Goal: Task Accomplishment & Management: Complete application form

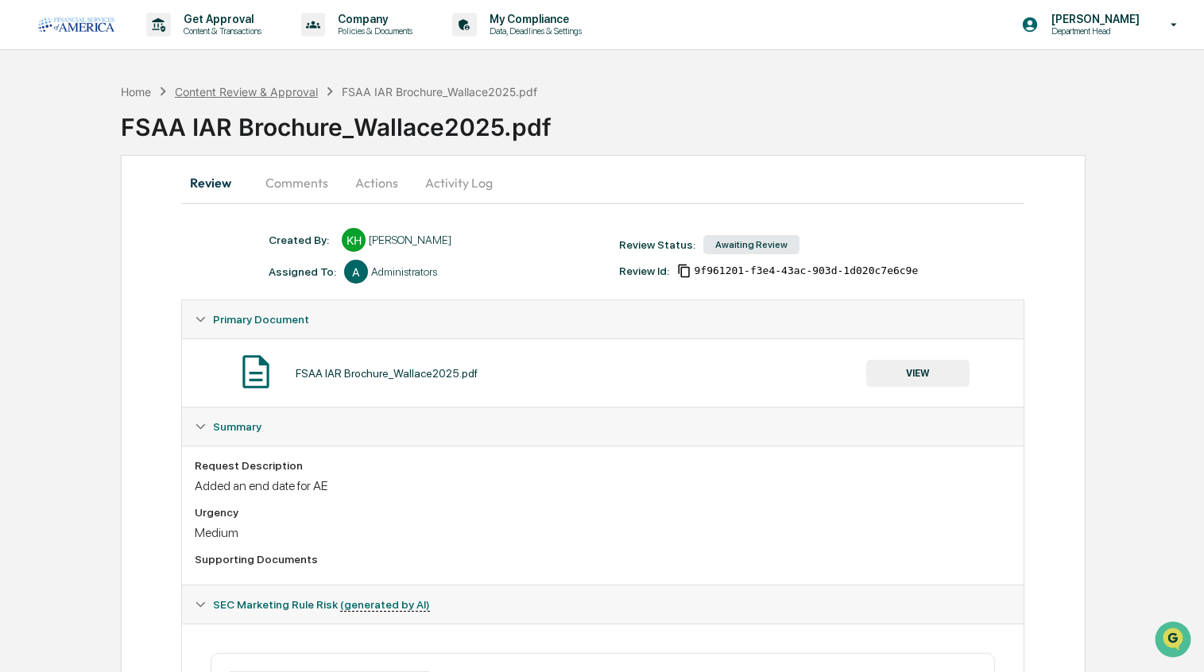
click at [259, 91] on div "Content Review & Approval" at bounding box center [246, 92] width 143 height 14
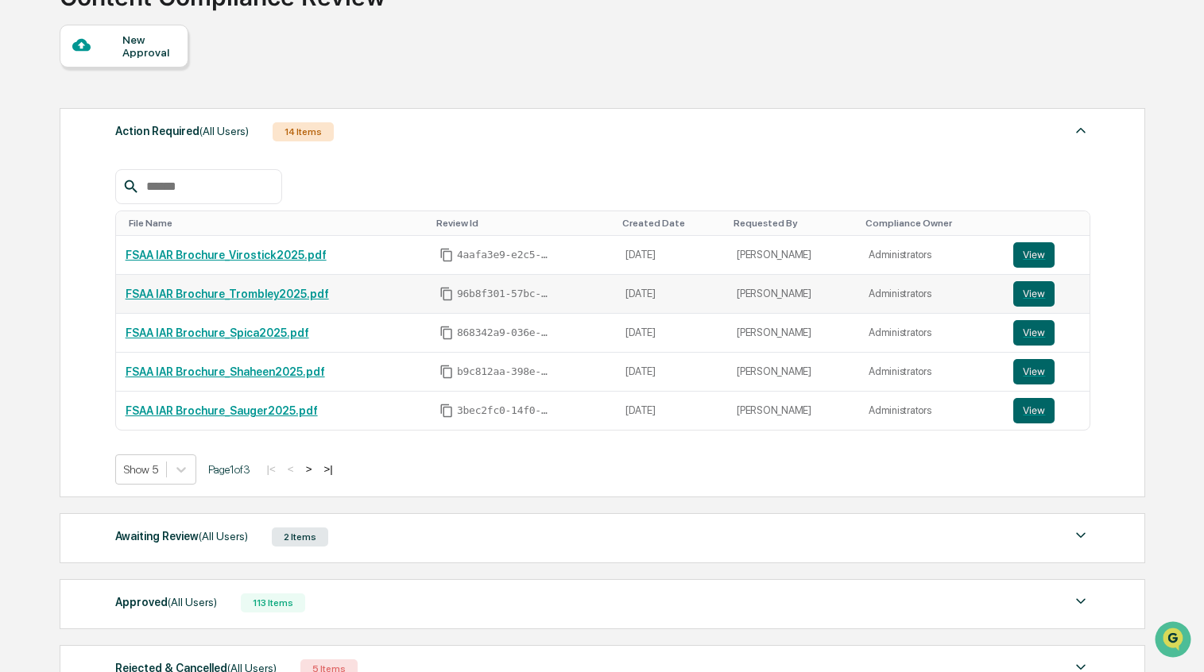
scroll to position [133, 0]
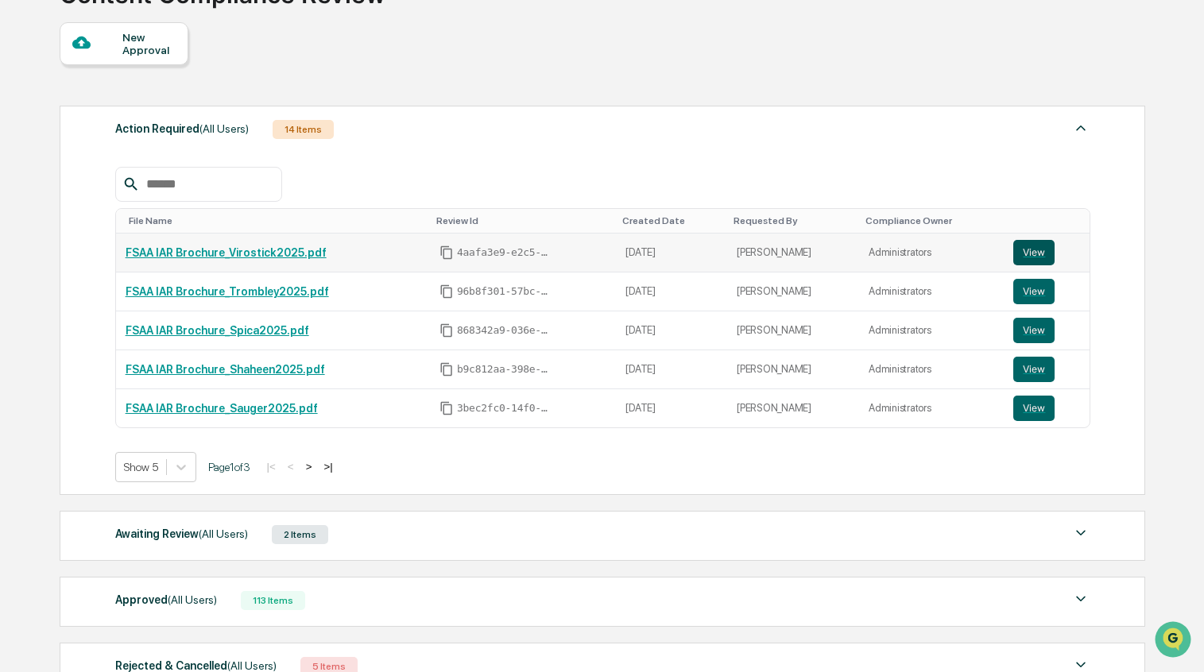
click at [1034, 255] on button "View" at bounding box center [1033, 252] width 41 height 25
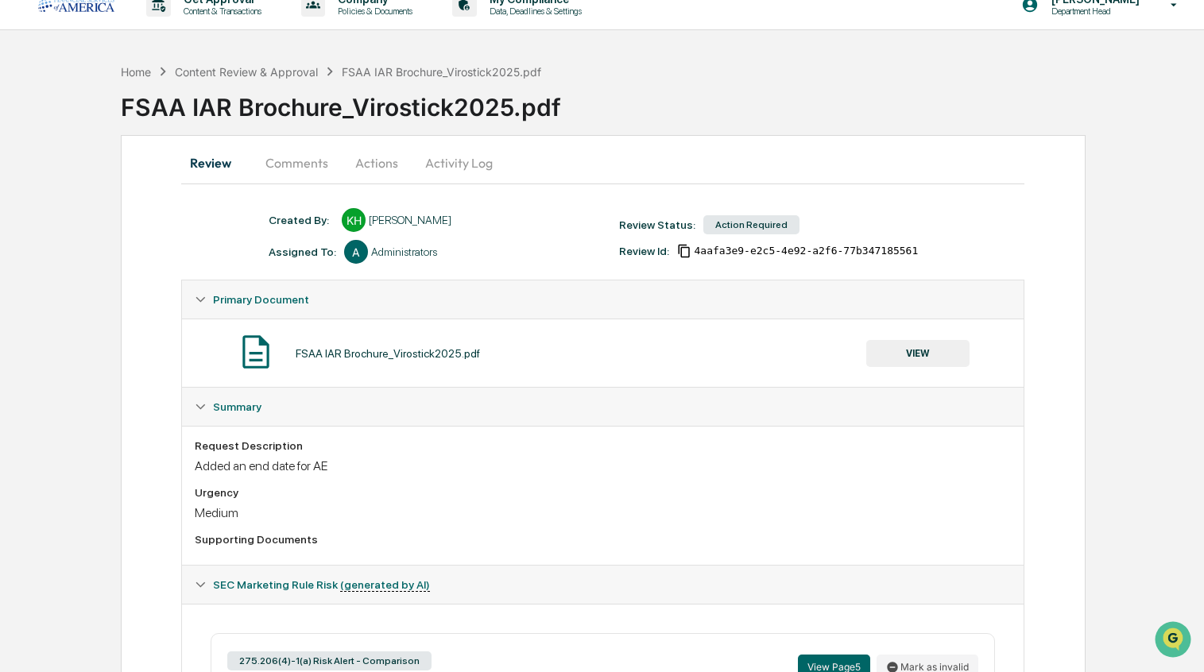
scroll to position [6, 0]
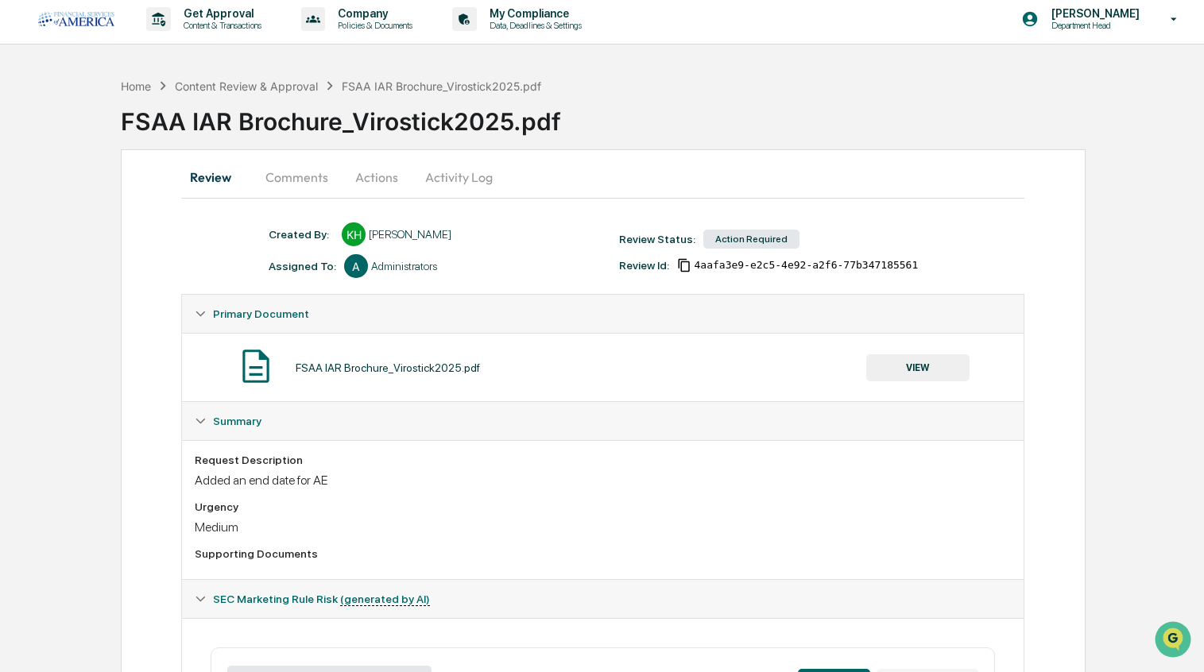
click at [305, 176] on button "Comments" at bounding box center [297, 177] width 88 height 38
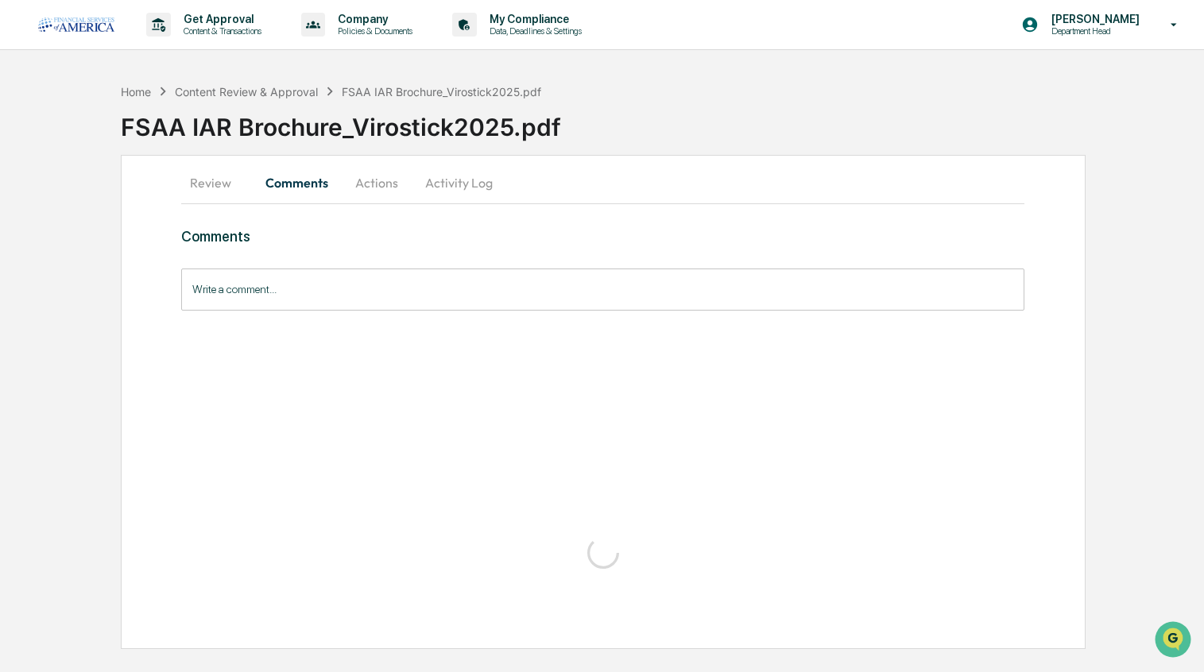
scroll to position [0, 0]
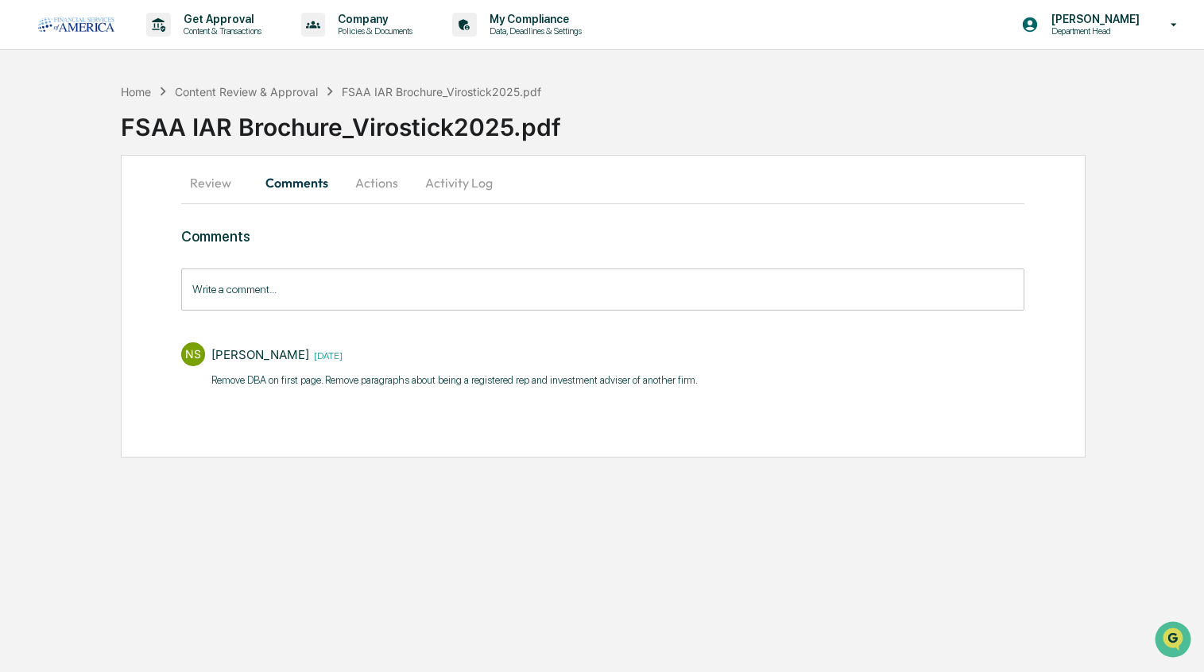
click at [382, 185] on button "Actions" at bounding box center [377, 183] width 72 height 38
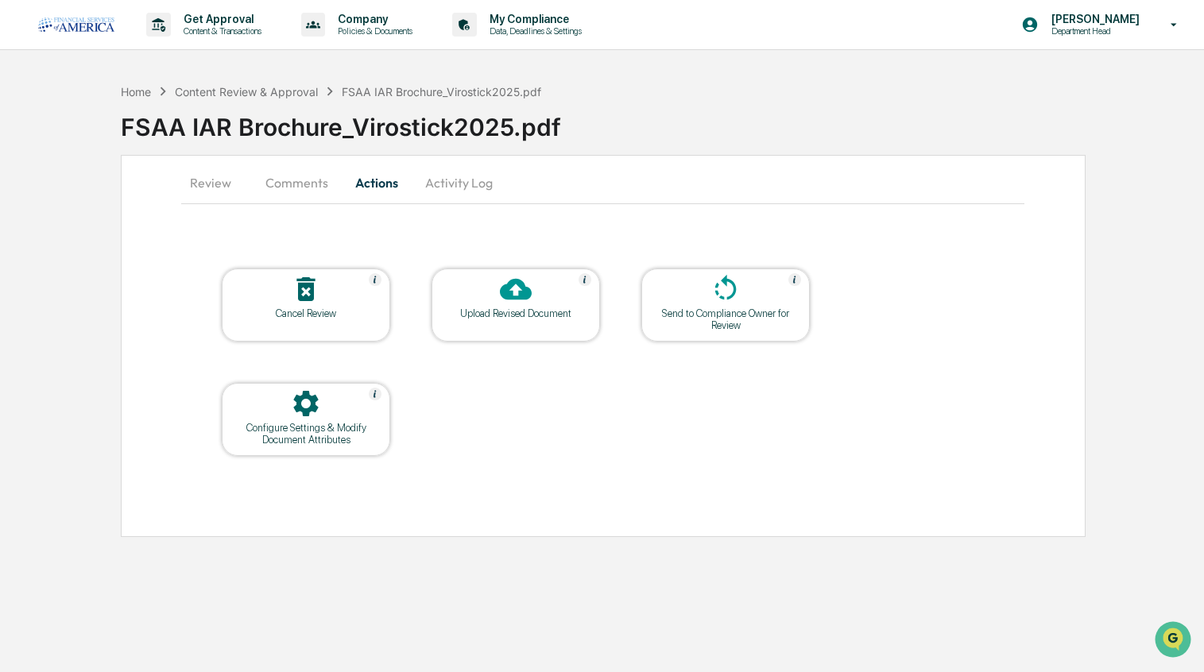
click at [562, 316] on div "Upload Revised Document" at bounding box center [515, 313] width 143 height 12
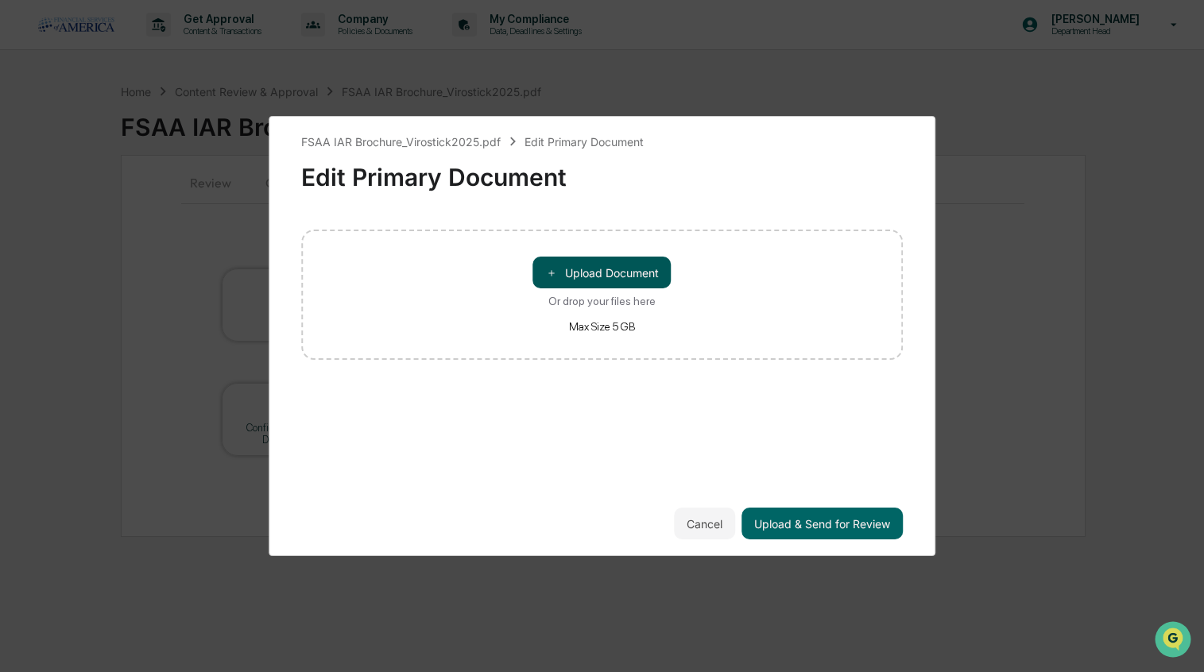
click at [594, 277] on button "＋ Upload Document" at bounding box center [602, 273] width 138 height 32
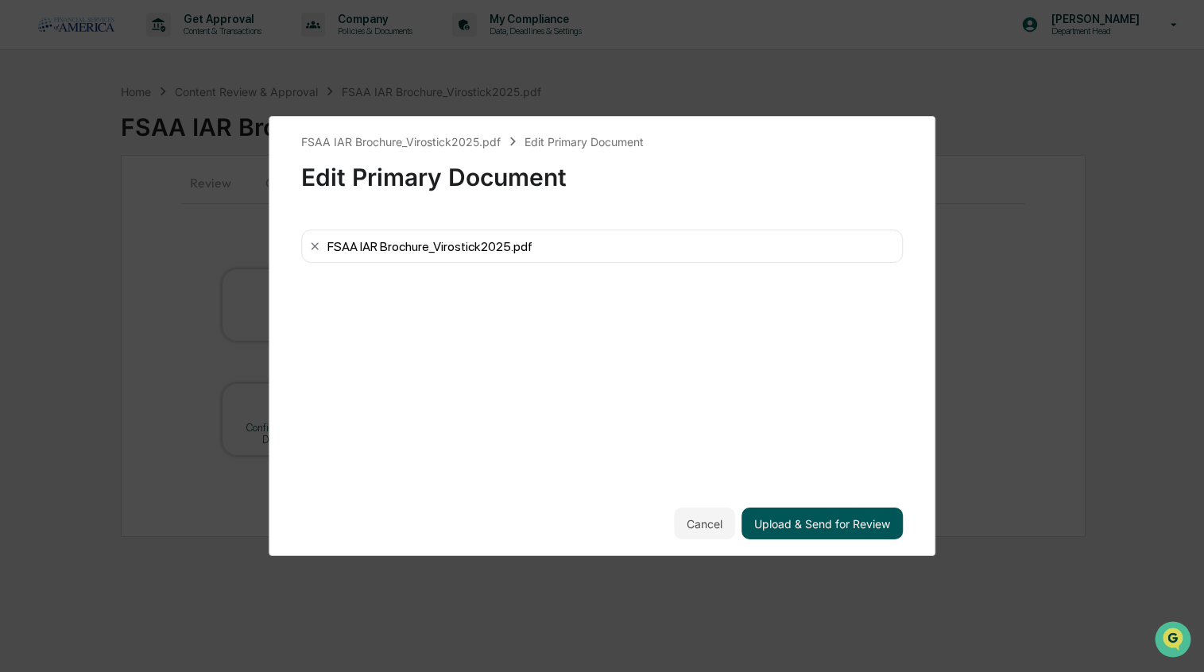
click at [799, 528] on button "Upload & Send for Review" at bounding box center [821, 524] width 161 height 32
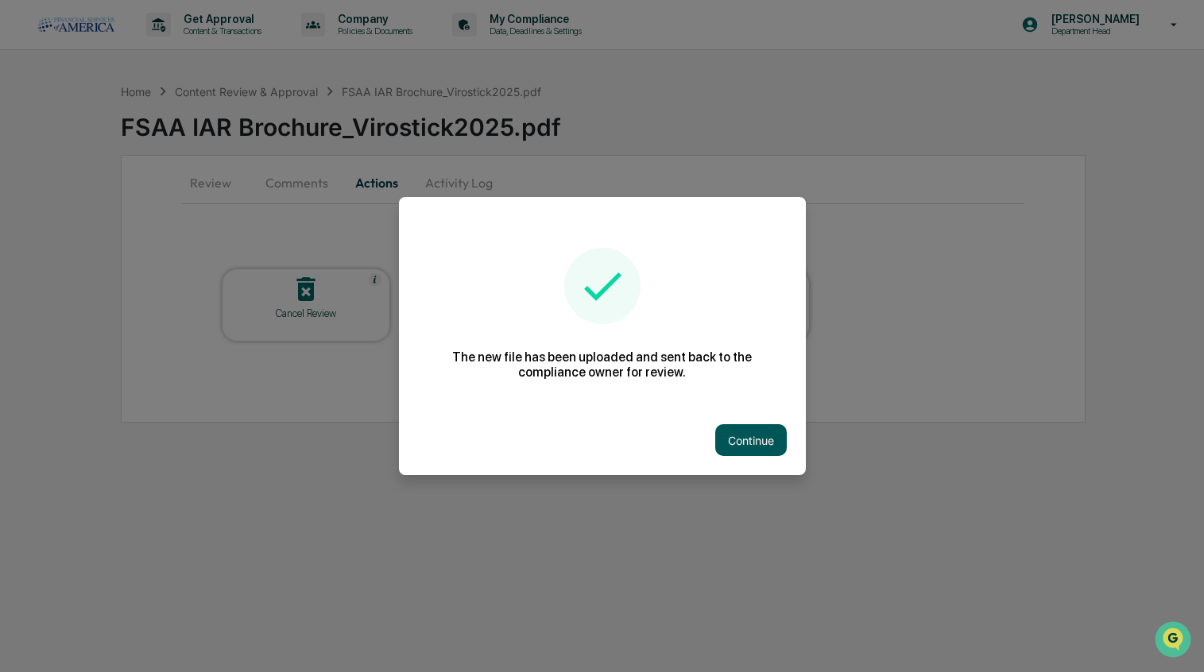
click at [771, 443] on button "Continue" at bounding box center [751, 440] width 72 height 32
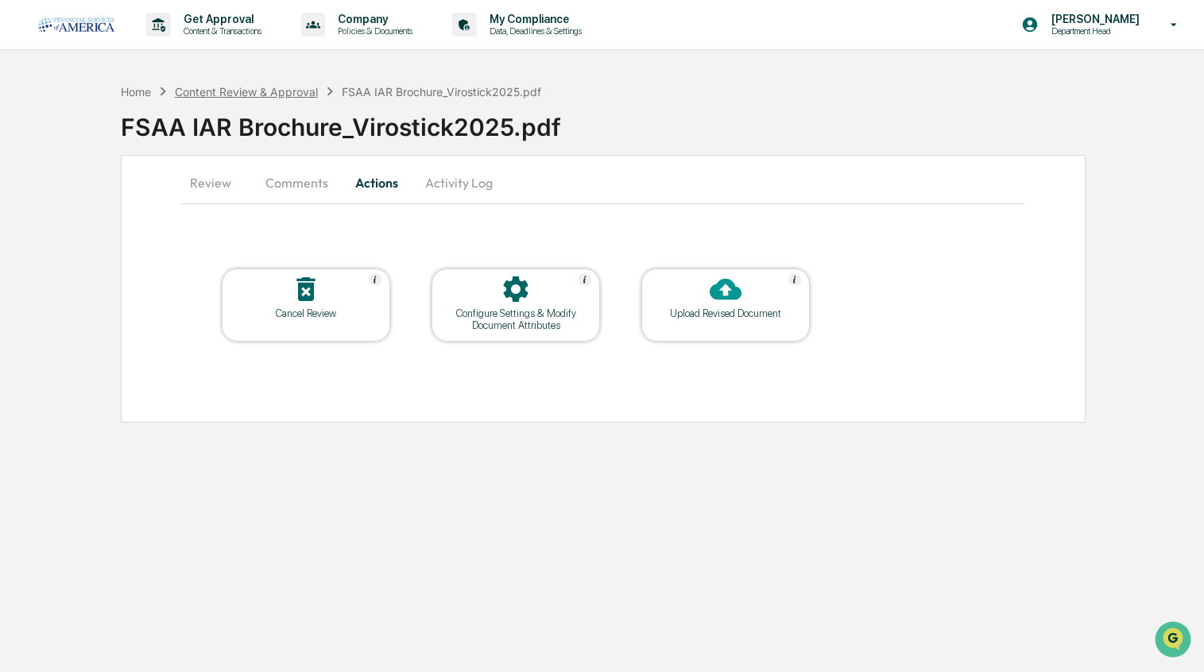
click at [234, 91] on div "Content Review & Approval" at bounding box center [246, 92] width 143 height 14
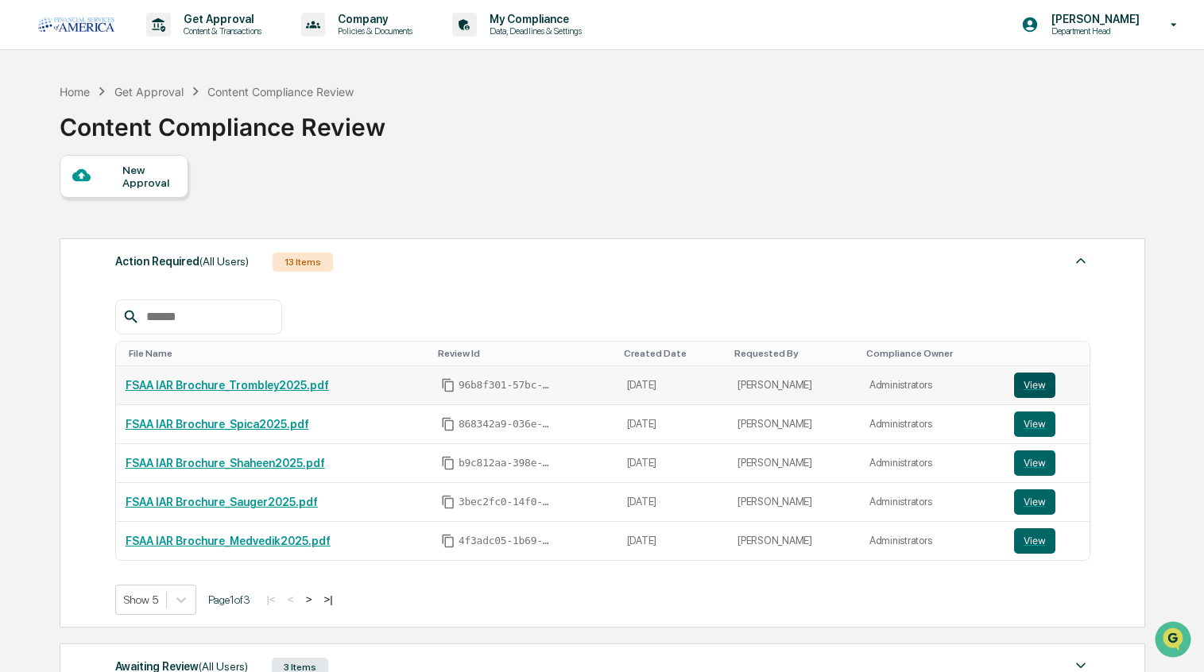
click at [1033, 383] on button "View" at bounding box center [1034, 385] width 41 height 25
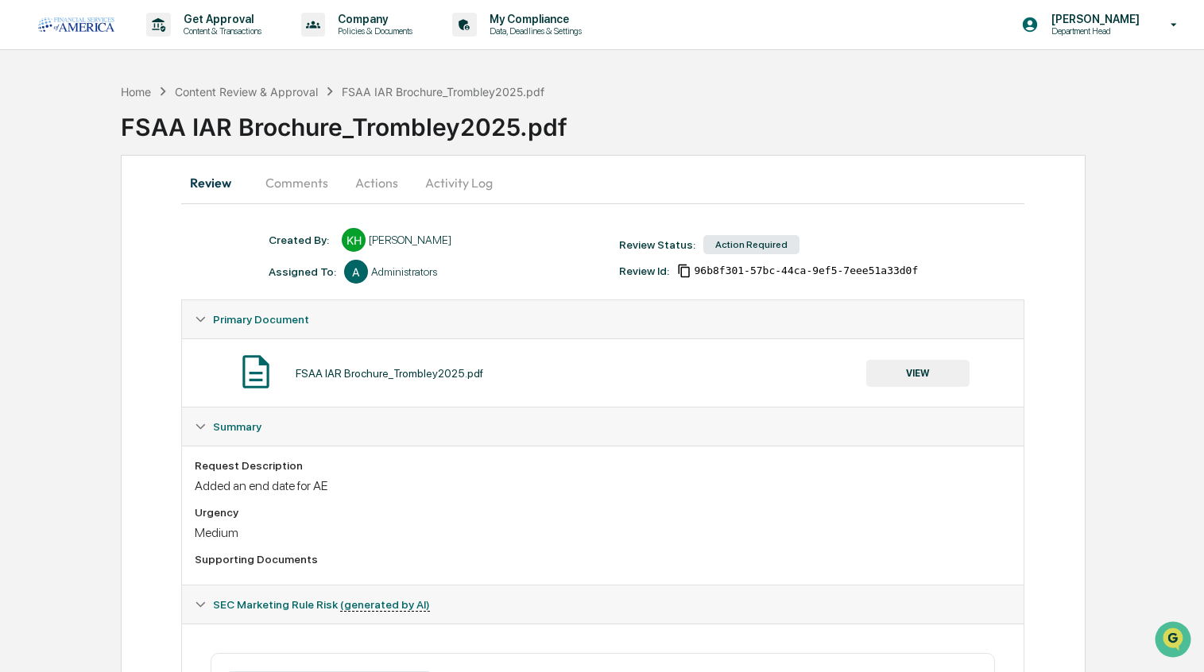
click at [312, 181] on button "Comments" at bounding box center [297, 183] width 88 height 38
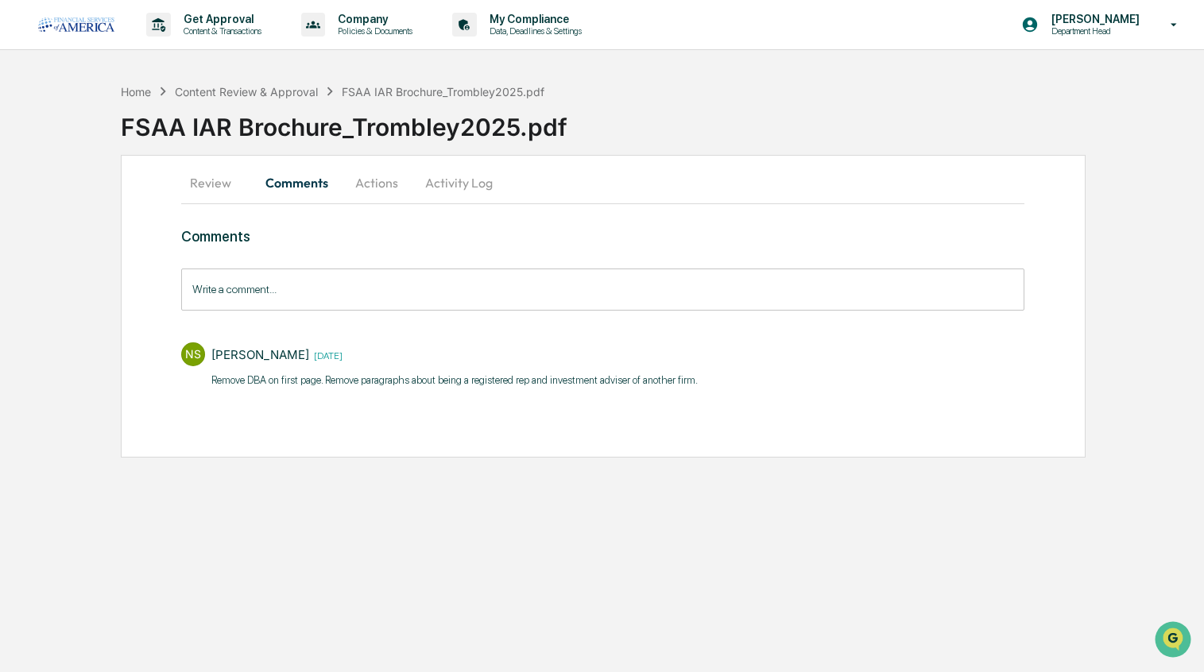
click at [400, 184] on button "Actions" at bounding box center [377, 183] width 72 height 38
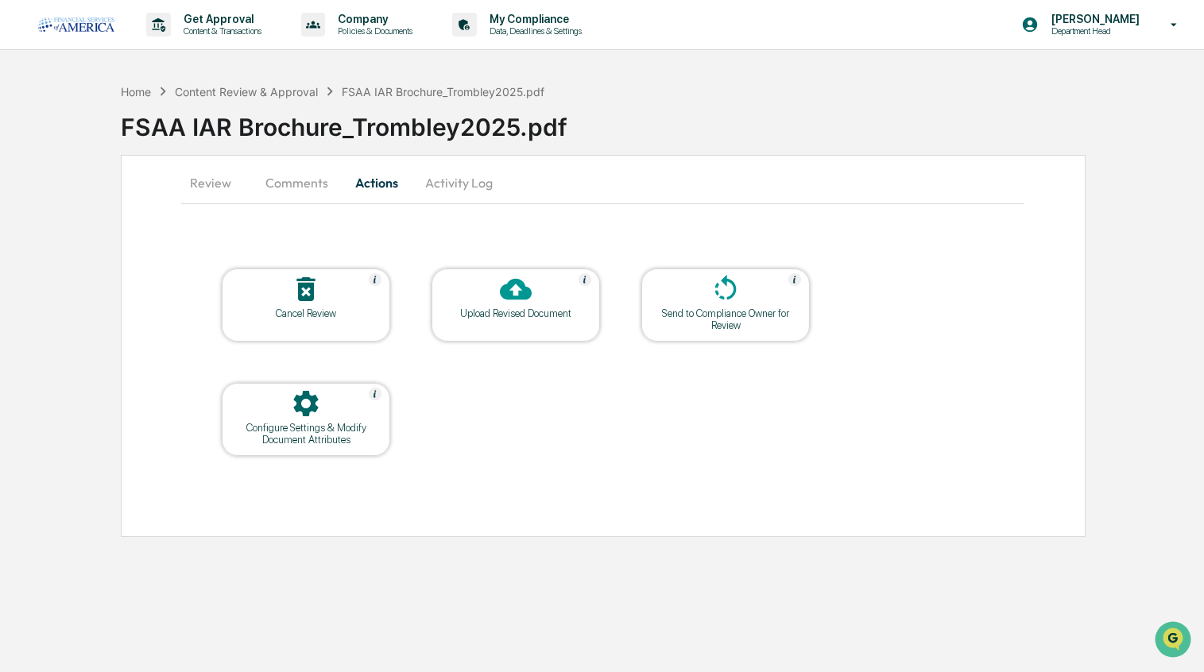
click at [523, 319] on div "Upload Revised Document" at bounding box center [515, 305] width 168 height 73
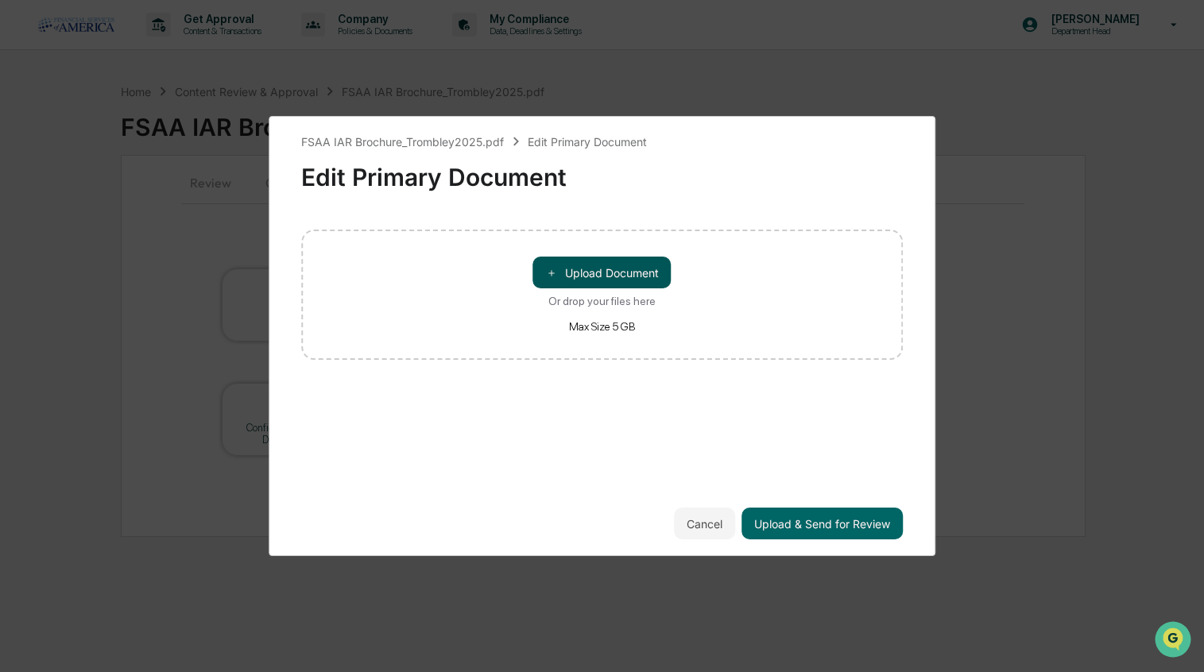
click at [578, 284] on button "＋ Upload Document" at bounding box center [602, 273] width 138 height 32
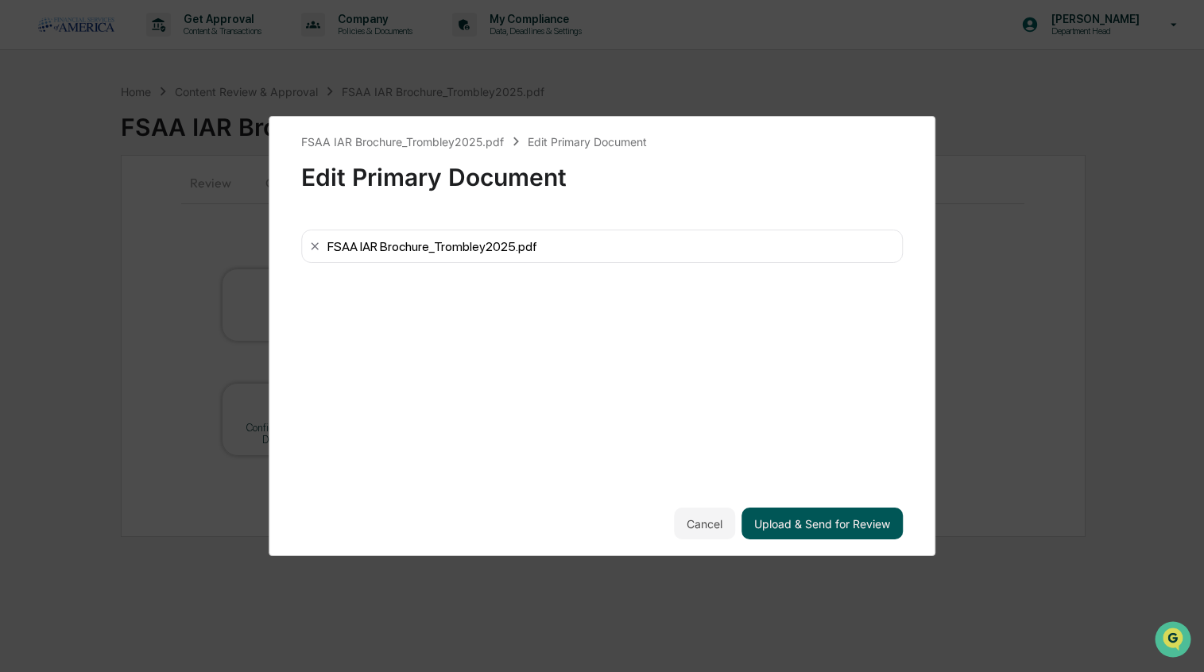
click at [842, 526] on button "Upload & Send for Review" at bounding box center [821, 524] width 161 height 32
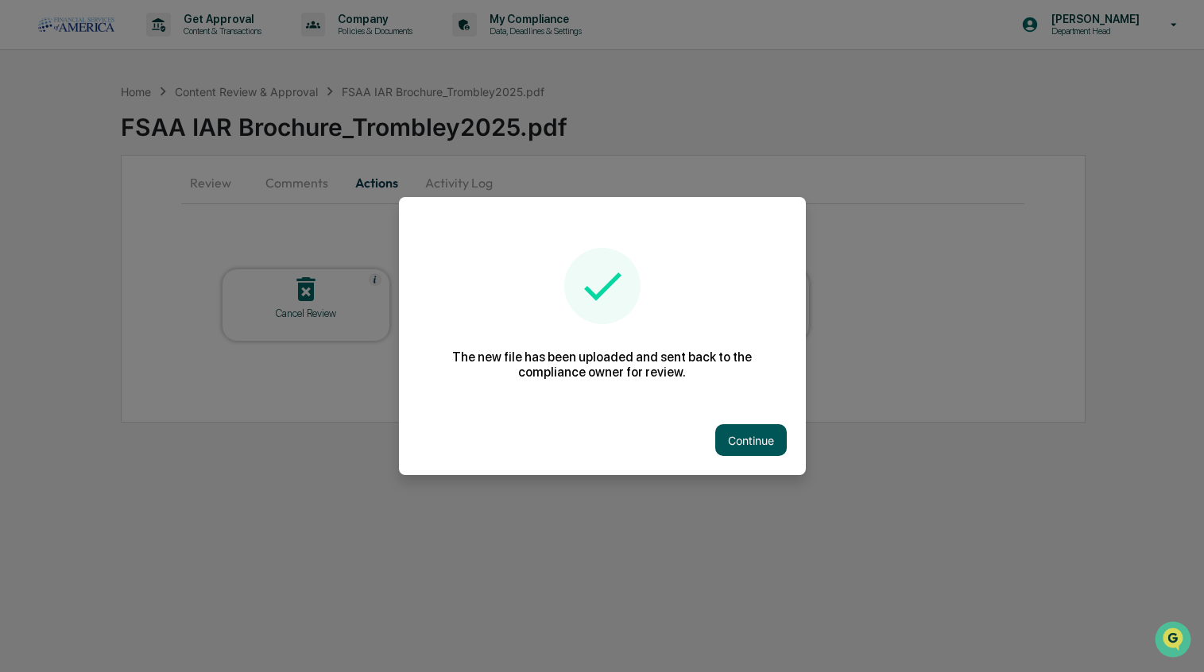
click at [760, 442] on button "Continue" at bounding box center [751, 440] width 72 height 32
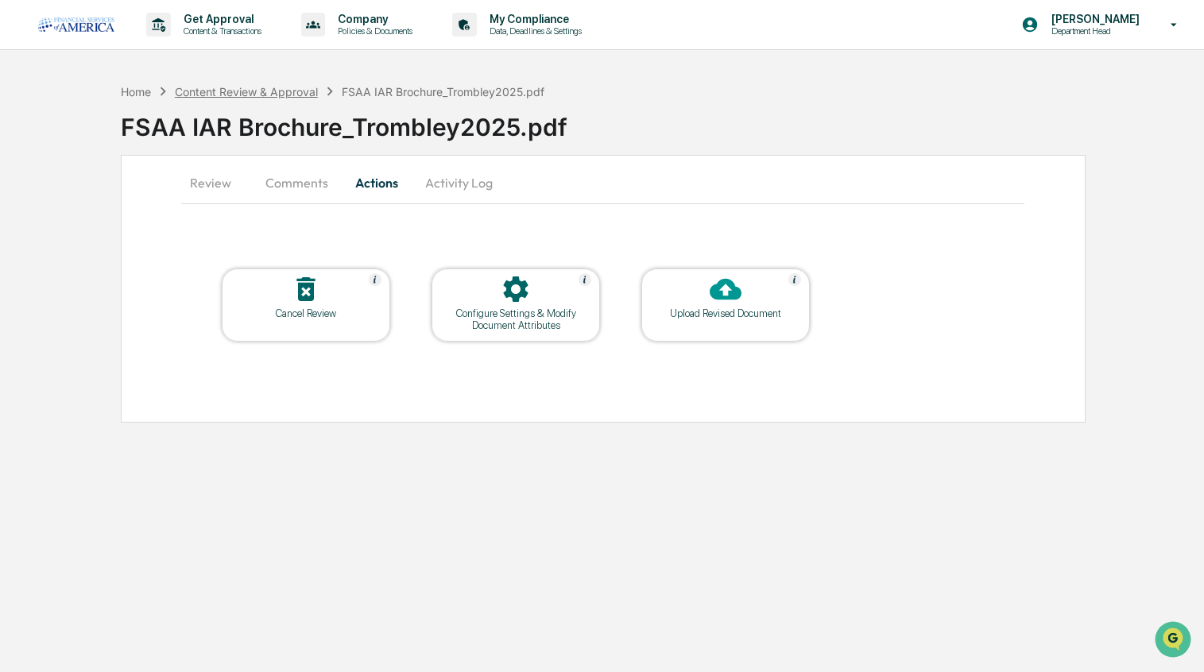
click at [255, 93] on div "Content Review & Approval" at bounding box center [246, 92] width 143 height 14
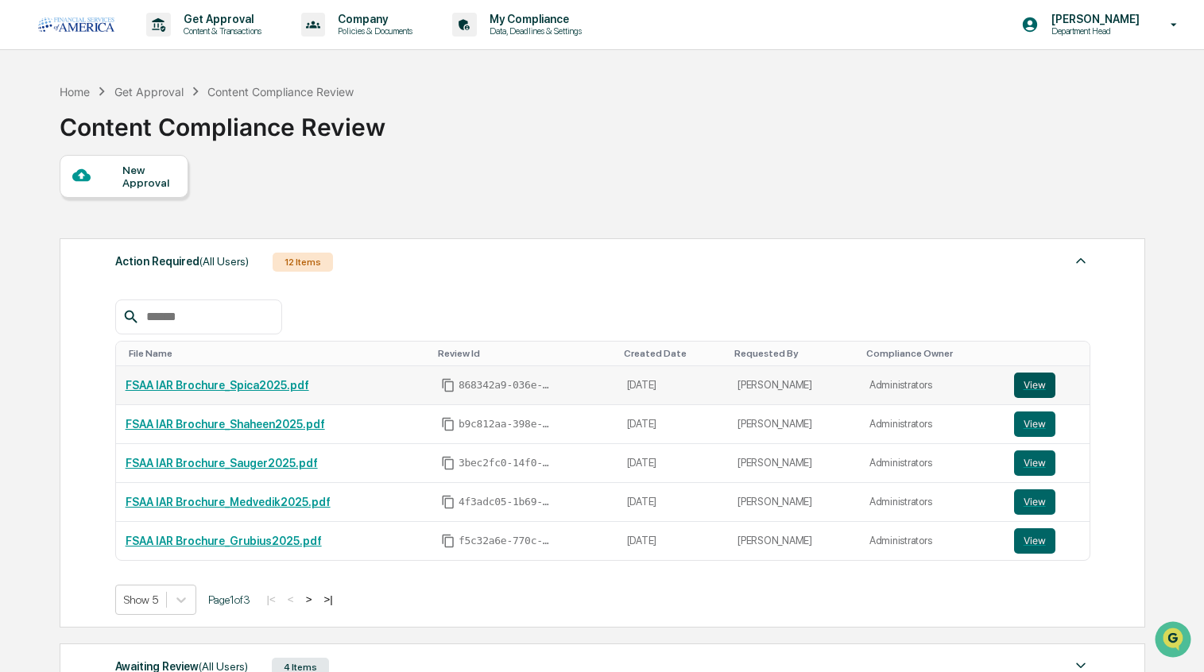
click at [1039, 382] on button "View" at bounding box center [1034, 385] width 41 height 25
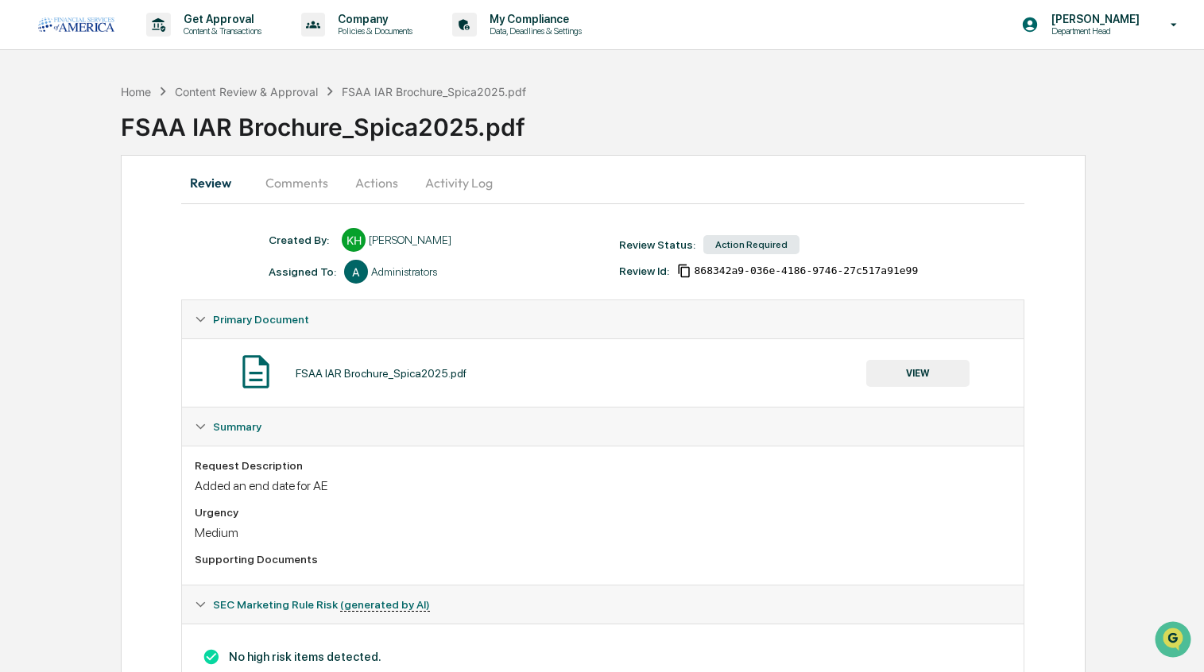
click at [390, 177] on button "Actions" at bounding box center [377, 183] width 72 height 38
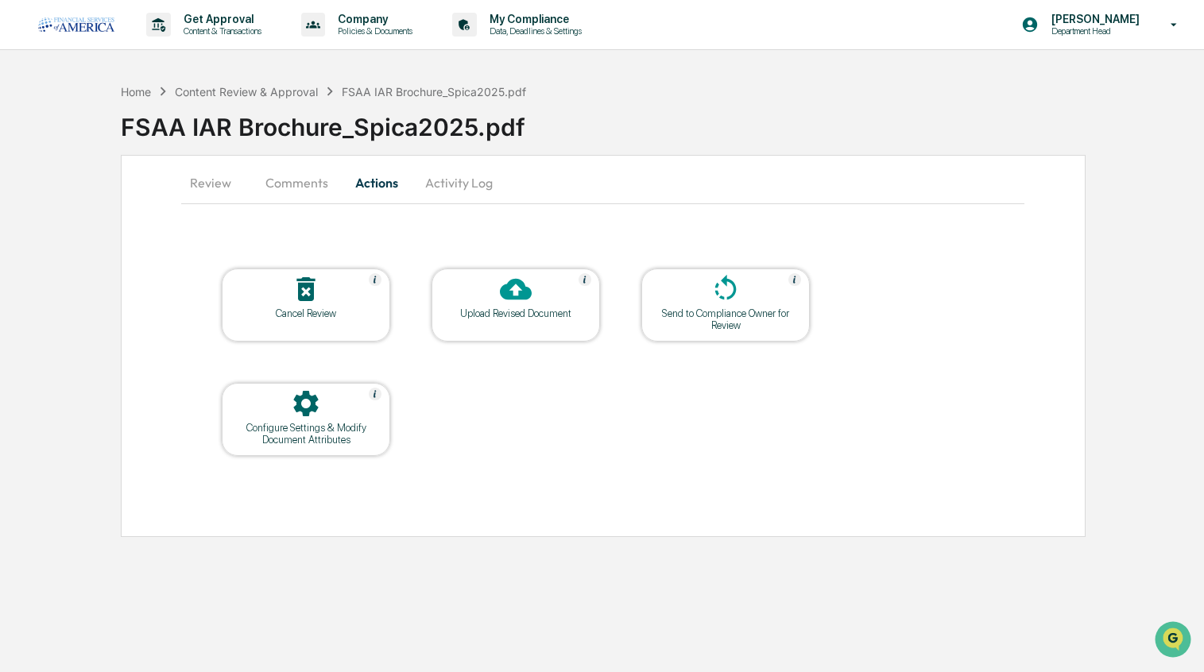
click at [532, 304] on div at bounding box center [515, 290] width 159 height 34
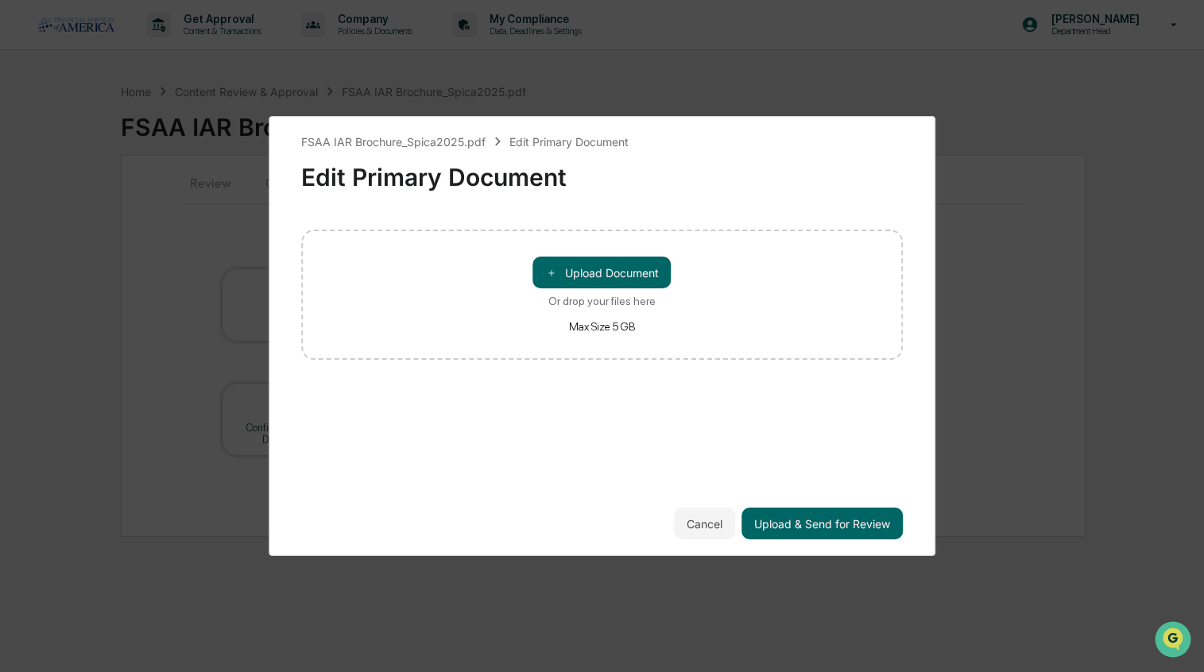
click at [570, 256] on div "＋ Upload Document Or drop your files here Max Size 5 GB" at bounding box center [602, 295] width 602 height 130
click at [570, 265] on button "＋ Upload Document" at bounding box center [602, 273] width 138 height 32
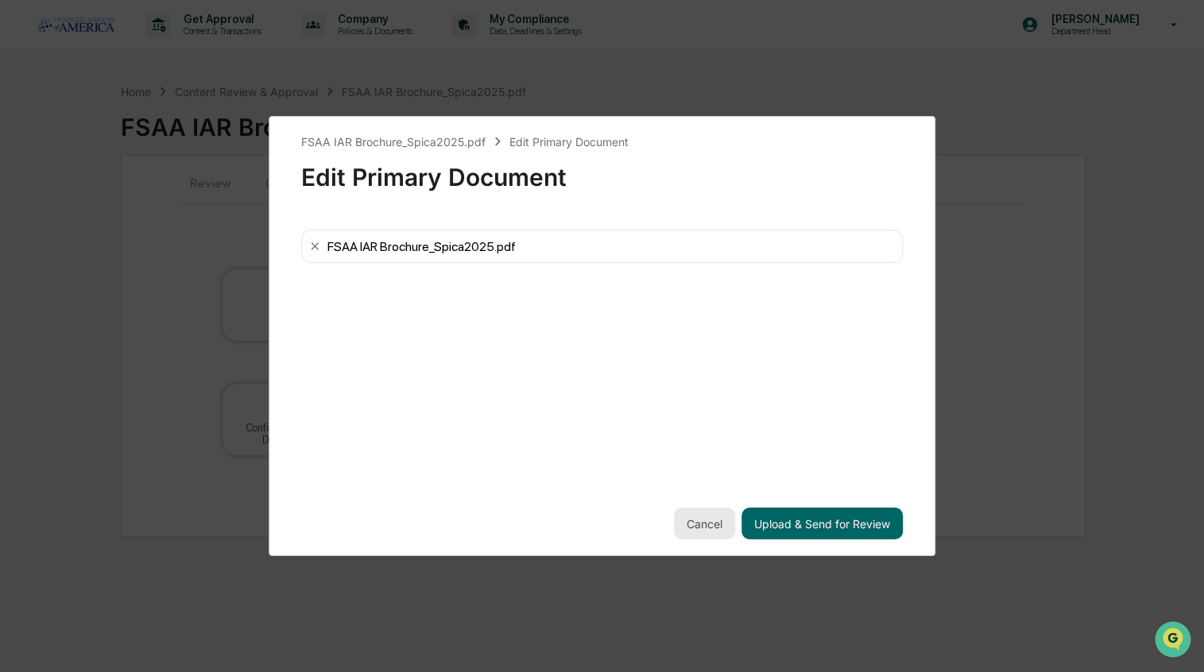
click at [701, 527] on button "Cancel" at bounding box center [704, 524] width 61 height 32
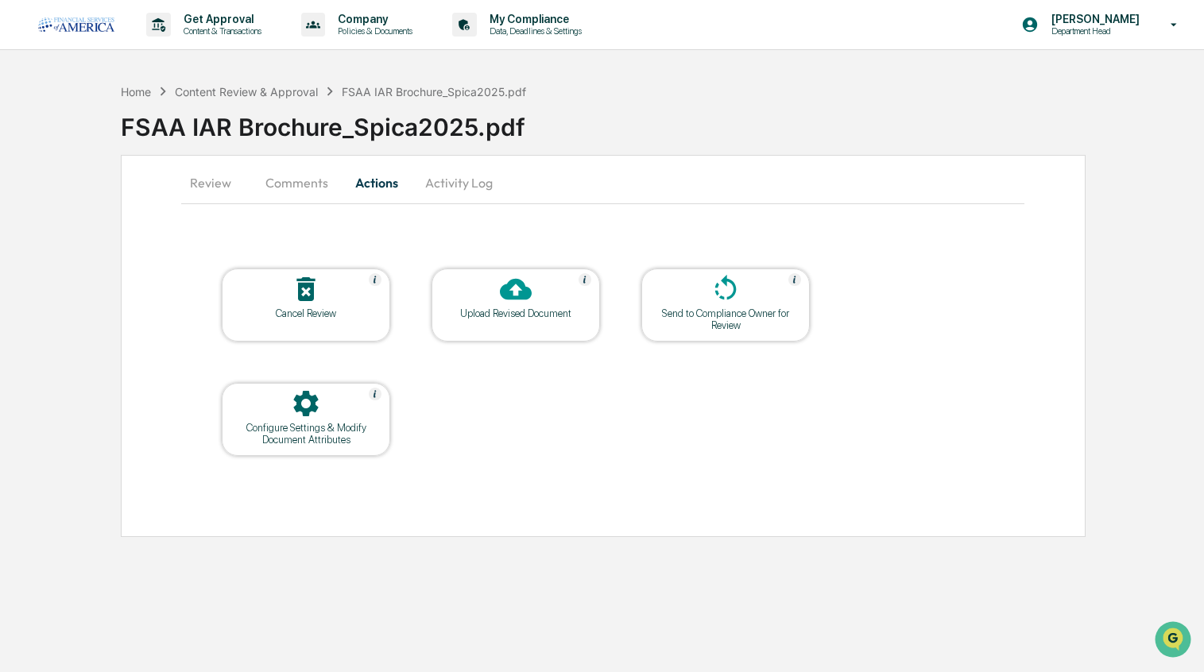
click at [512, 307] on div "Upload Revised Document" at bounding box center [515, 313] width 143 height 12
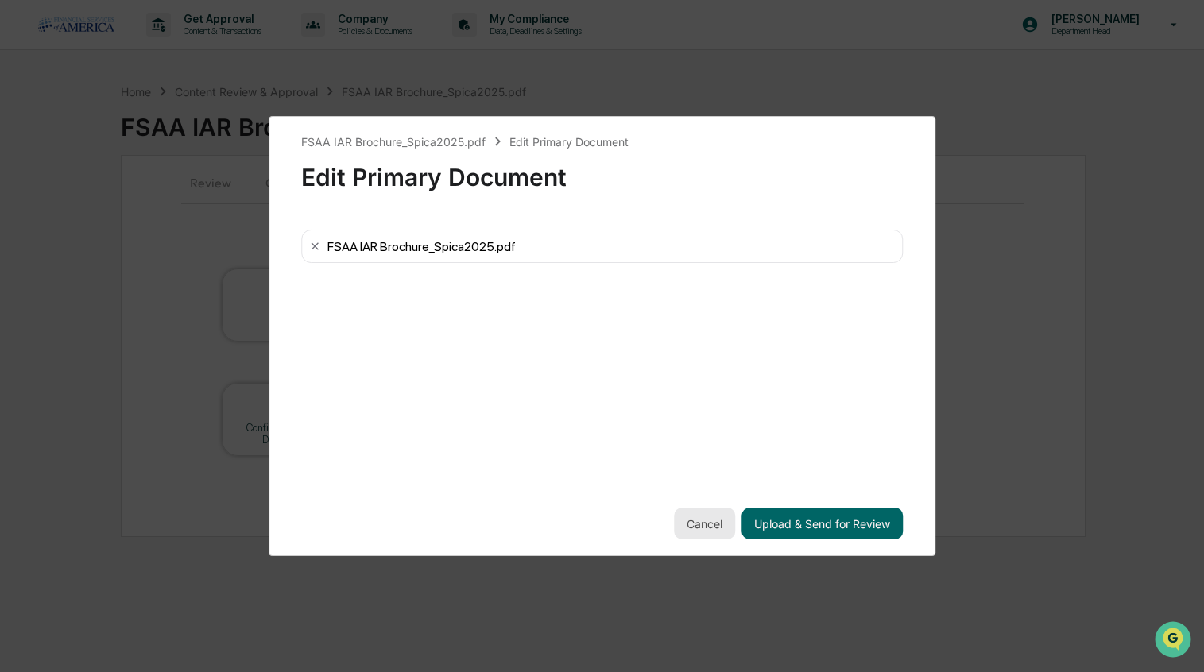
click at [702, 529] on button "Cancel" at bounding box center [704, 524] width 61 height 32
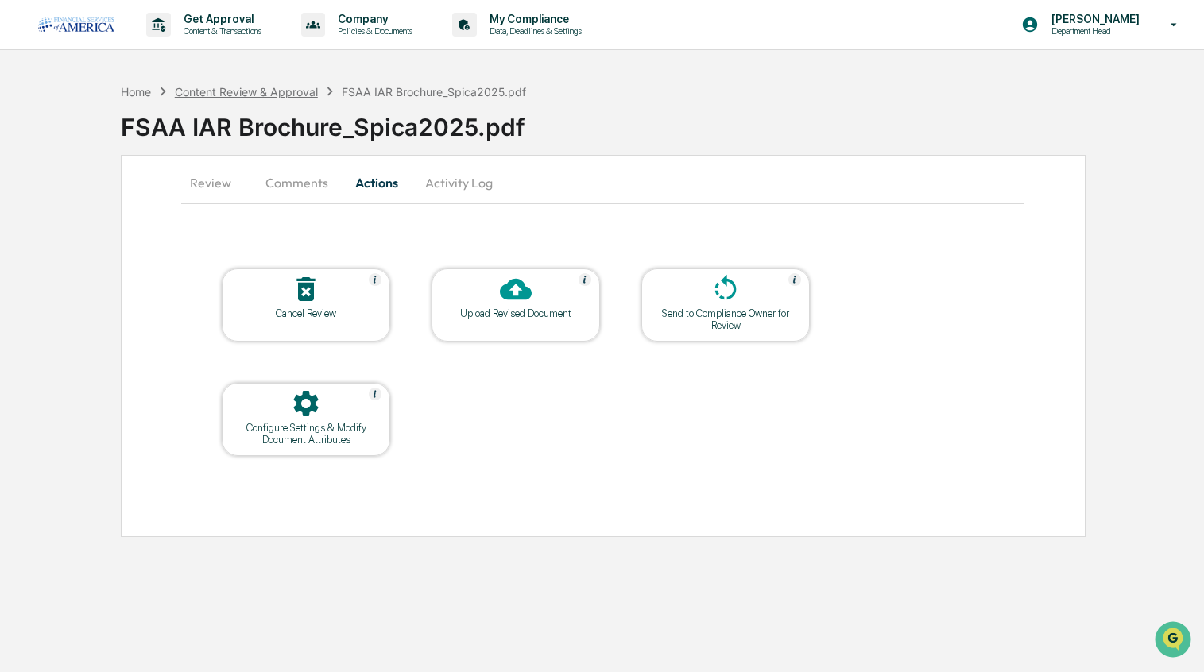
click at [228, 87] on div "Content Review & Approval" at bounding box center [246, 92] width 143 height 14
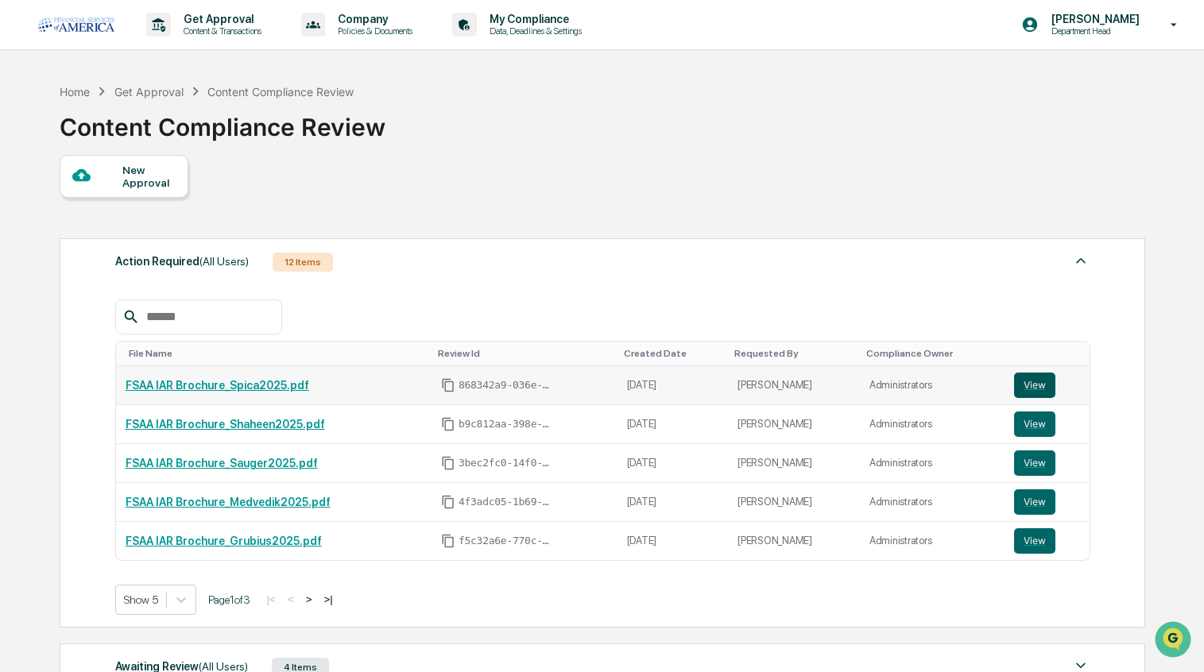
click at [1024, 380] on button "View" at bounding box center [1034, 385] width 41 height 25
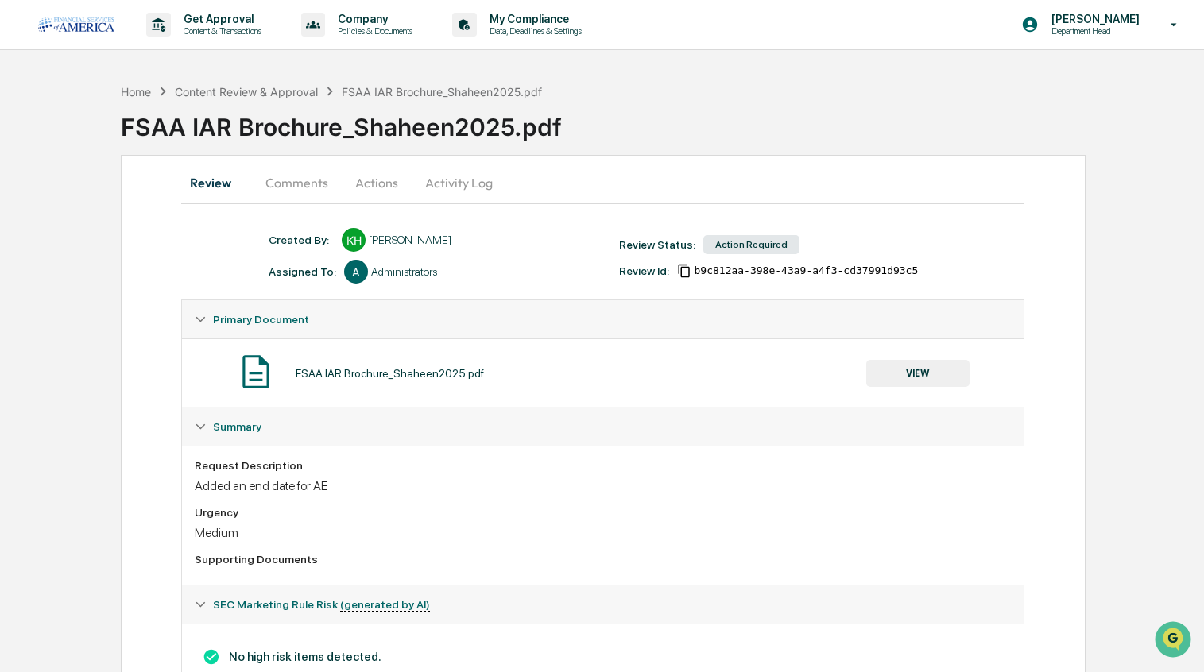
click at [369, 178] on button "Actions" at bounding box center [377, 183] width 72 height 38
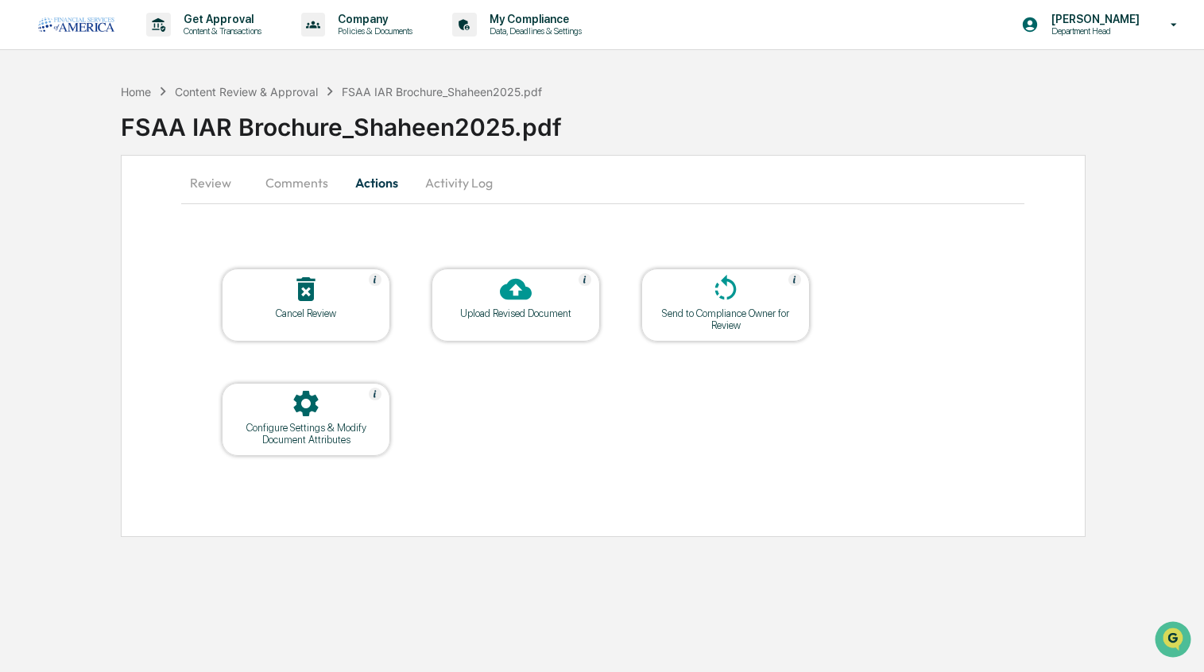
click at [552, 315] on div "Upload Revised Document" at bounding box center [515, 313] width 143 height 12
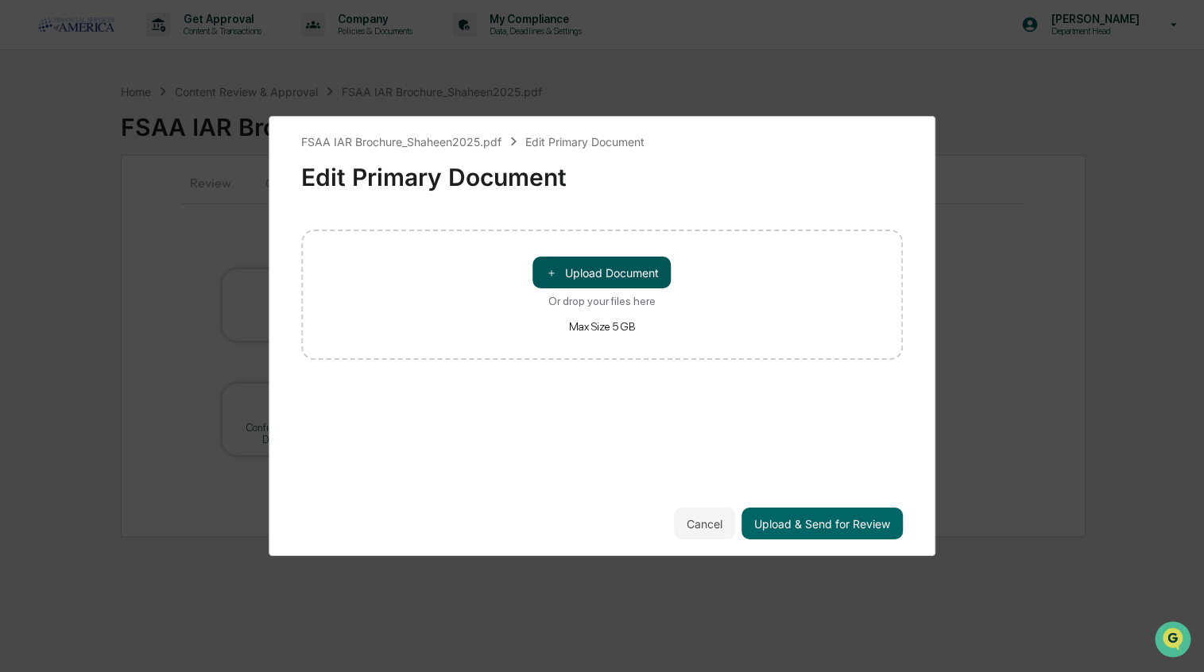
click at [580, 269] on button "＋ Upload Document" at bounding box center [602, 273] width 138 height 32
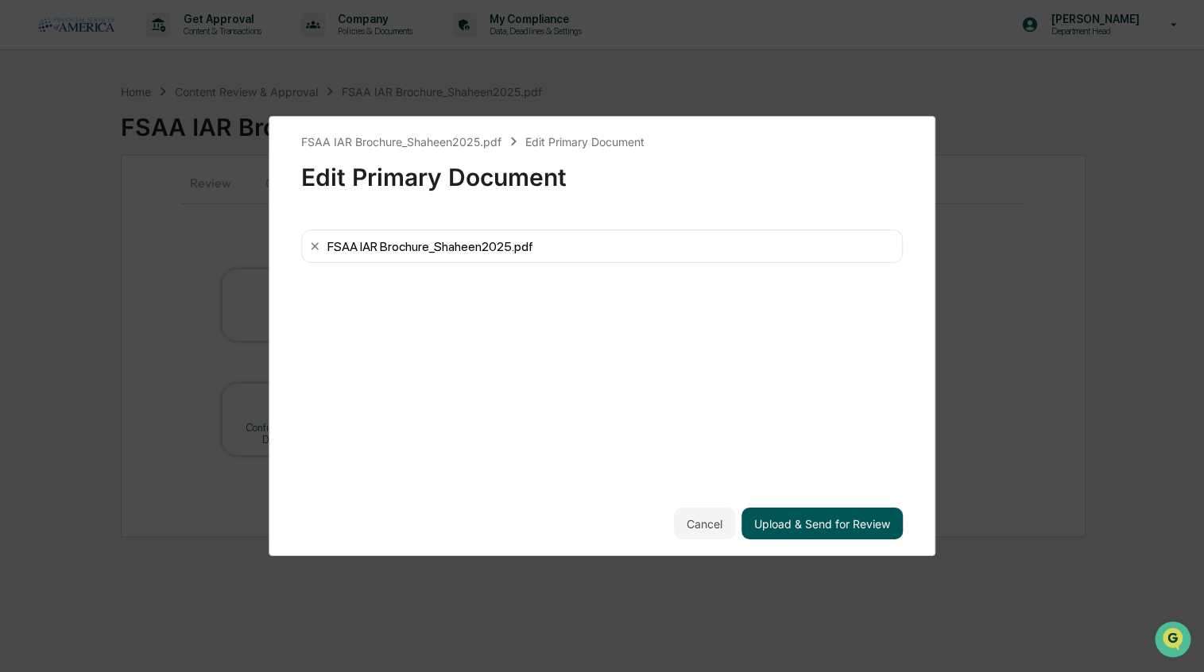
click at [785, 525] on button "Upload & Send for Review" at bounding box center [821, 524] width 161 height 32
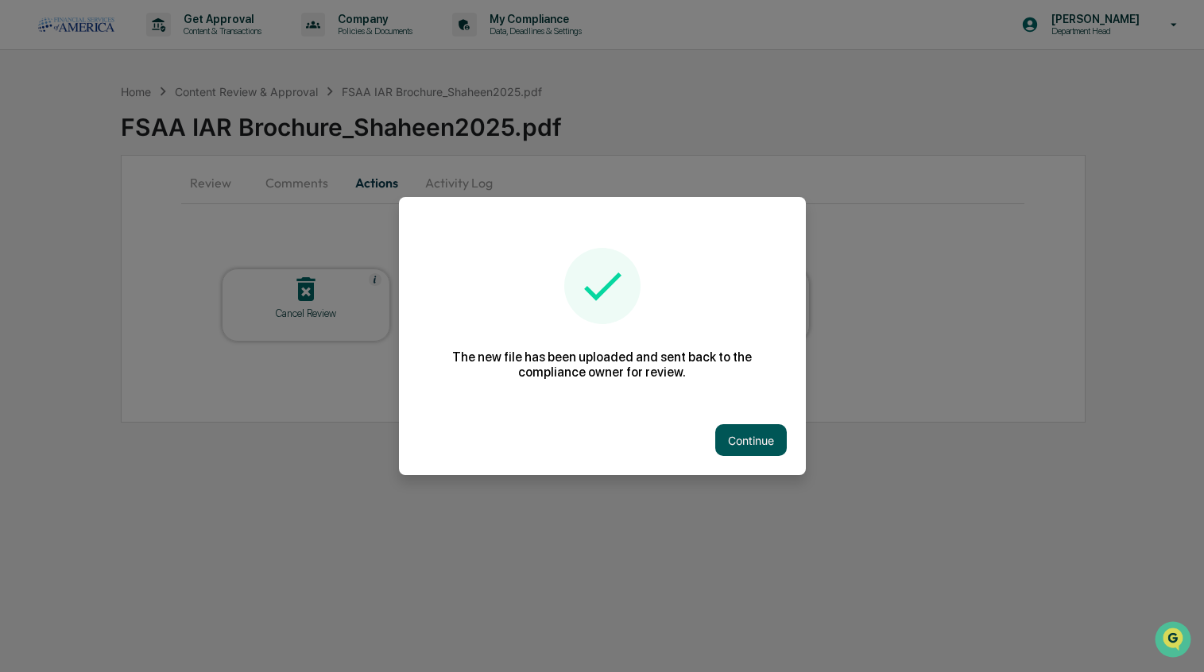
click at [745, 443] on button "Continue" at bounding box center [751, 440] width 72 height 32
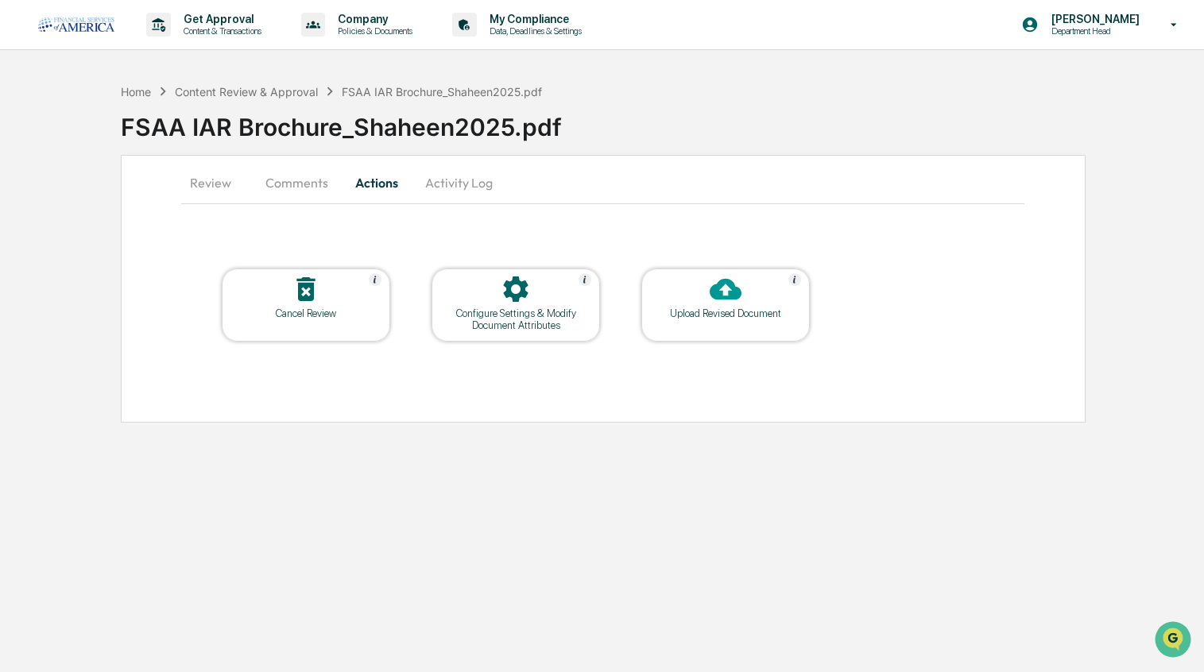
click at [500, 297] on icon at bounding box center [516, 289] width 32 height 32
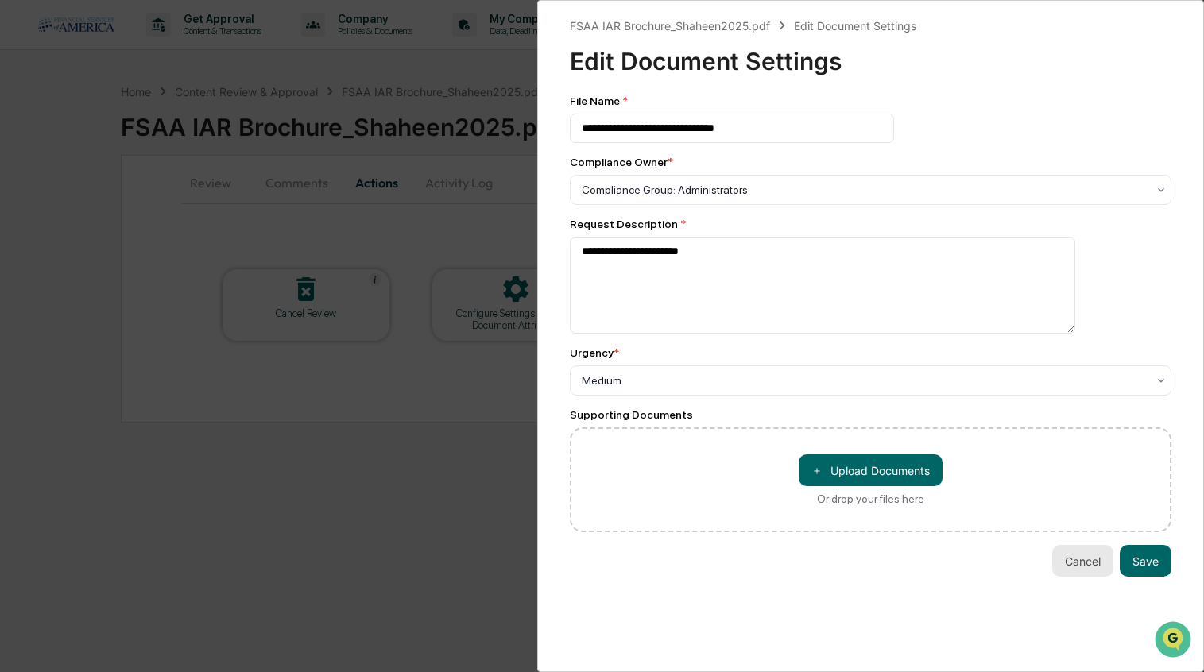
click at [1069, 561] on button "Cancel" at bounding box center [1082, 561] width 61 height 32
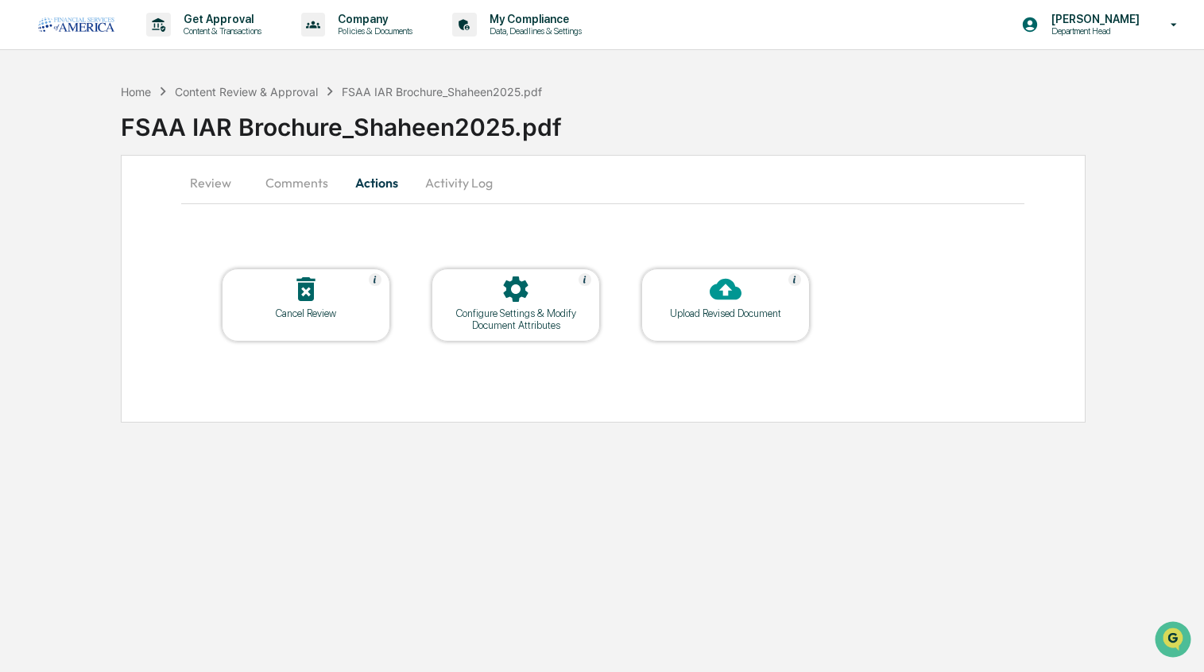
click at [757, 300] on div at bounding box center [725, 290] width 159 height 34
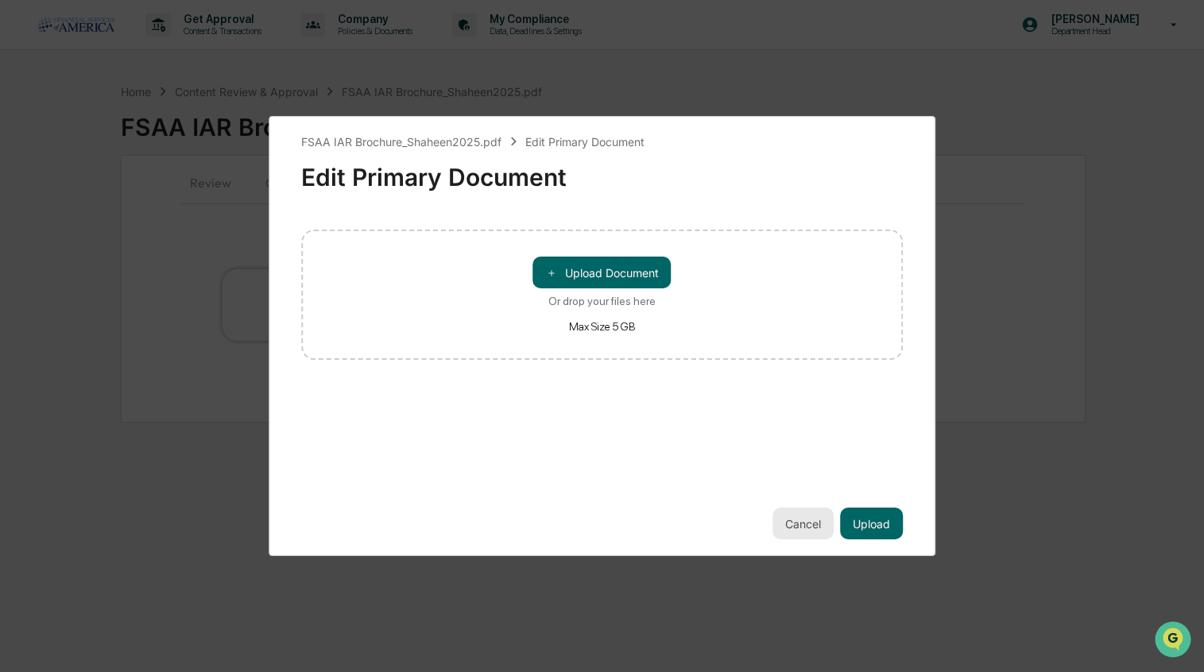
click at [809, 533] on button "Cancel" at bounding box center [802, 524] width 61 height 32
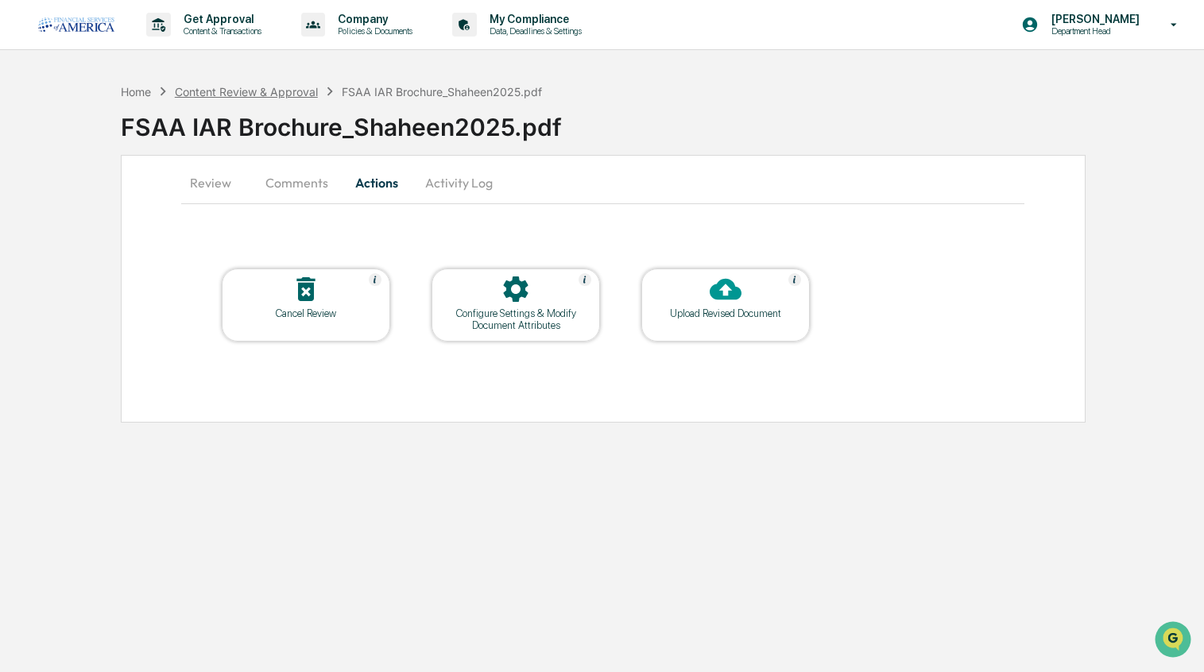
click at [257, 93] on div "Content Review & Approval" at bounding box center [246, 92] width 143 height 14
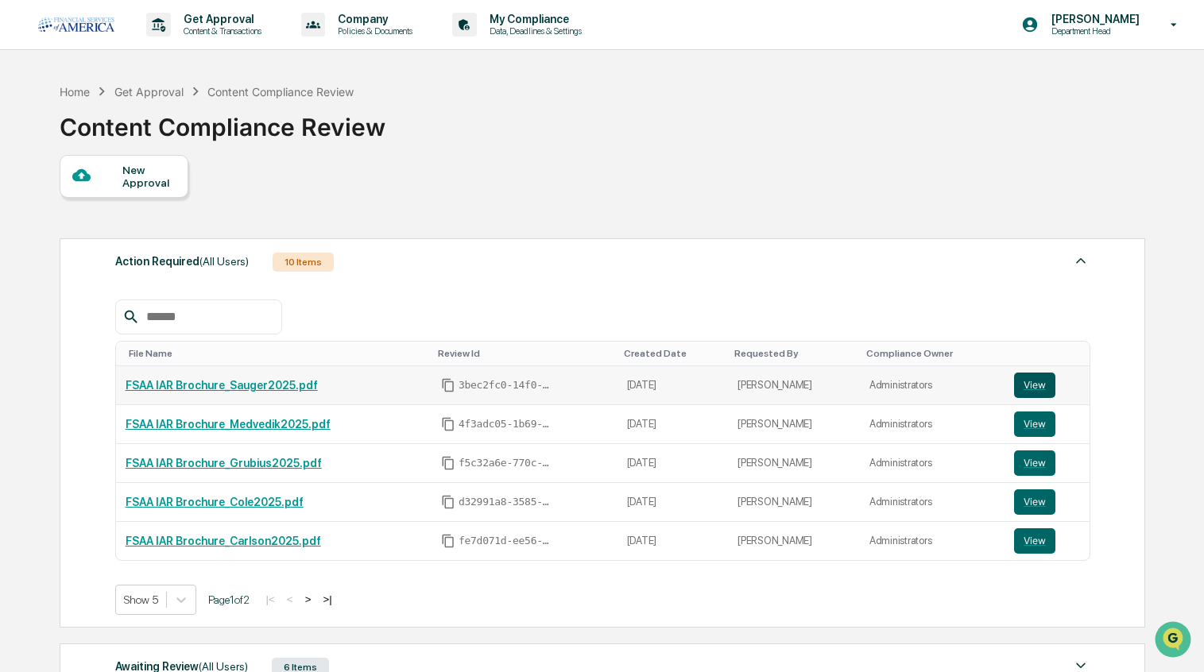
click at [1031, 381] on button "View" at bounding box center [1034, 385] width 41 height 25
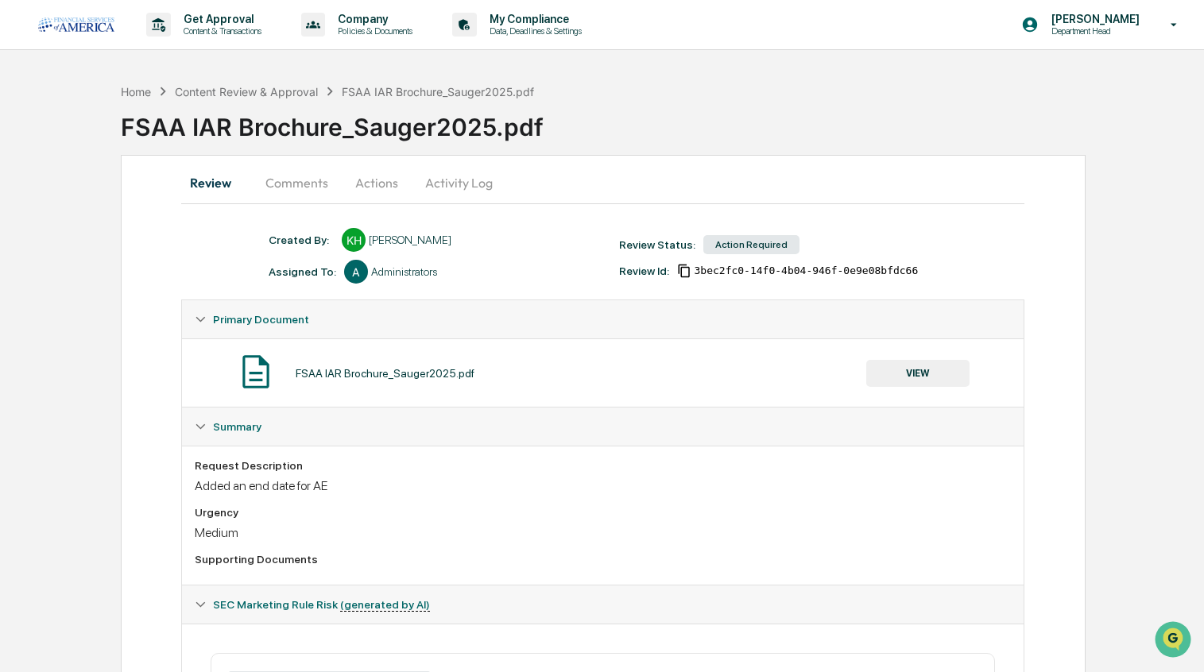
click at [381, 184] on button "Actions" at bounding box center [377, 183] width 72 height 38
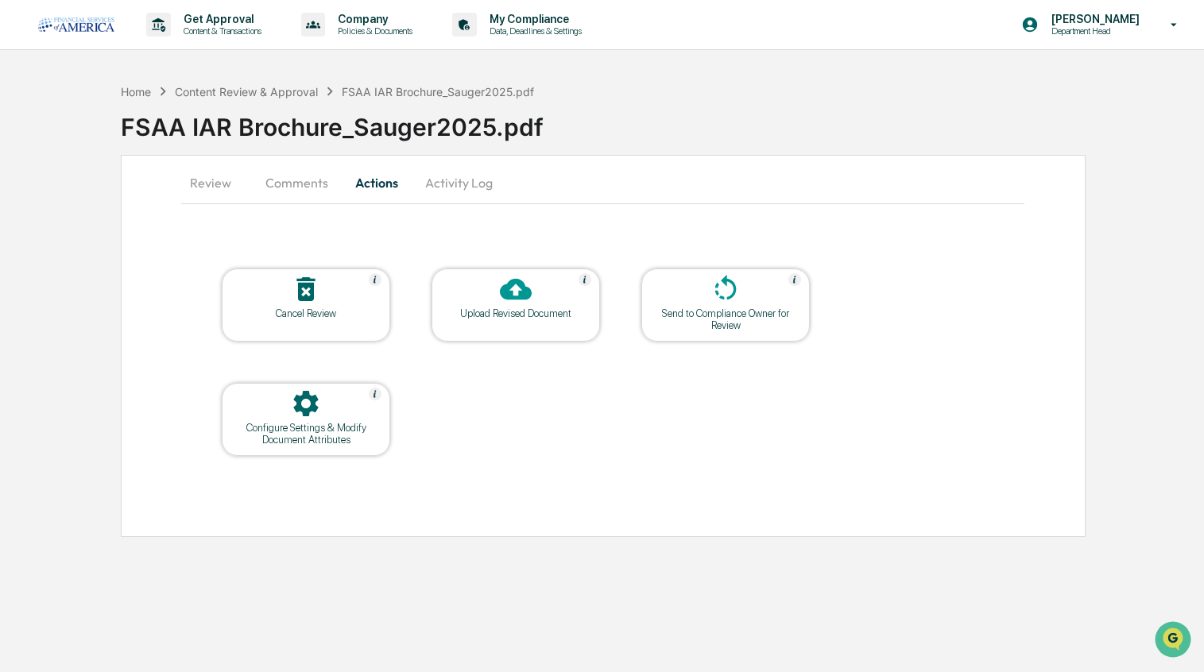
click at [534, 296] on div at bounding box center [515, 290] width 159 height 34
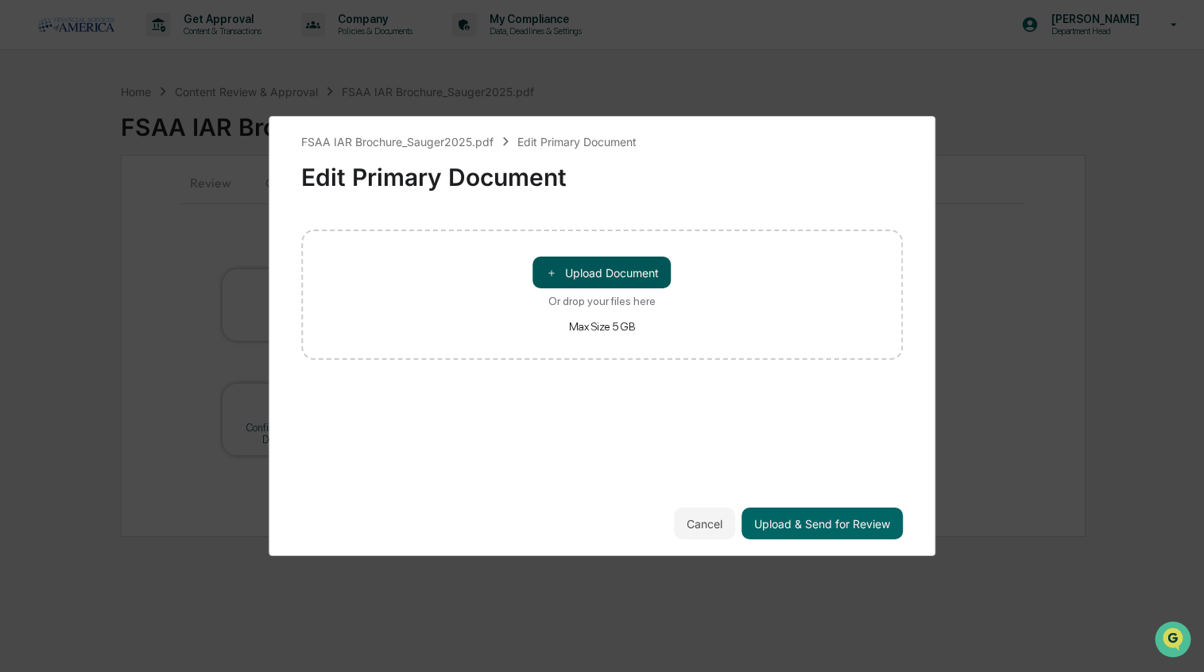
click at [607, 278] on button "＋ Upload Document" at bounding box center [602, 273] width 138 height 32
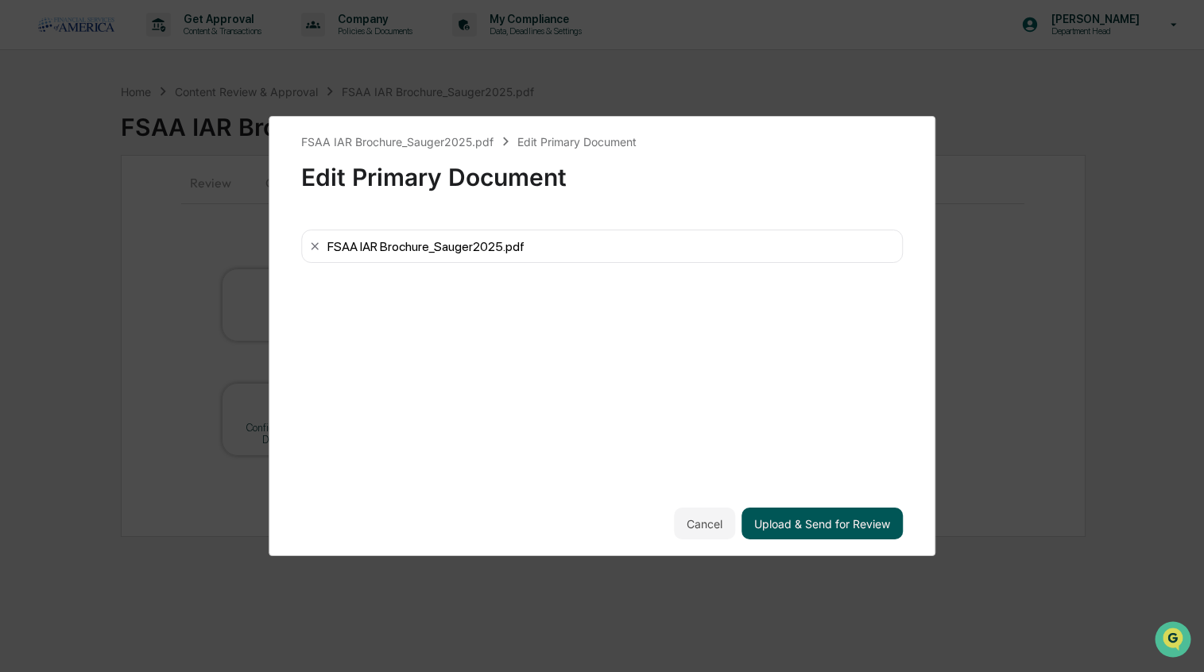
click at [814, 518] on button "Upload & Send for Review" at bounding box center [821, 524] width 161 height 32
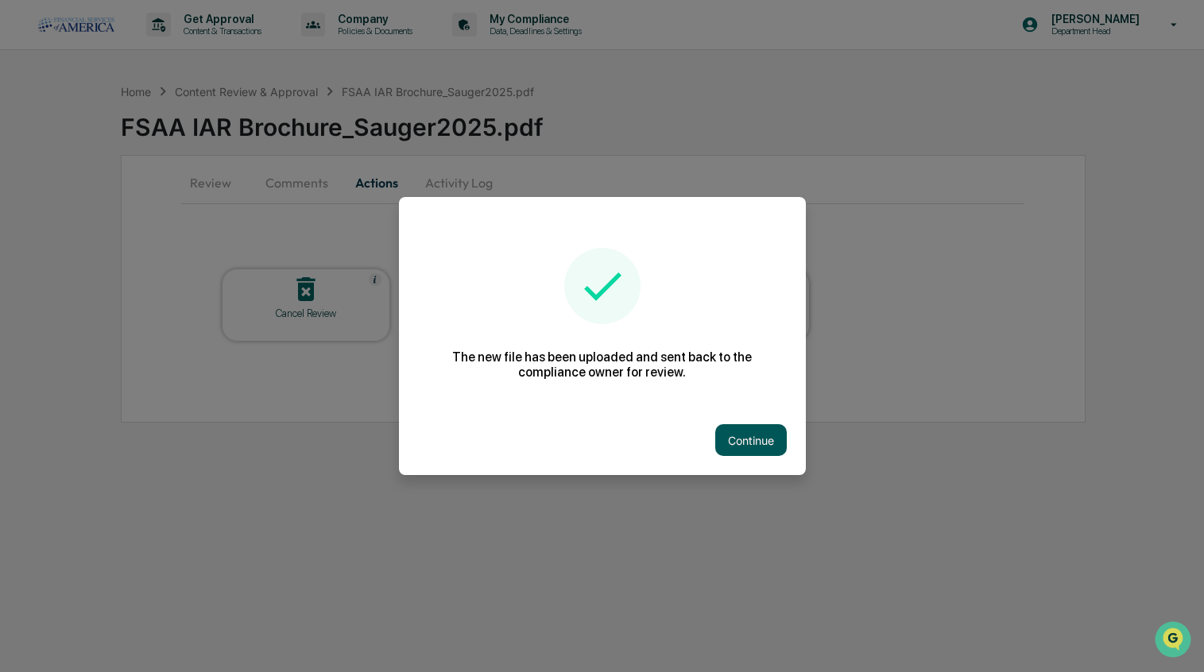
click at [757, 448] on button "Continue" at bounding box center [751, 440] width 72 height 32
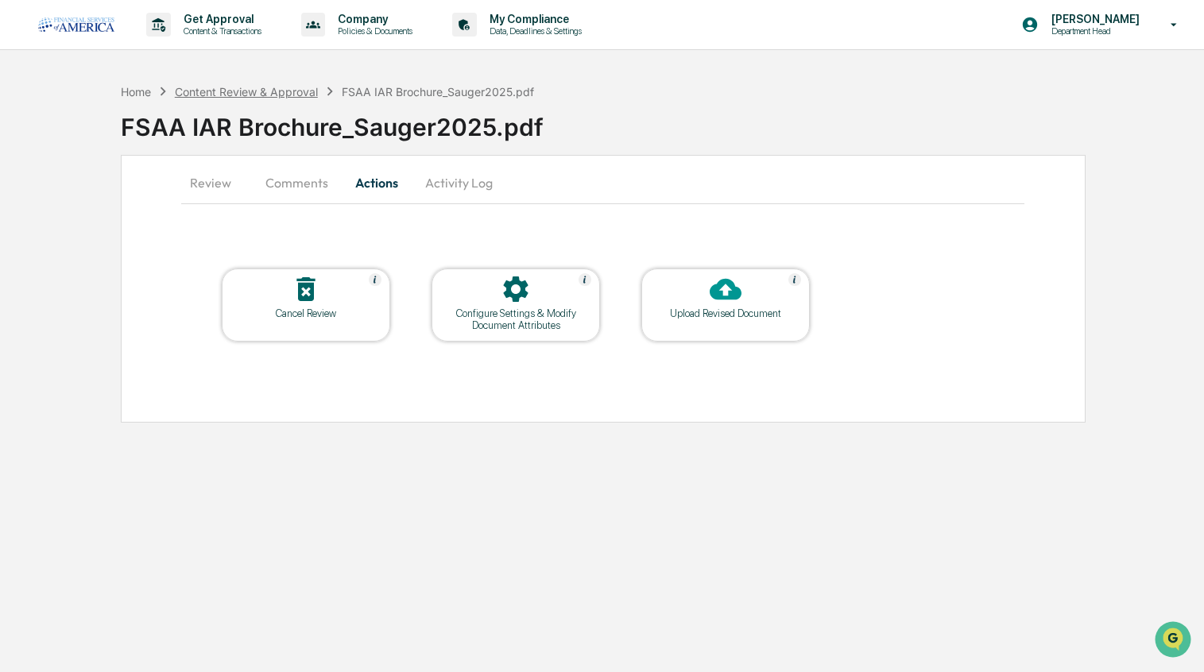
click at [249, 86] on div "Content Review & Approval" at bounding box center [246, 92] width 143 height 14
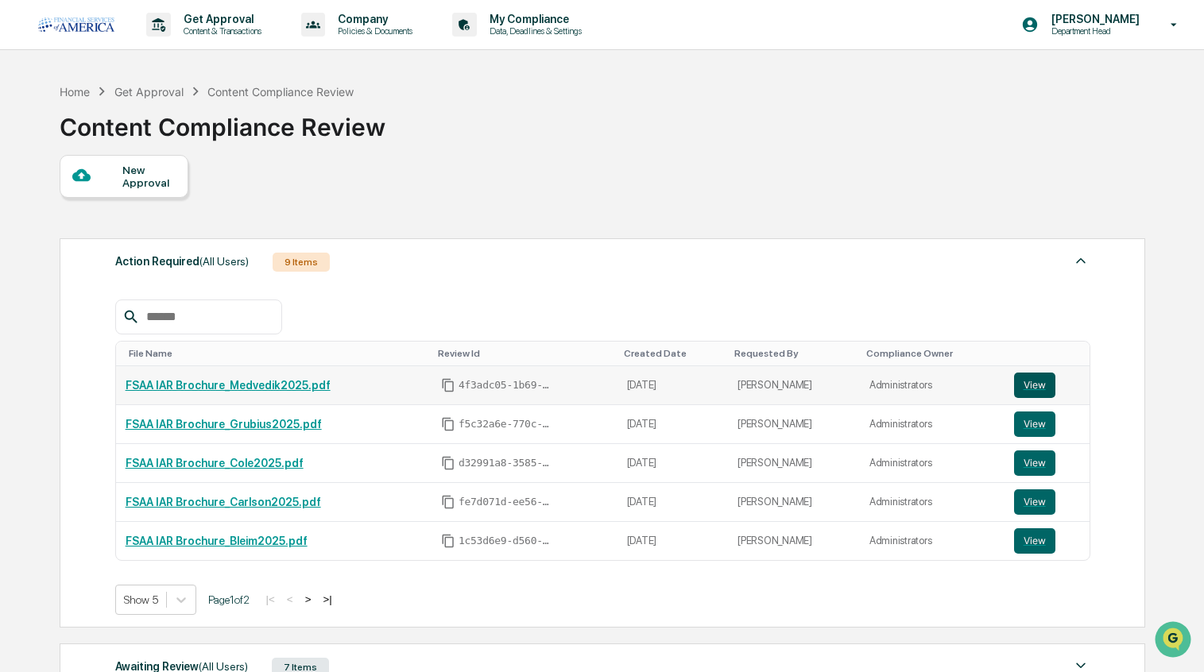
click at [1020, 387] on button "View" at bounding box center [1034, 385] width 41 height 25
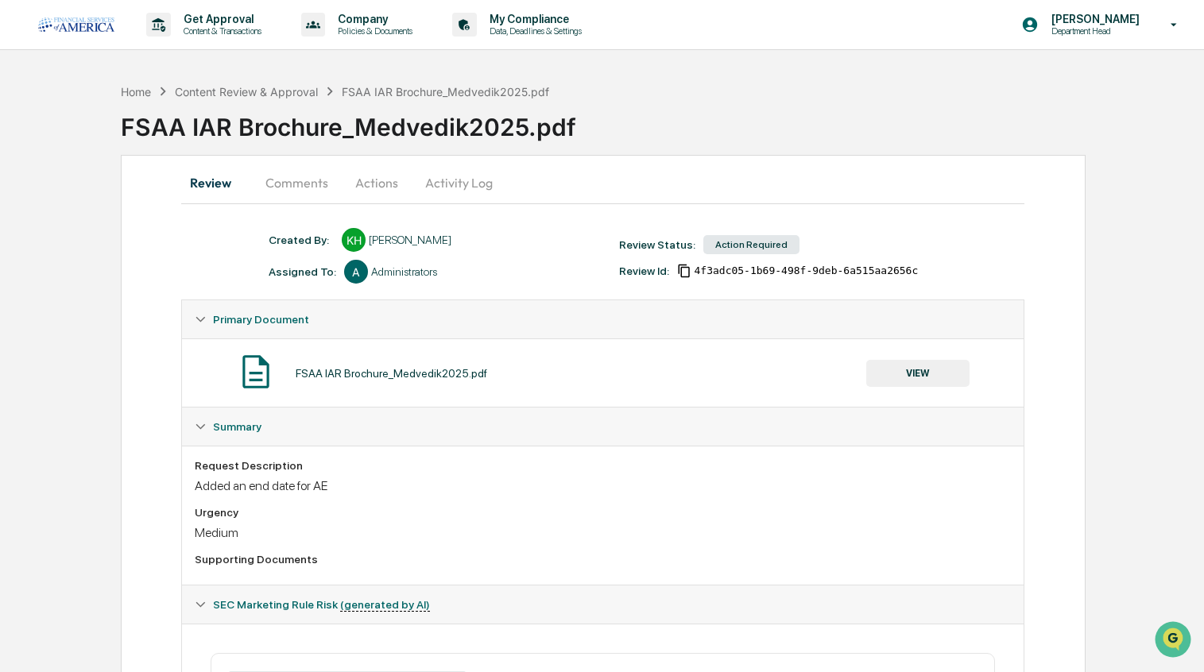
click at [370, 183] on button "Actions" at bounding box center [377, 183] width 72 height 38
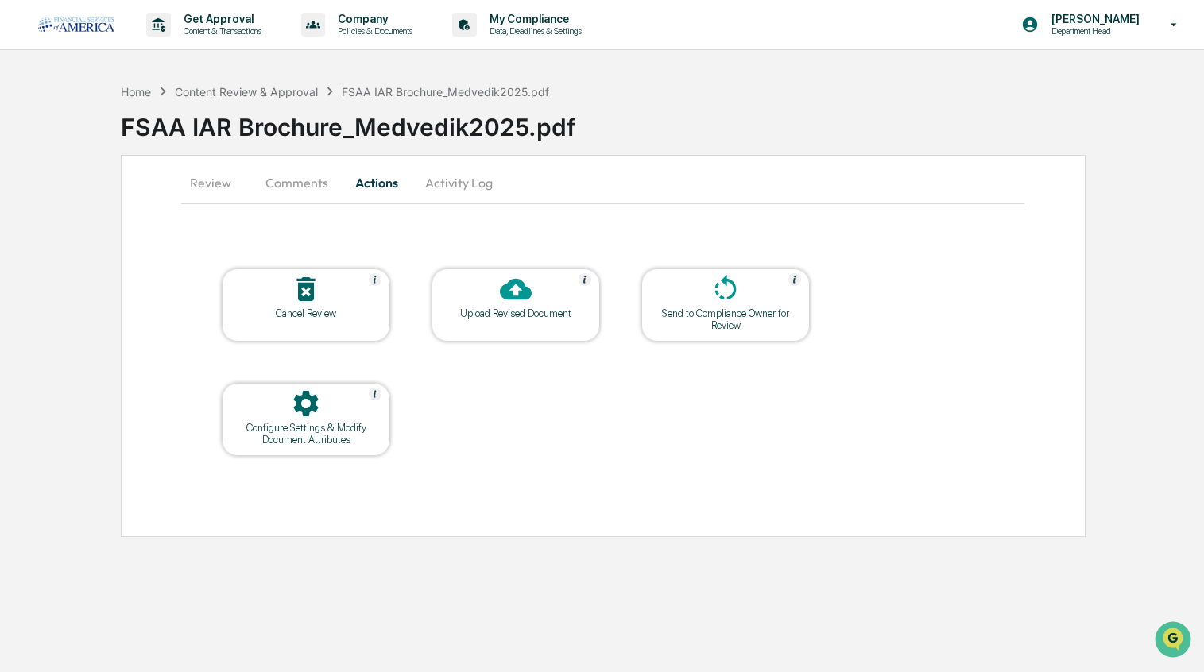
click at [506, 316] on div "Upload Revised Document" at bounding box center [515, 313] width 143 height 12
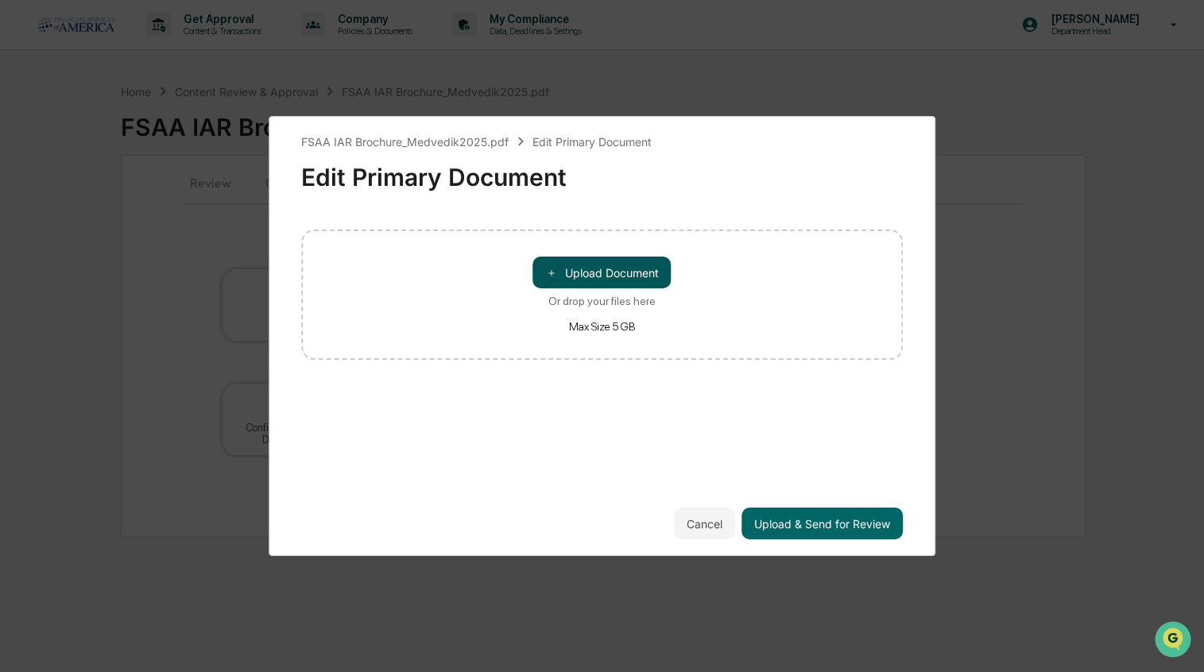
click at [590, 277] on button "＋ Upload Document" at bounding box center [602, 273] width 138 height 32
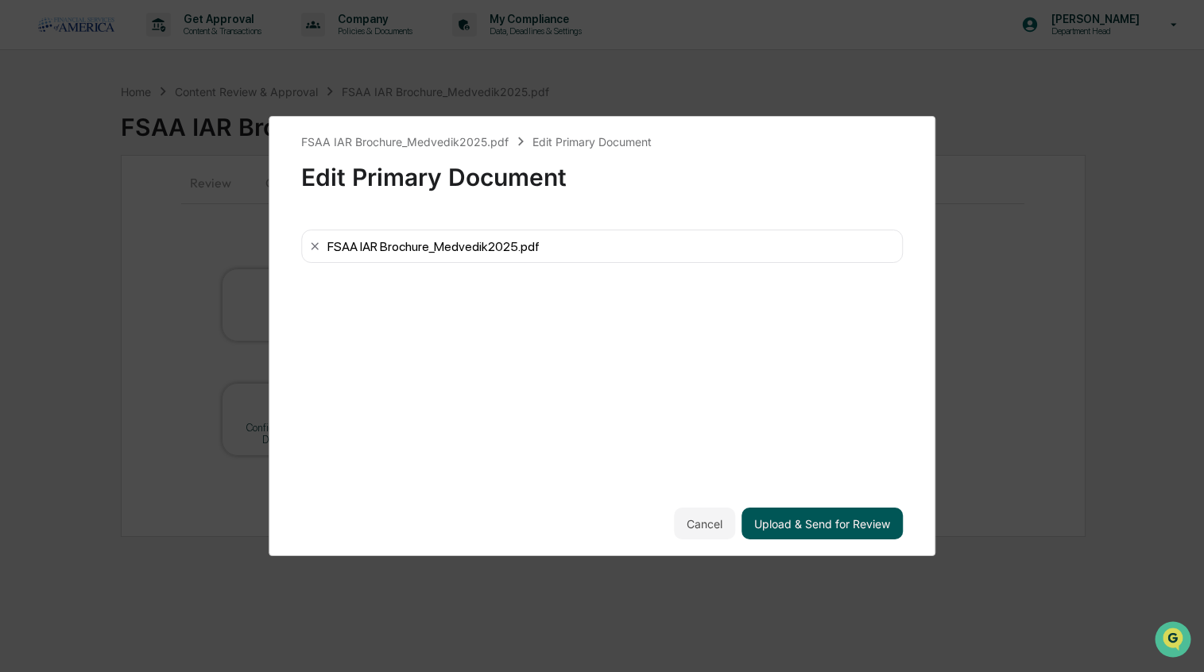
click at [799, 525] on button "Upload & Send for Review" at bounding box center [821, 524] width 161 height 32
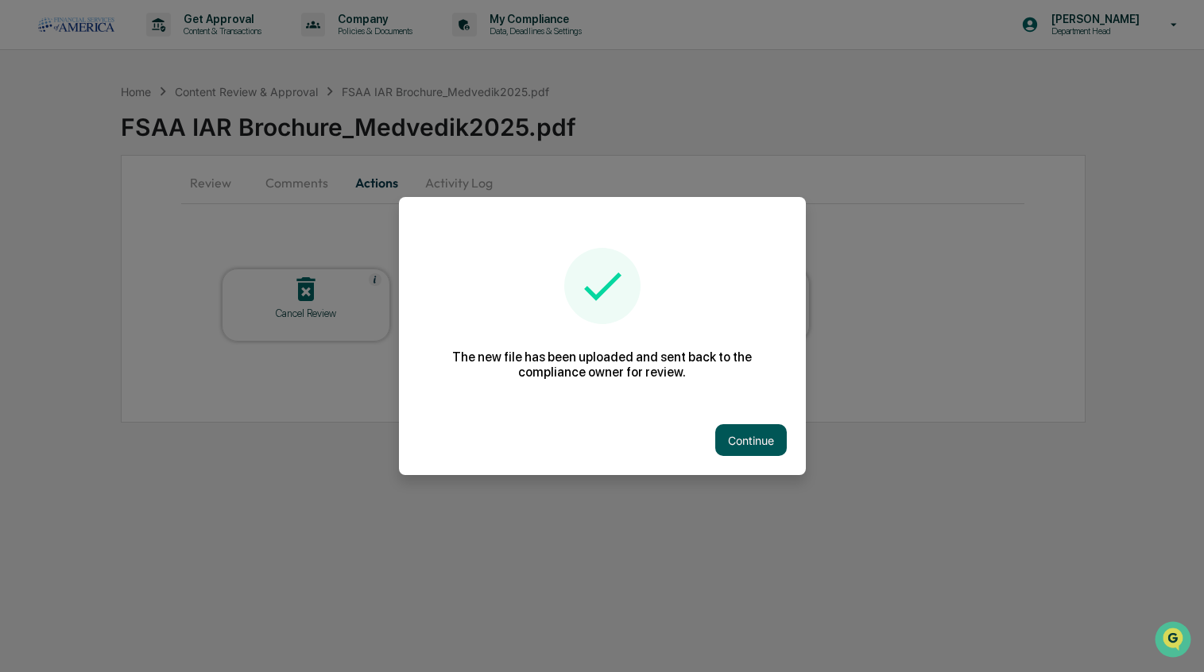
click at [775, 443] on button "Continue" at bounding box center [751, 440] width 72 height 32
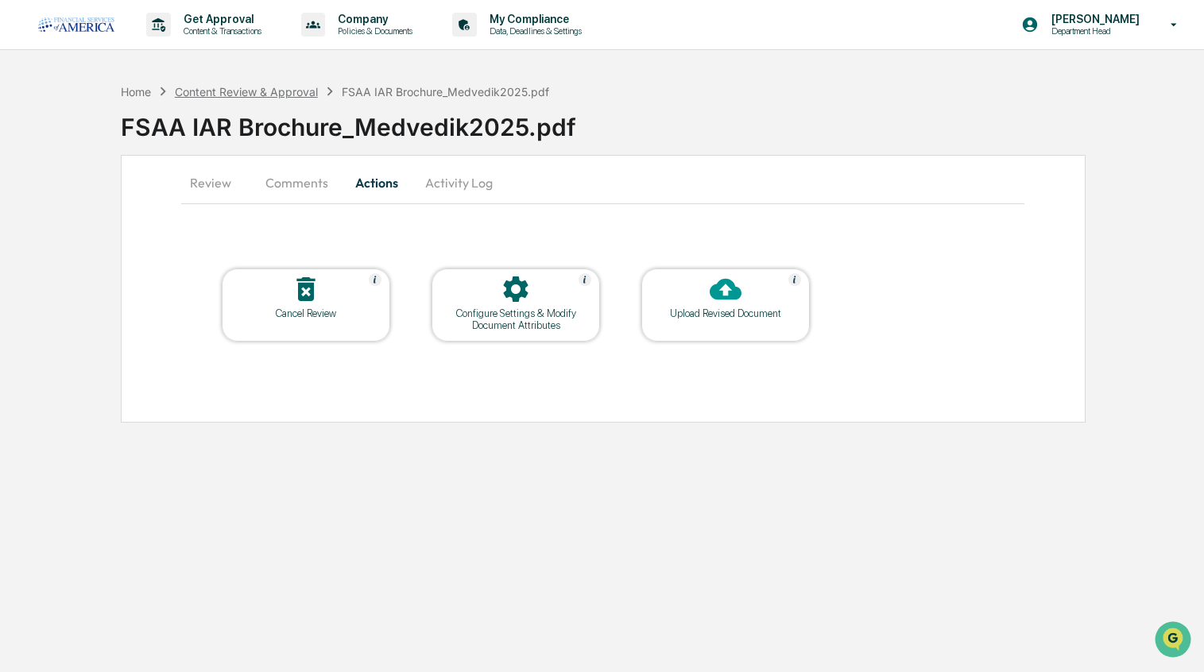
click at [257, 93] on div "Content Review & Approval" at bounding box center [246, 92] width 143 height 14
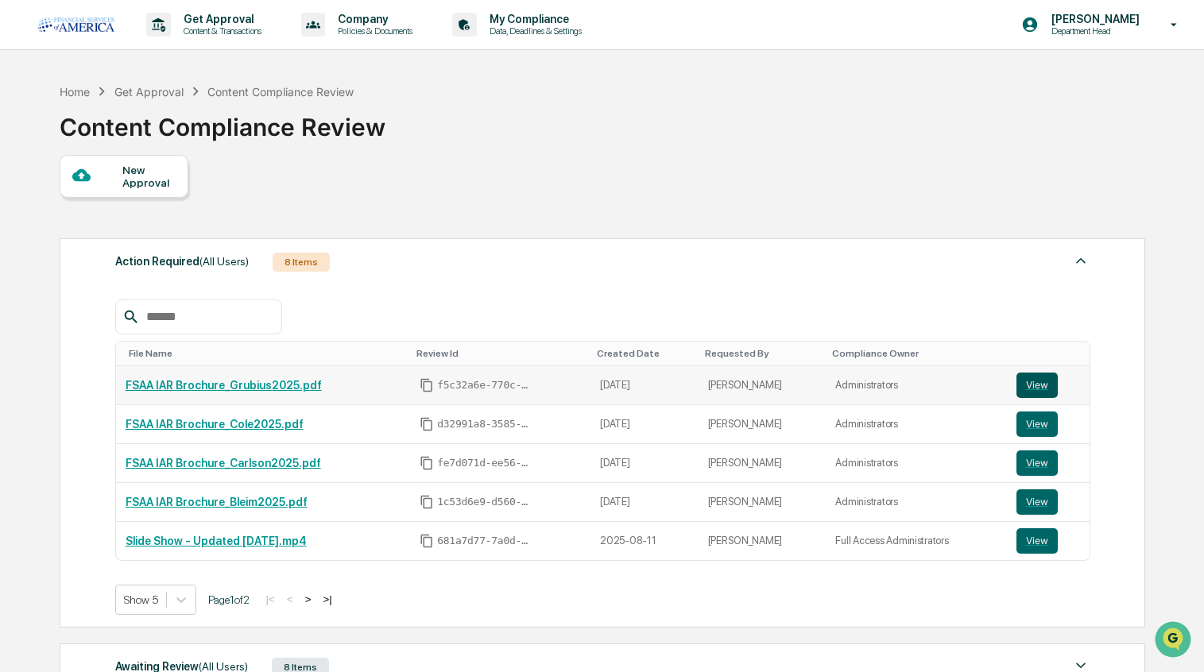
click at [1032, 384] on button "View" at bounding box center [1036, 385] width 41 height 25
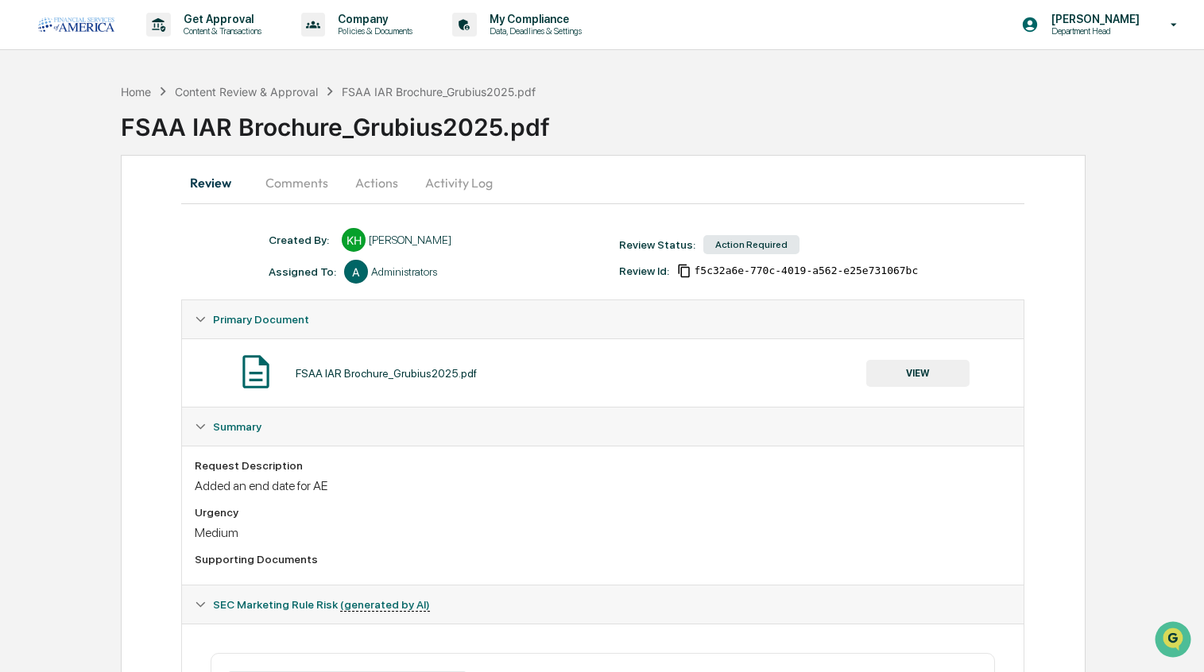
click at [369, 184] on button "Actions" at bounding box center [377, 183] width 72 height 38
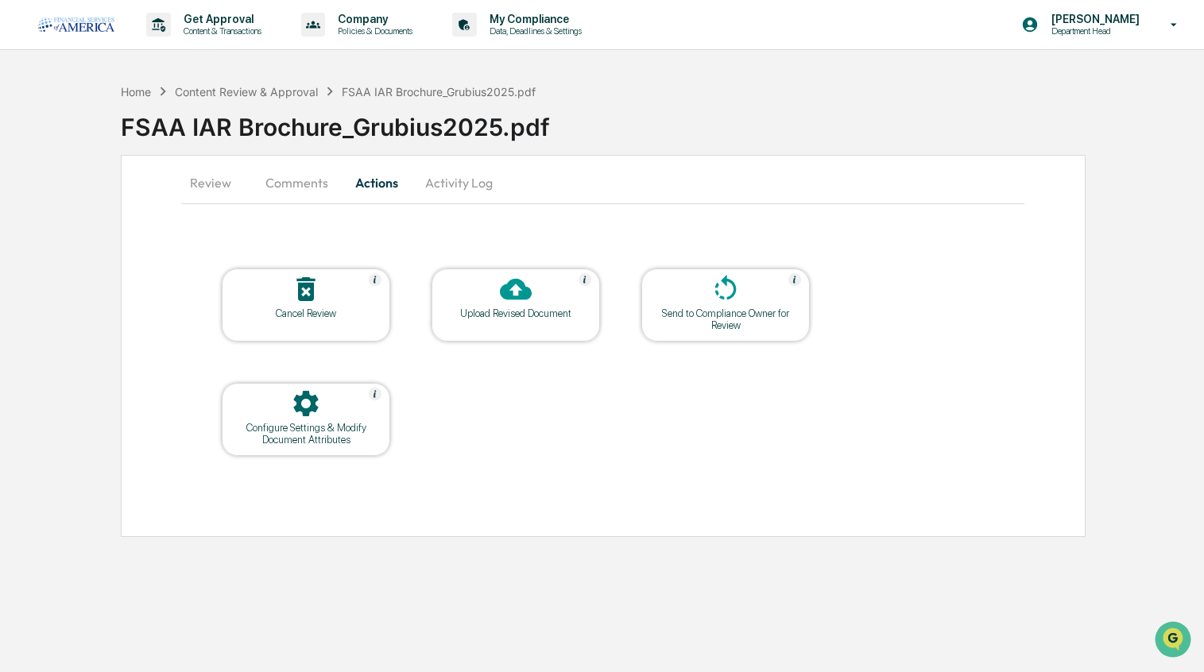
click at [551, 315] on div "Upload Revised Document" at bounding box center [515, 313] width 143 height 12
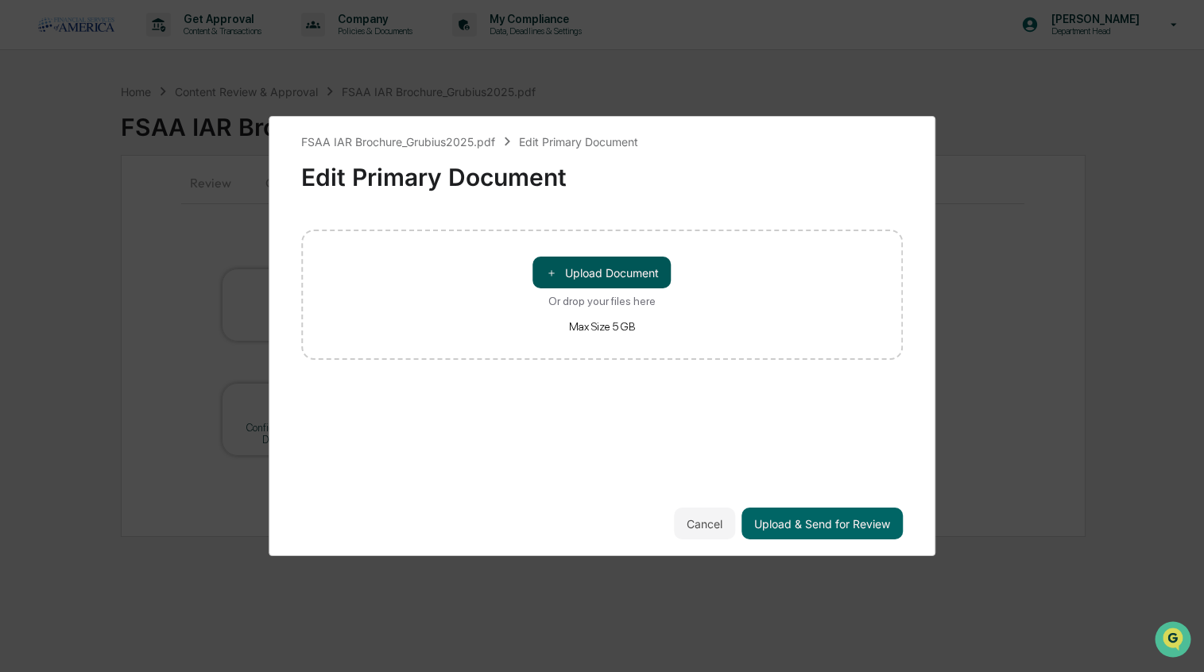
click at [591, 257] on button "＋ Upload Document" at bounding box center [602, 273] width 138 height 32
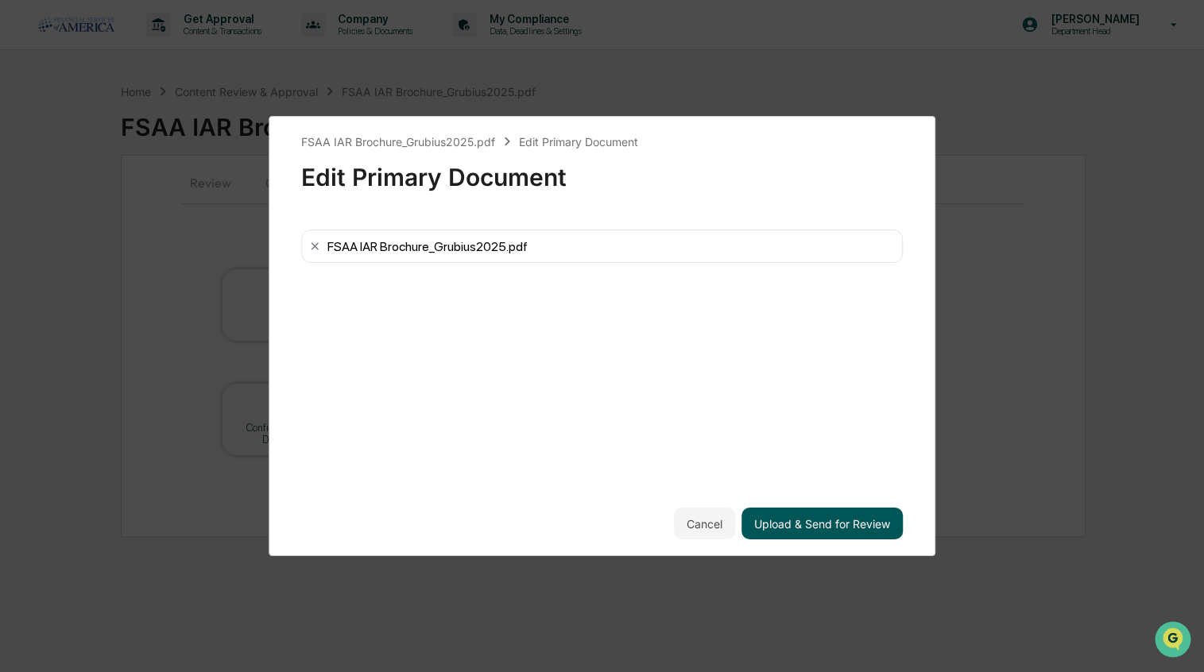
click at [834, 527] on button "Upload & Send for Review" at bounding box center [821, 524] width 161 height 32
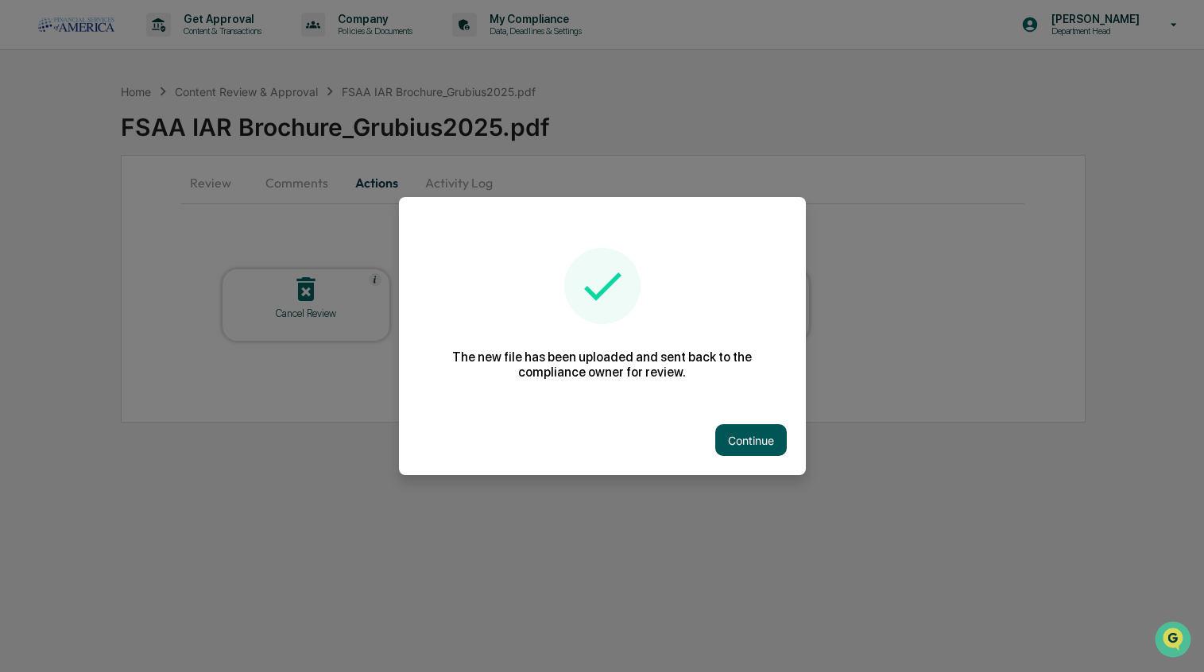
click at [749, 430] on button "Continue" at bounding box center [751, 440] width 72 height 32
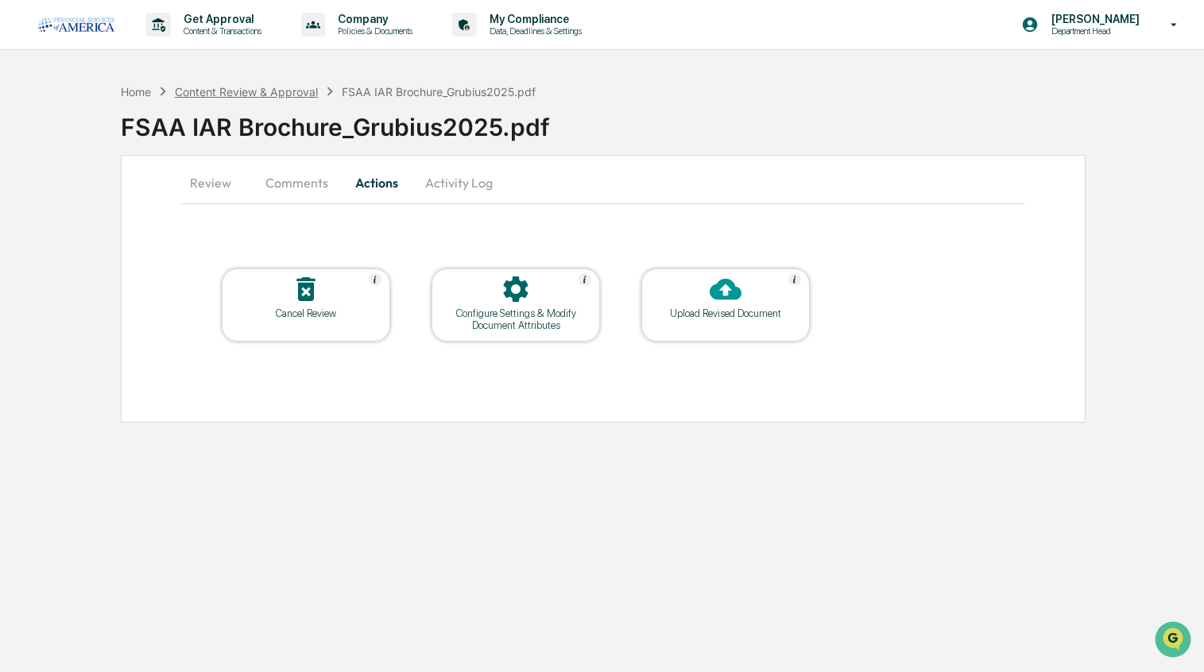
click at [251, 91] on div "Content Review & Approval" at bounding box center [246, 92] width 143 height 14
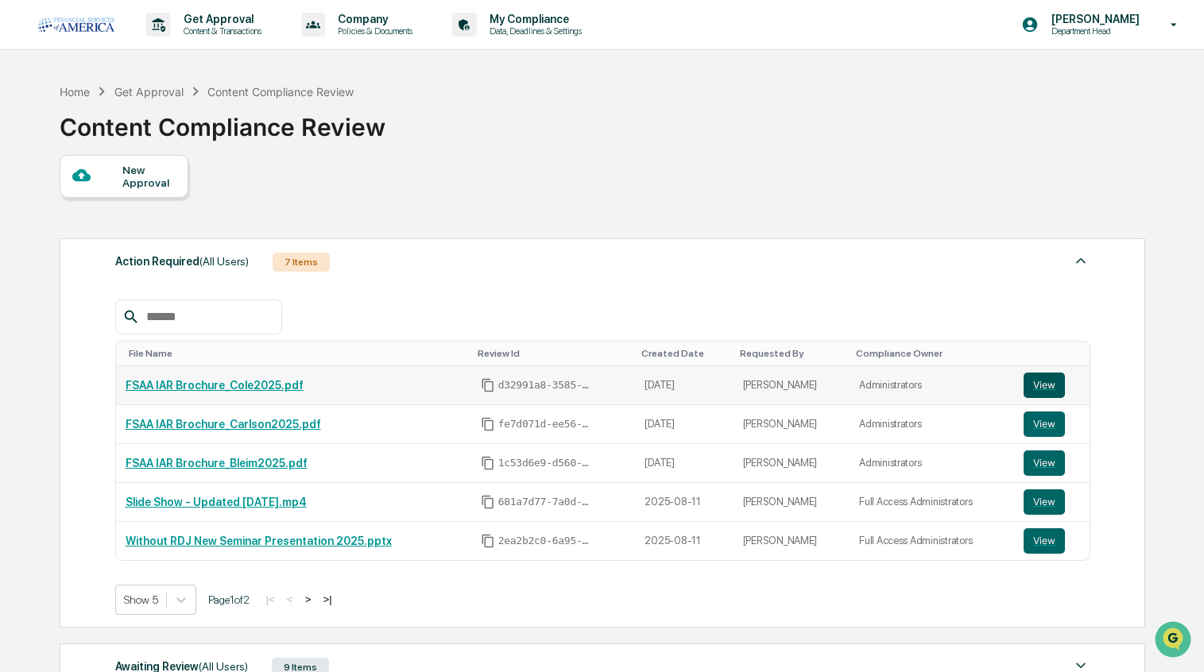
click at [1041, 381] on button "View" at bounding box center [1043, 385] width 41 height 25
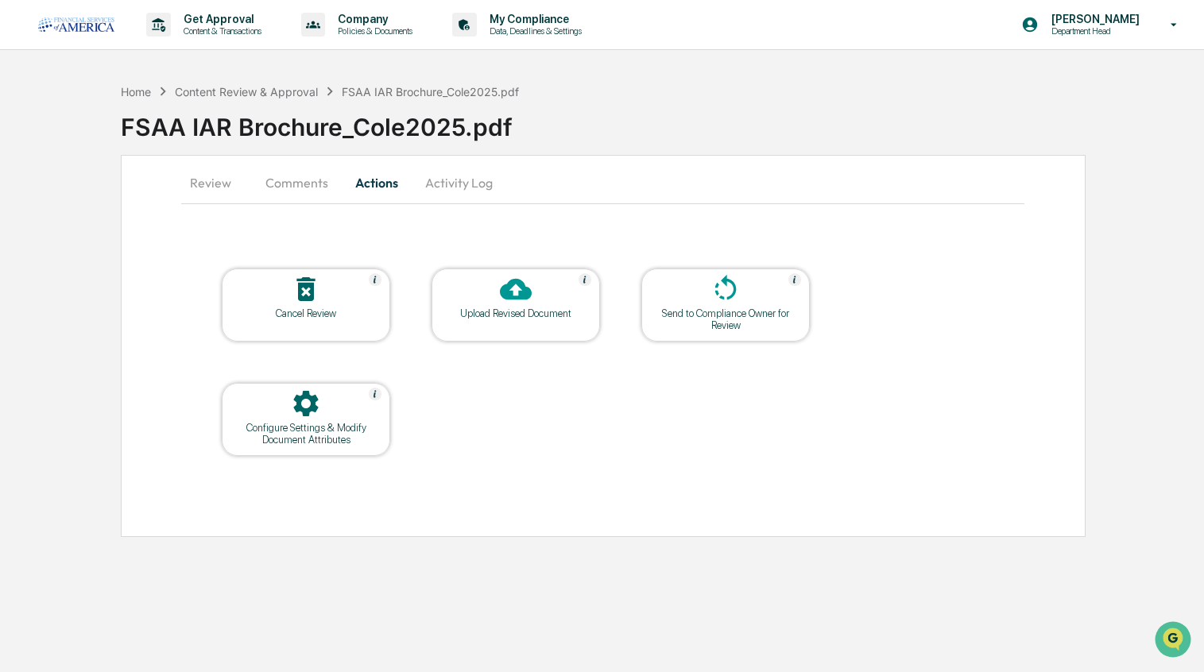
click at [512, 316] on div "Upload Revised Document" at bounding box center [515, 313] width 143 height 12
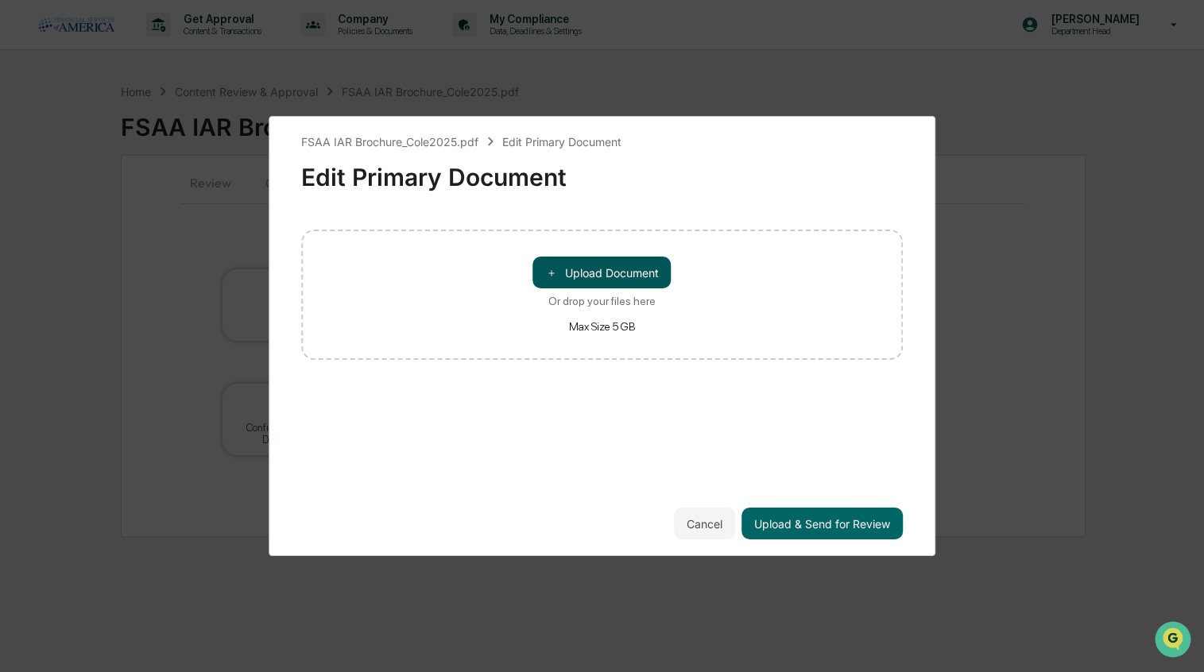
click at [563, 280] on button "＋ Upload Document" at bounding box center [602, 273] width 138 height 32
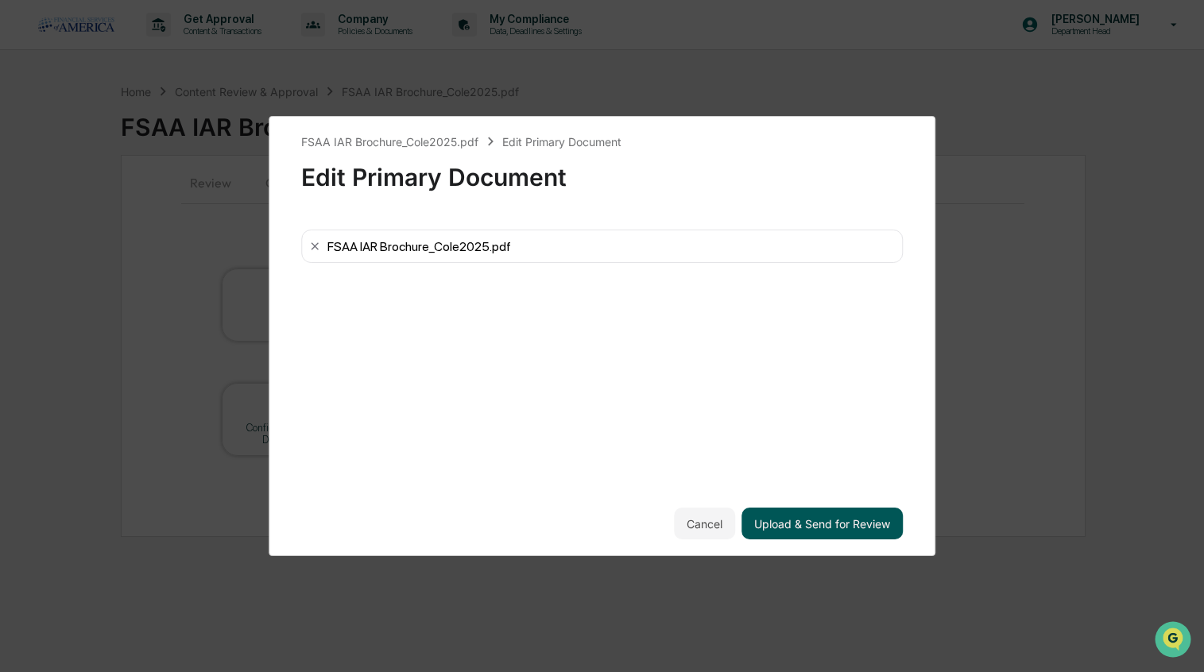
click at [853, 515] on button "Upload & Send for Review" at bounding box center [821, 524] width 161 height 32
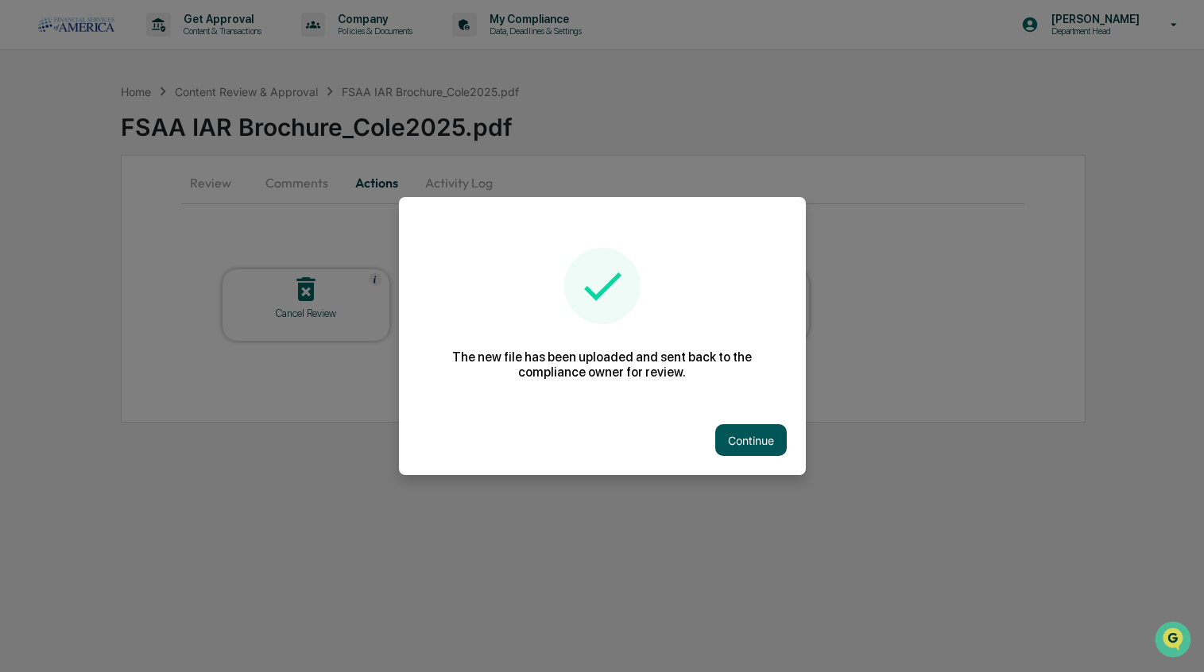
click at [769, 445] on button "Continue" at bounding box center [751, 440] width 72 height 32
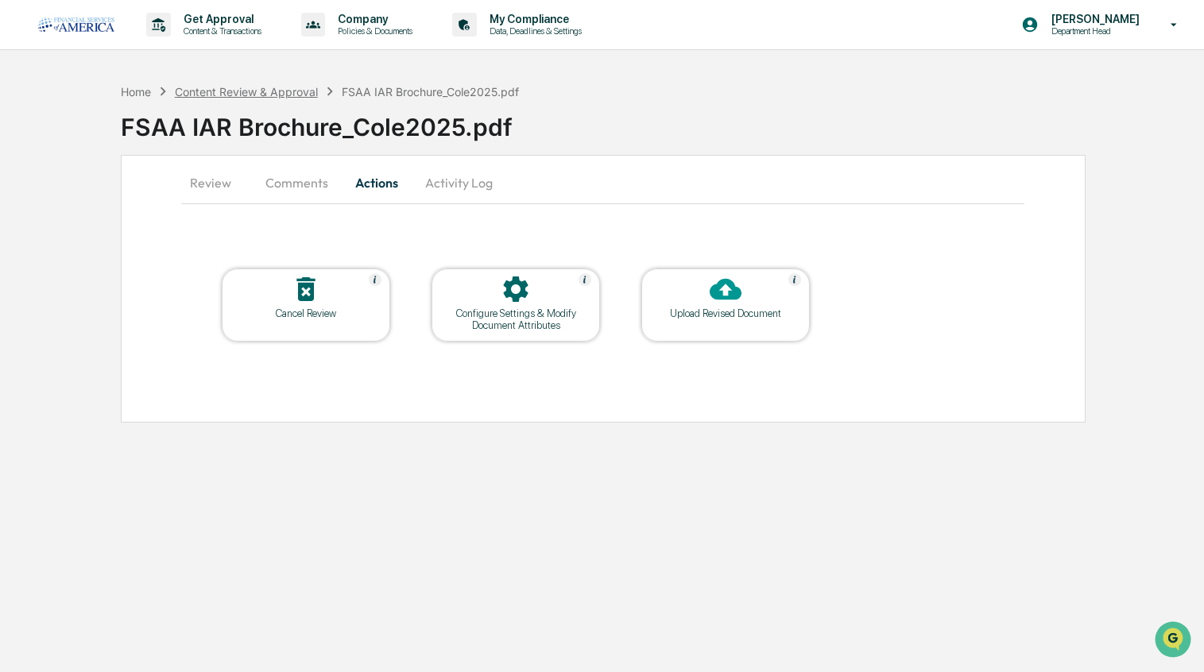
click at [280, 92] on div "Content Review & Approval" at bounding box center [246, 92] width 143 height 14
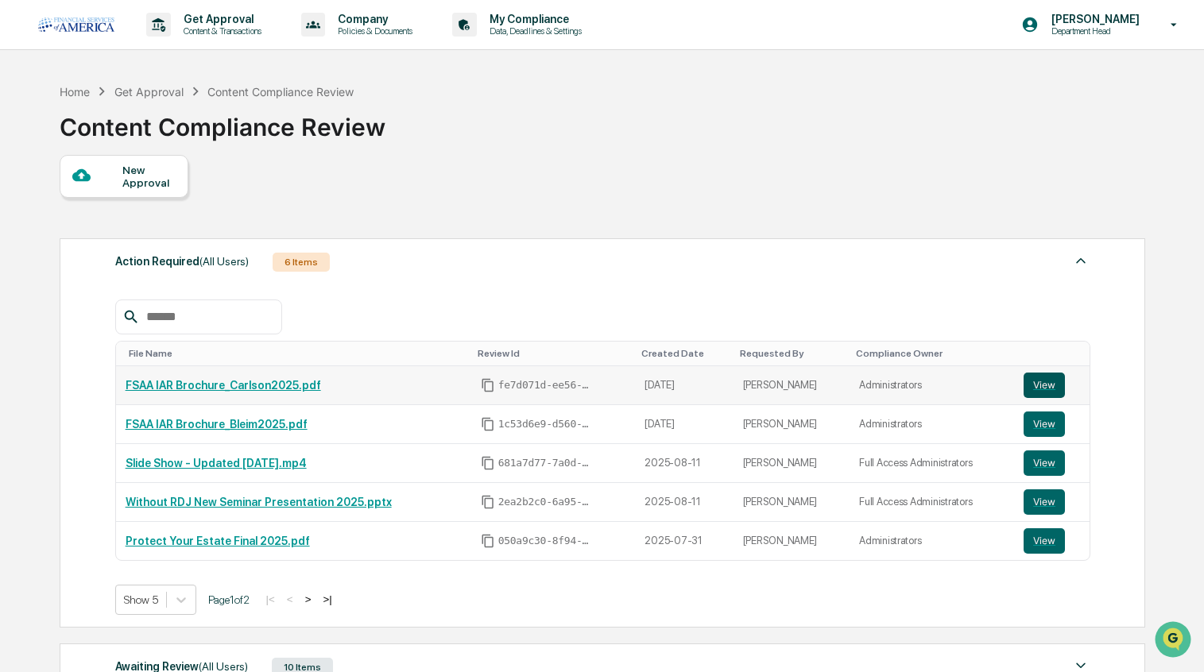
click at [1038, 384] on button "View" at bounding box center [1043, 385] width 41 height 25
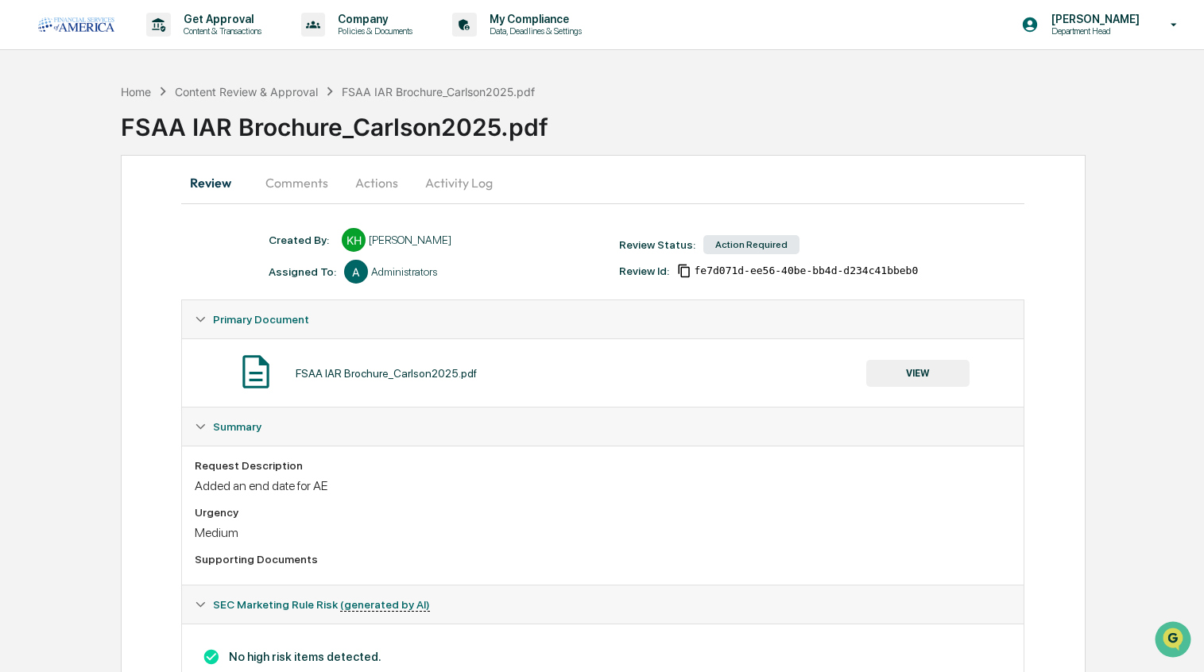
click at [381, 184] on button "Actions" at bounding box center [377, 183] width 72 height 38
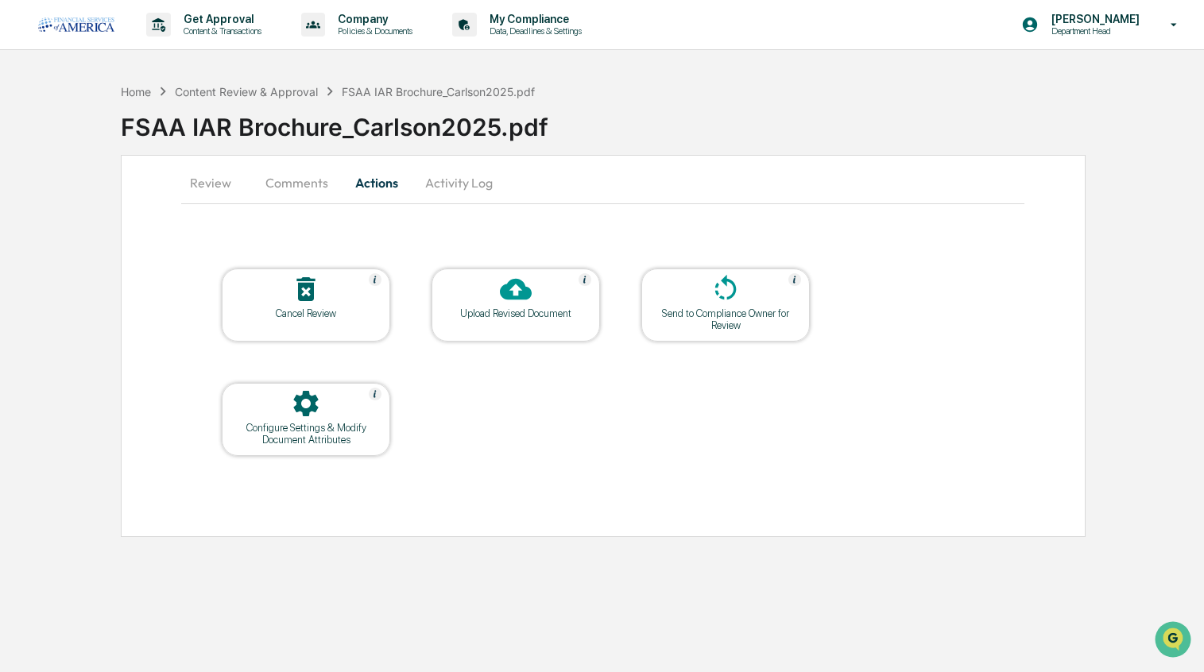
click at [531, 319] on div "Upload Revised Document" at bounding box center [515, 305] width 168 height 73
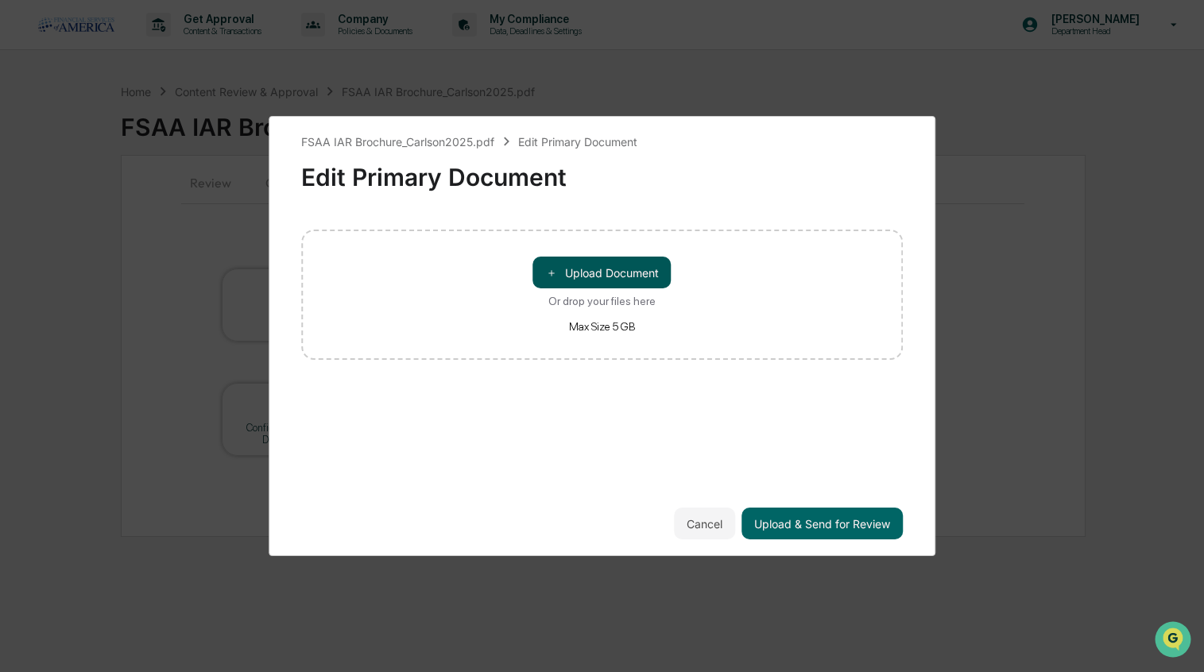
click at [567, 271] on button "＋ Upload Document" at bounding box center [602, 273] width 138 height 32
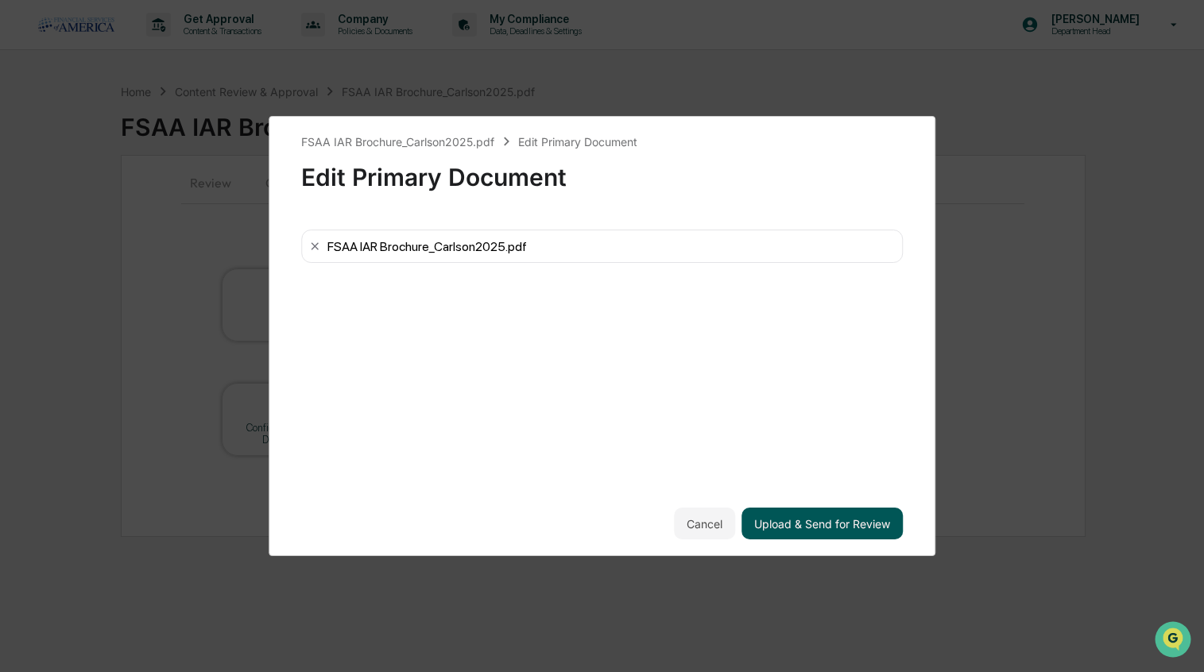
click at [822, 526] on button "Upload & Send for Review" at bounding box center [821, 524] width 161 height 32
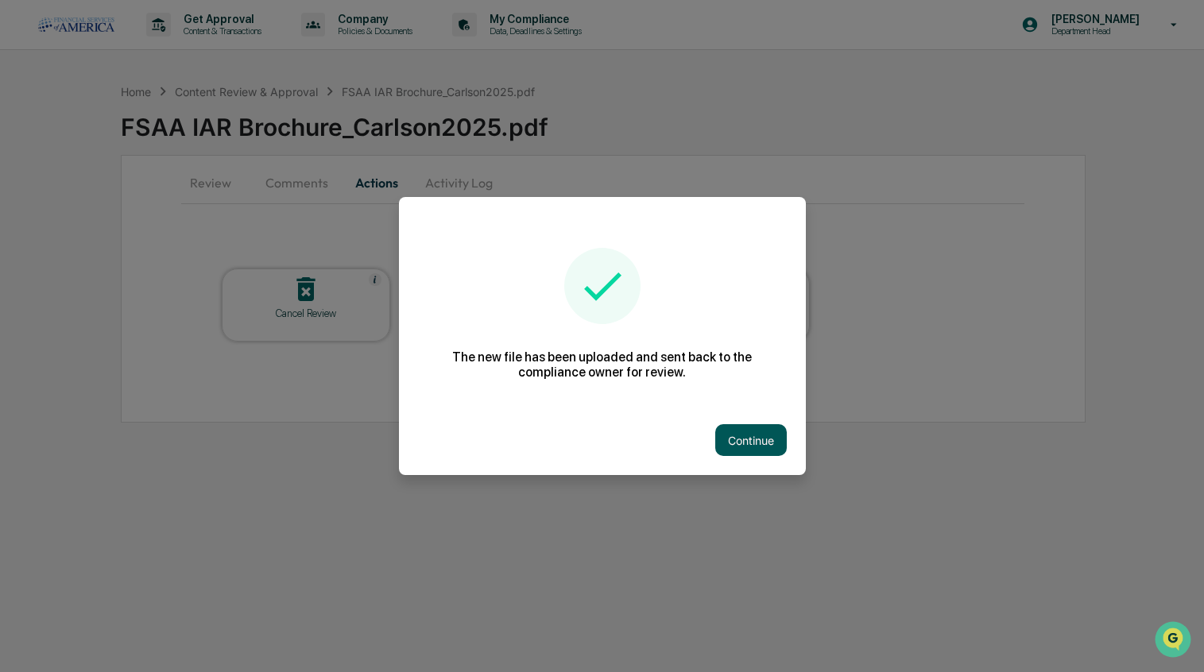
click at [760, 438] on button "Continue" at bounding box center [751, 440] width 72 height 32
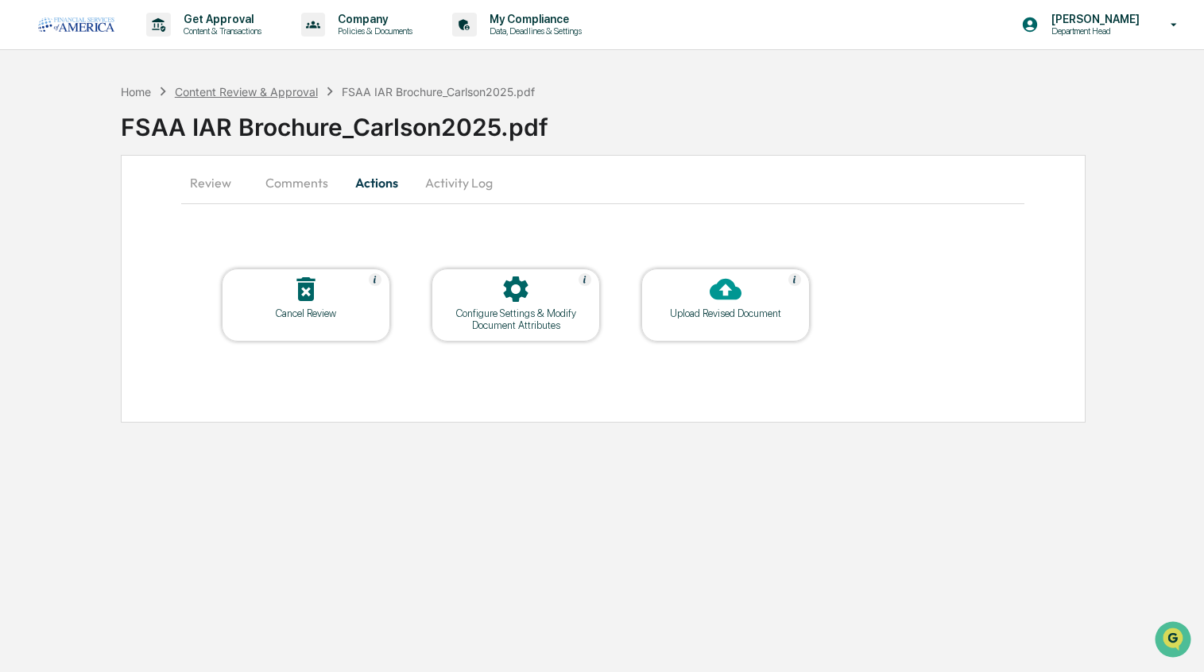
click at [253, 91] on div "Content Review & Approval" at bounding box center [246, 92] width 143 height 14
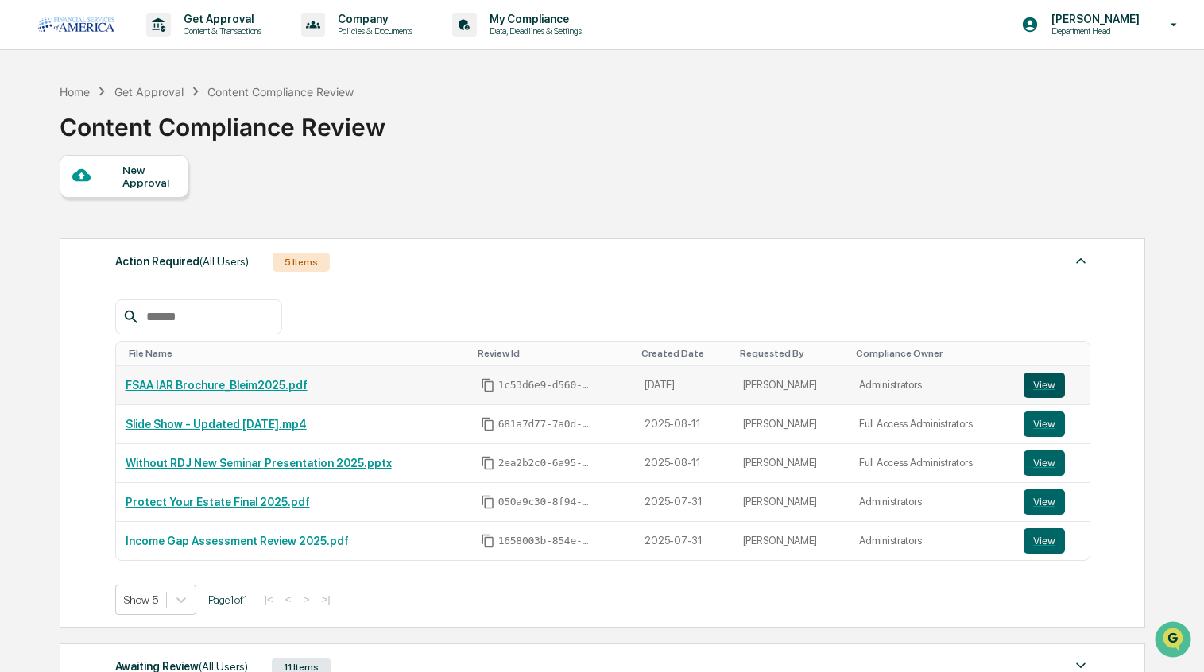
click at [1042, 378] on button "View" at bounding box center [1043, 385] width 41 height 25
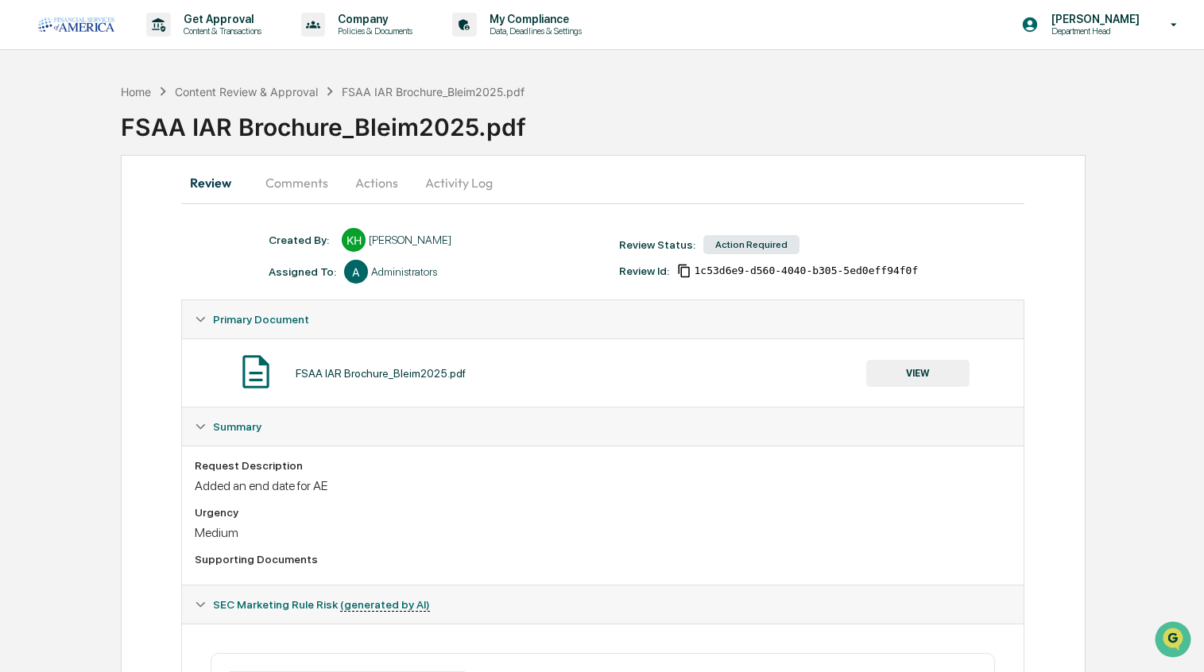
click at [357, 175] on button "Actions" at bounding box center [377, 183] width 72 height 38
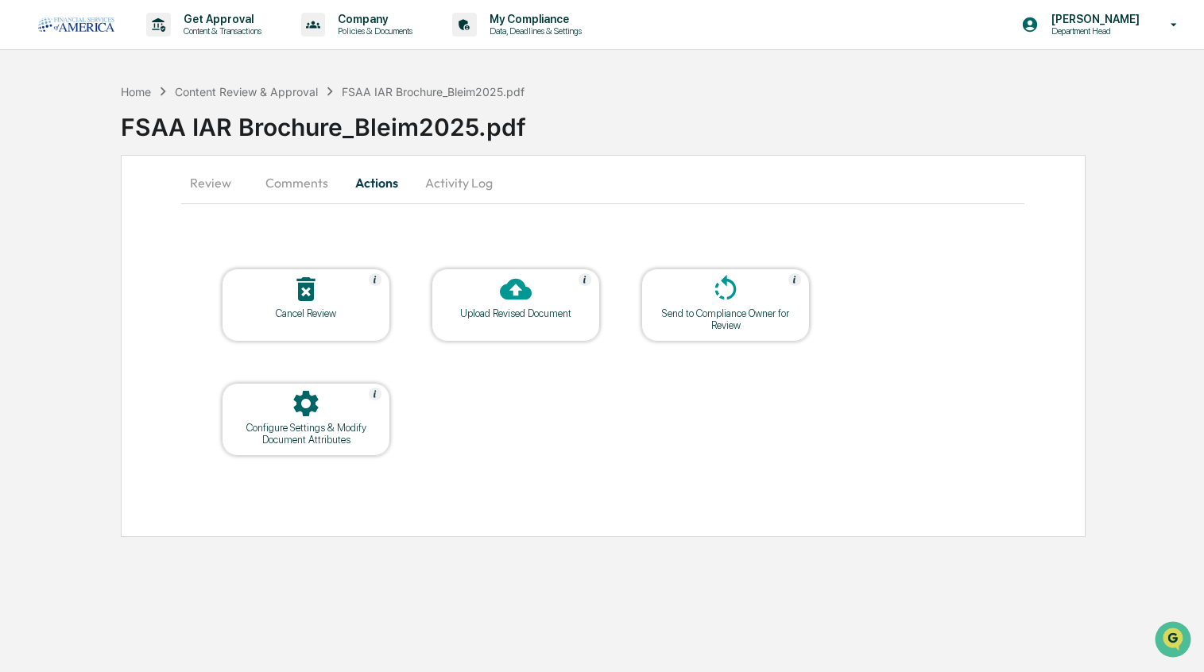
click at [501, 296] on icon at bounding box center [516, 289] width 32 height 32
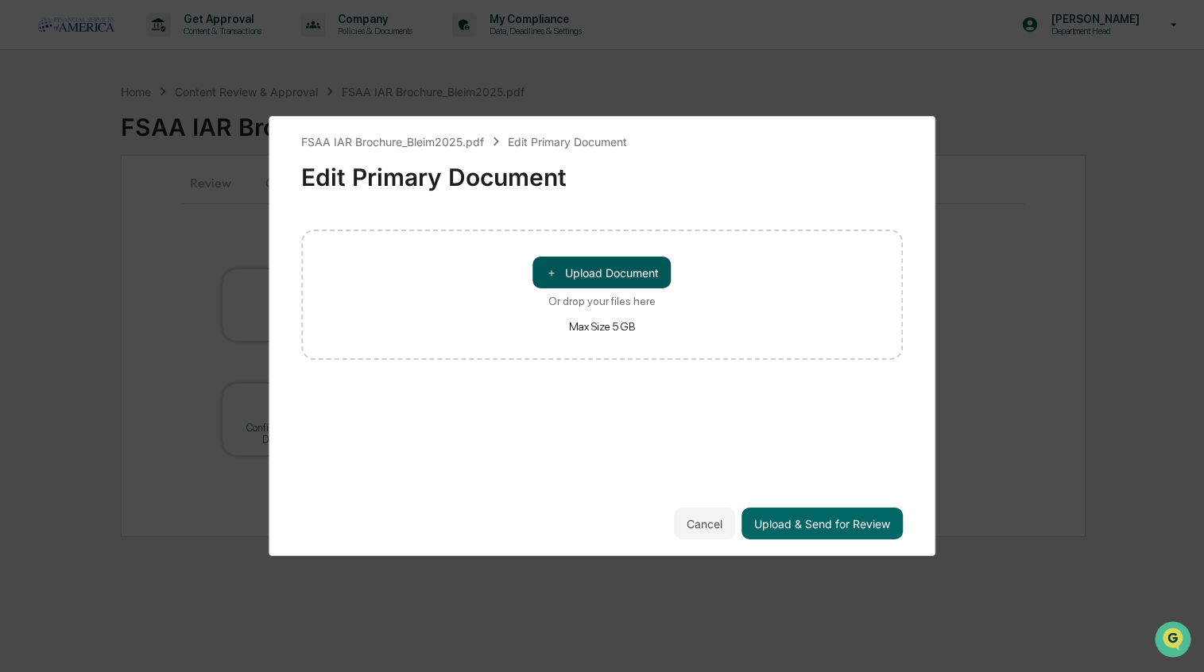
click at [615, 276] on button "＋ Upload Document" at bounding box center [602, 273] width 138 height 32
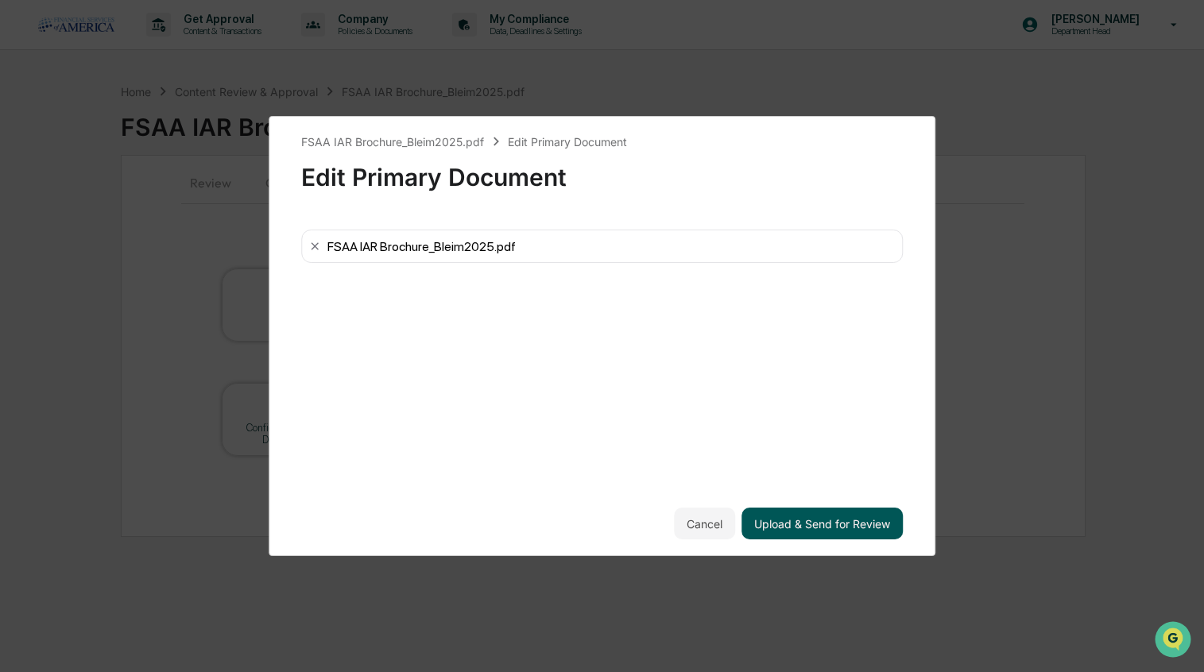
click at [856, 522] on button "Upload & Send for Review" at bounding box center [821, 524] width 161 height 32
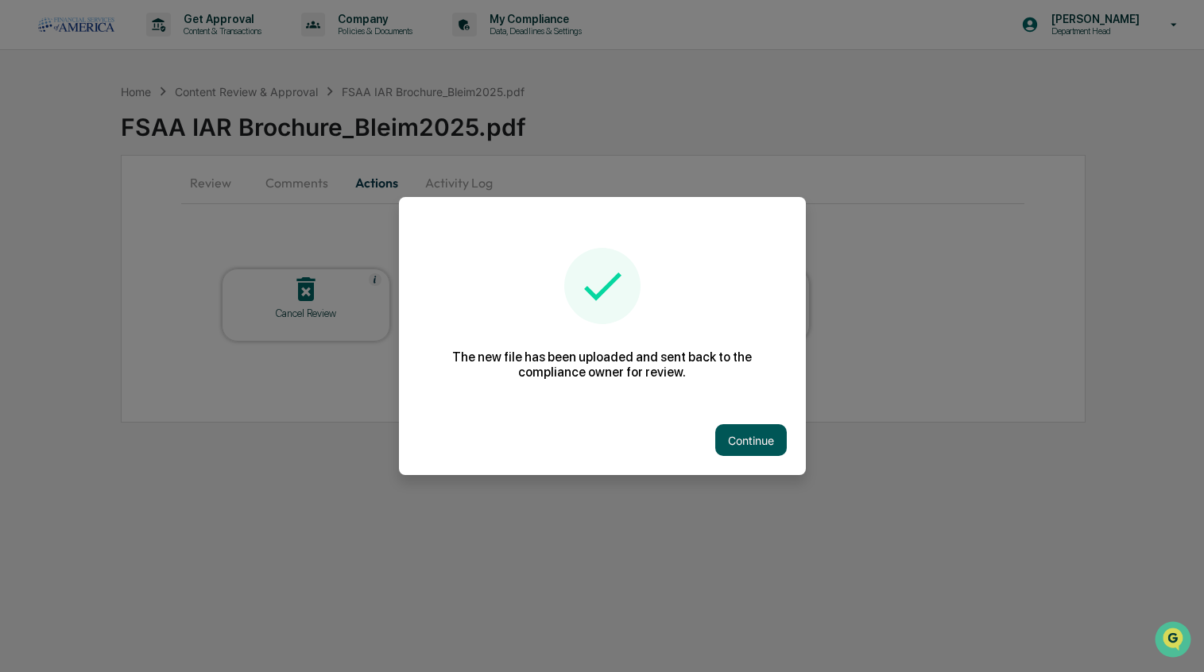
click at [764, 433] on button "Continue" at bounding box center [751, 440] width 72 height 32
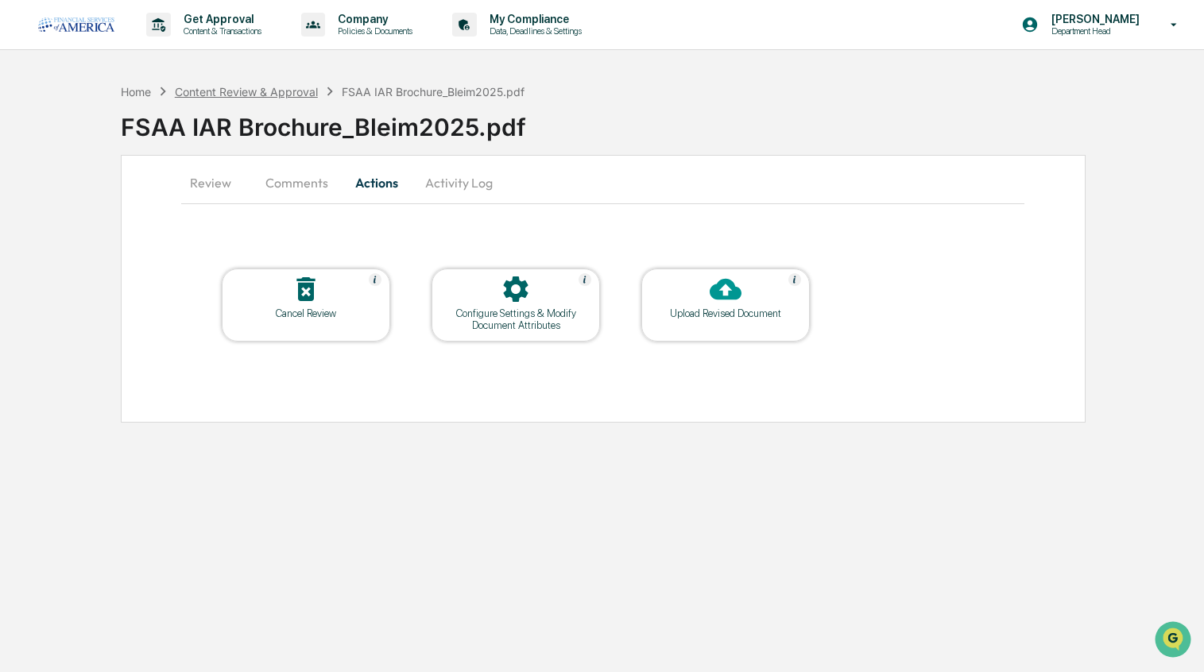
click at [253, 97] on div "Content Review & Approval" at bounding box center [246, 92] width 143 height 14
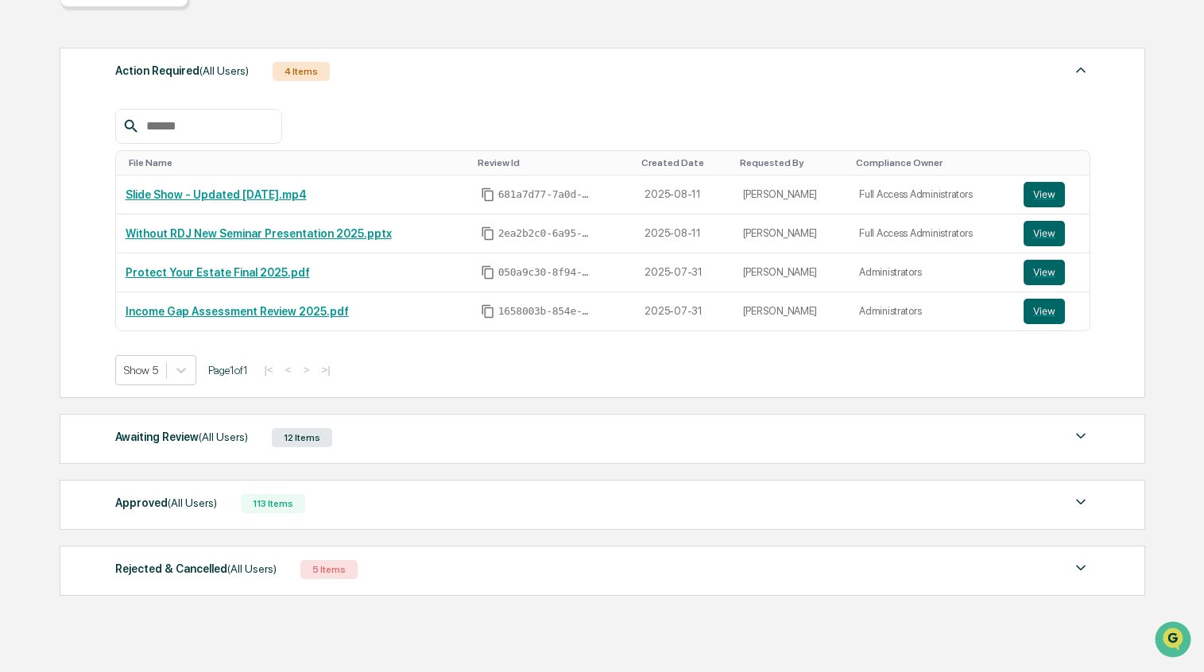
scroll to position [191, 0]
click at [300, 570] on div "5 Items" at bounding box center [328, 568] width 57 height 19
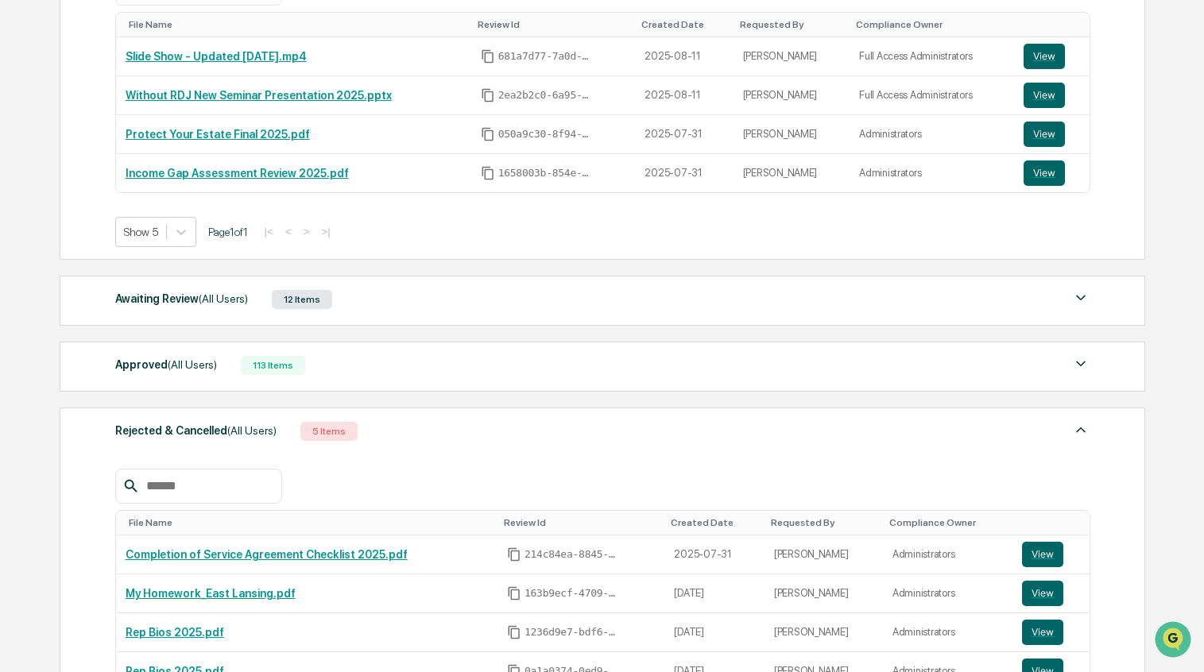
scroll to position [331, 0]
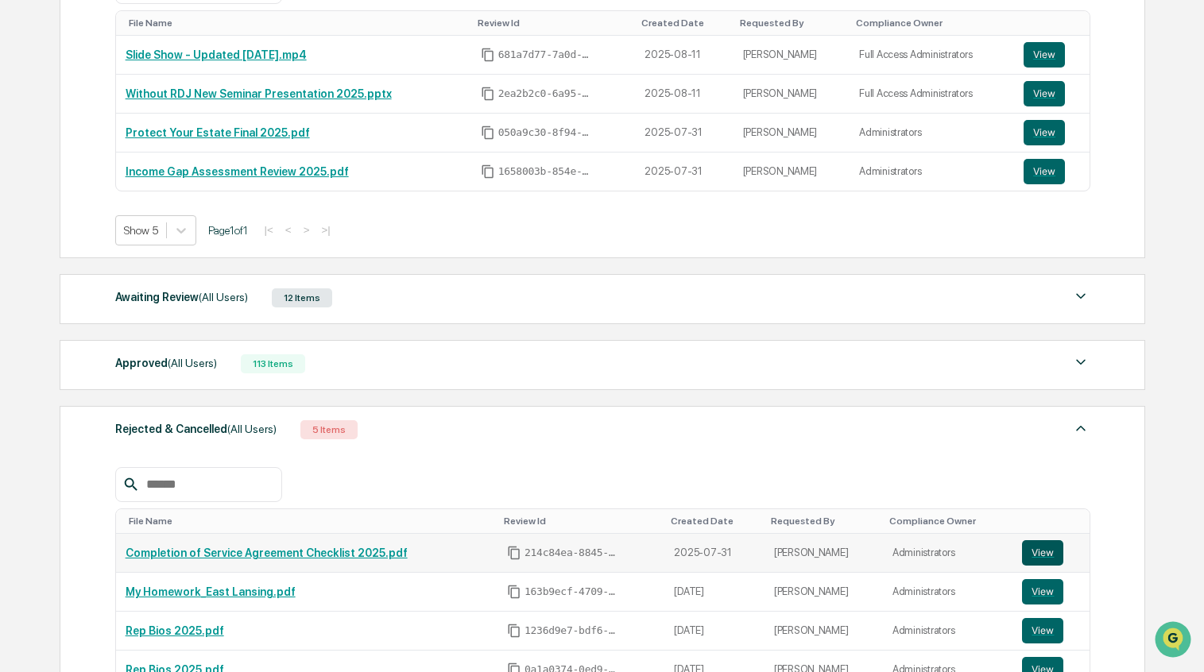
click at [1051, 555] on button "View" at bounding box center [1042, 552] width 41 height 25
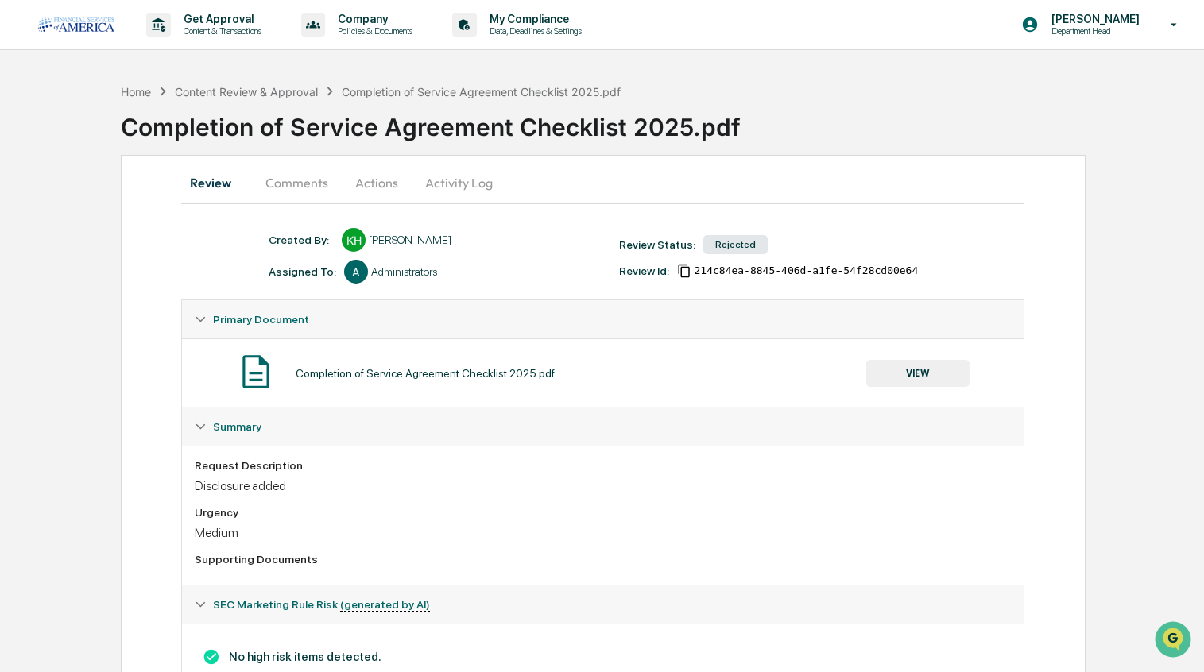
click at [316, 181] on button "Comments" at bounding box center [297, 183] width 88 height 38
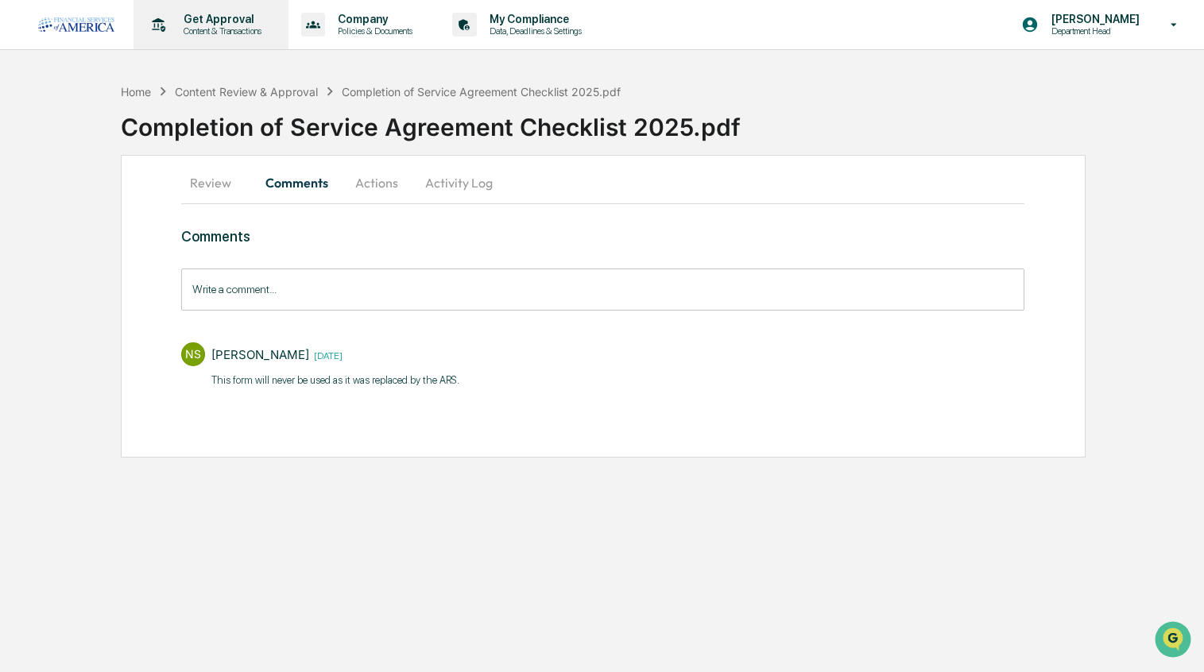
click at [201, 26] on p "Content & Transactions" at bounding box center [220, 30] width 99 height 11
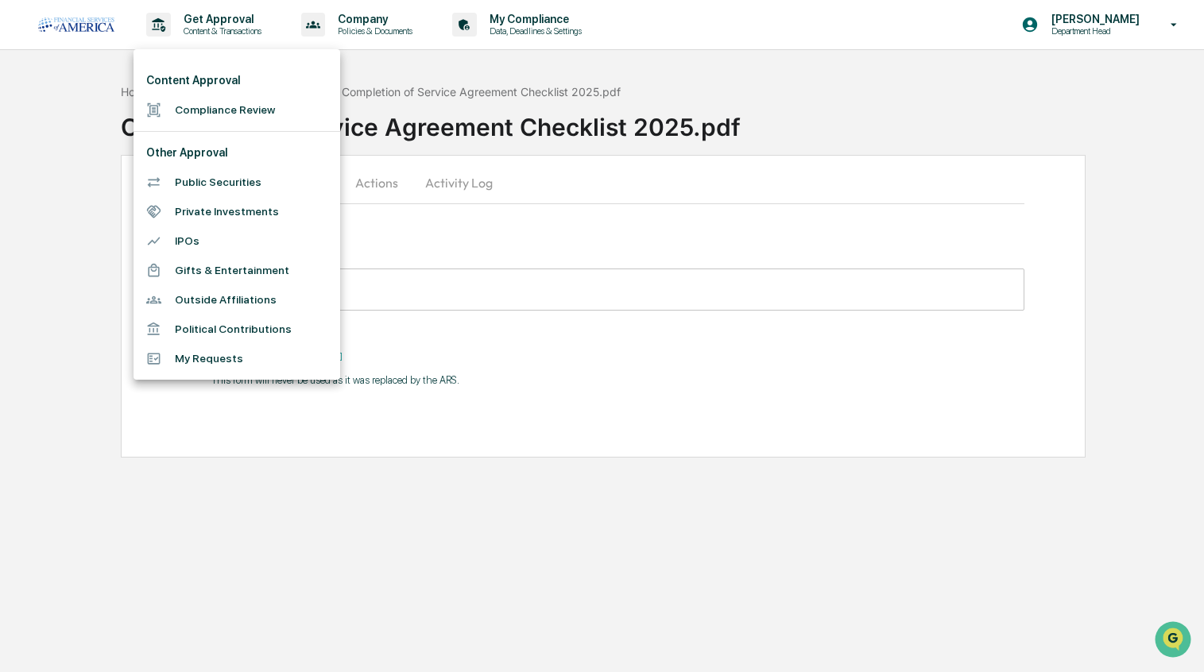
click at [207, 110] on li "Compliance Review" at bounding box center [236, 109] width 207 height 29
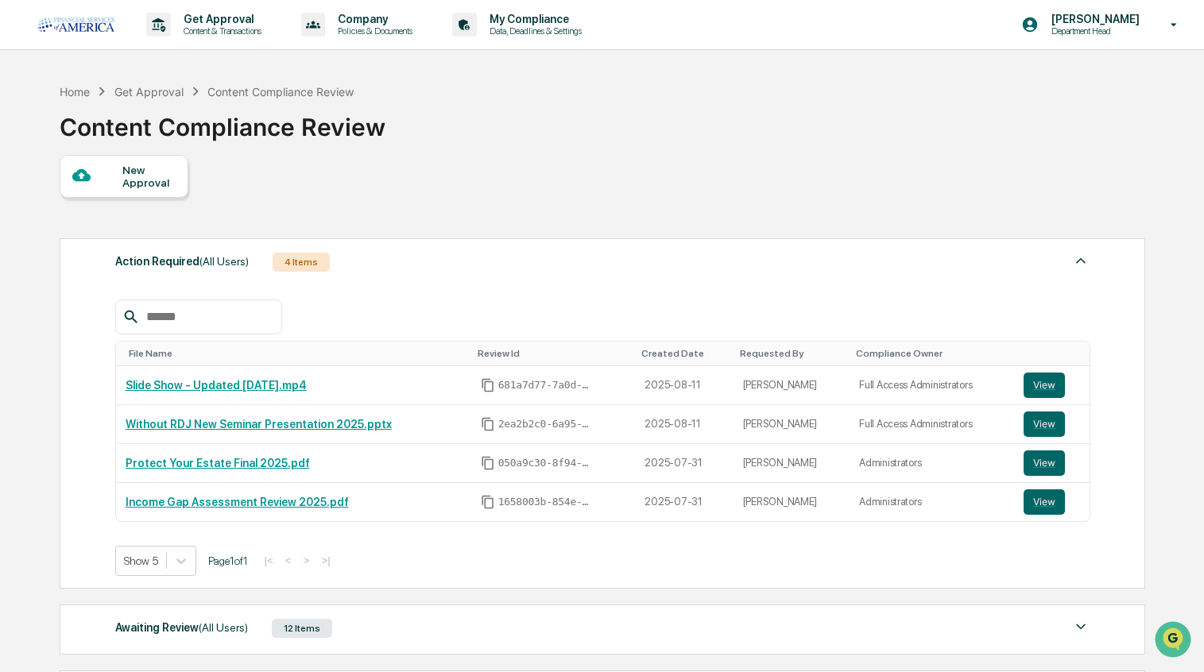
click at [109, 174] on div at bounding box center [97, 176] width 50 height 20
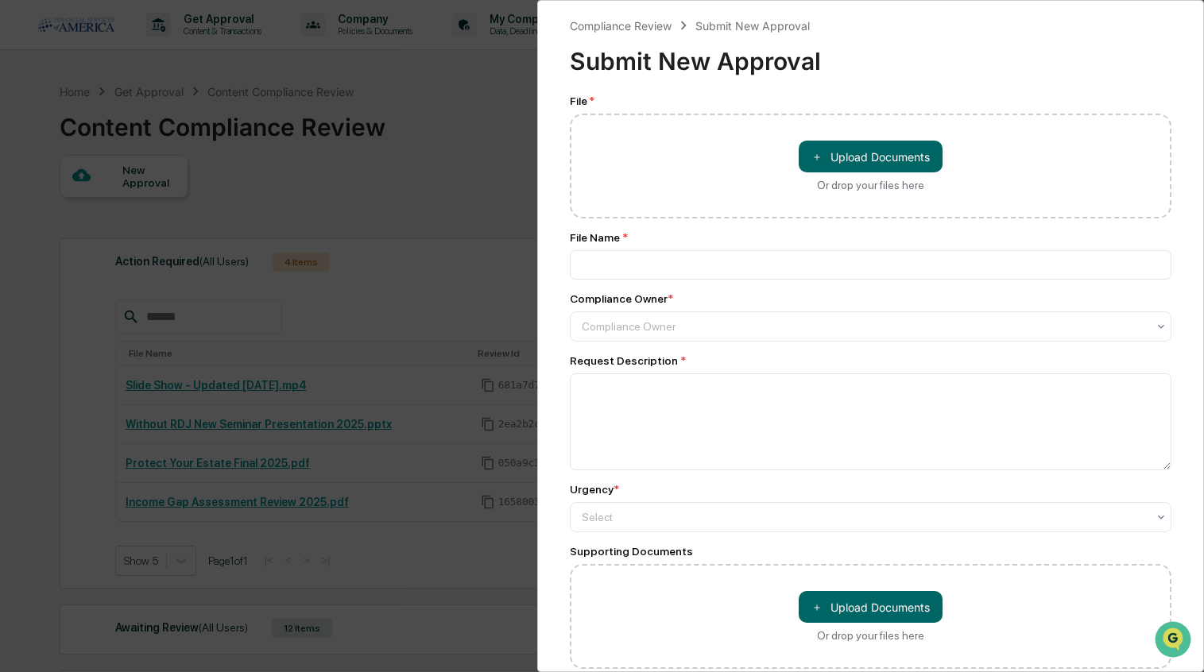
click at [875, 190] on div "Or drop your files here" at bounding box center [870, 185] width 107 height 13
click at [0, 0] on input "＋ Upload Documents Or drop your files here" at bounding box center [0, 0] width 0 height 0
type input "**********"
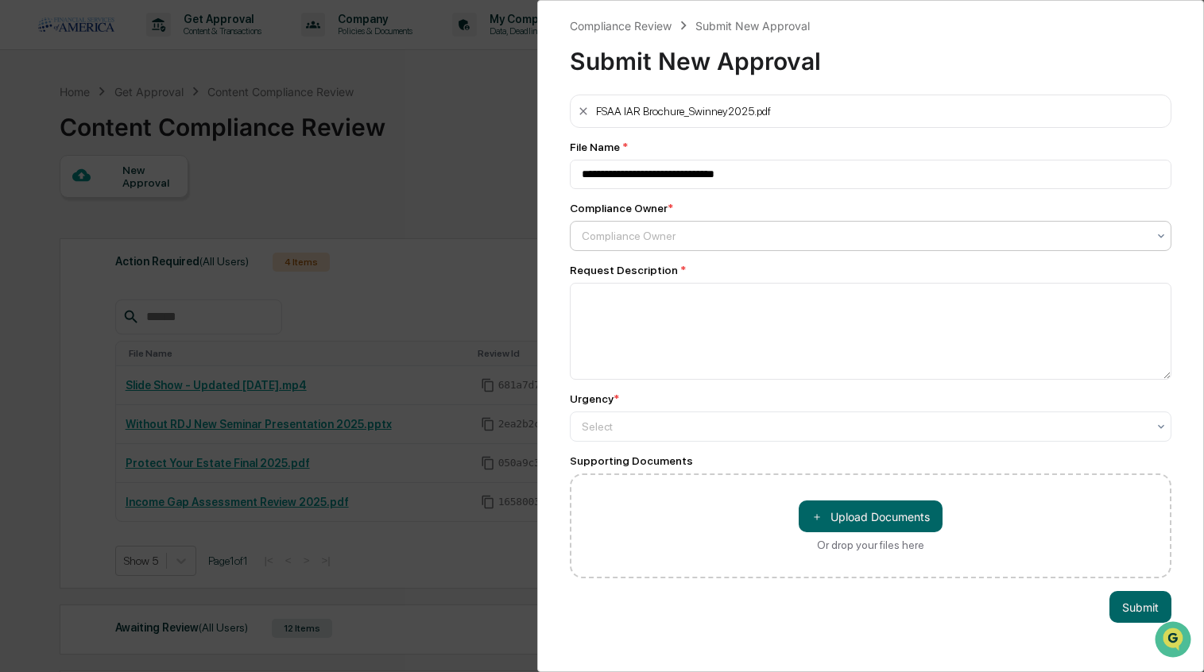
click at [645, 230] on div "Compliance Owner" at bounding box center [865, 236] width 566 height 13
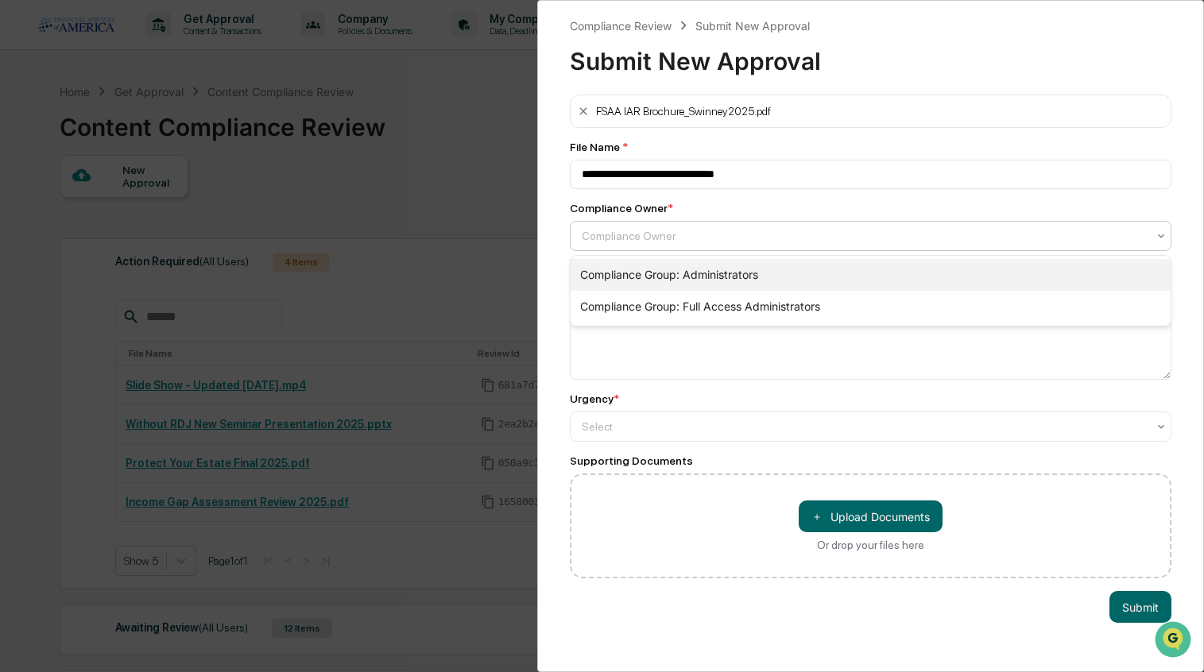
click at [628, 275] on div "Compliance Group: Administrators" at bounding box center [870, 275] width 601 height 32
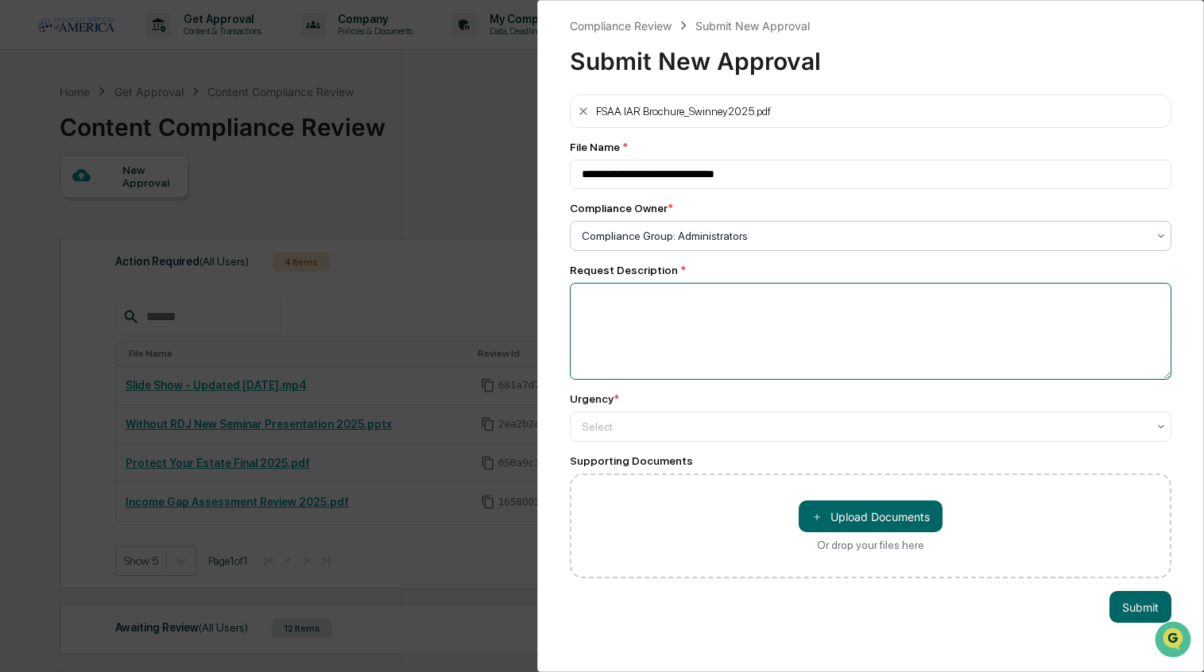
click at [612, 325] on textarea at bounding box center [871, 331] width 602 height 97
type textarea "**********"
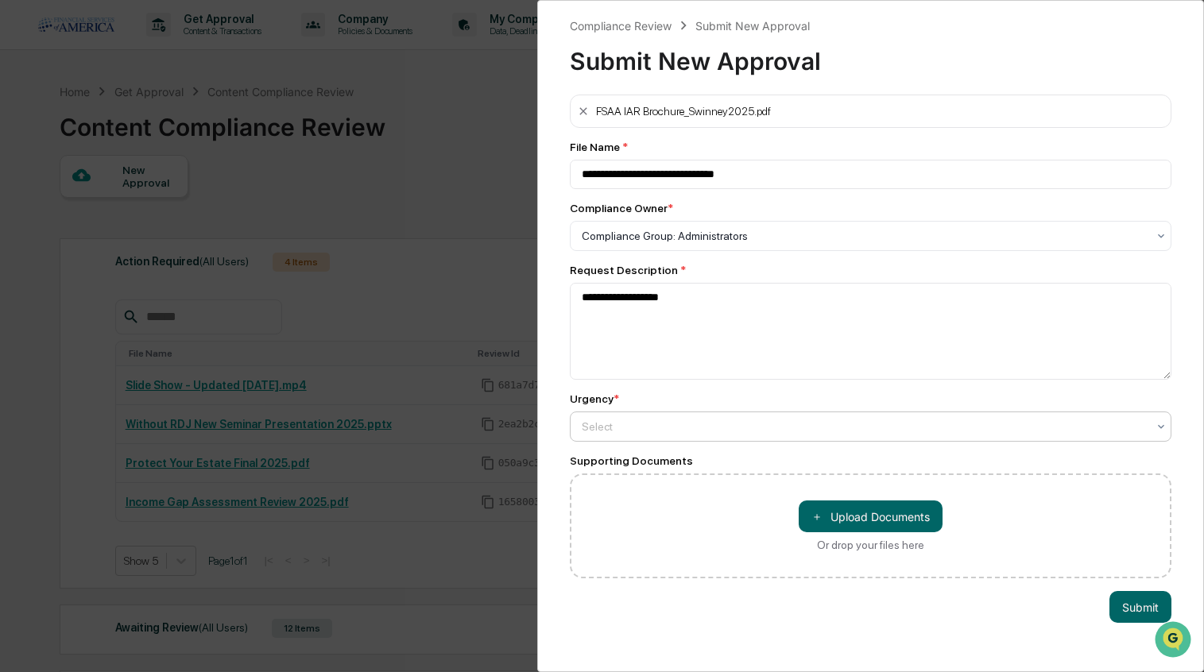
click at [643, 244] on div at bounding box center [865, 236] width 566 height 16
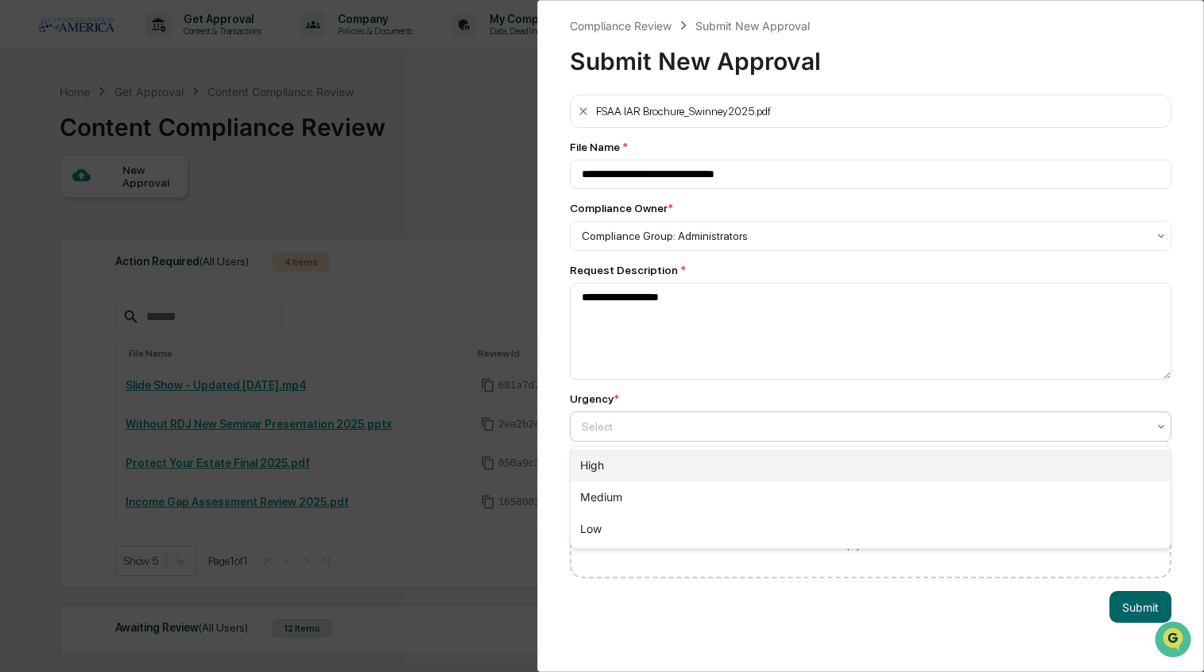
click at [613, 491] on div "Medium" at bounding box center [870, 498] width 601 height 32
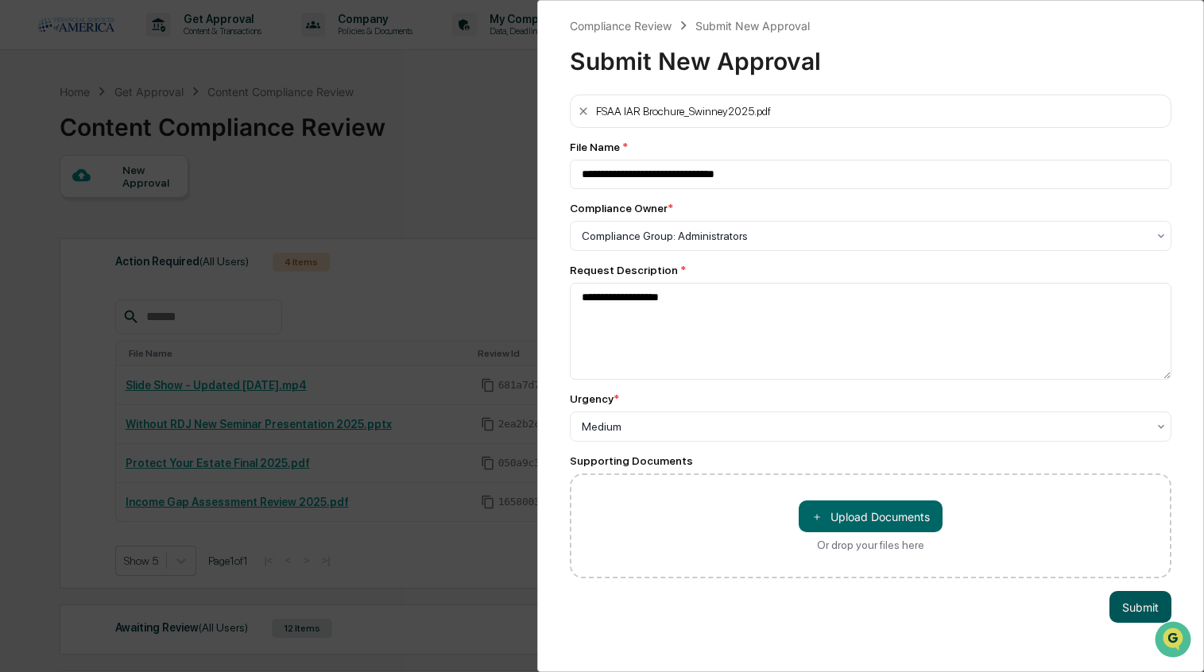
click at [1135, 610] on button "Submit" at bounding box center [1140, 607] width 62 height 32
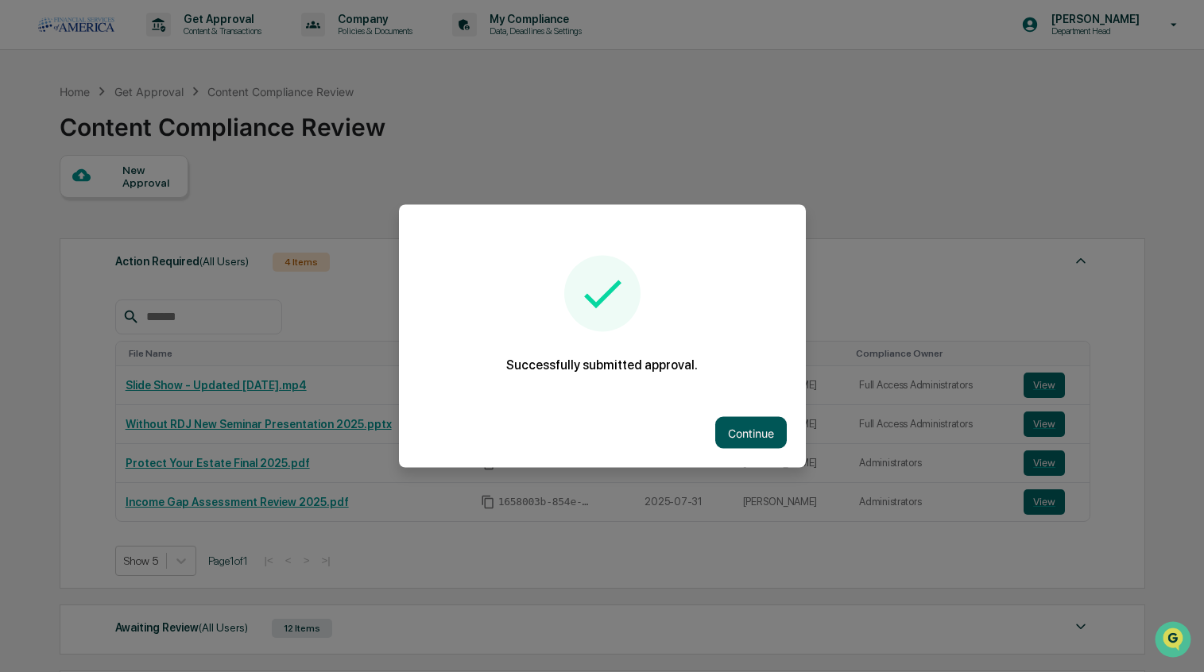
click at [743, 437] on button "Continue" at bounding box center [751, 433] width 72 height 32
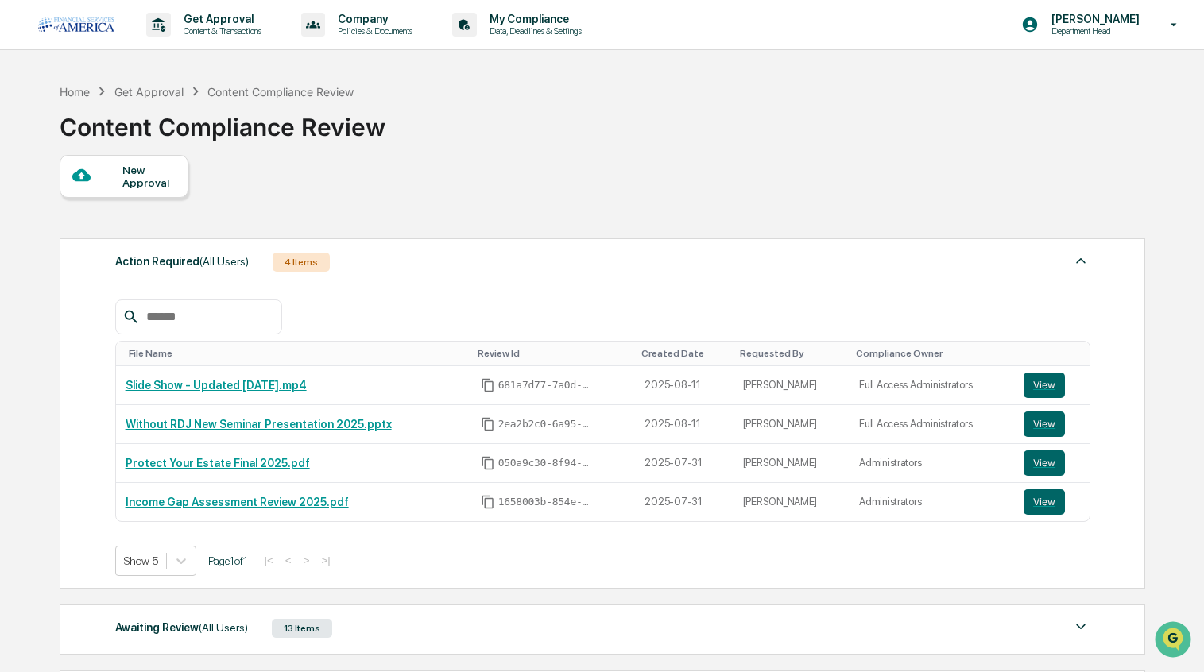
click at [156, 172] on div "New Approval" at bounding box center [148, 176] width 53 height 25
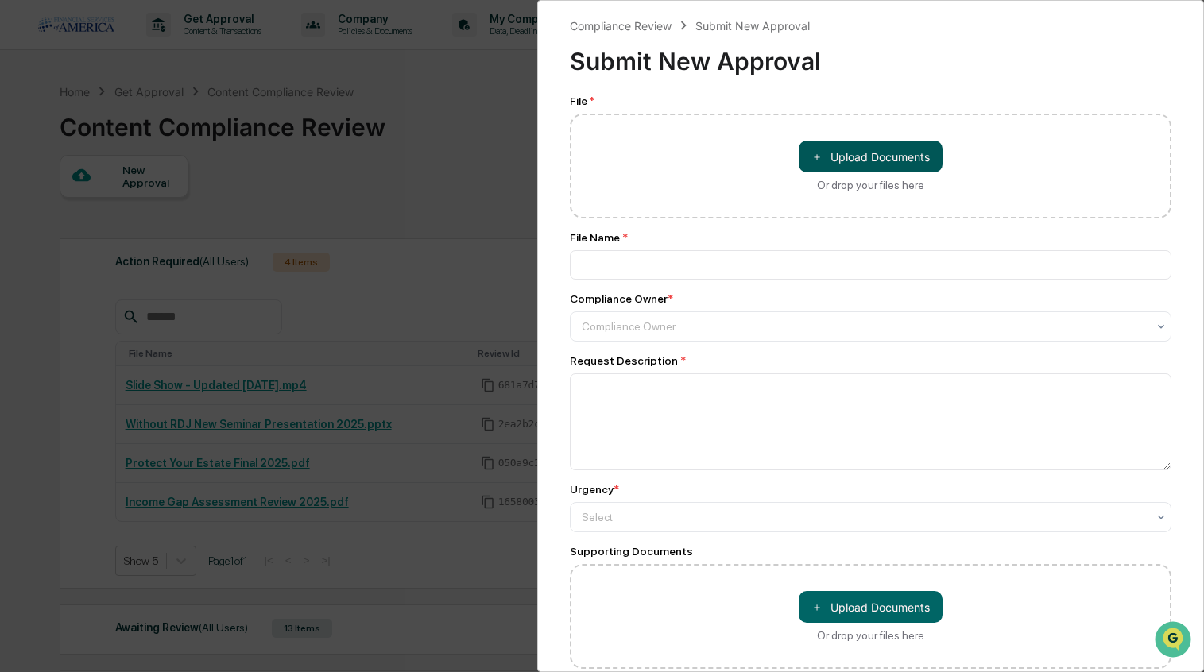
click at [887, 149] on button "＋ Upload Documents" at bounding box center [871, 157] width 144 height 32
type input "**********"
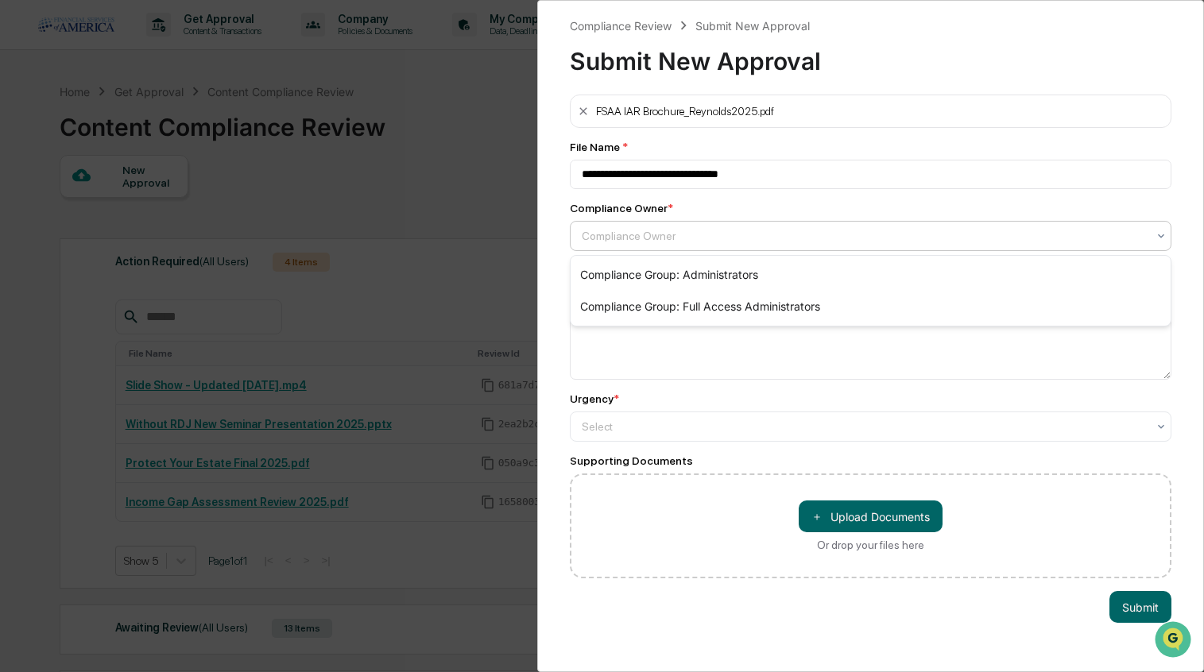
click at [644, 230] on div at bounding box center [865, 236] width 566 height 16
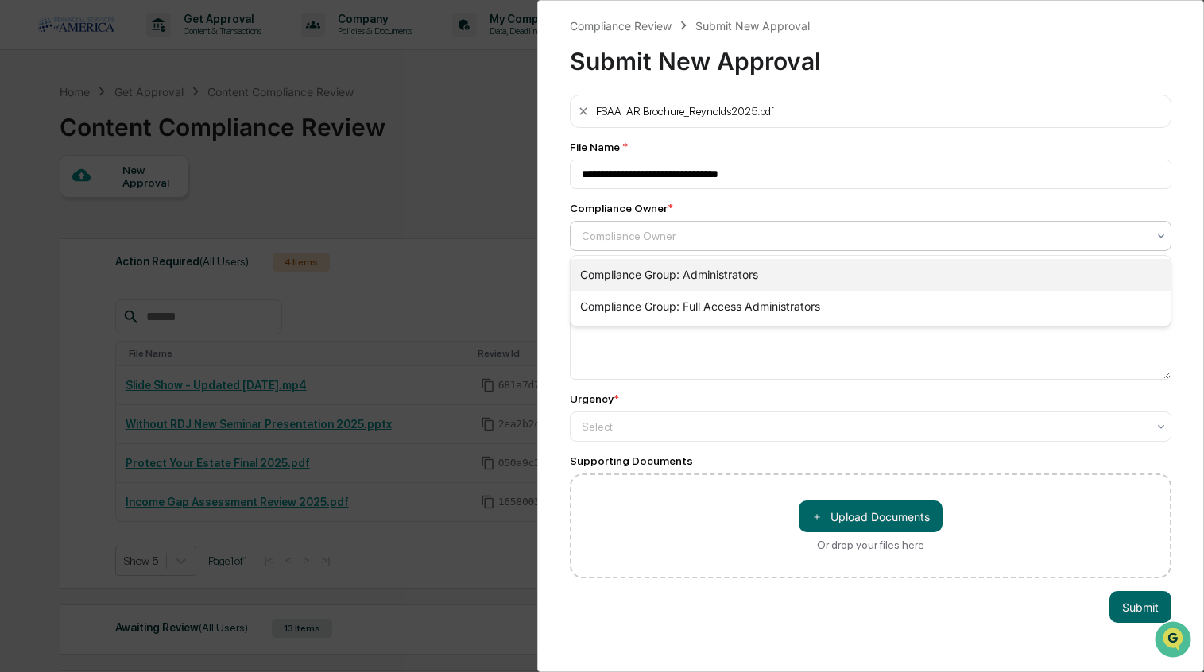
click at [627, 274] on div "Compliance Group: Administrators" at bounding box center [870, 275] width 601 height 32
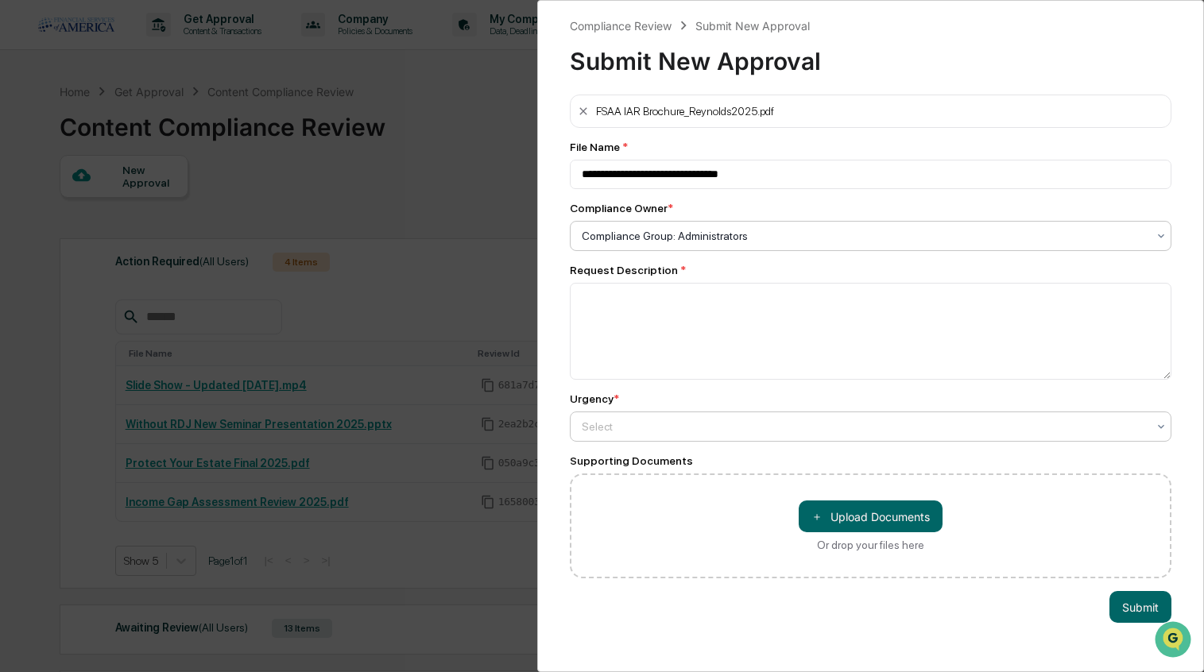
click at [624, 427] on div at bounding box center [865, 427] width 566 height 16
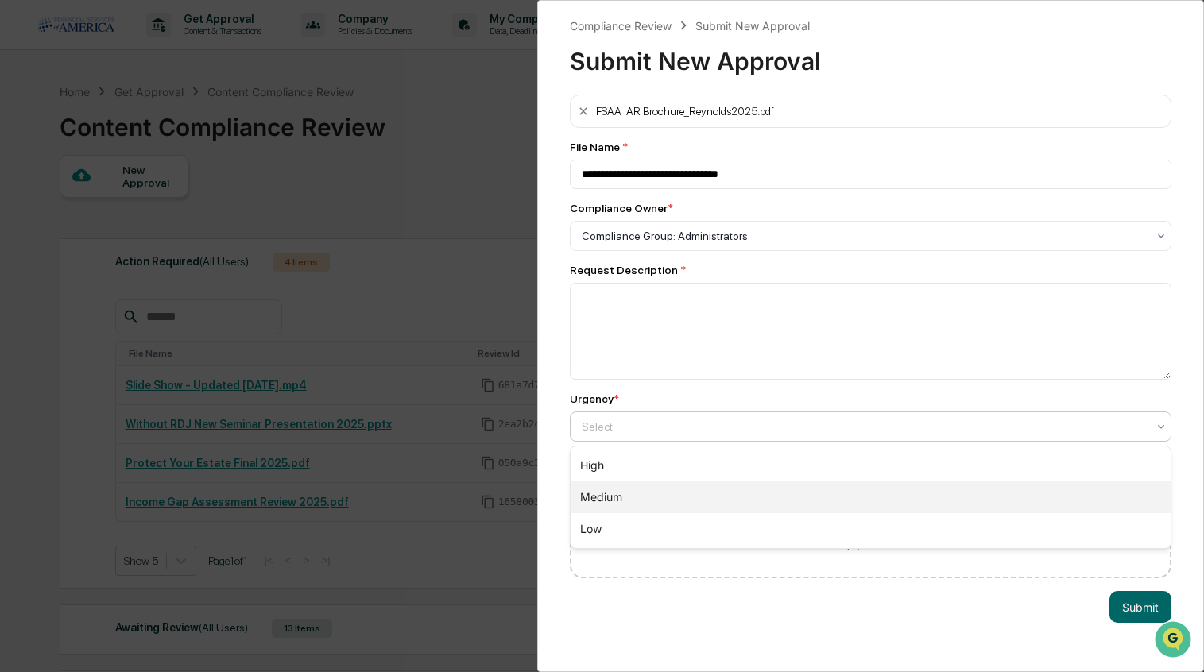
click at [616, 490] on div "Medium" at bounding box center [870, 498] width 601 height 32
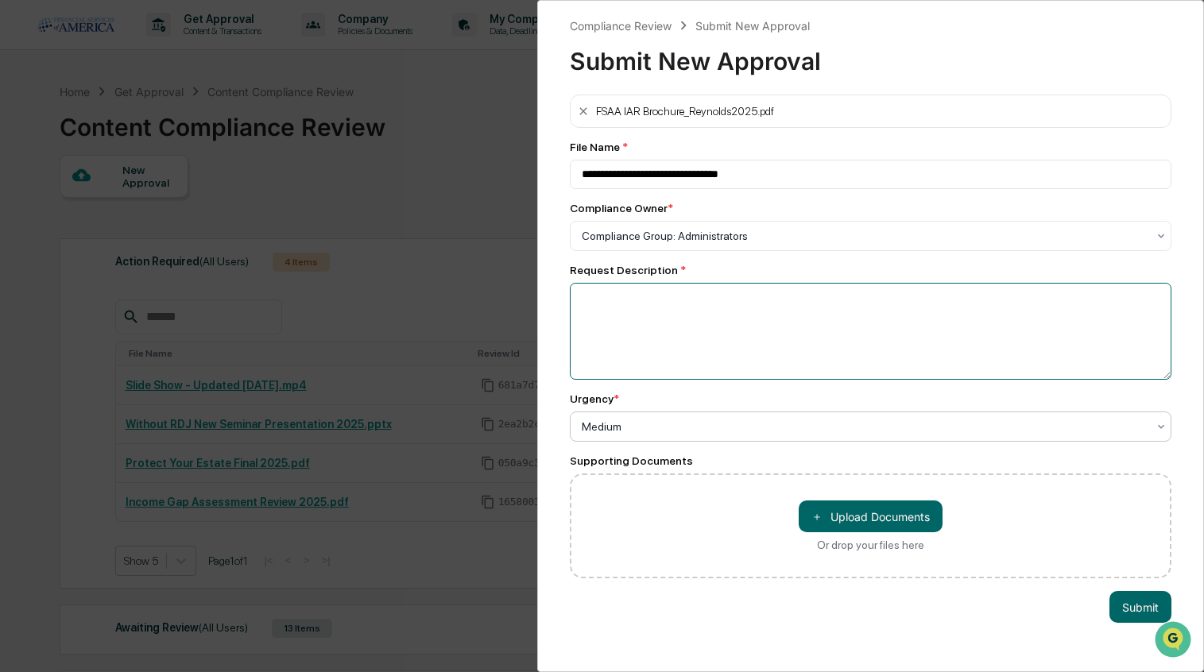
click at [601, 311] on textarea at bounding box center [871, 331] width 602 height 97
type textarea "******"
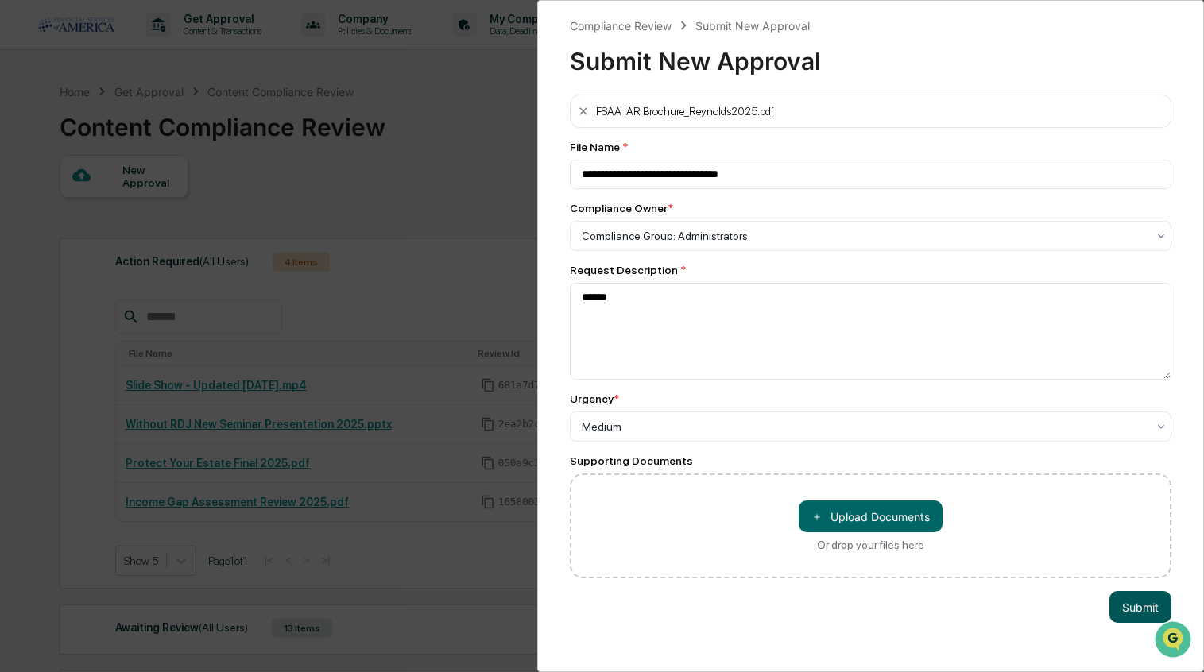
click at [1144, 613] on button "Submit" at bounding box center [1140, 607] width 62 height 32
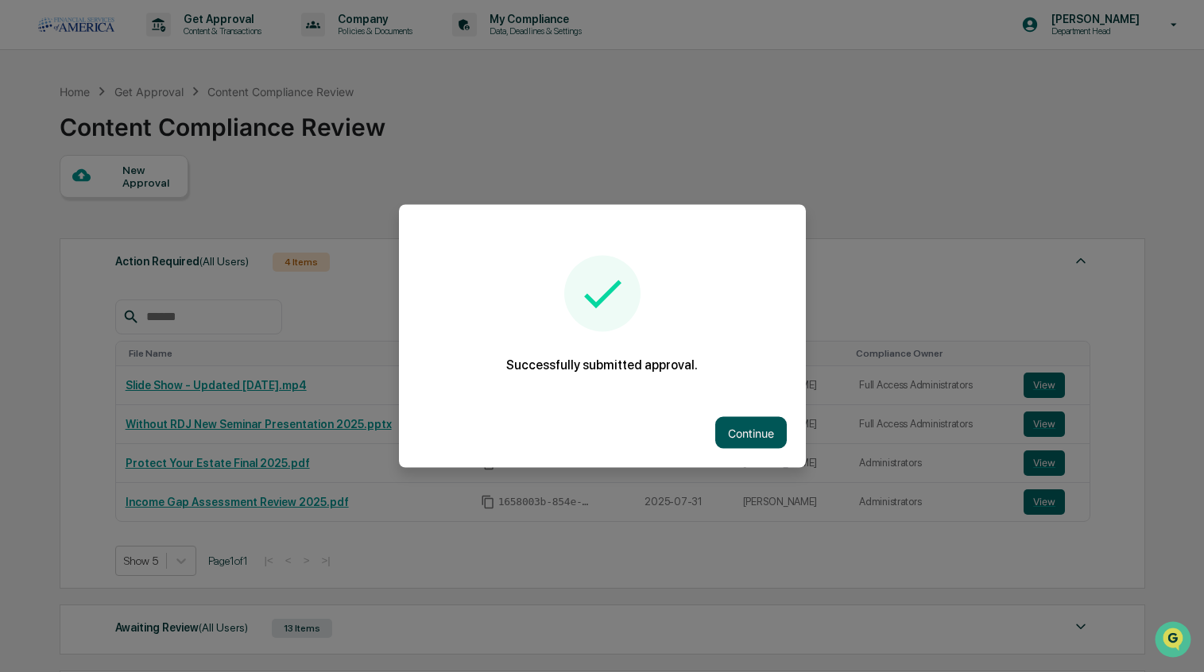
click at [753, 435] on button "Continue" at bounding box center [751, 433] width 72 height 32
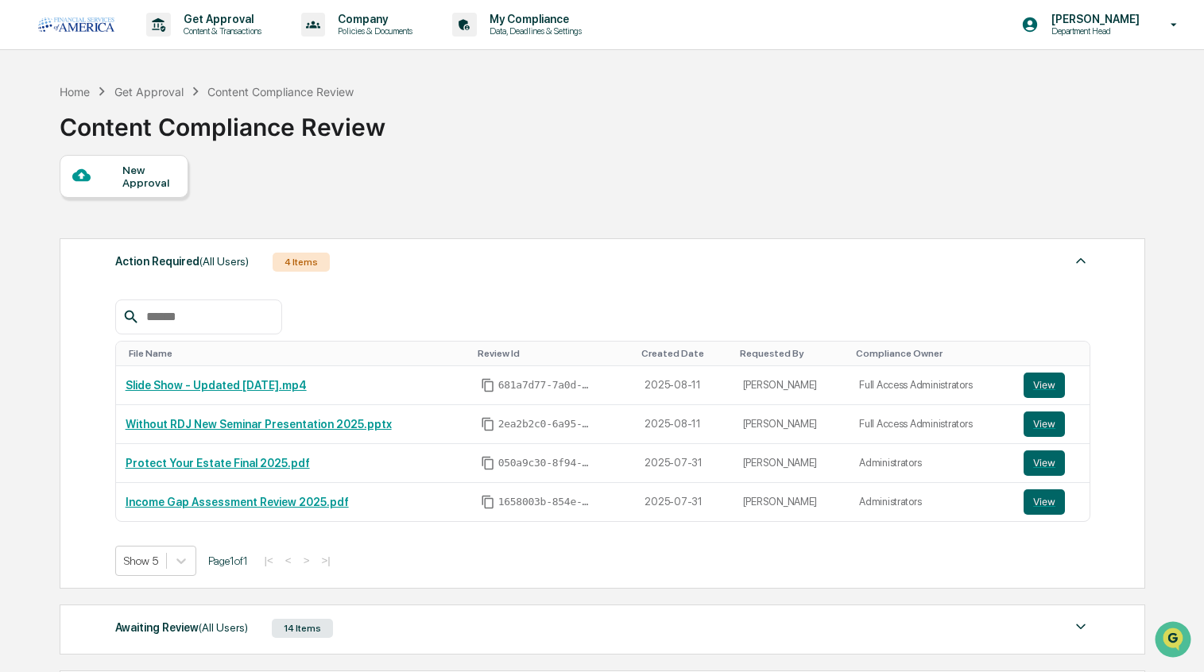
click at [145, 202] on div "New Approval Action Required (All Users) 4 Items File Name Review Id Created Da…" at bounding box center [602, 475] width 1084 height 640
click at [145, 181] on div "New Approval" at bounding box center [148, 176] width 53 height 25
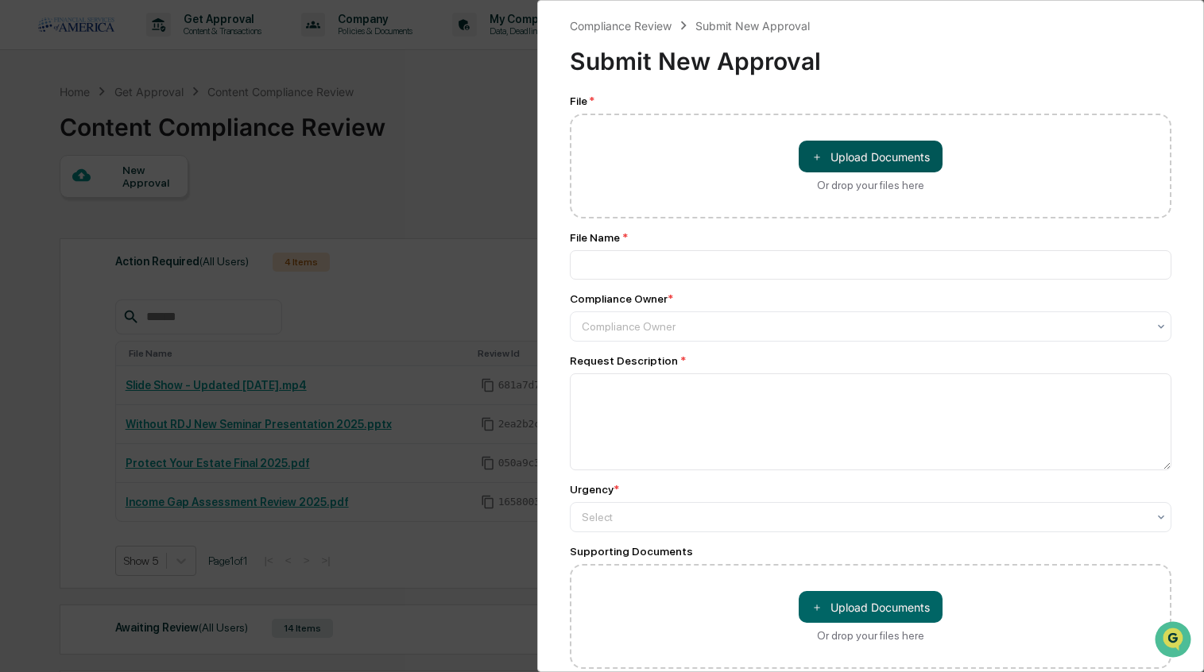
click at [846, 158] on button "＋ Upload Documents" at bounding box center [871, 157] width 144 height 32
type input "**********"
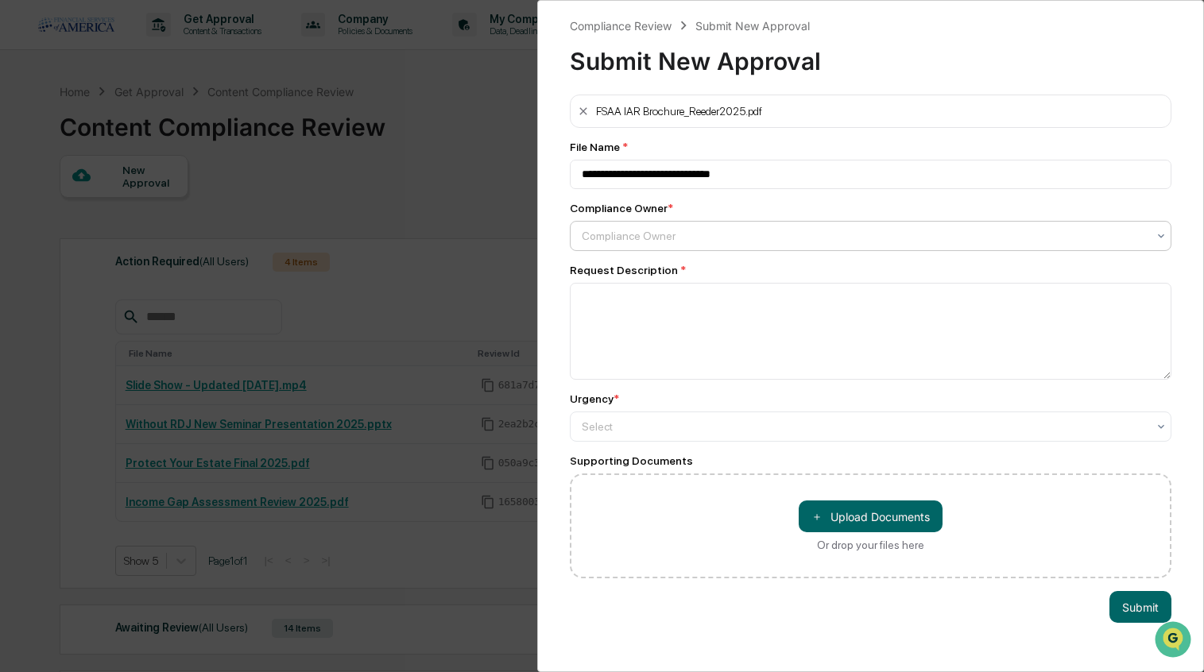
click at [722, 229] on div at bounding box center [865, 236] width 566 height 16
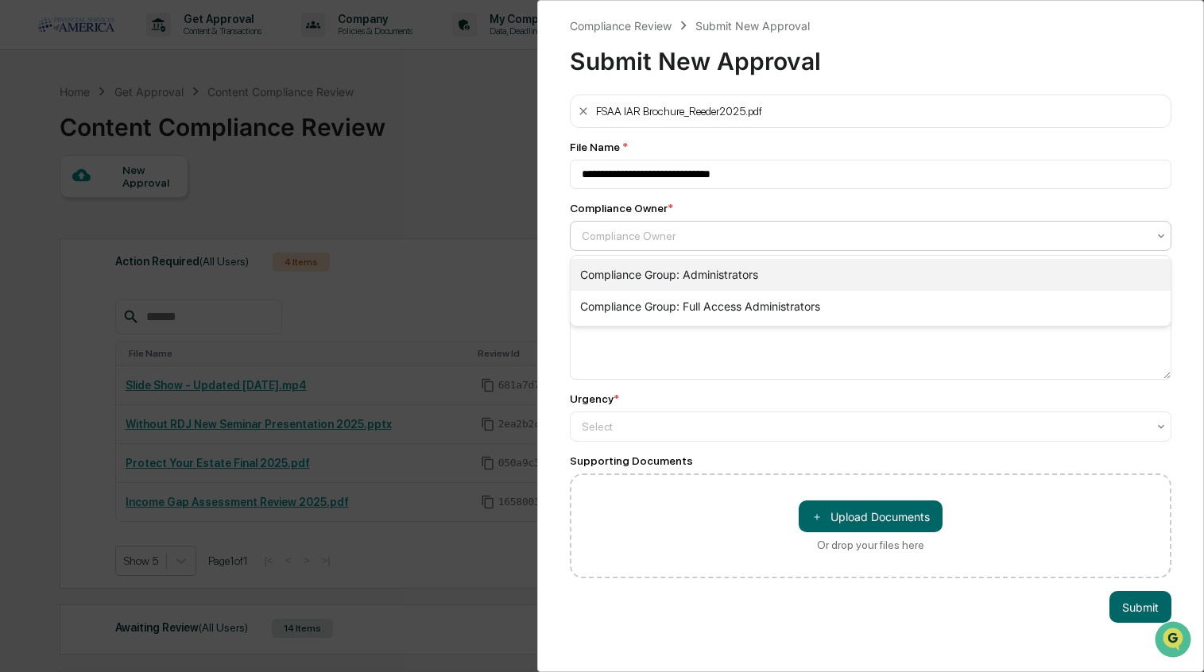
click at [667, 279] on div "Compliance Group: Administrators" at bounding box center [870, 275] width 601 height 32
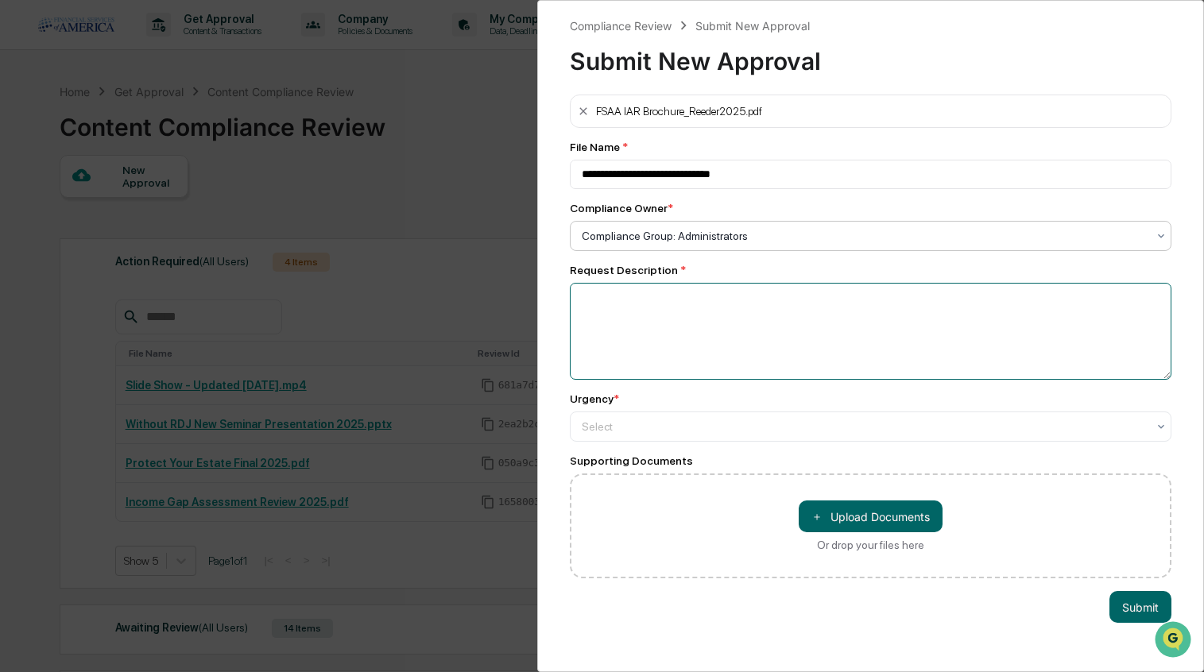
click at [641, 315] on textarea at bounding box center [871, 331] width 602 height 97
type textarea "******"
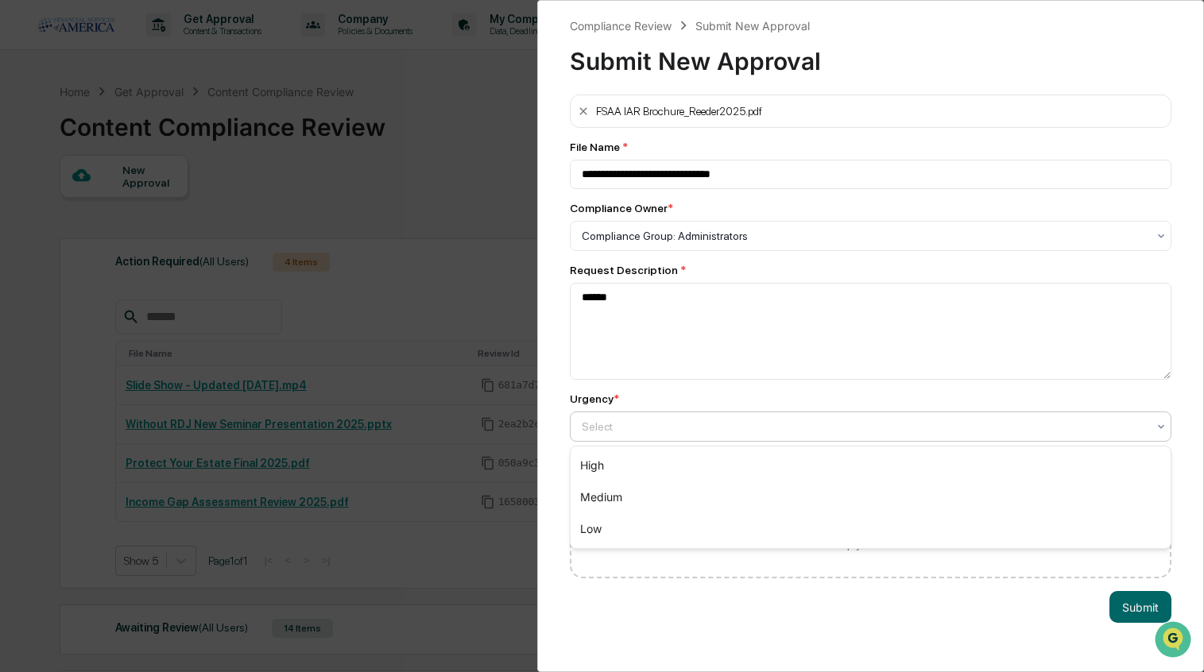
click at [779, 429] on div at bounding box center [865, 427] width 566 height 16
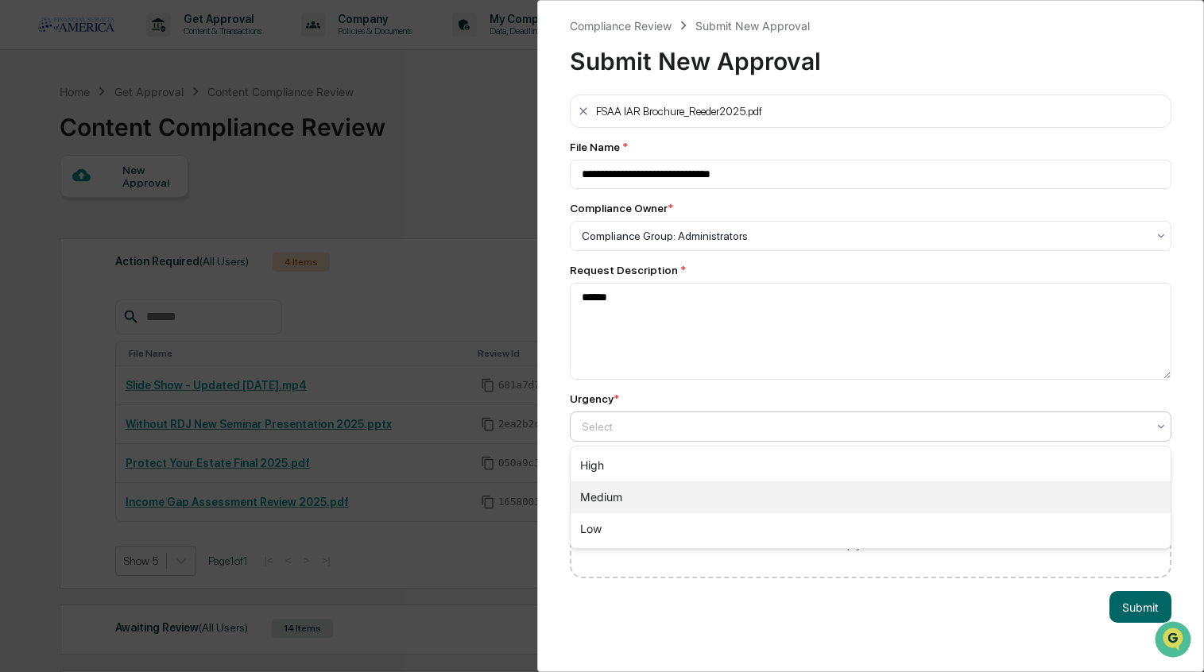
click at [640, 492] on div "Medium" at bounding box center [870, 498] width 601 height 32
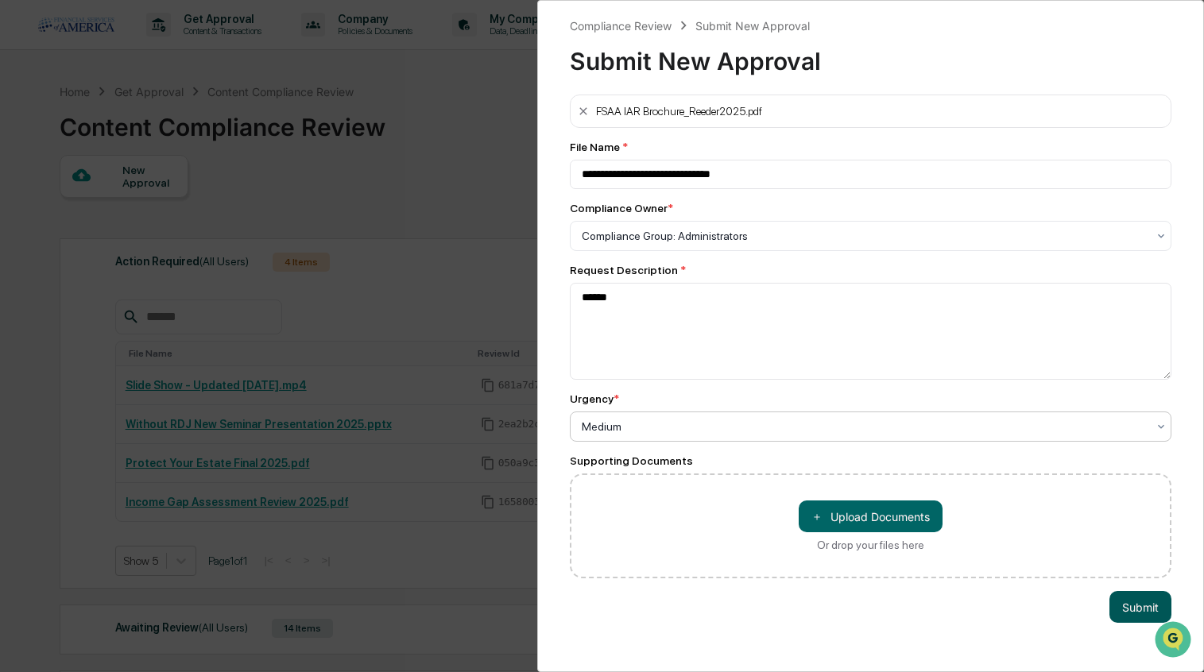
click at [1125, 603] on button "Submit" at bounding box center [1140, 607] width 62 height 32
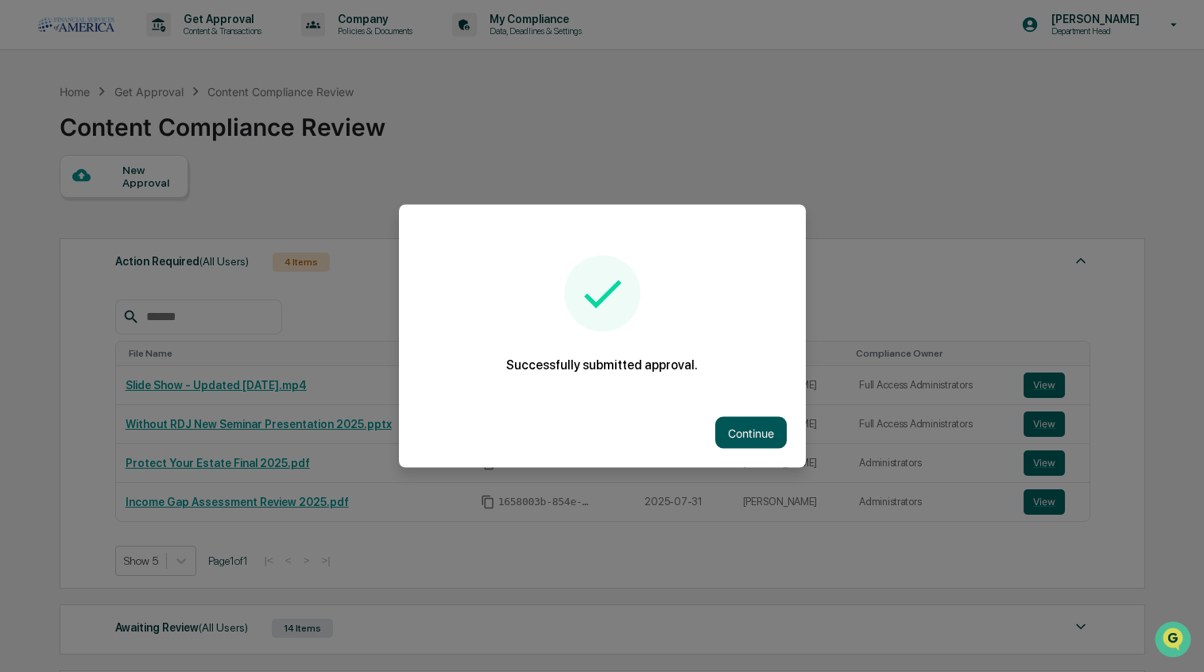
click at [749, 426] on button "Continue" at bounding box center [751, 433] width 72 height 32
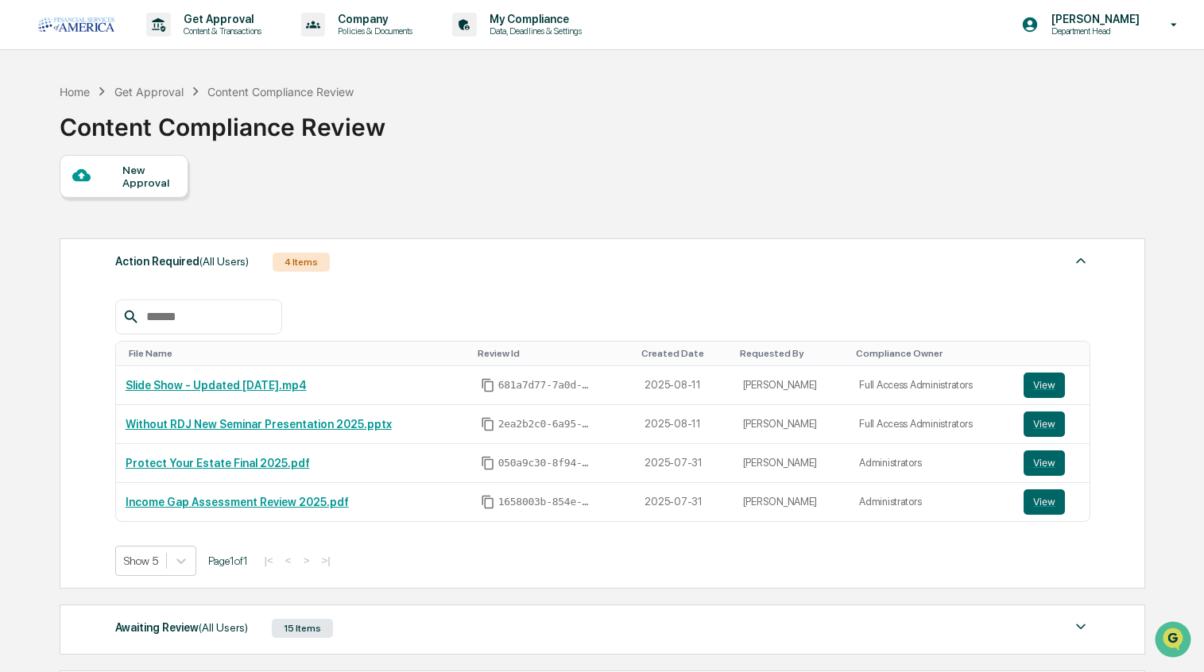
click at [143, 177] on div "New Approval" at bounding box center [148, 176] width 53 height 25
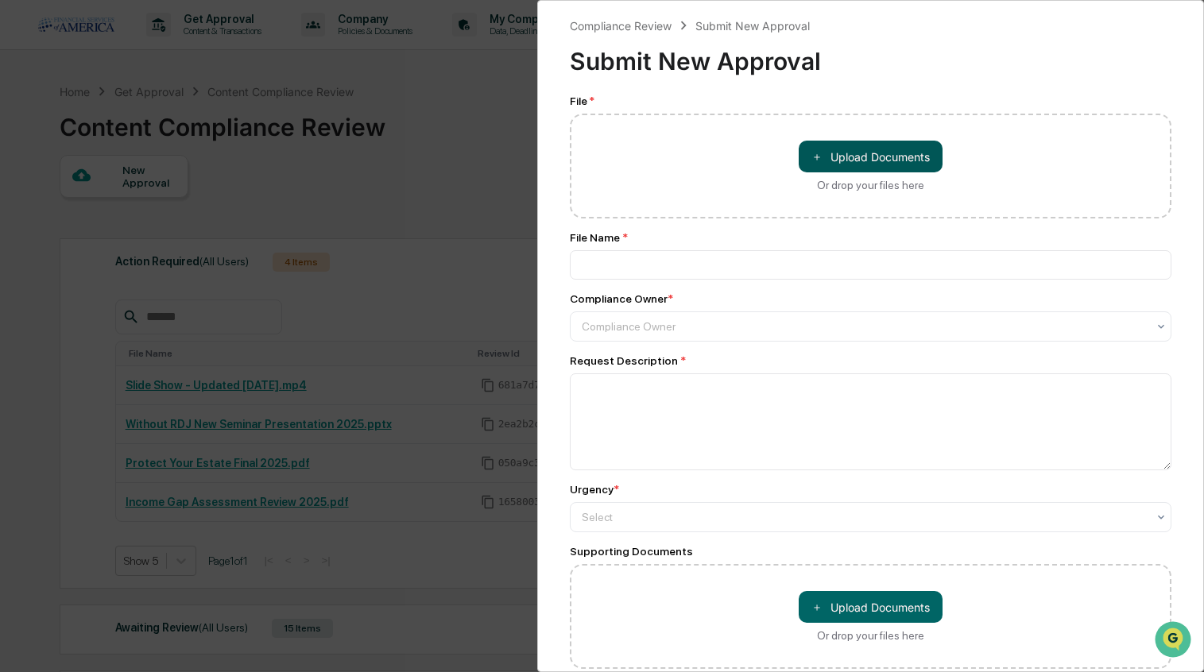
click at [868, 157] on button "＋ Upload Documents" at bounding box center [871, 157] width 144 height 32
type input "**********"
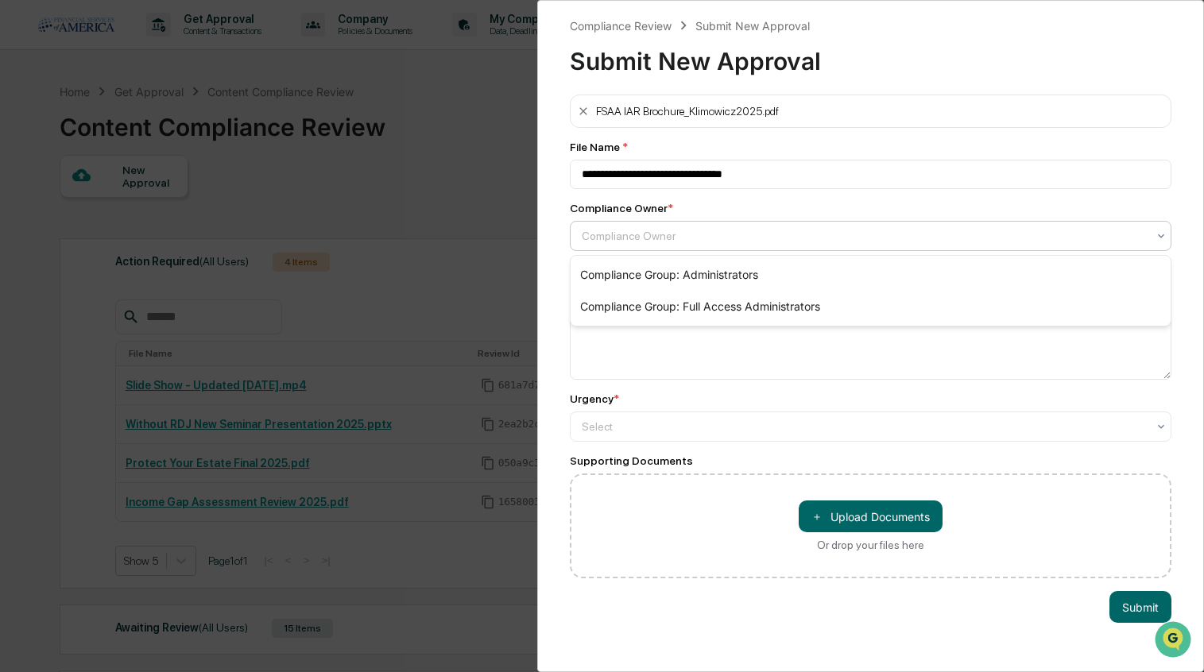
click at [673, 234] on div at bounding box center [865, 236] width 566 height 16
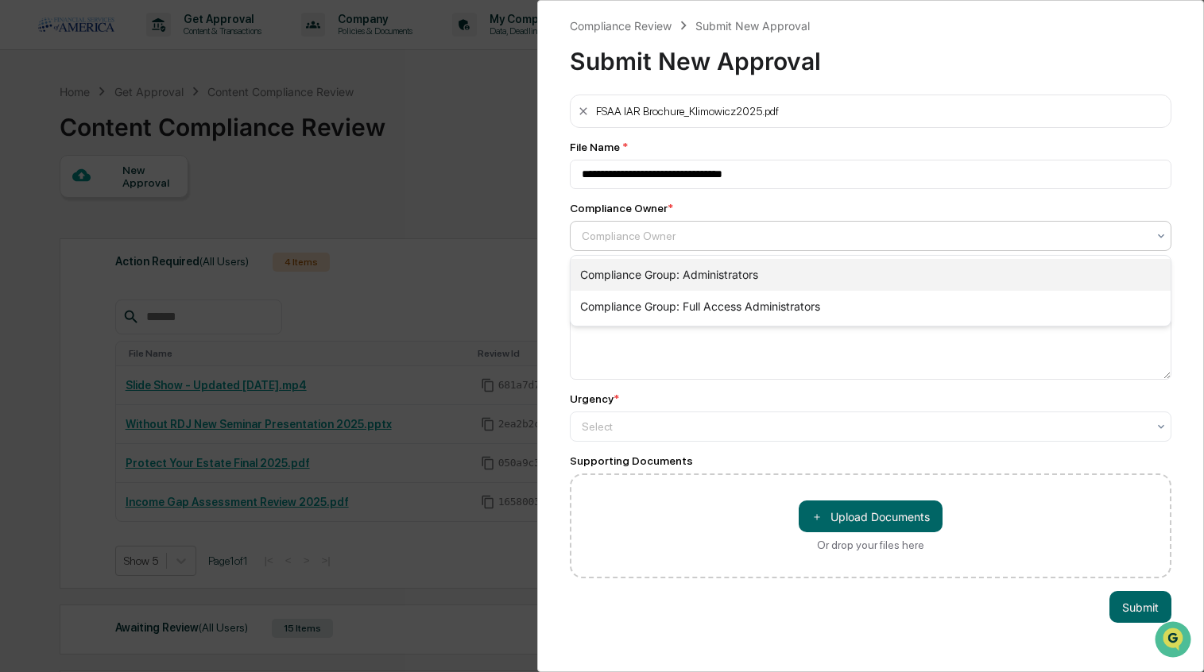
click at [656, 270] on div "Compliance Group: Administrators" at bounding box center [870, 275] width 601 height 32
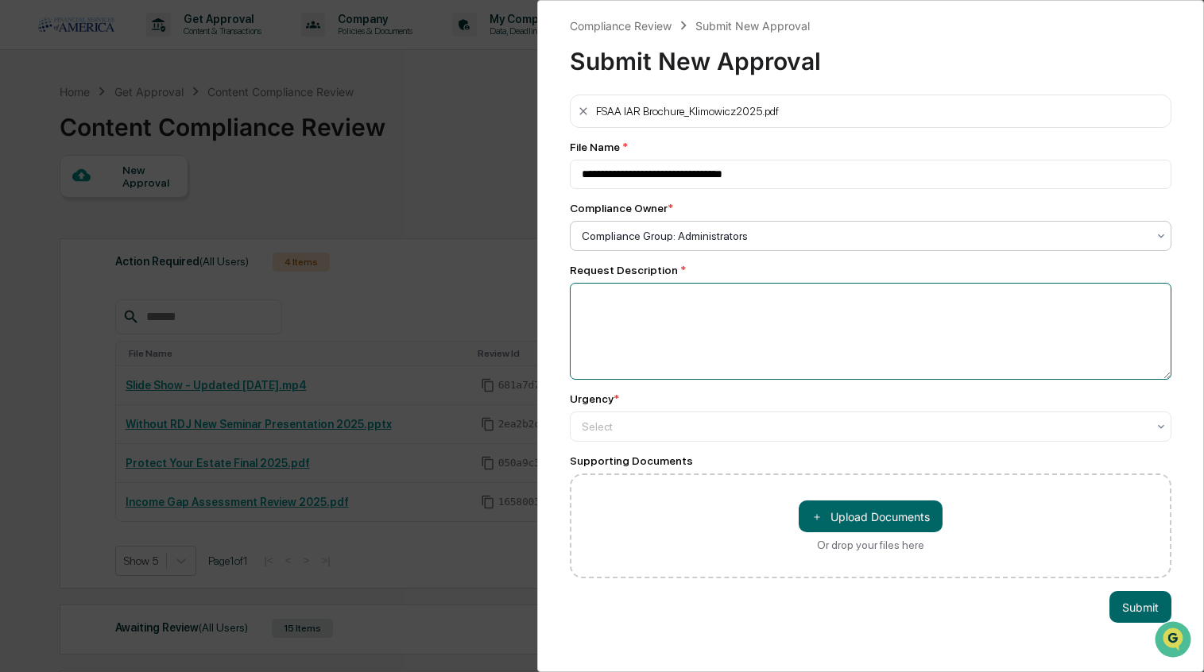
click at [639, 304] on textarea at bounding box center [871, 331] width 602 height 97
type textarea "******"
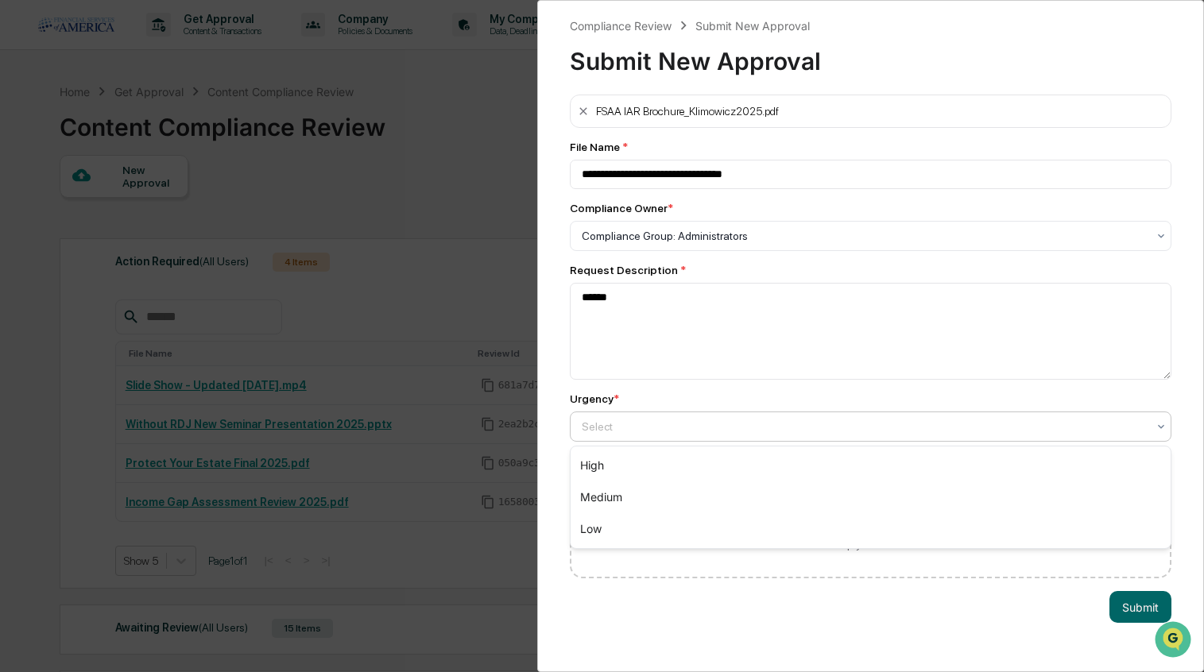
click at [686, 420] on div "Select" at bounding box center [865, 427] width 582 height 22
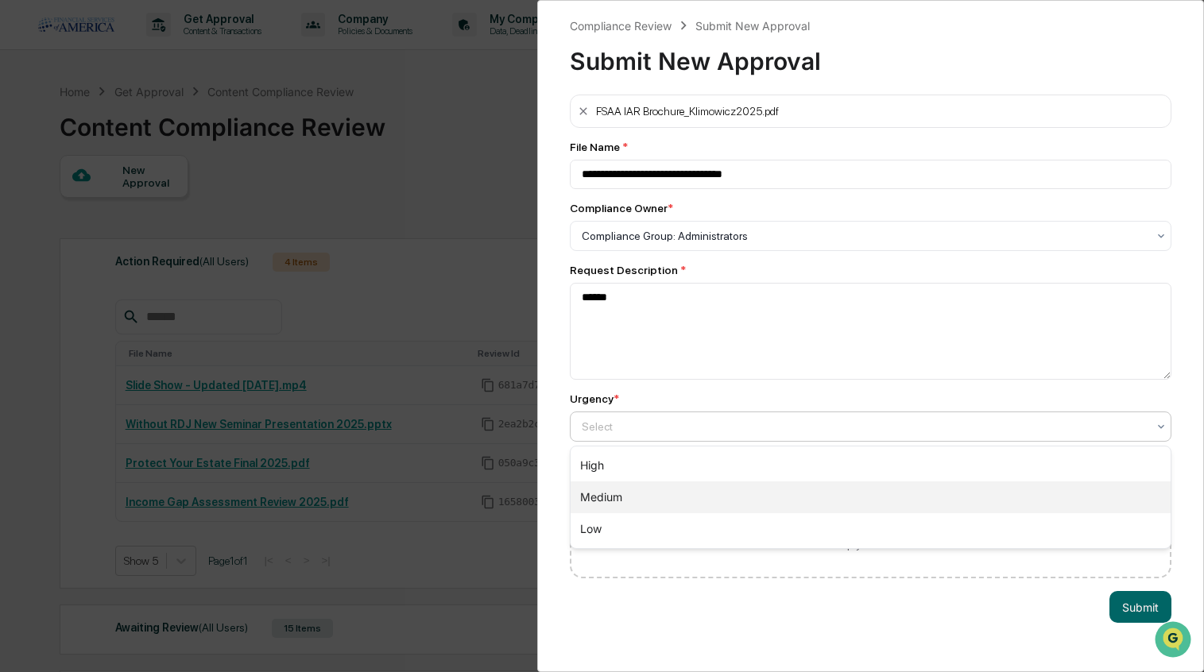
click at [601, 506] on div "Medium" at bounding box center [870, 498] width 601 height 32
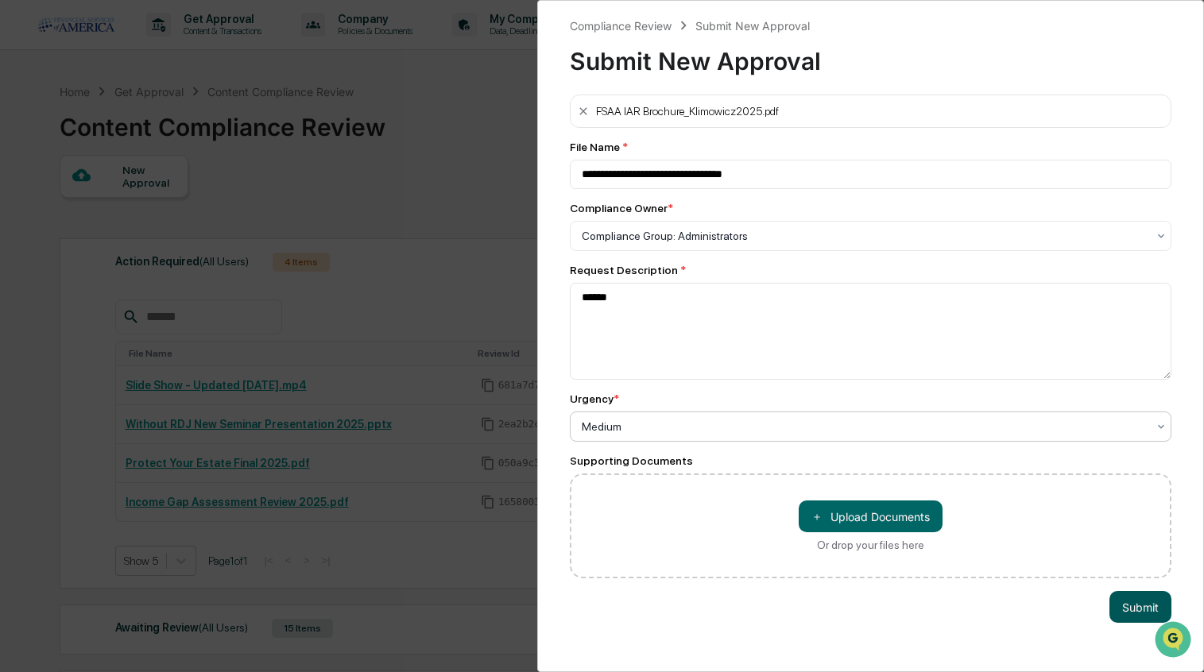
click at [1132, 603] on button "Submit" at bounding box center [1140, 607] width 62 height 32
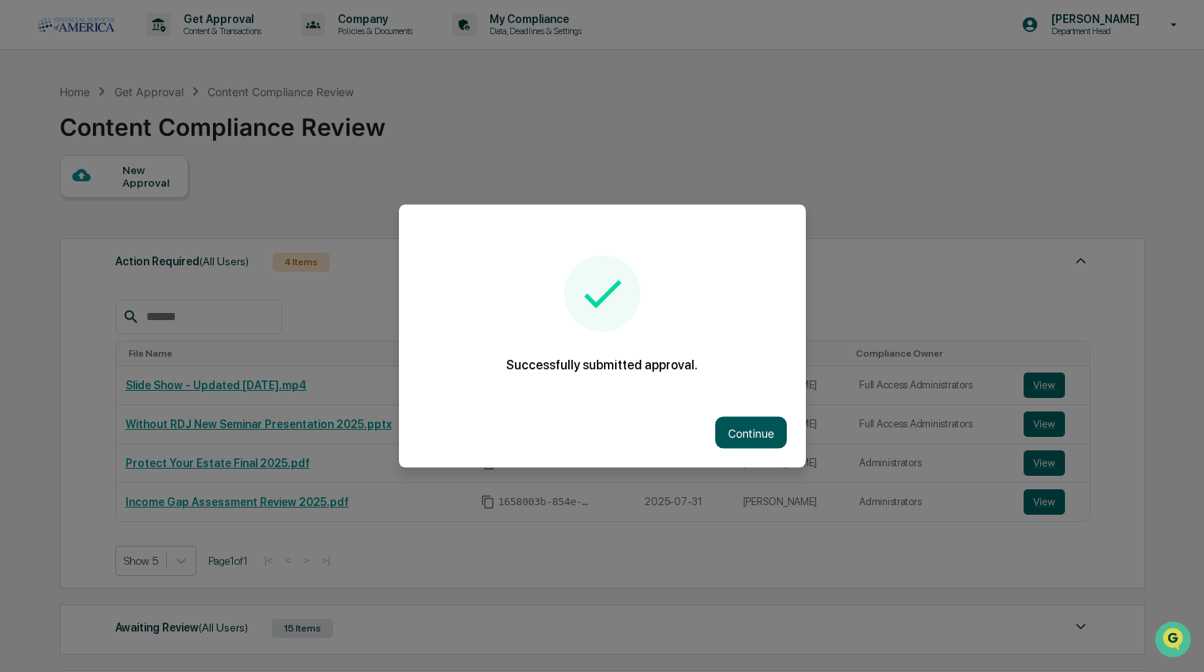
click at [777, 441] on button "Continue" at bounding box center [751, 433] width 72 height 32
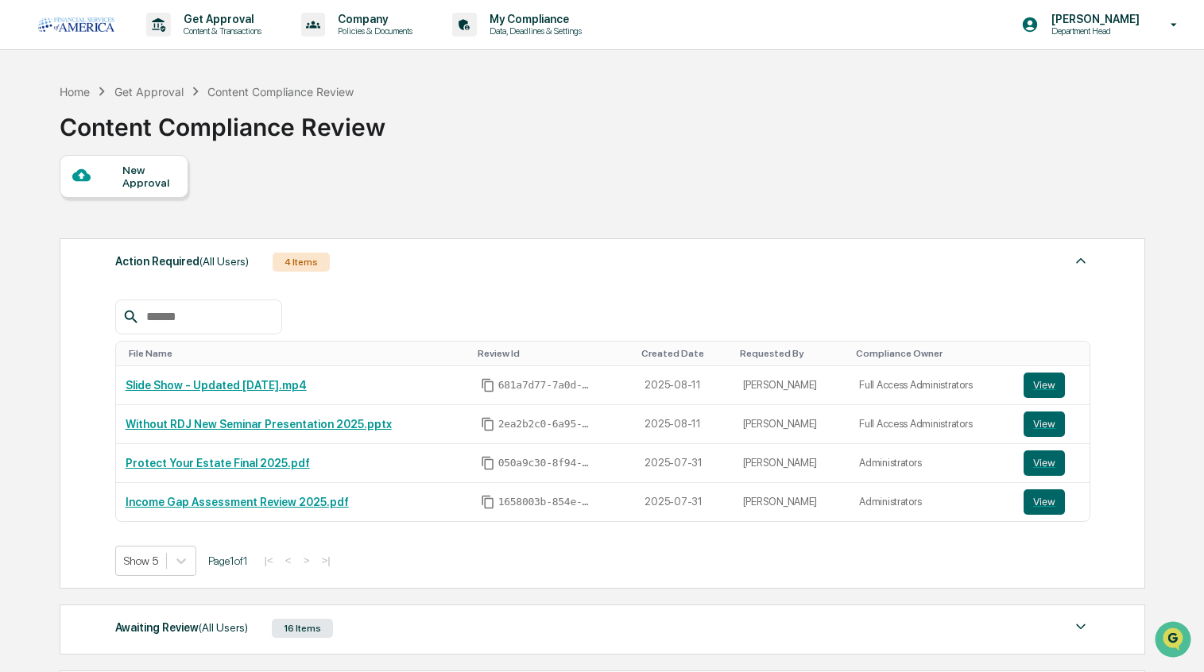
click at [150, 163] on div "New Approval" at bounding box center [124, 176] width 129 height 43
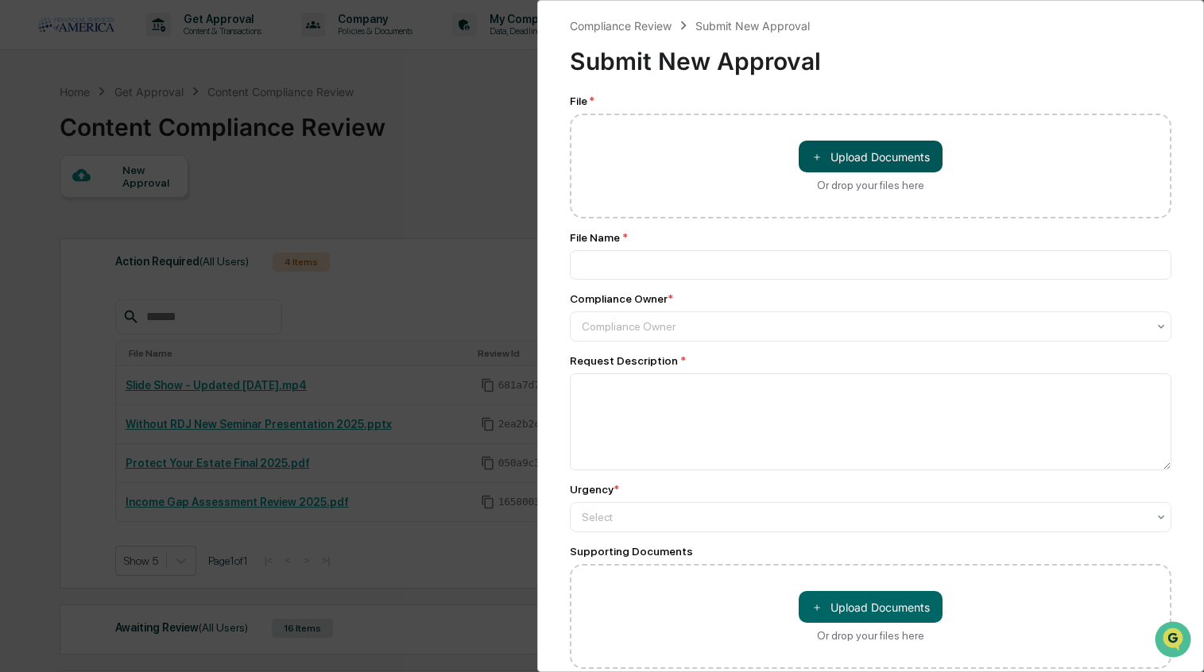
click at [834, 162] on button "＋ Upload Documents" at bounding box center [871, 157] width 144 height 32
type input "**********"
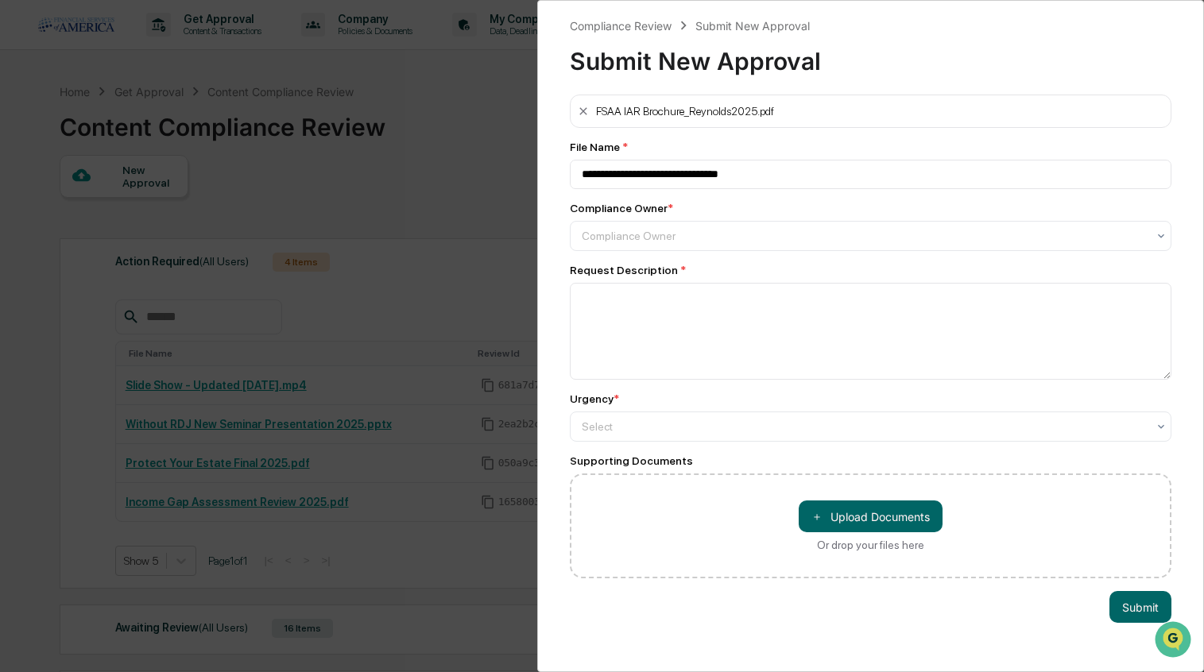
click at [617, 219] on div "Compliance Owner * Compliance Owner" at bounding box center [871, 226] width 602 height 49
click at [617, 233] on div "Compliance Owner" at bounding box center [865, 236] width 566 height 13
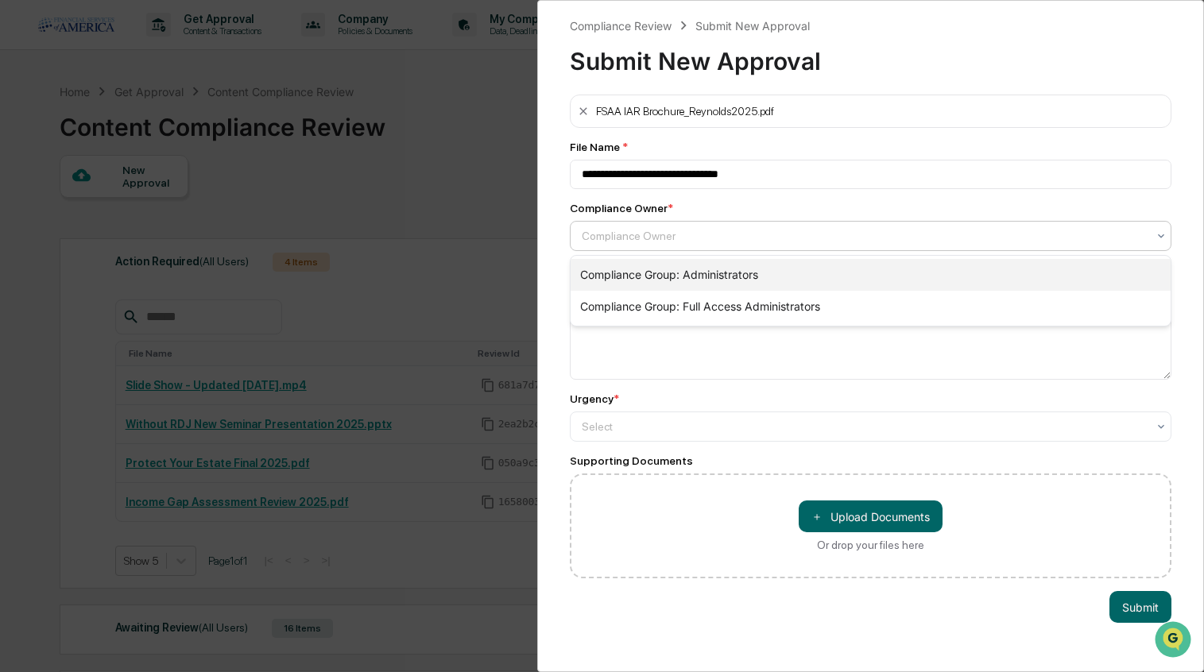
click at [613, 270] on div "Compliance Group: Administrators" at bounding box center [870, 275] width 601 height 32
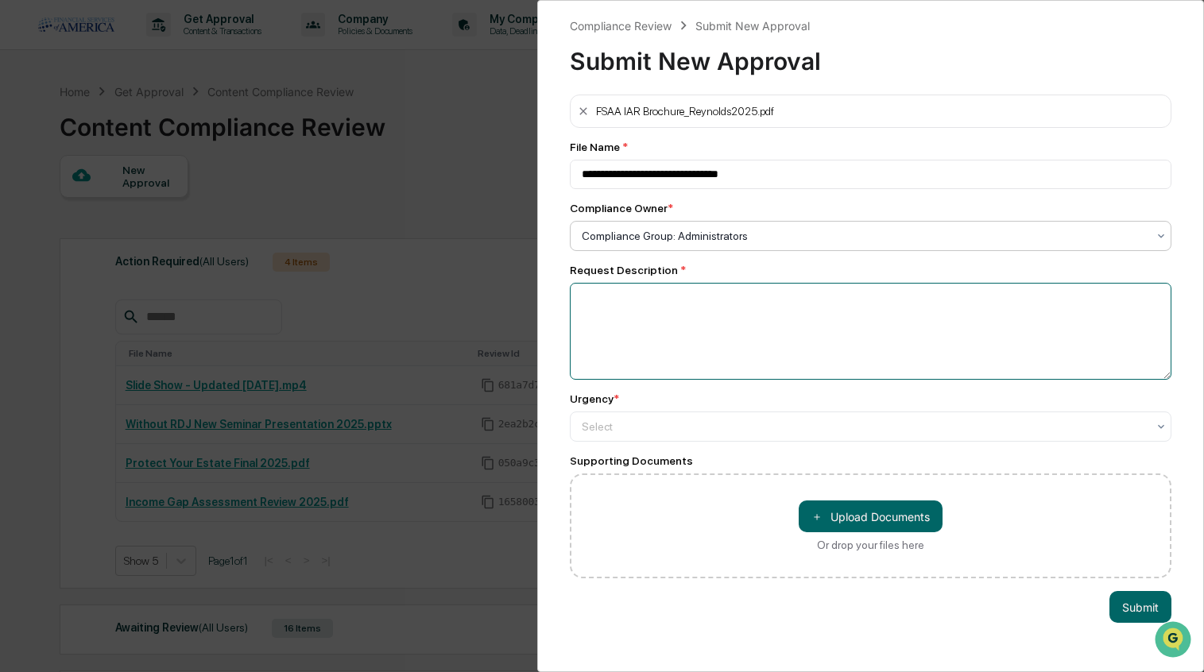
click at [613, 291] on textarea at bounding box center [871, 331] width 602 height 97
type textarea "******"
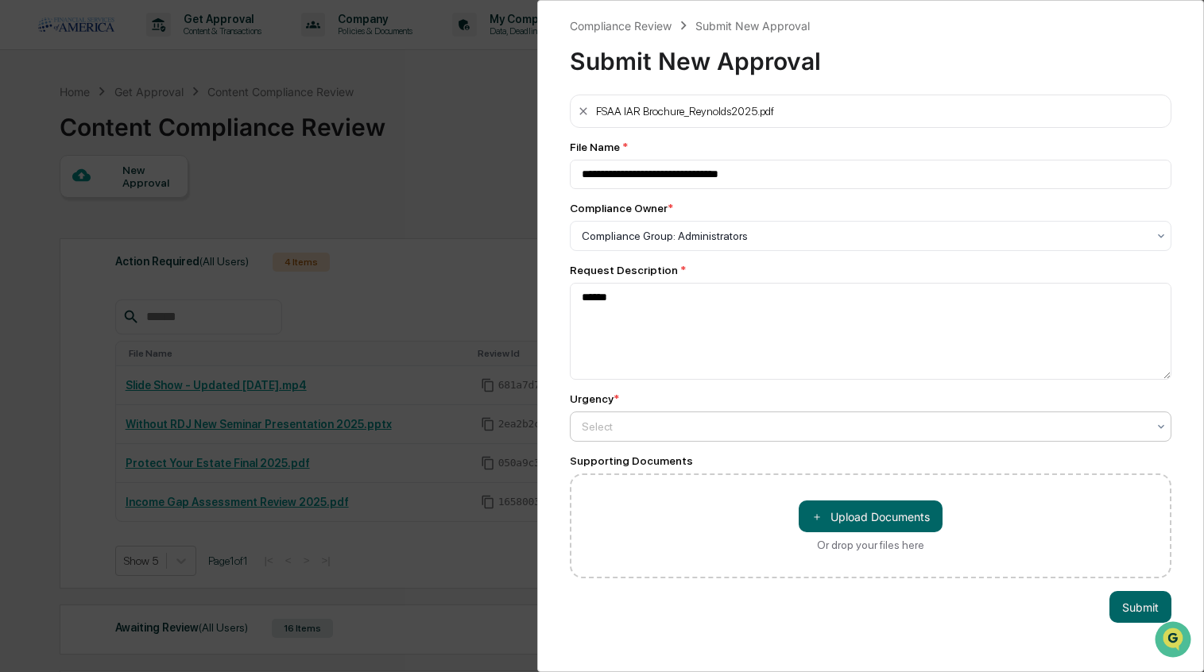
click at [632, 244] on div at bounding box center [865, 236] width 566 height 16
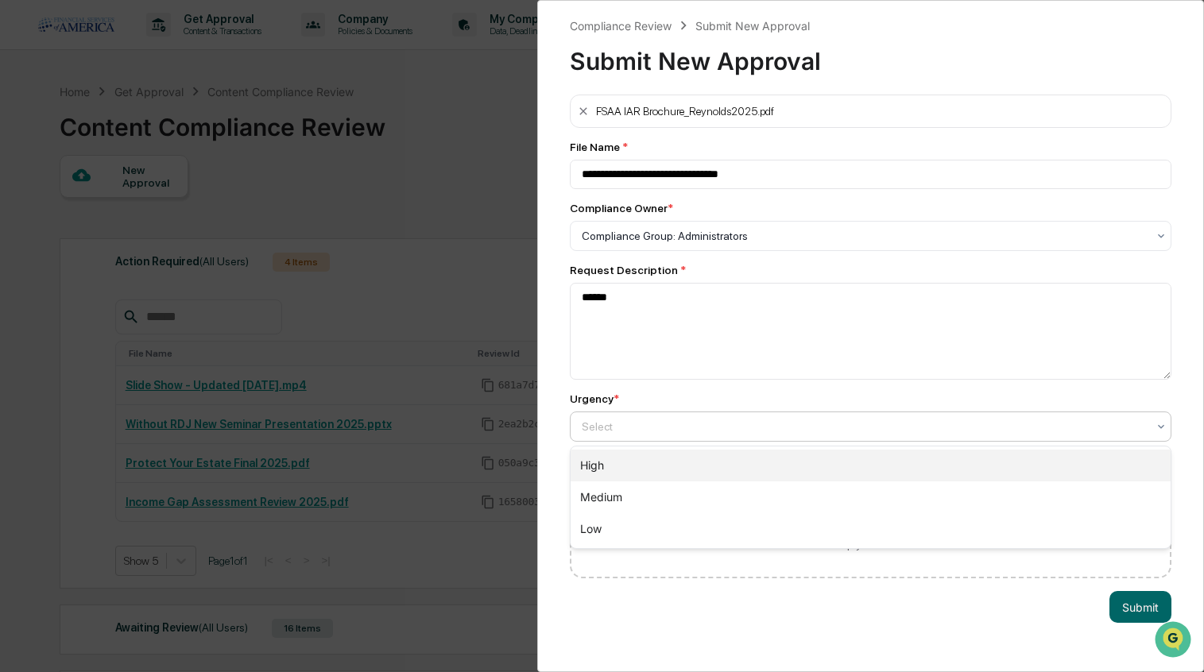
click at [611, 474] on div "High" at bounding box center [870, 466] width 601 height 32
click at [609, 430] on div at bounding box center [865, 427] width 566 height 16
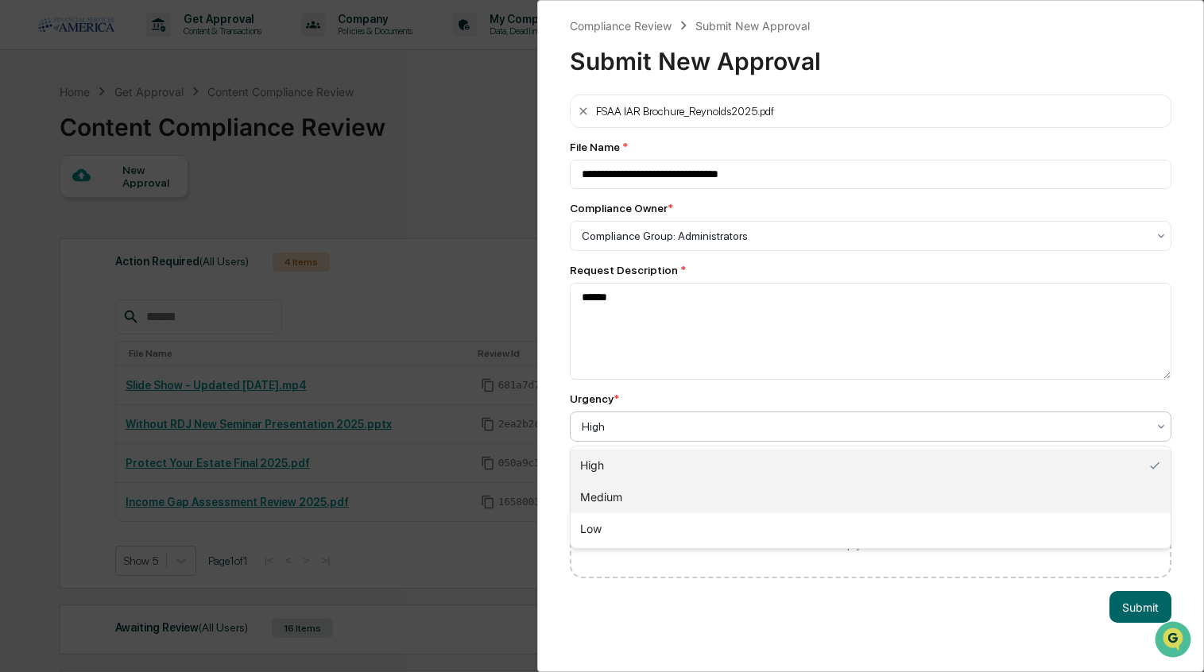
click at [608, 491] on div "Medium" at bounding box center [870, 498] width 601 height 32
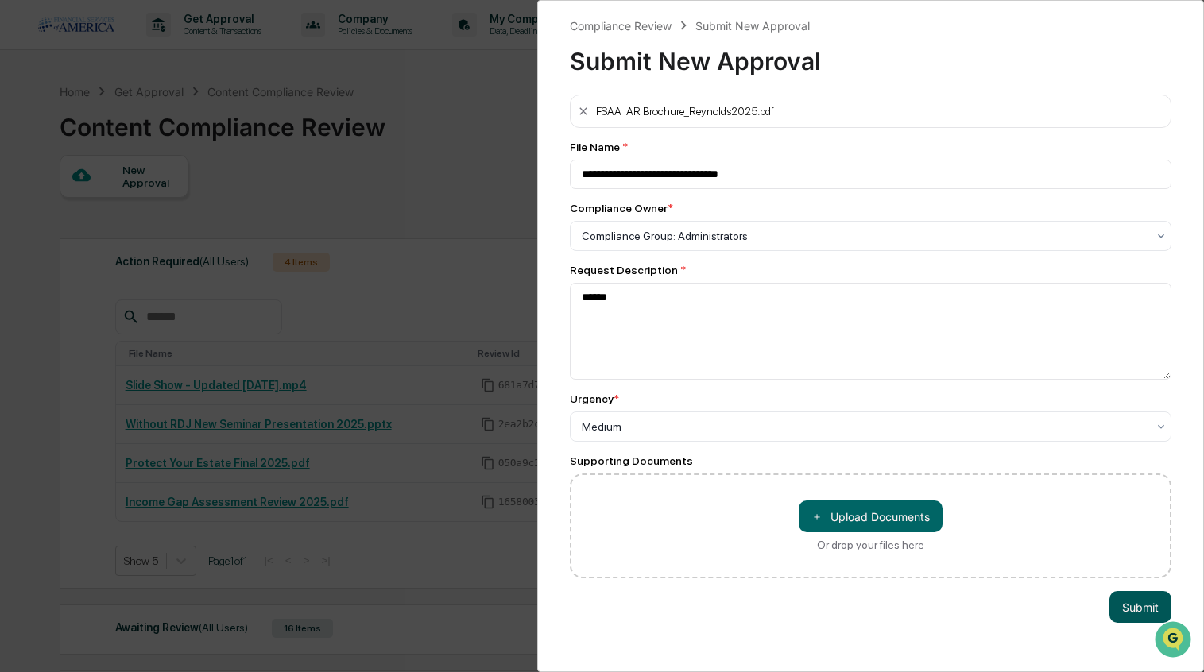
click at [1127, 605] on button "Submit" at bounding box center [1140, 607] width 62 height 32
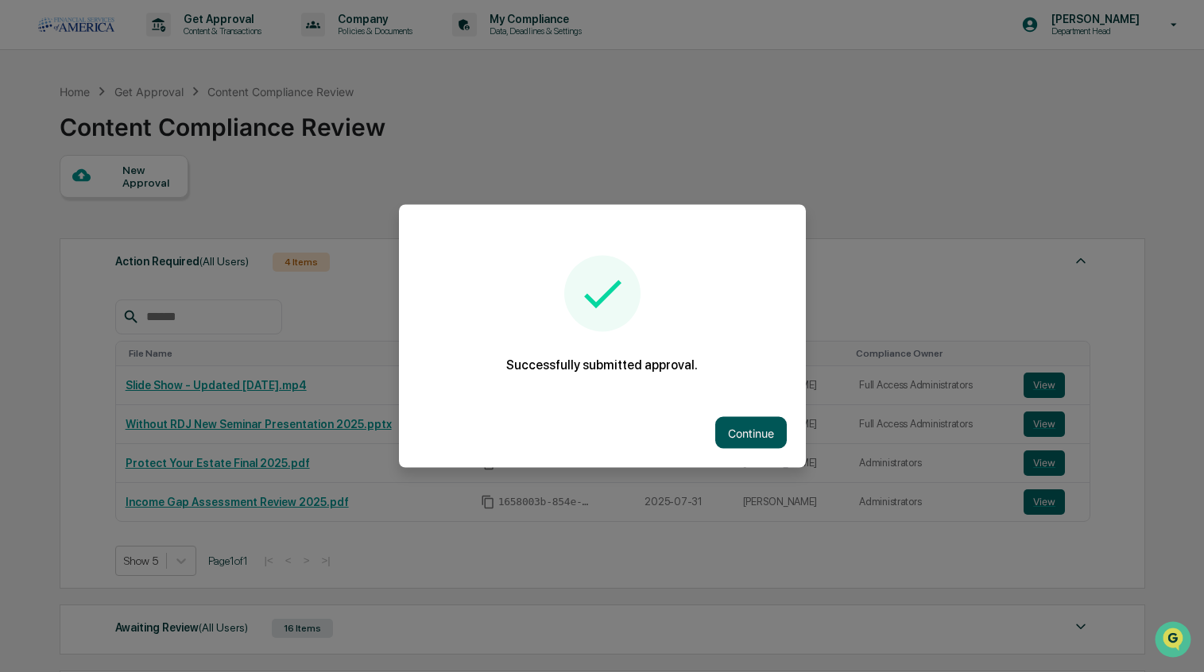
click at [736, 436] on button "Continue" at bounding box center [751, 433] width 72 height 32
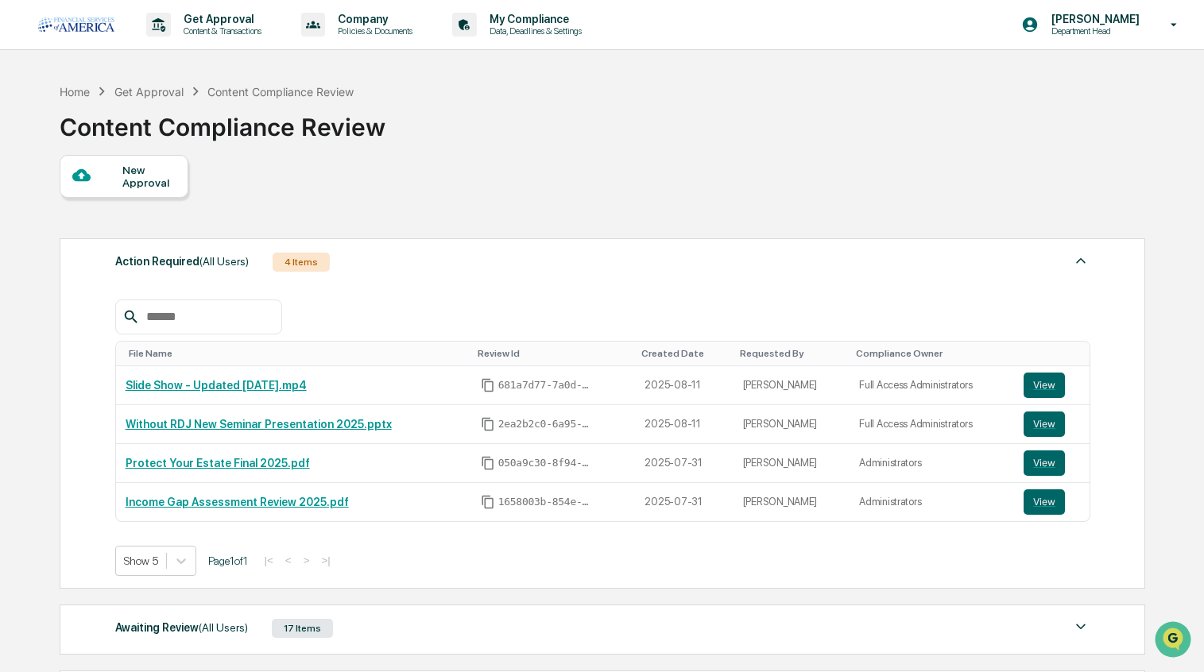
click at [165, 180] on div "New Approval" at bounding box center [148, 176] width 53 height 25
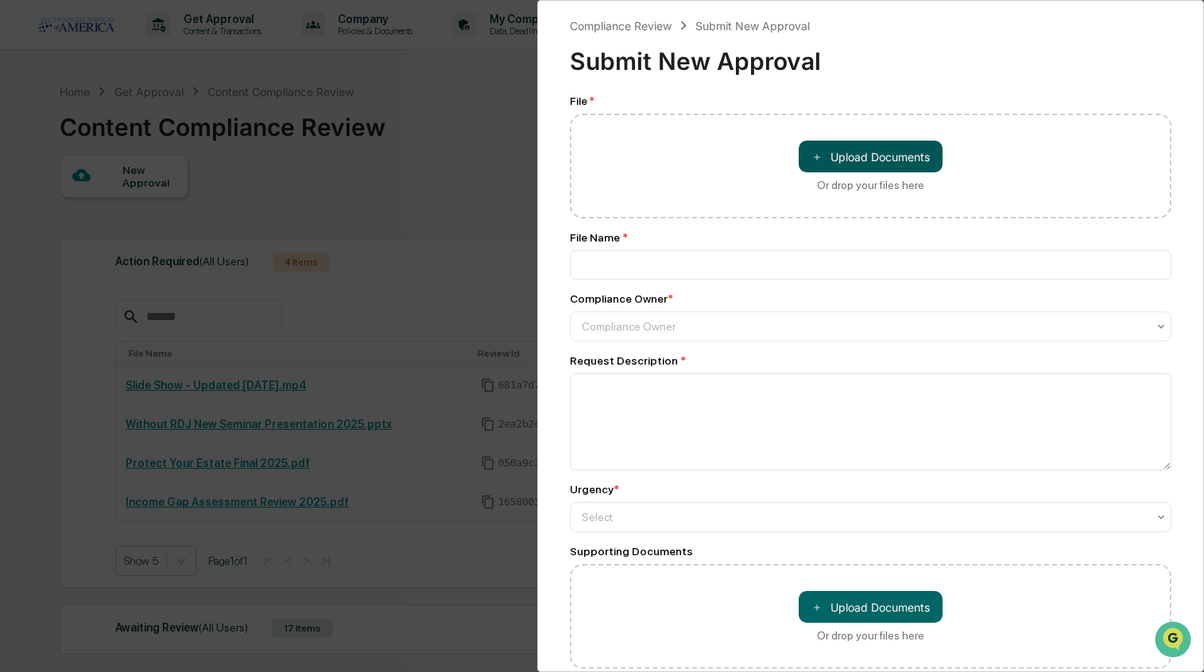
click at [806, 156] on button "＋ Upload Documents" at bounding box center [871, 157] width 144 height 32
type input "**********"
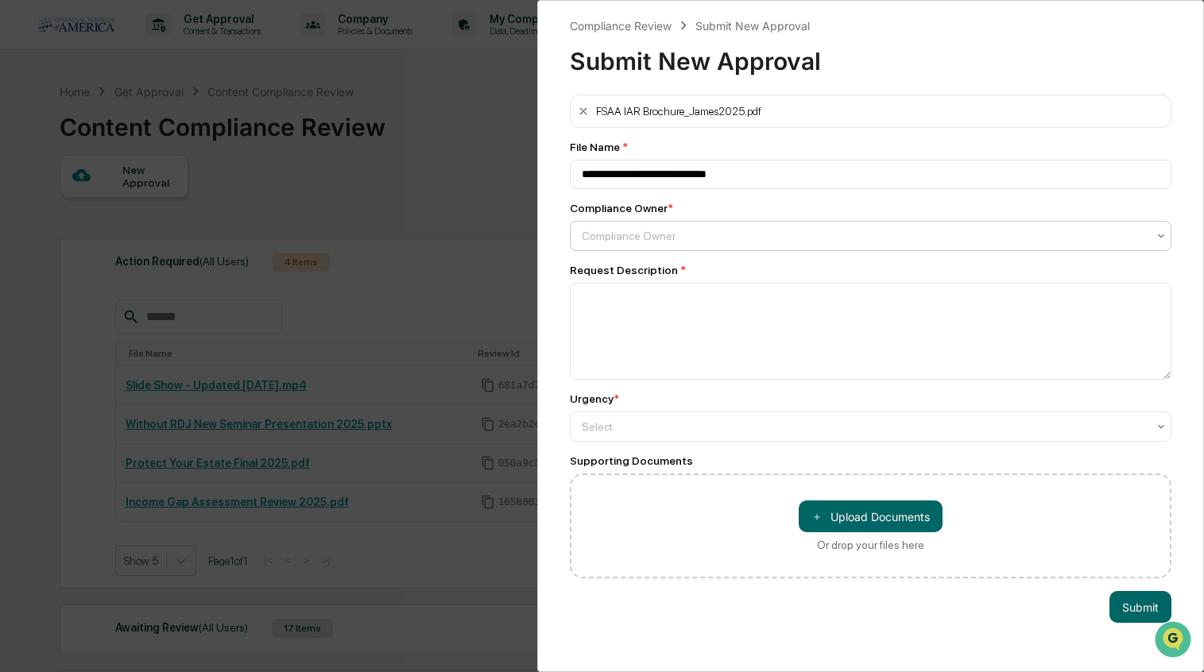
click at [685, 242] on div at bounding box center [865, 236] width 566 height 16
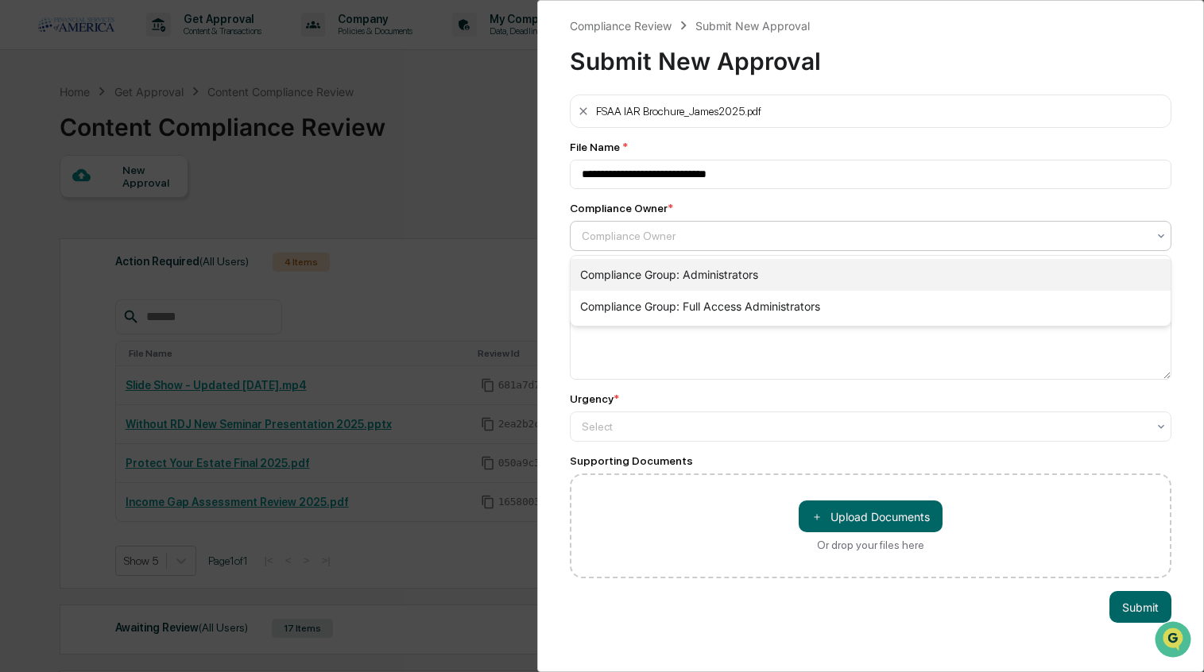
click at [632, 273] on div "Compliance Group: Administrators" at bounding box center [870, 275] width 601 height 32
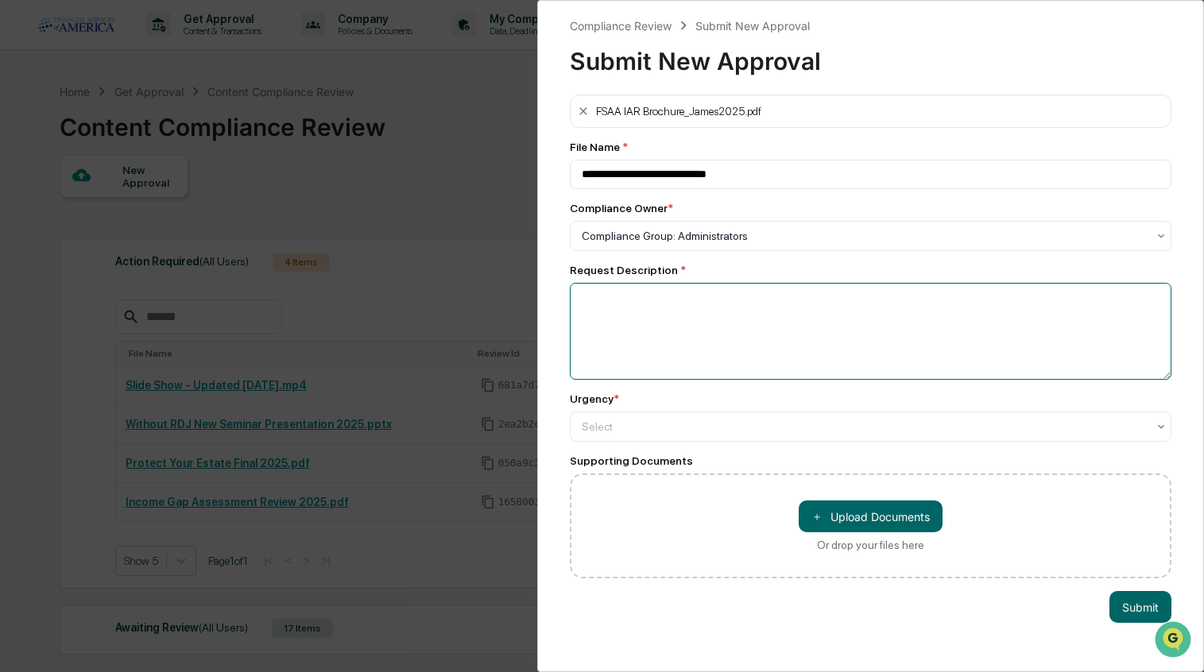
click at [596, 323] on textarea at bounding box center [871, 331] width 602 height 97
type textarea "******"
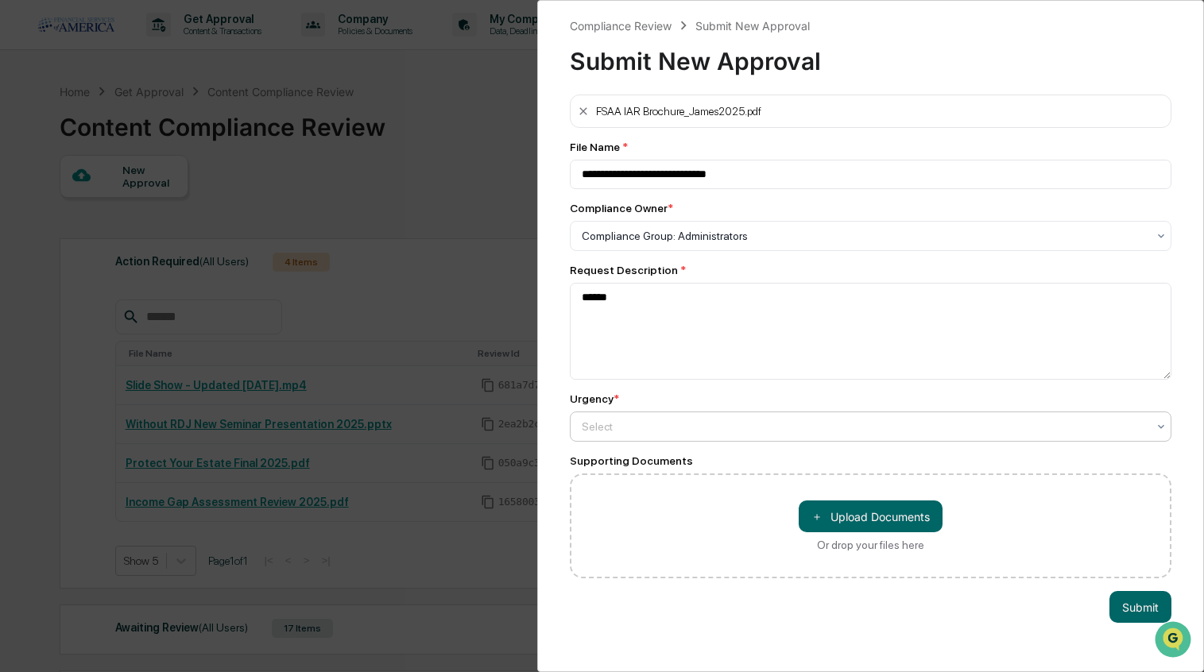
click at [634, 244] on div at bounding box center [865, 236] width 566 height 16
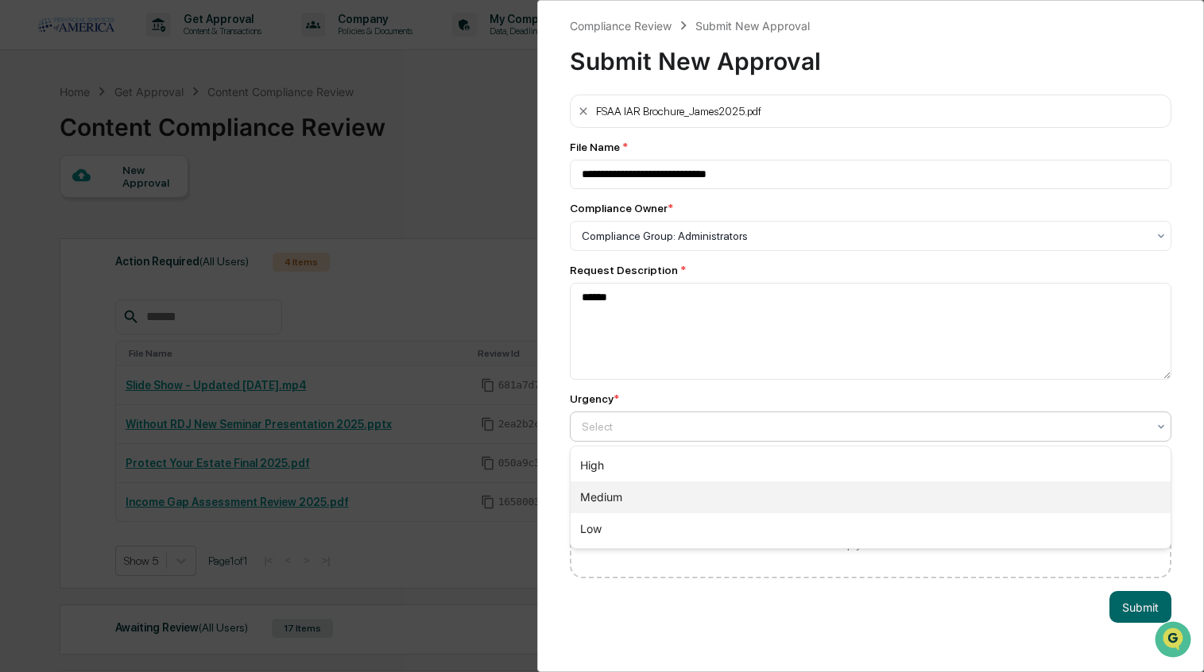
click at [612, 485] on div "Medium" at bounding box center [870, 498] width 601 height 32
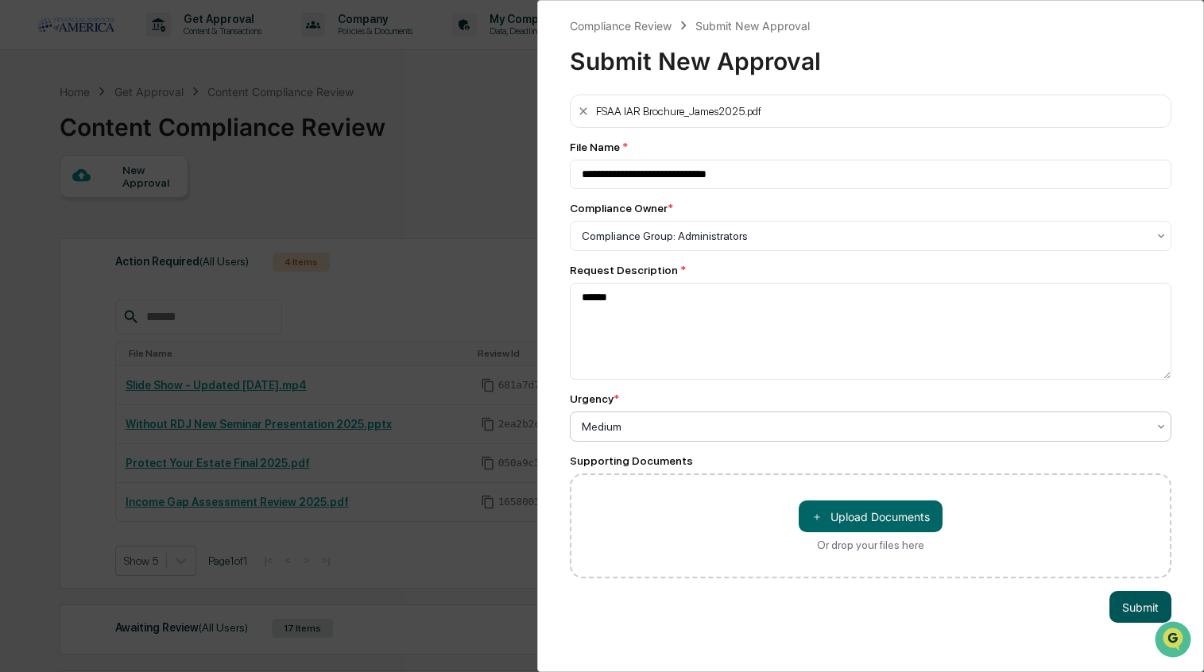
click at [1151, 606] on button "Submit" at bounding box center [1140, 607] width 62 height 32
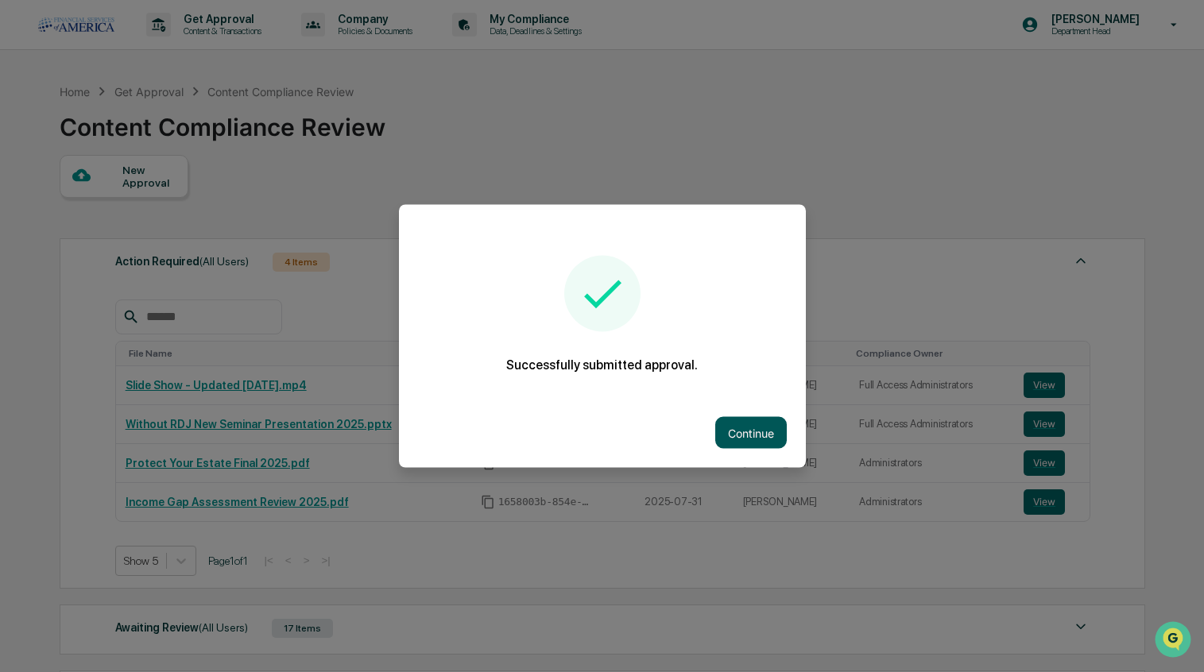
click at [731, 426] on button "Continue" at bounding box center [751, 433] width 72 height 32
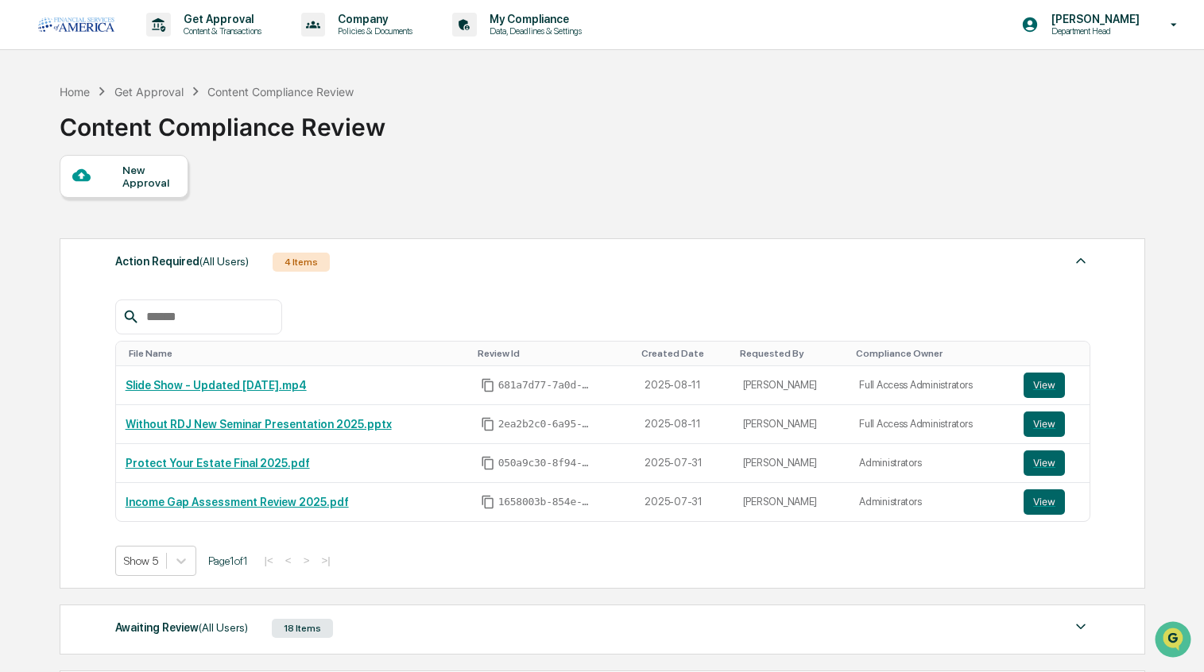
click at [161, 175] on div "New Approval" at bounding box center [148, 176] width 53 height 25
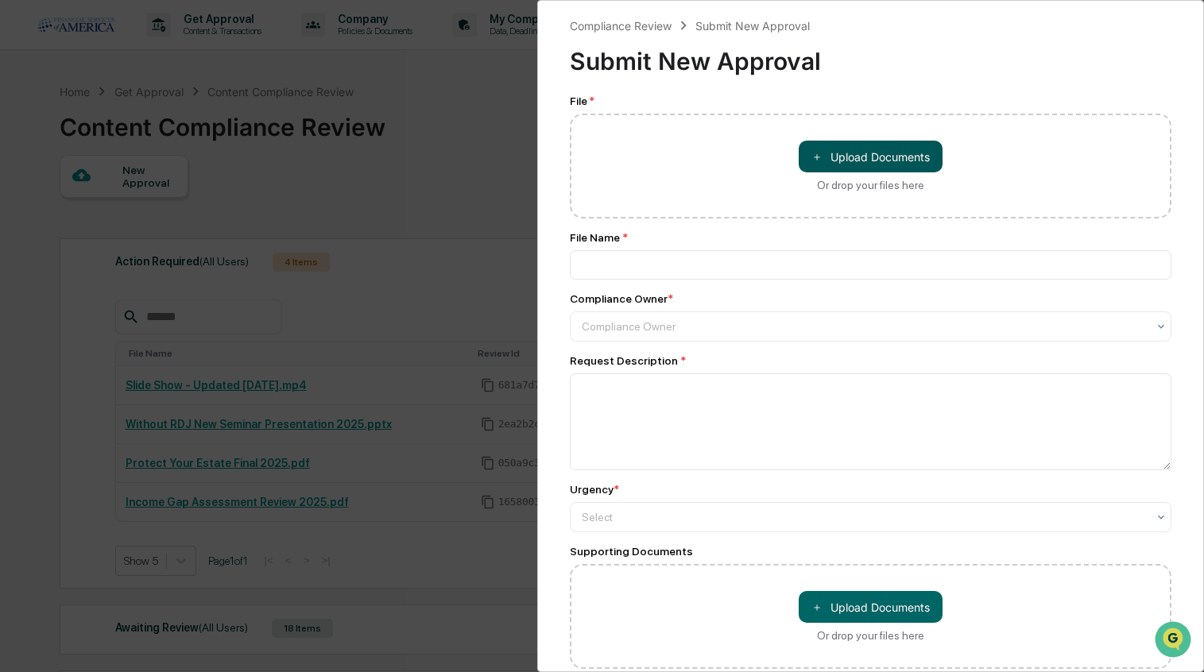
click at [861, 161] on button "＋ Upload Documents" at bounding box center [871, 157] width 144 height 32
type input "**********"
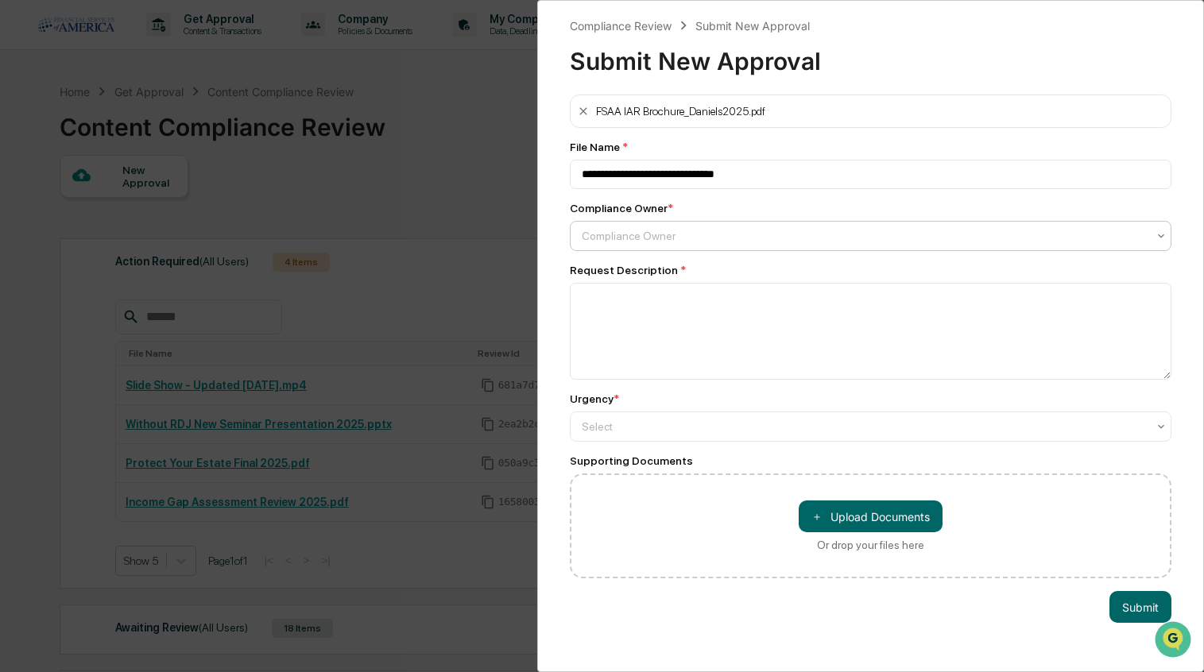
click at [648, 225] on div "Compliance Owner" at bounding box center [871, 236] width 602 height 30
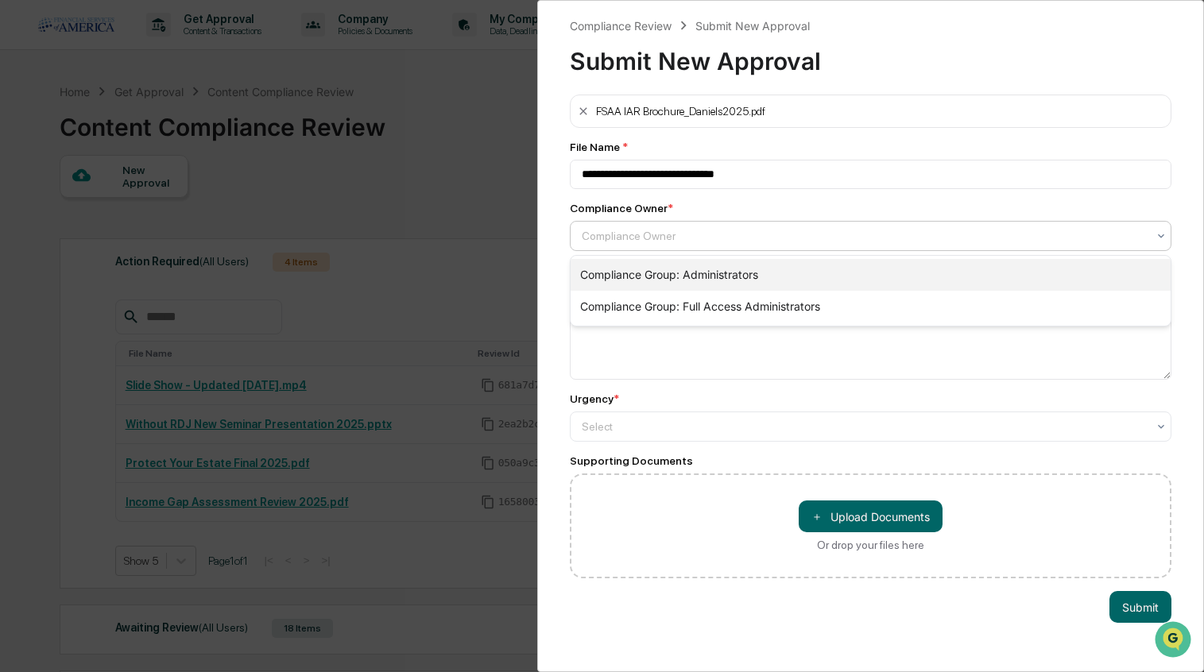
click at [623, 277] on div "Compliance Group: Administrators" at bounding box center [870, 275] width 601 height 32
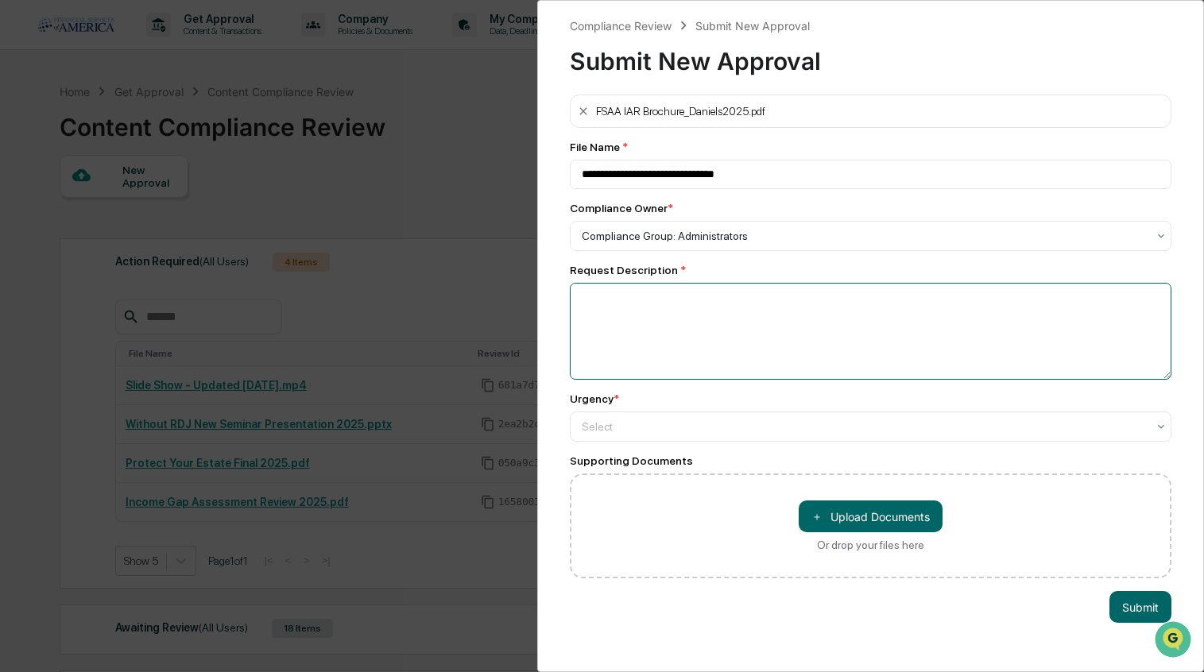
click at [605, 331] on textarea at bounding box center [871, 331] width 602 height 97
type textarea "******"
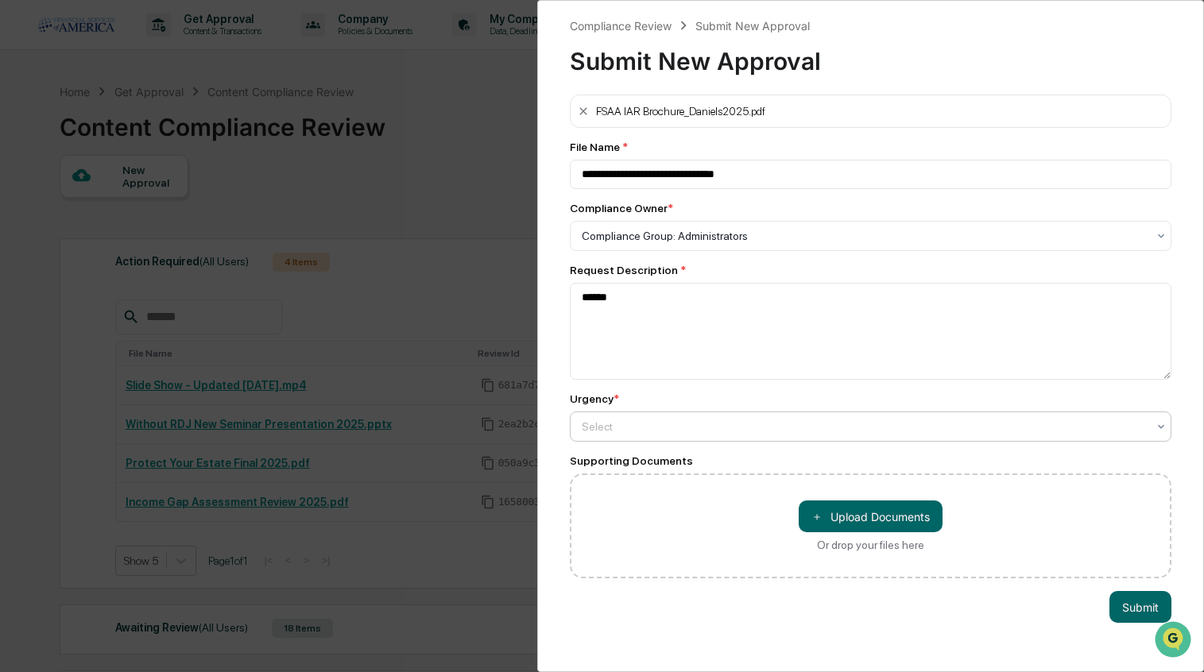
click at [630, 244] on div at bounding box center [865, 236] width 566 height 16
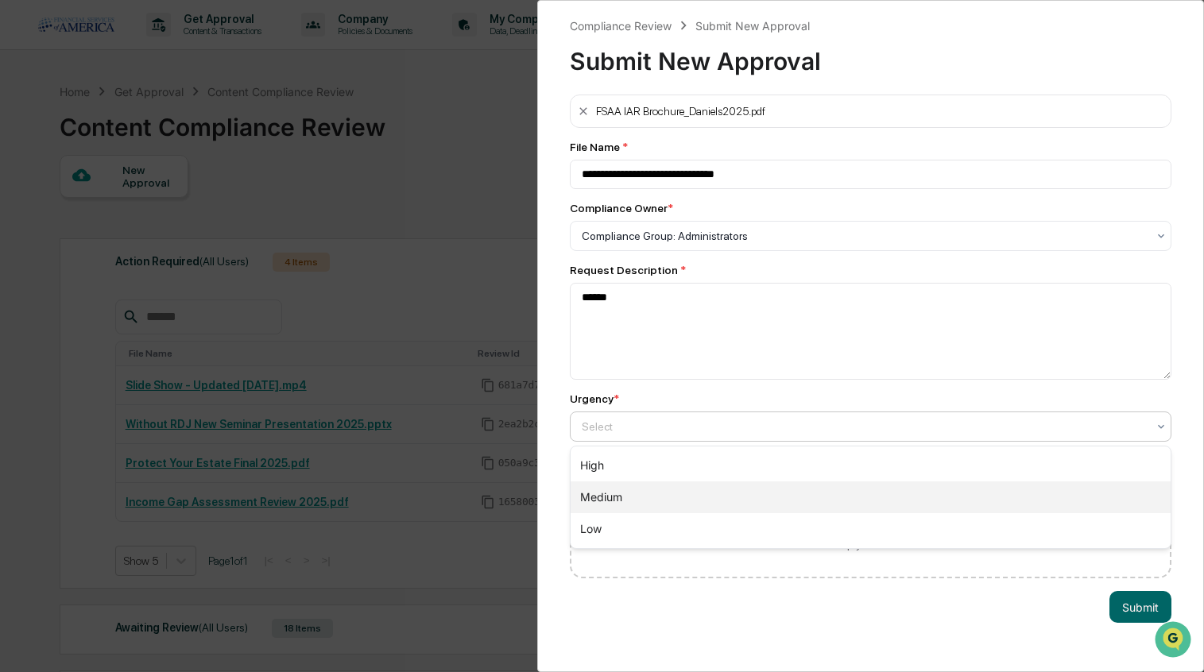
click at [604, 493] on div "Medium" at bounding box center [870, 498] width 601 height 32
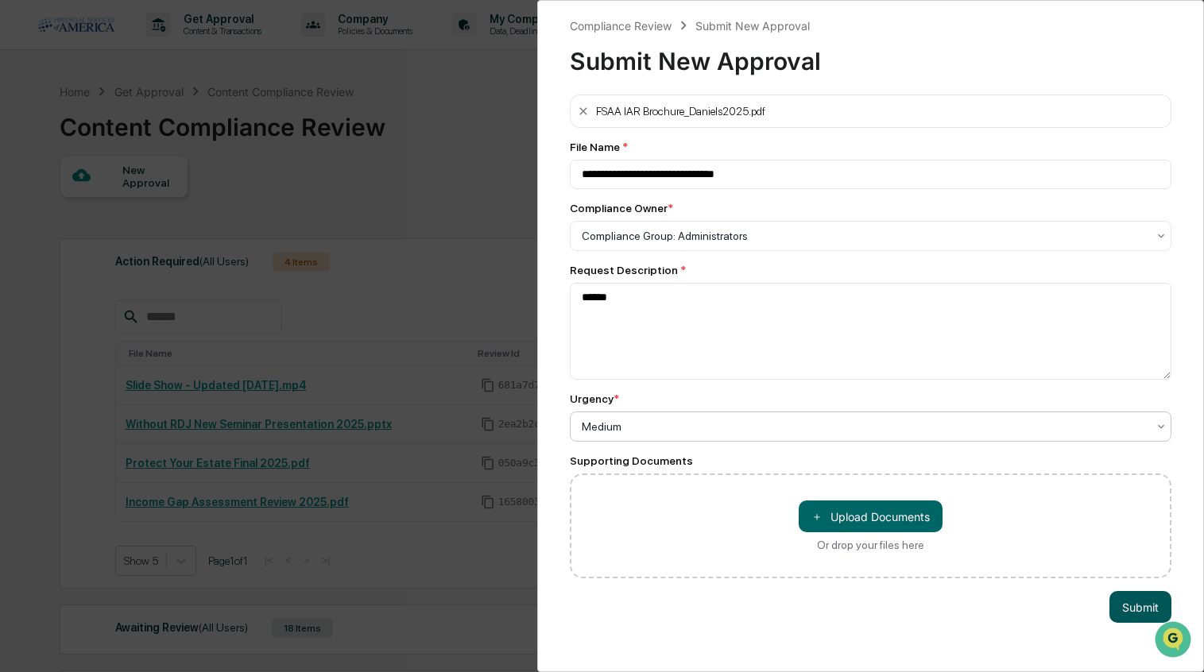
click at [1130, 609] on button "Submit" at bounding box center [1140, 607] width 62 height 32
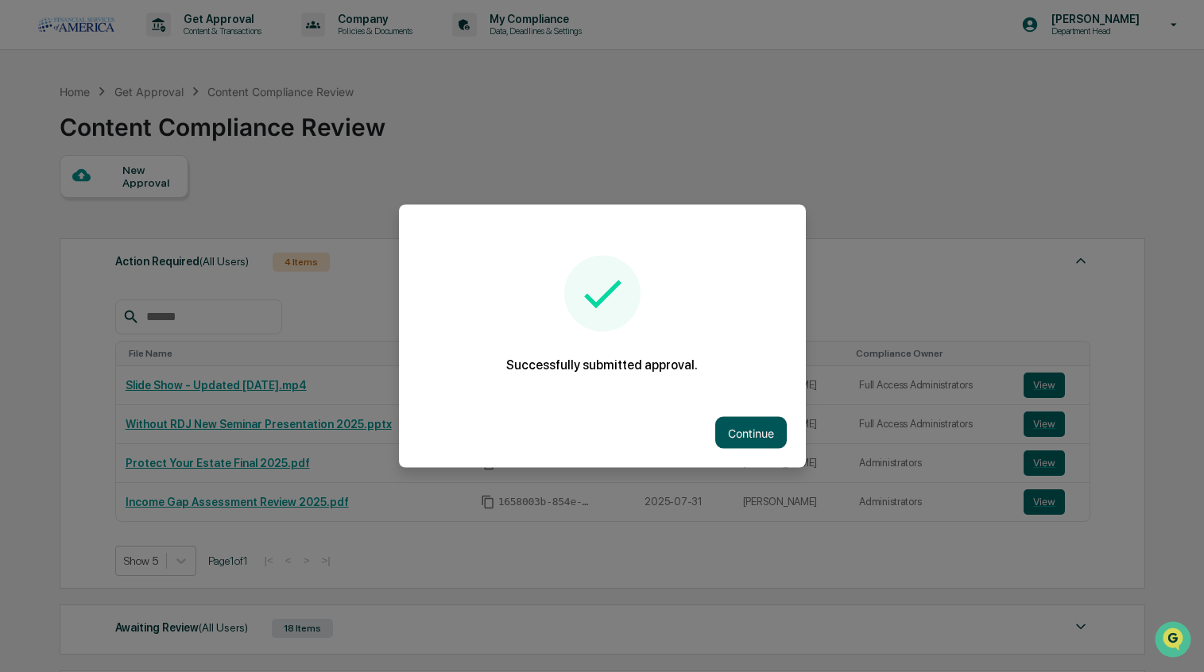
click at [764, 438] on button "Continue" at bounding box center [751, 433] width 72 height 32
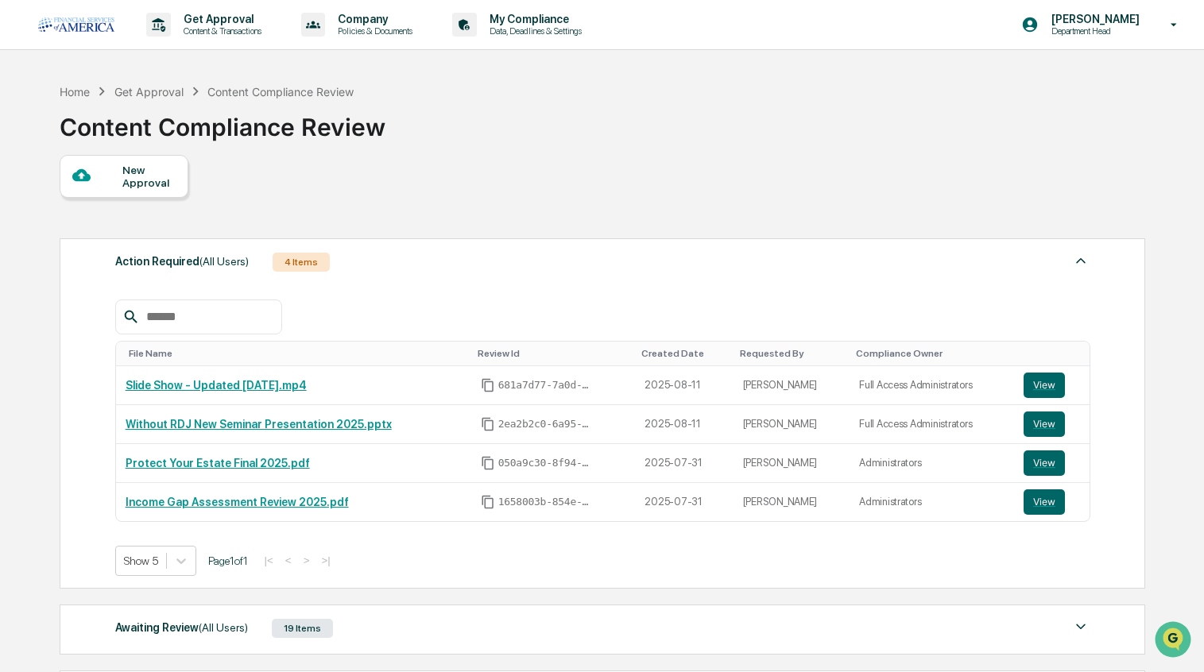
click at [289, 631] on div "19 Items" at bounding box center [302, 628] width 61 height 19
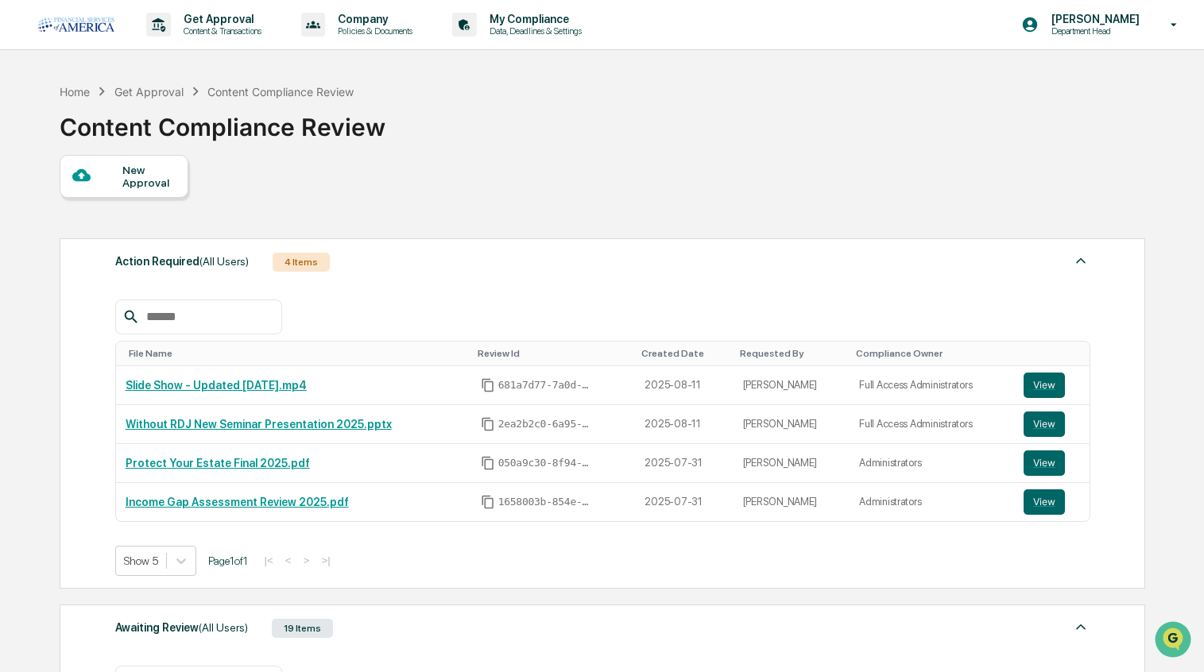
click at [152, 186] on div "New Approval" at bounding box center [148, 176] width 53 height 25
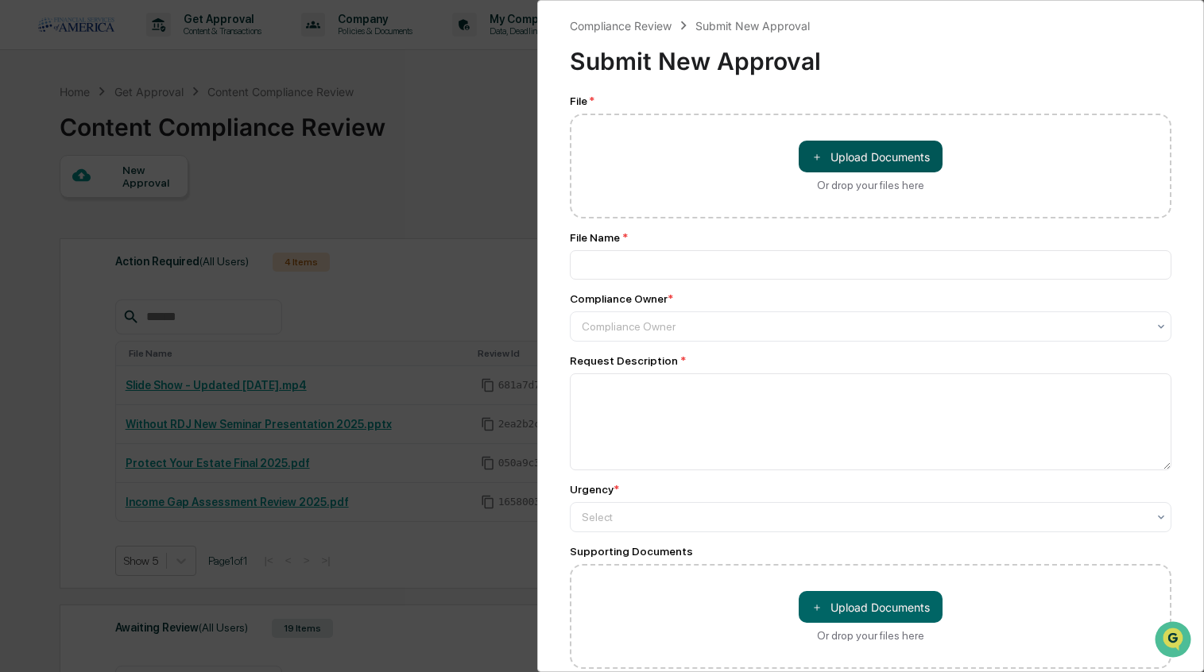
click at [814, 157] on span "＋" at bounding box center [816, 156] width 11 height 15
type input "**********"
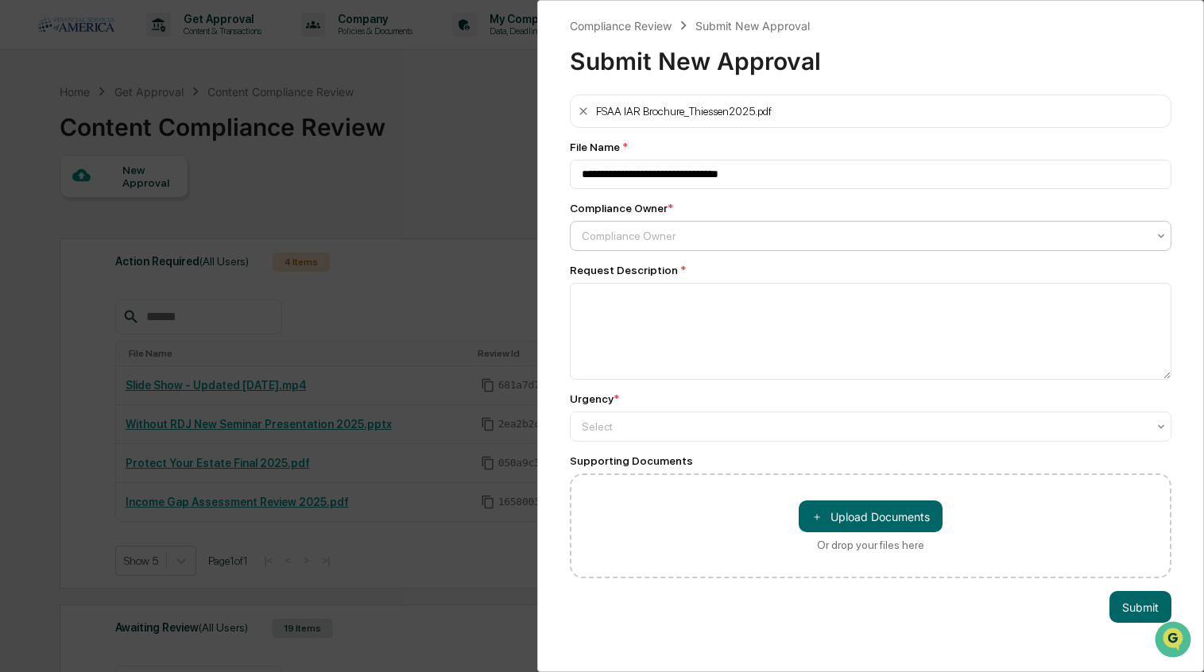
click at [665, 238] on div "Compliance Owner" at bounding box center [865, 236] width 566 height 13
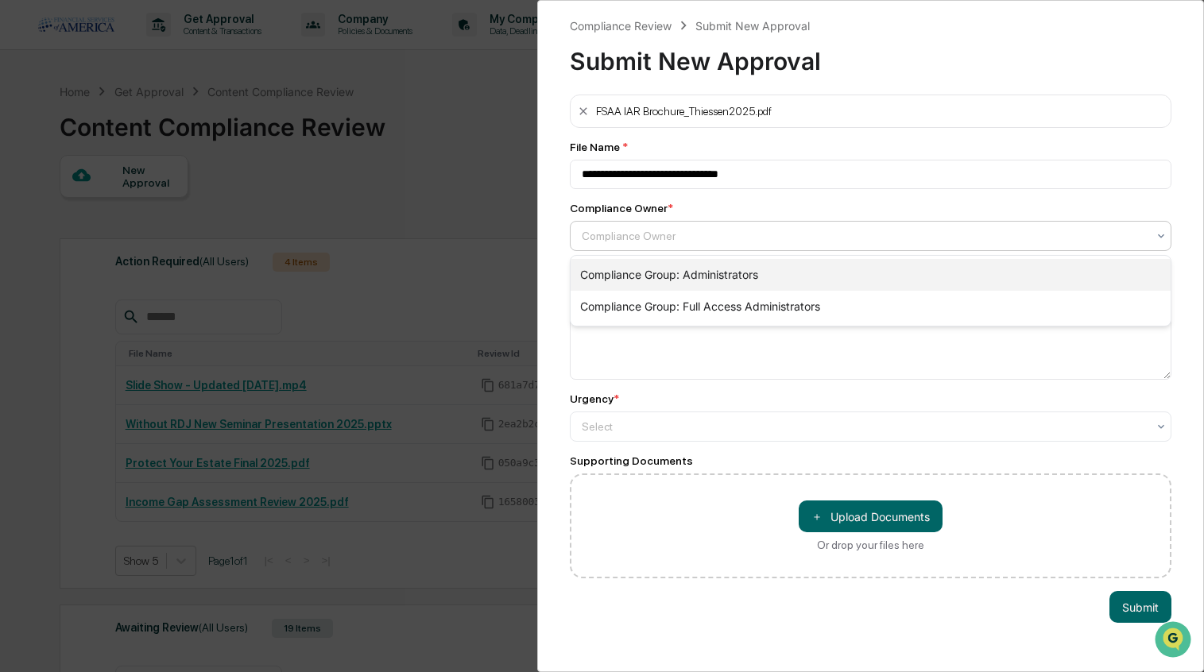
click at [654, 288] on div "Compliance Group: Administrators" at bounding box center [870, 275] width 601 height 32
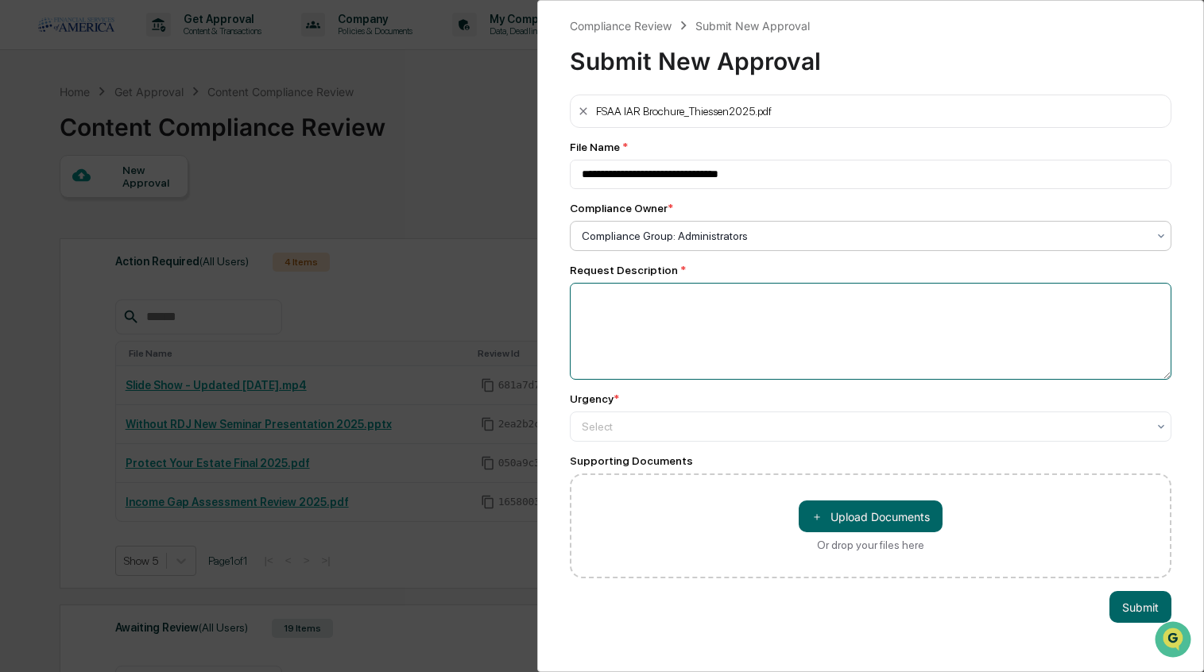
click at [643, 301] on textarea at bounding box center [871, 331] width 602 height 97
type textarea "******"
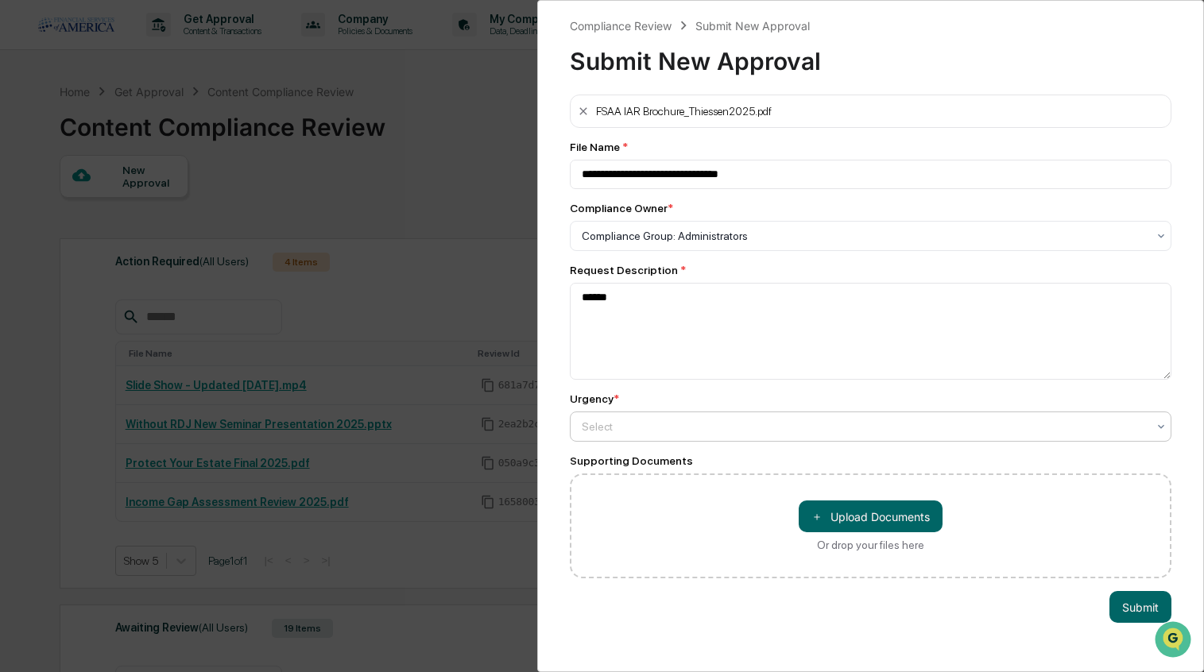
click at [671, 244] on div at bounding box center [865, 236] width 566 height 16
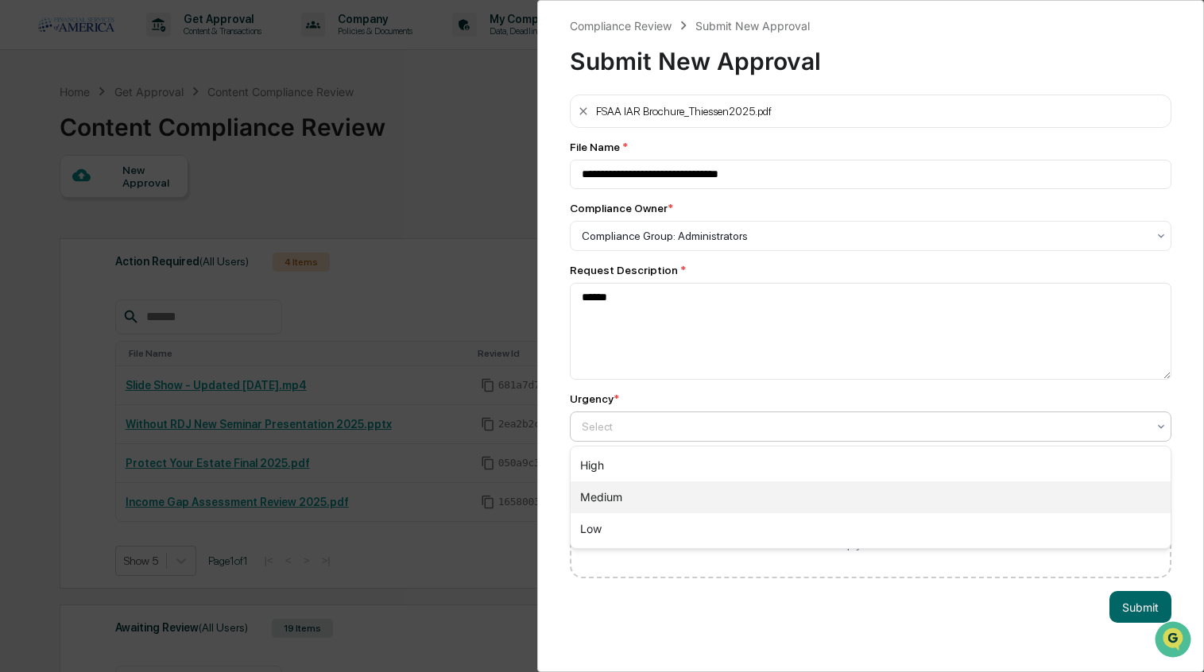
click at [636, 493] on div "Medium" at bounding box center [870, 498] width 601 height 32
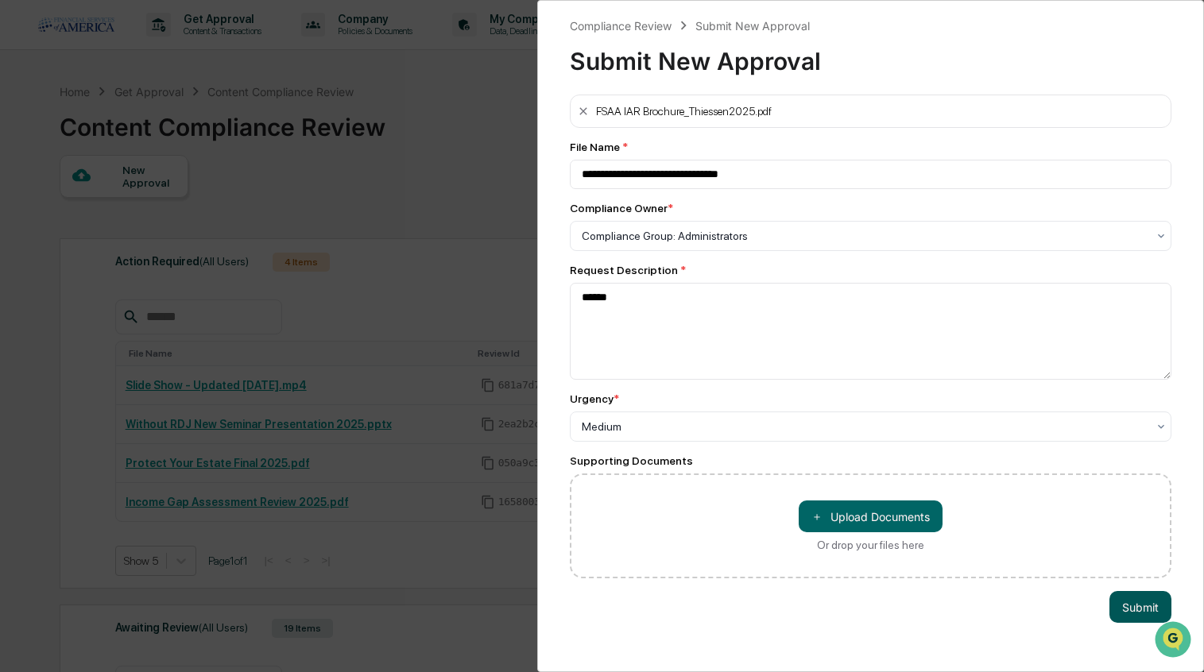
click at [1130, 610] on button "Submit" at bounding box center [1140, 607] width 62 height 32
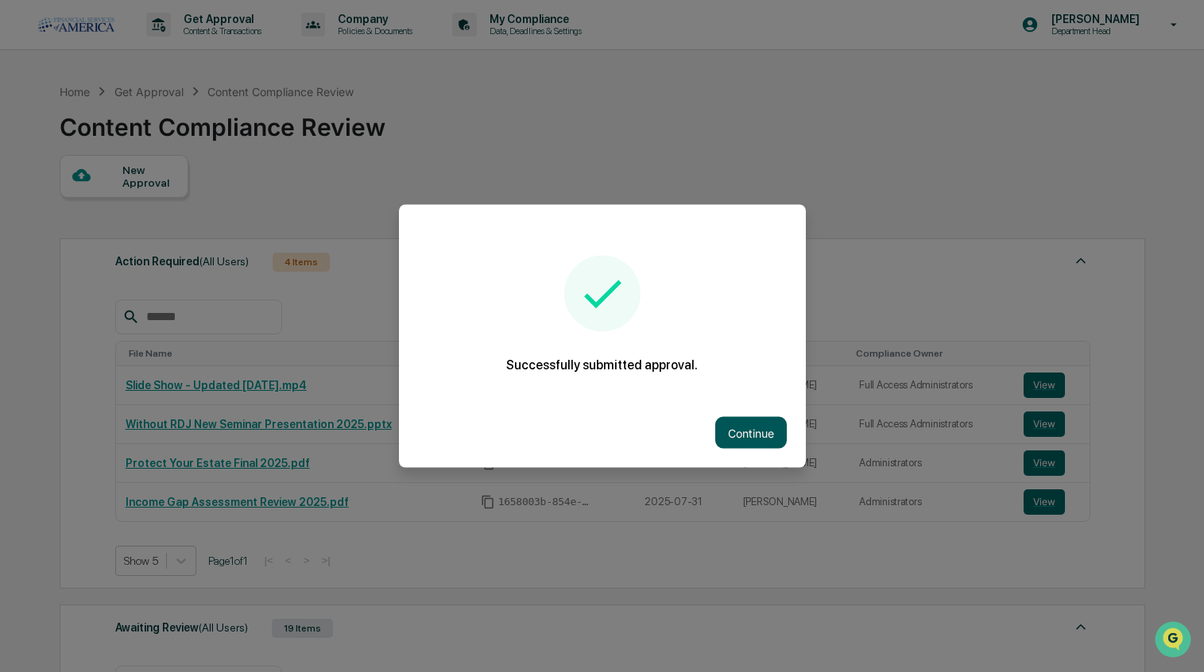
click at [778, 431] on button "Continue" at bounding box center [751, 433] width 72 height 32
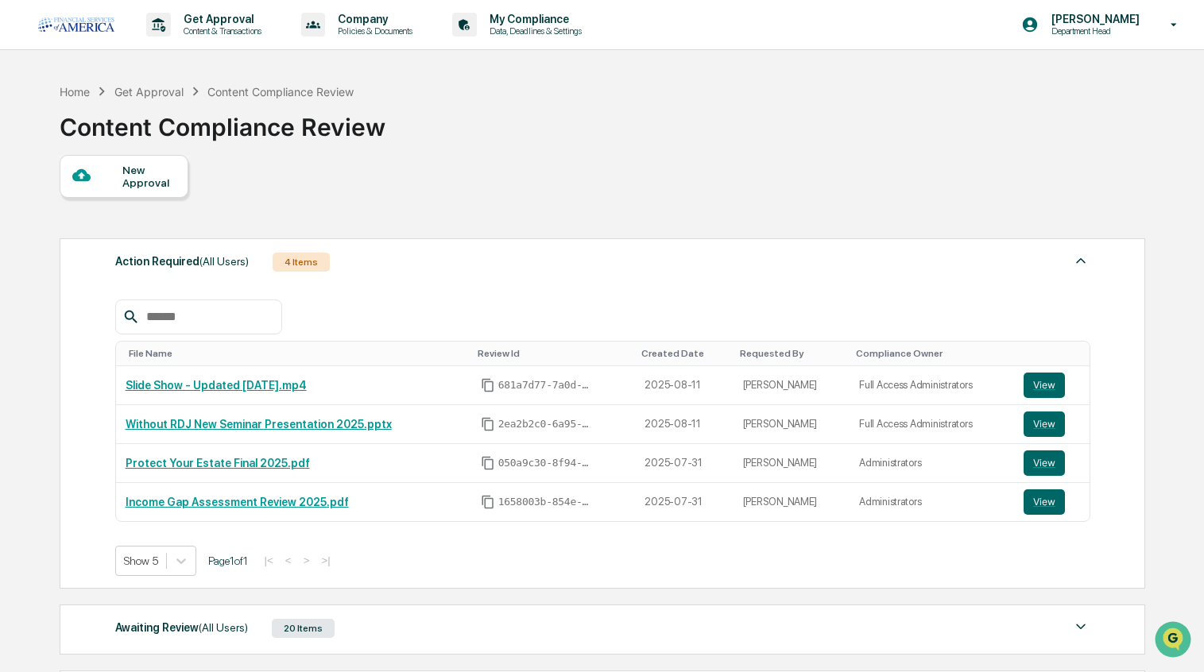
click at [136, 188] on div "New Approval" at bounding box center [148, 176] width 53 height 25
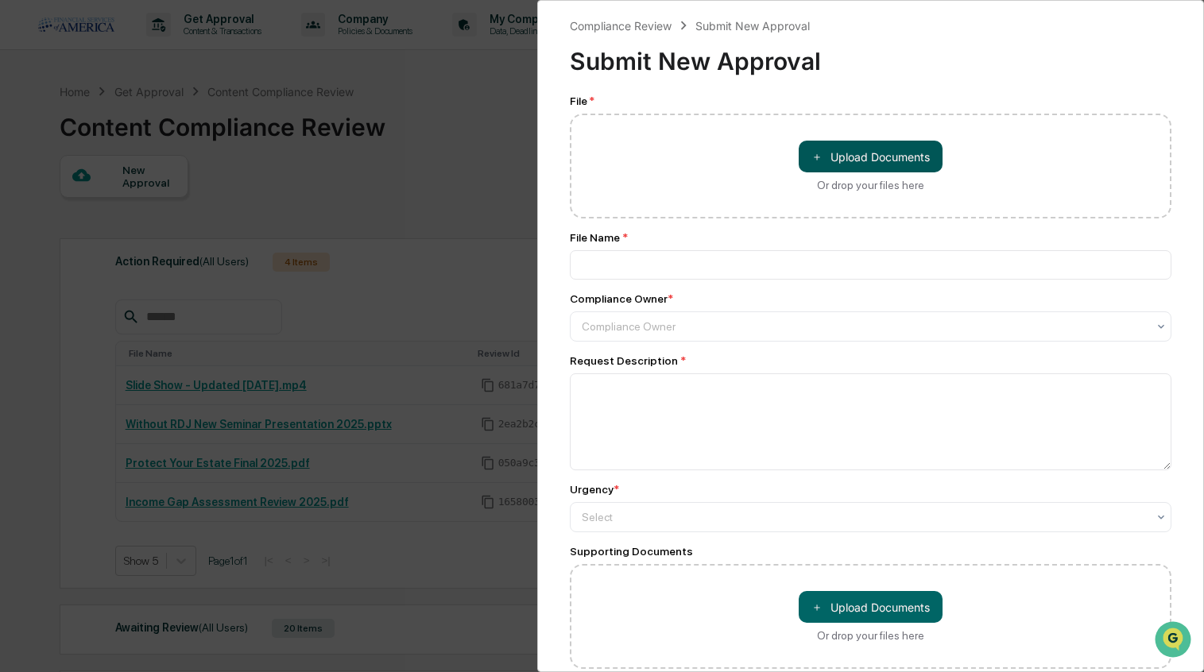
click at [854, 161] on button "＋ Upload Documents" at bounding box center [871, 157] width 144 height 32
type input "**********"
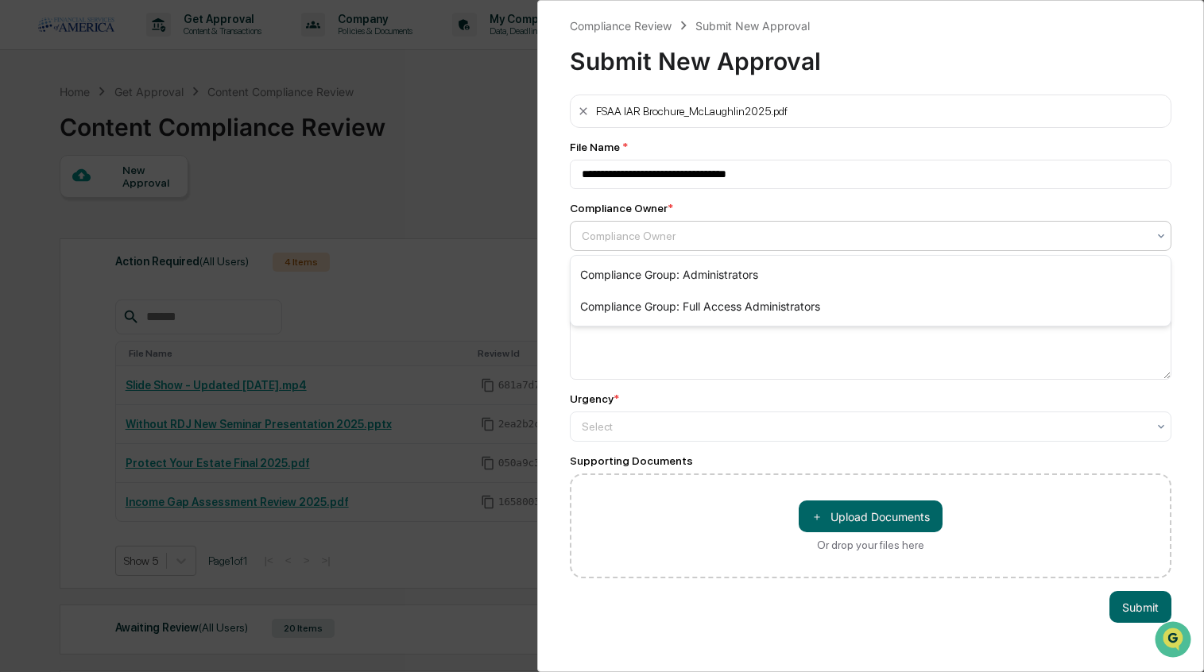
click at [704, 235] on div at bounding box center [865, 236] width 566 height 16
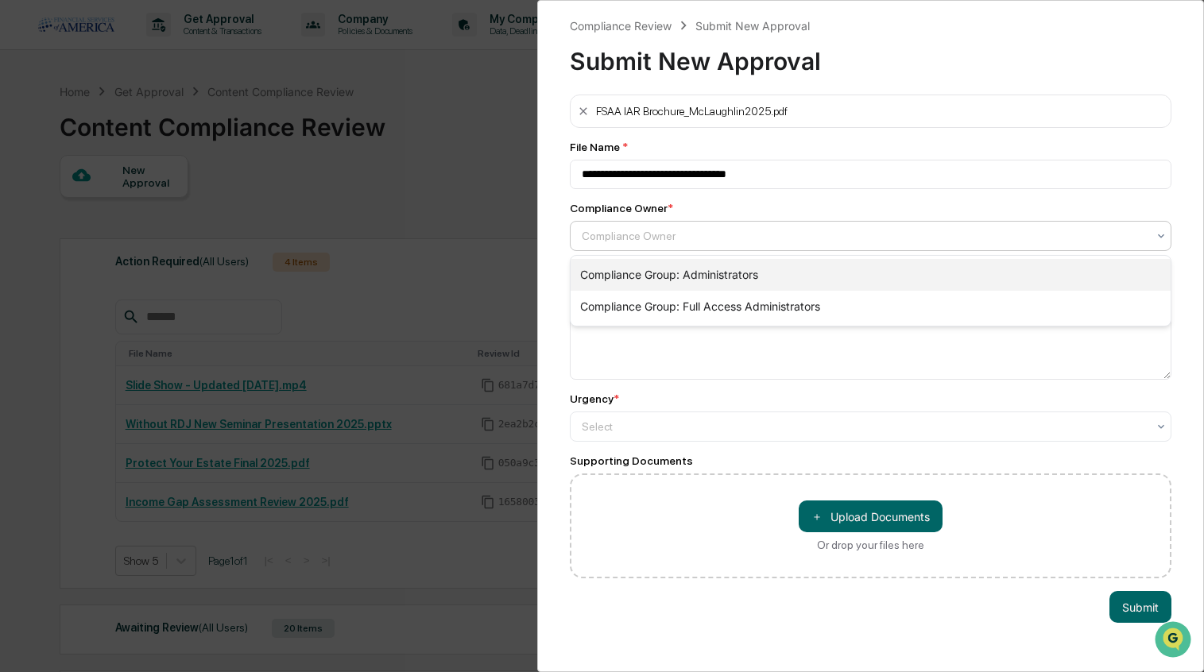
click at [645, 277] on div "Compliance Group: Administrators" at bounding box center [870, 275] width 601 height 32
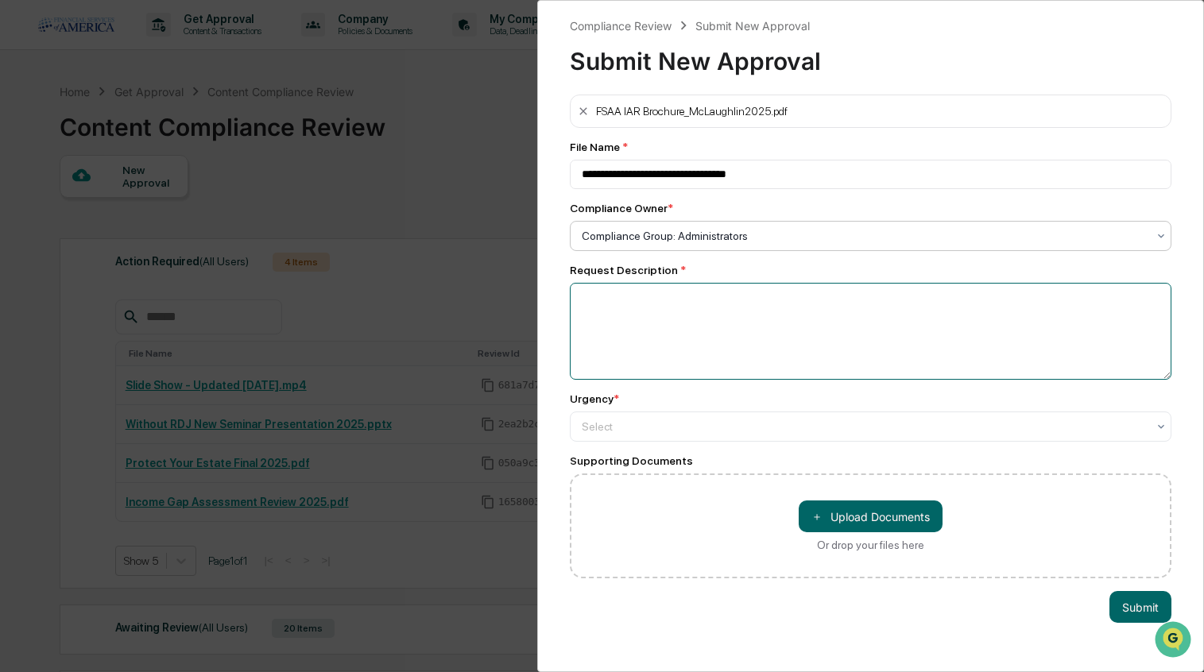
click at [635, 305] on textarea at bounding box center [871, 331] width 602 height 97
type textarea "******"
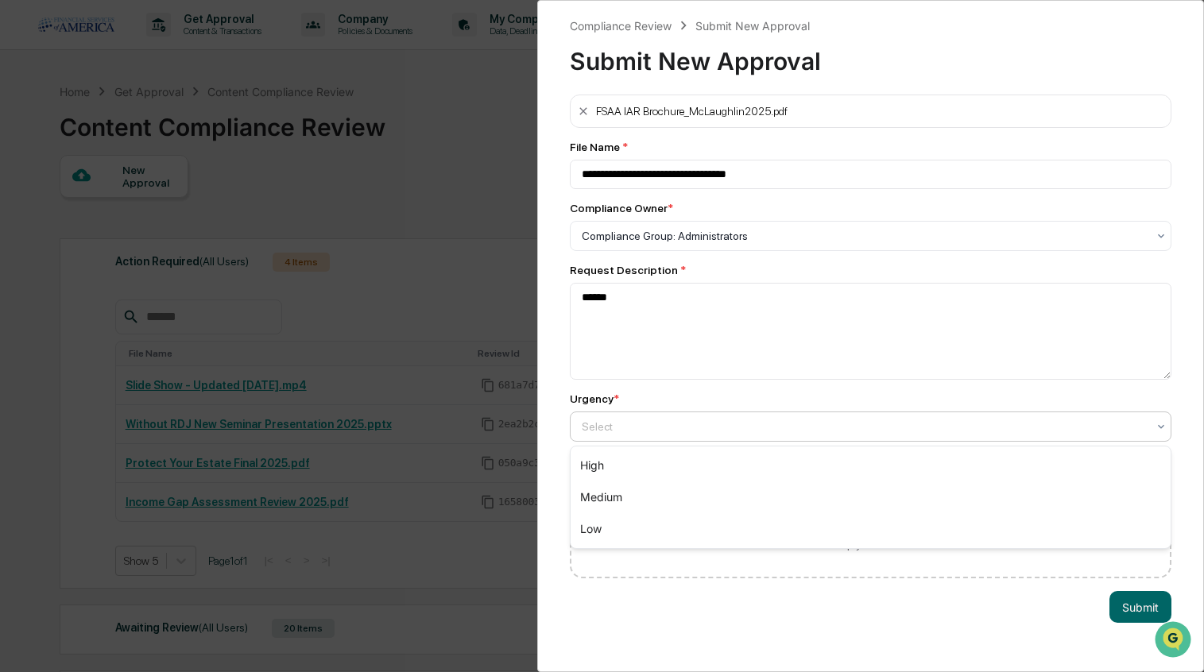
click at [636, 423] on div at bounding box center [865, 427] width 566 height 16
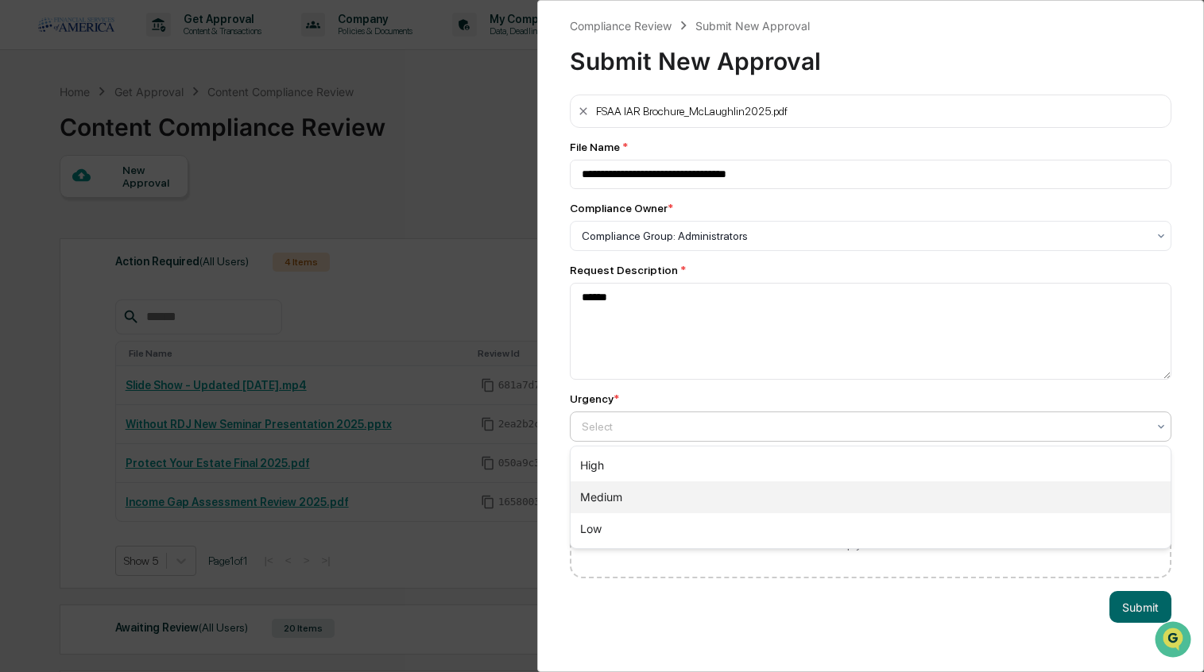
click at [628, 501] on div "Medium" at bounding box center [870, 498] width 601 height 32
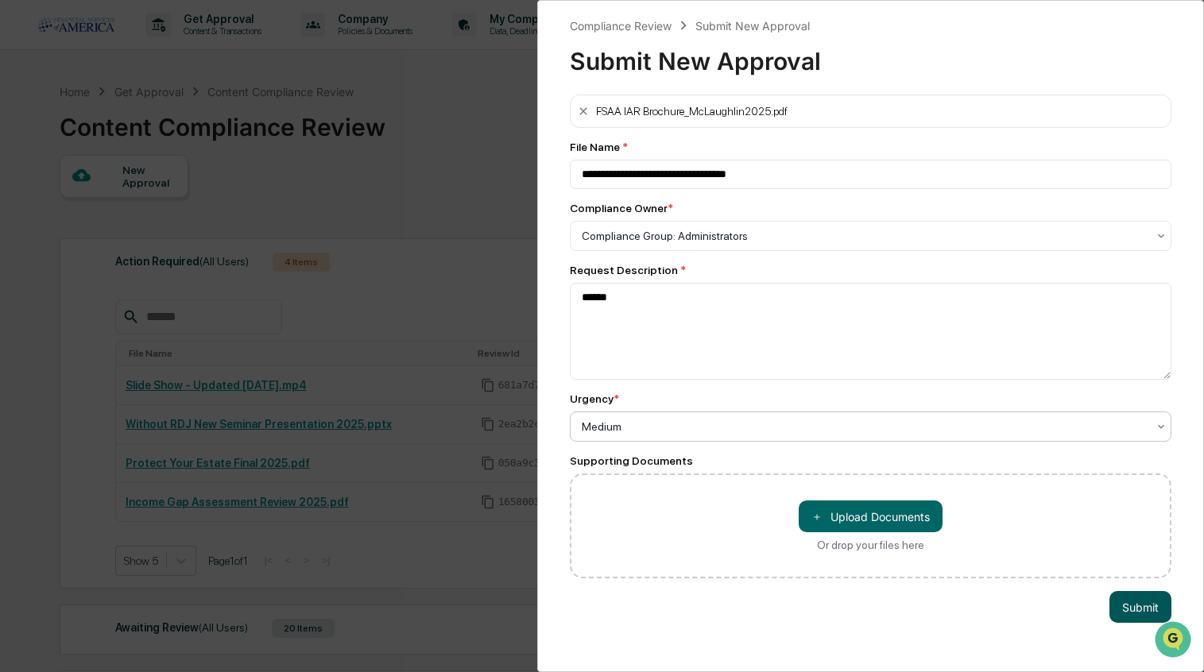
click at [1131, 603] on button "Submit" at bounding box center [1140, 607] width 62 height 32
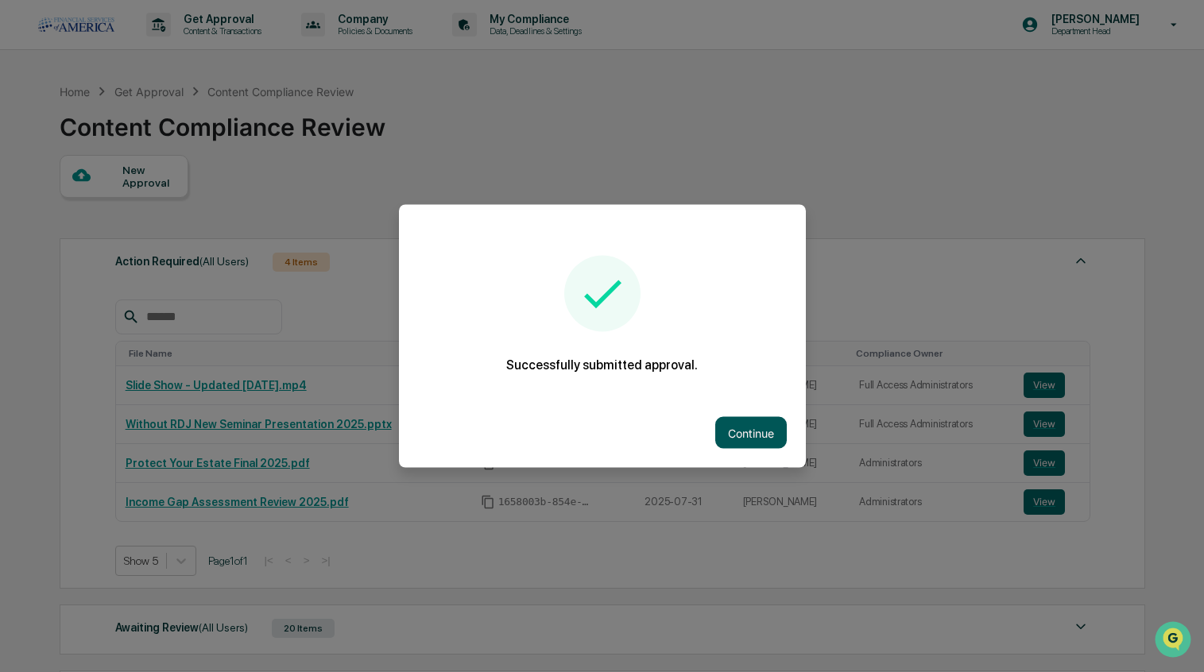
click at [752, 436] on button "Continue" at bounding box center [751, 433] width 72 height 32
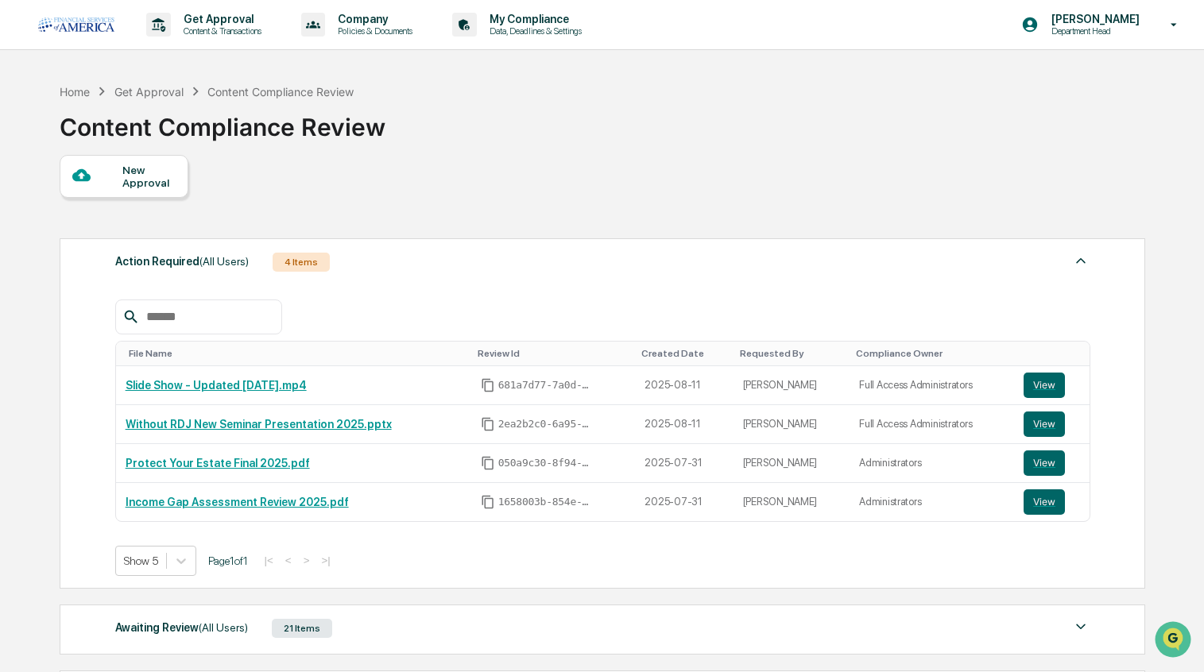
click at [126, 163] on div "New Approval" at bounding box center [124, 176] width 129 height 43
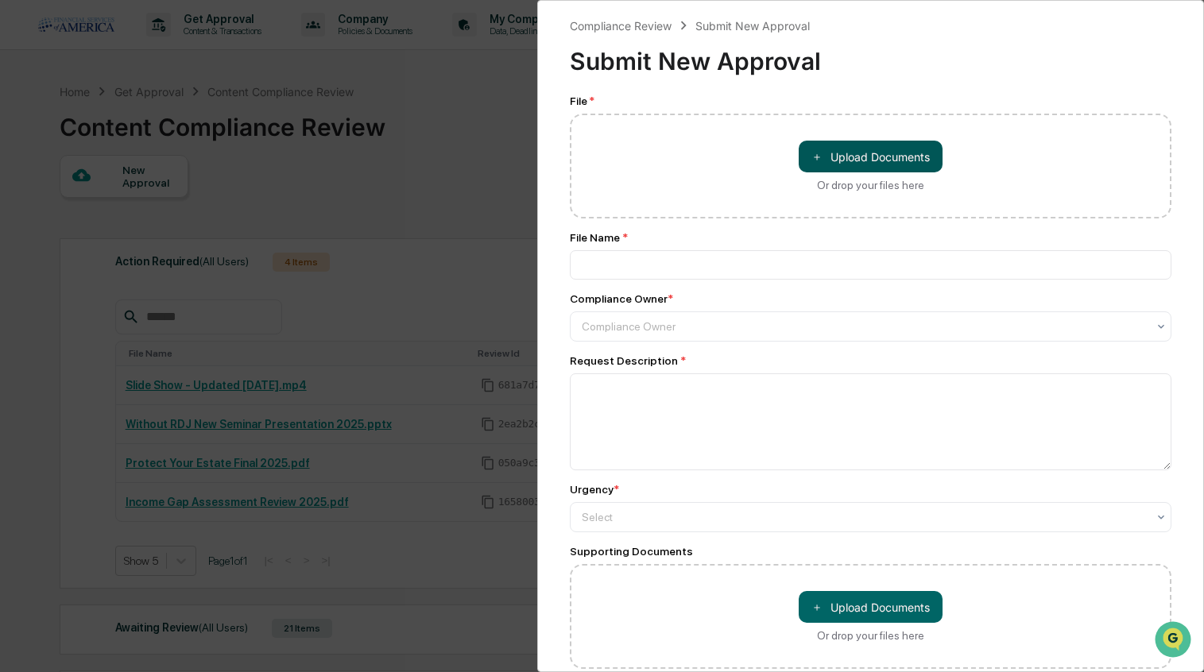
click at [869, 159] on button "＋ Upload Documents" at bounding box center [871, 157] width 144 height 32
type input "**********"
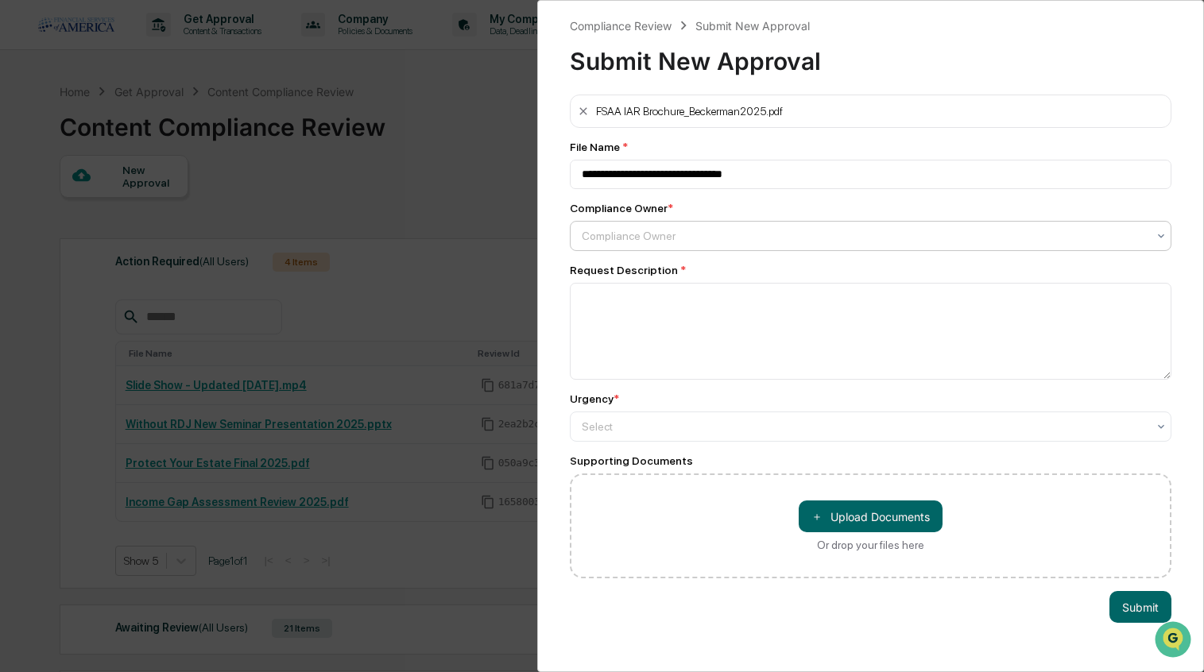
click at [676, 231] on div at bounding box center [865, 236] width 566 height 16
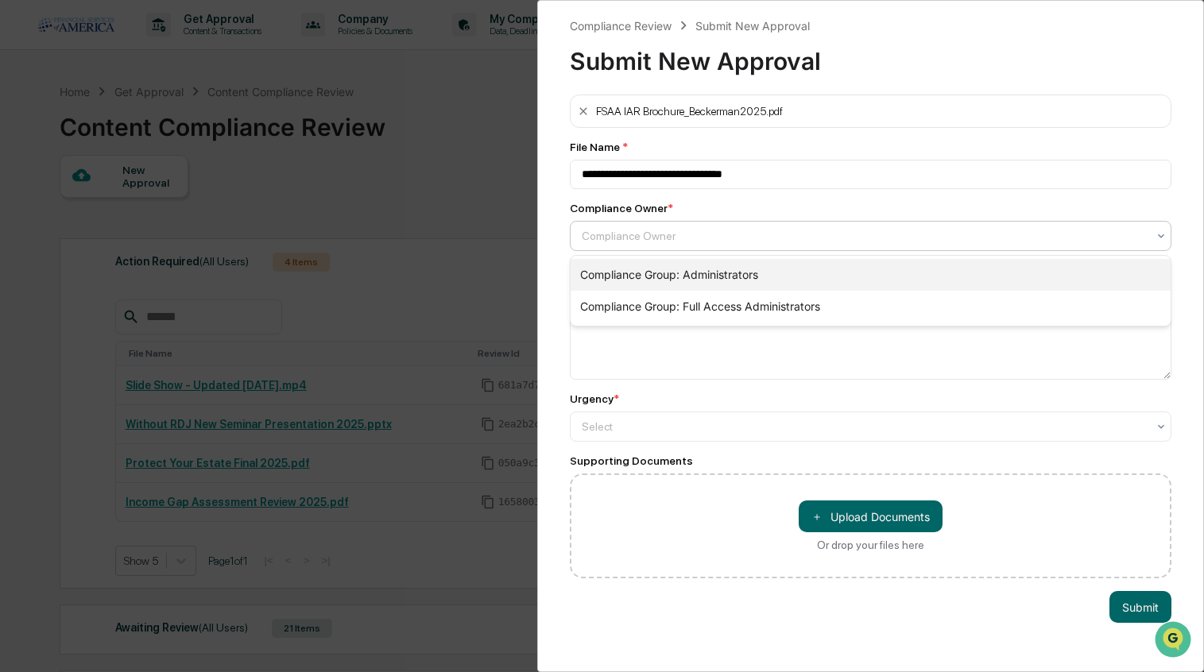
click at [652, 271] on div "Compliance Group: Administrators" at bounding box center [870, 275] width 601 height 32
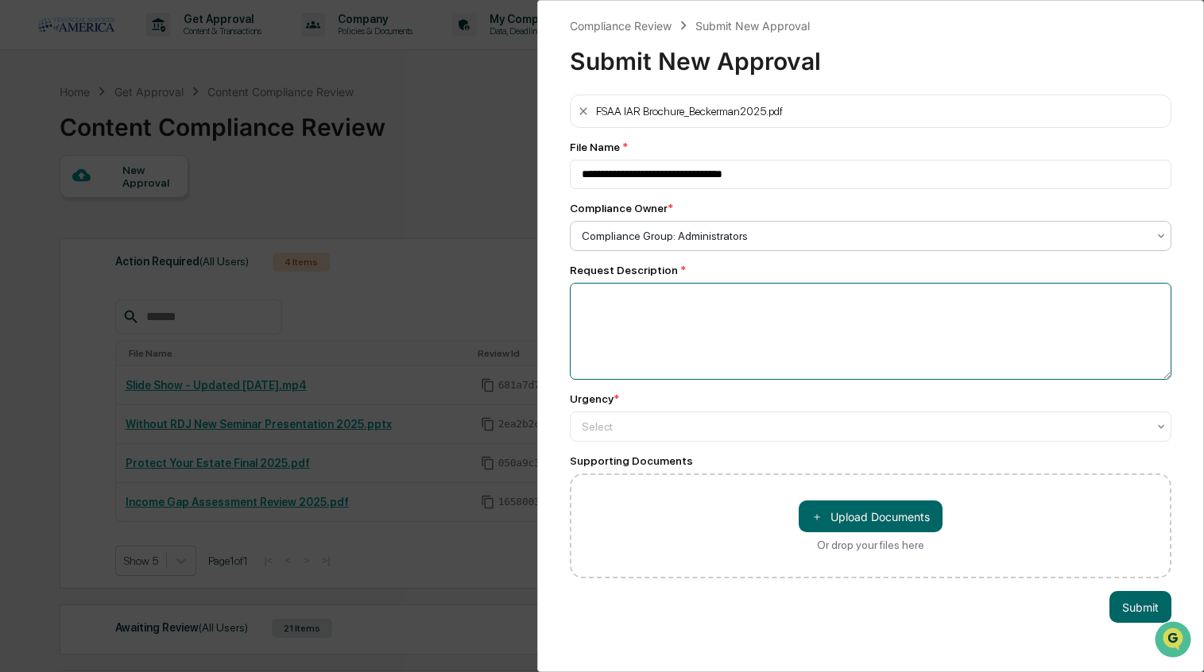
click at [646, 300] on textarea at bounding box center [871, 331] width 602 height 97
type textarea "******"
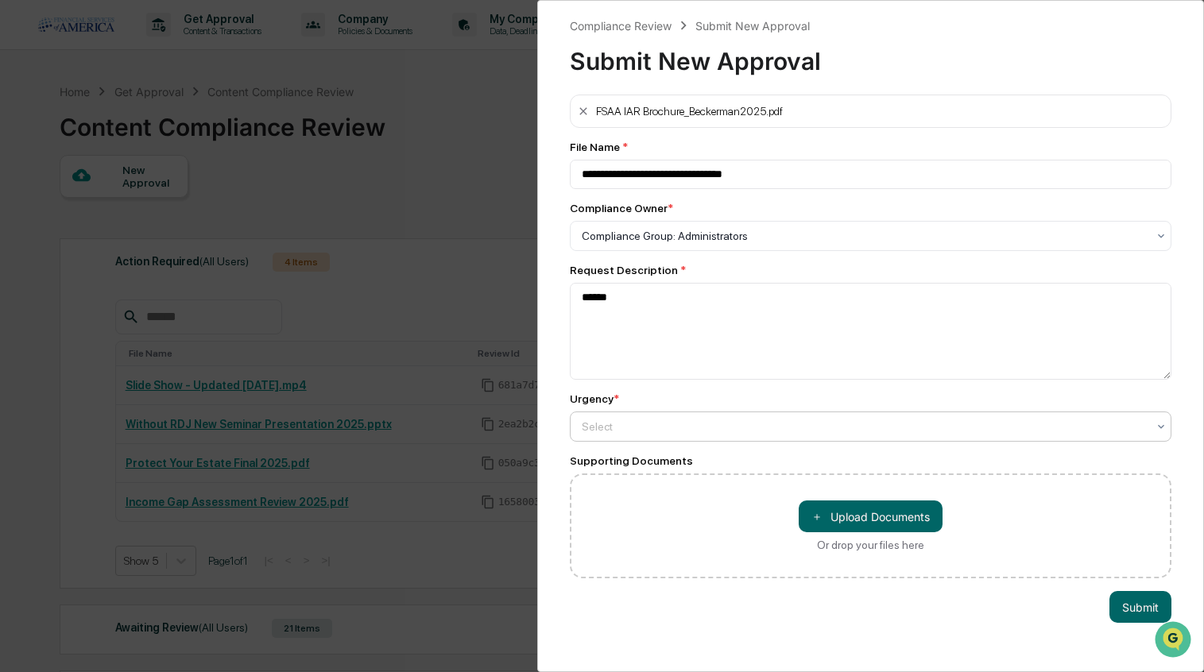
click at [608, 423] on div "Select" at bounding box center [865, 426] width 566 height 13
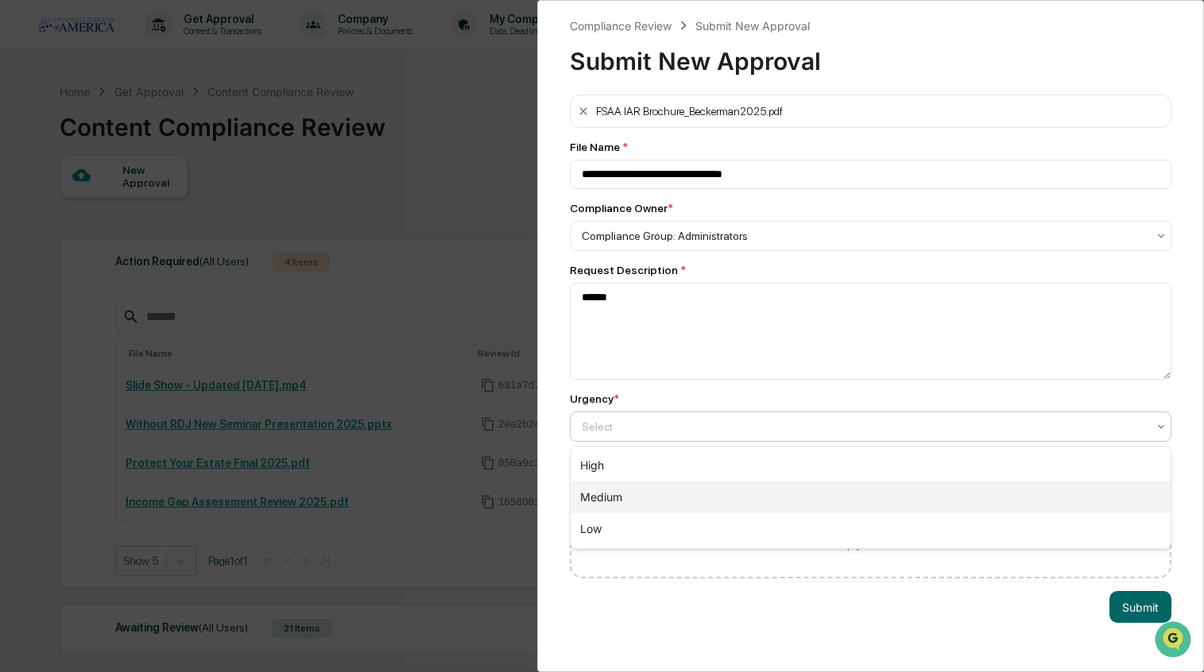
click at [593, 496] on div "Medium" at bounding box center [870, 498] width 601 height 32
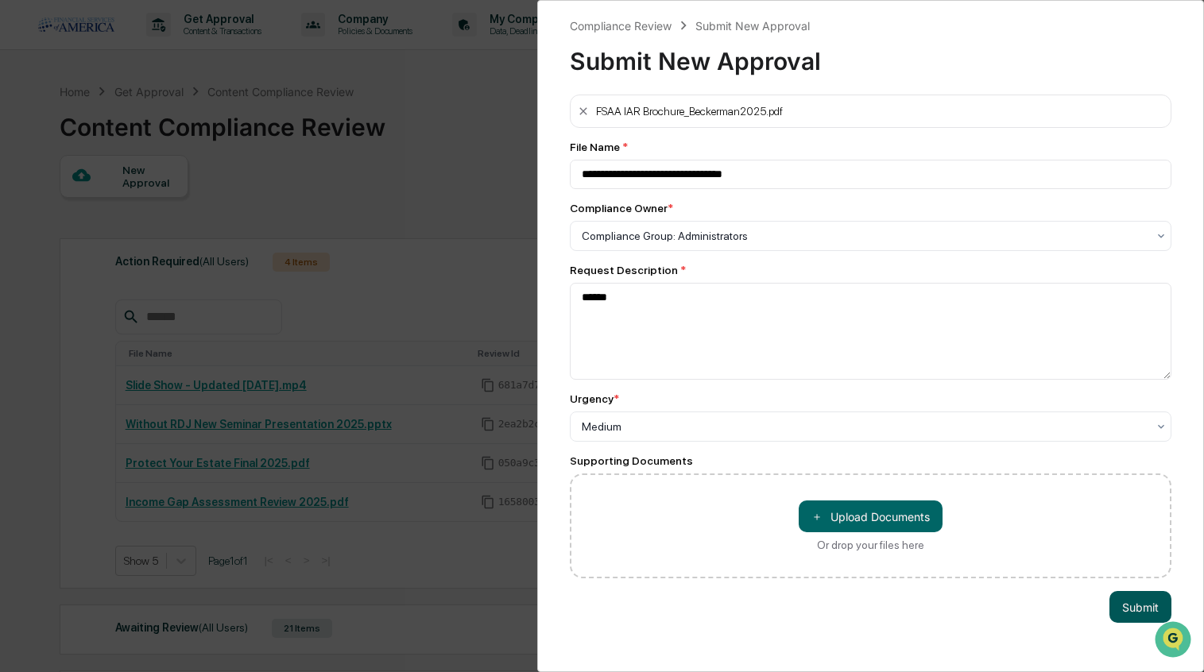
click at [1130, 596] on button "Submit" at bounding box center [1140, 607] width 62 height 32
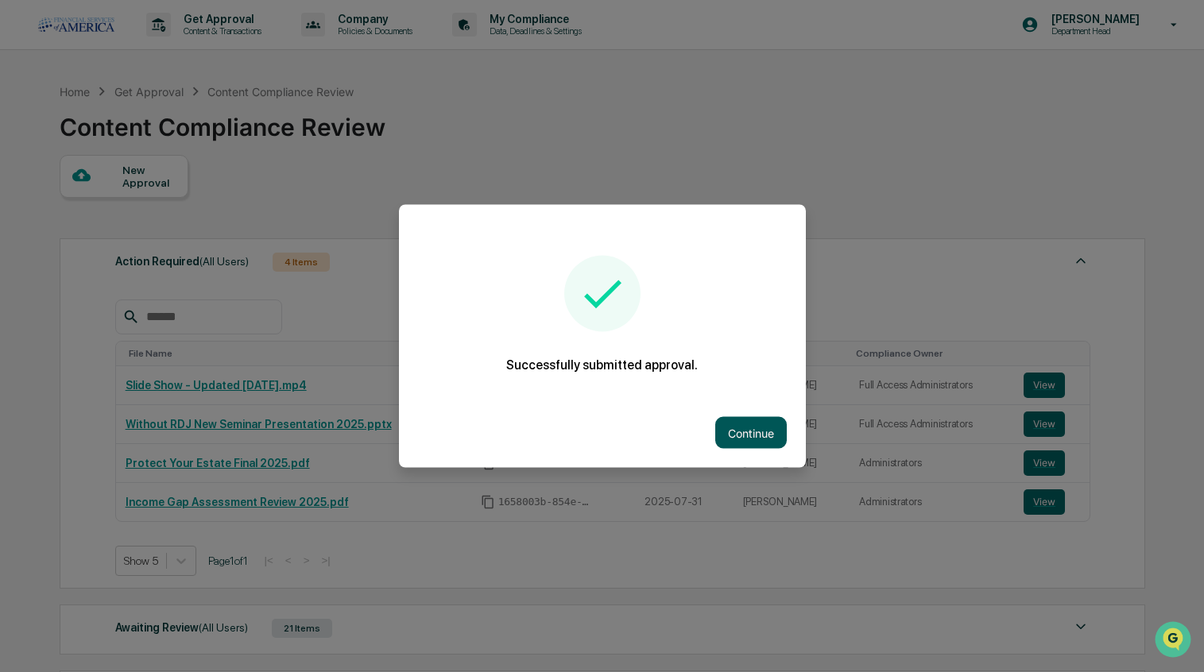
click at [756, 431] on button "Continue" at bounding box center [751, 433] width 72 height 32
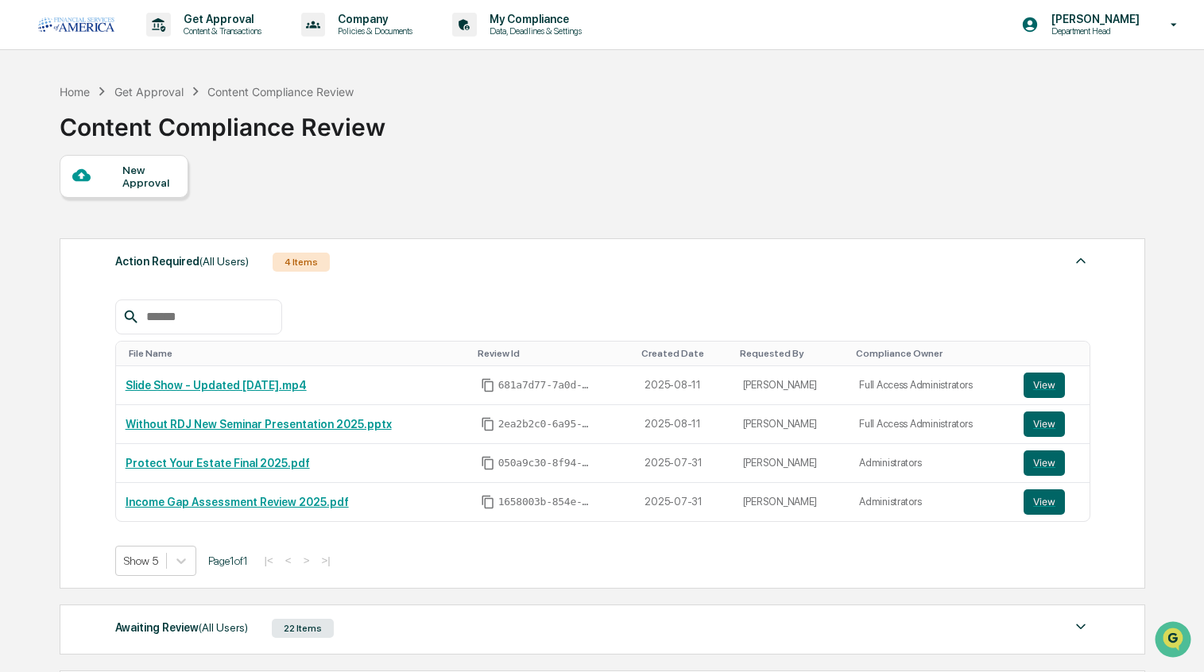
click at [130, 179] on div "New Approval" at bounding box center [148, 176] width 53 height 25
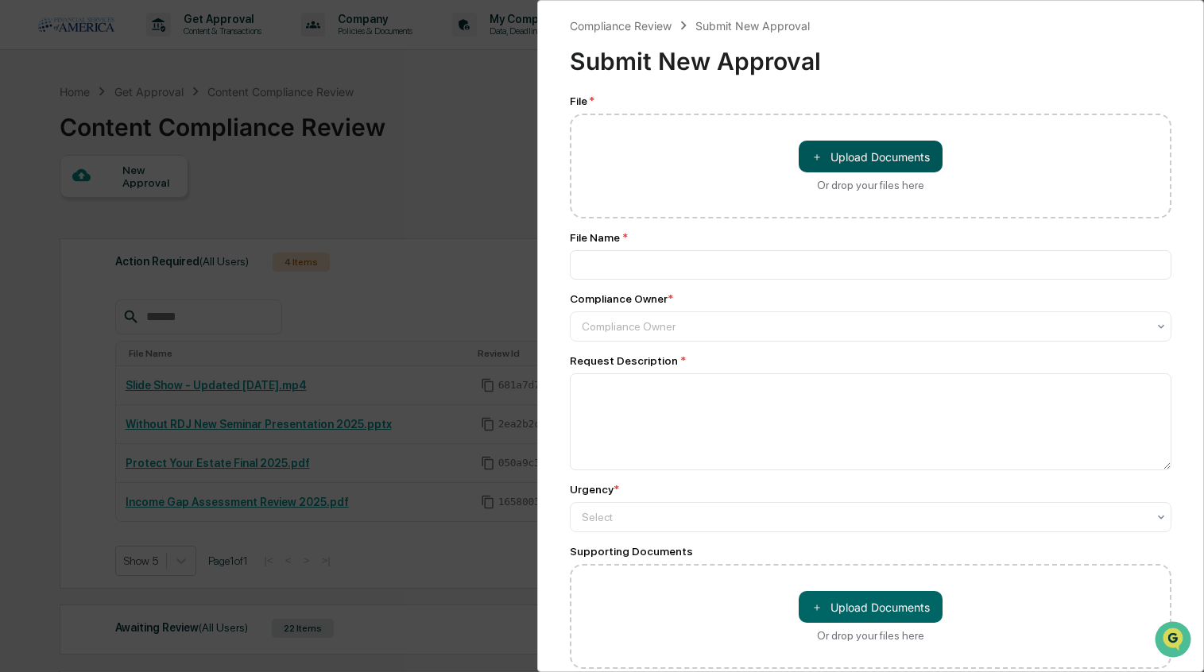
click at [845, 161] on button "＋ Upload Documents" at bounding box center [871, 157] width 144 height 32
type input "**********"
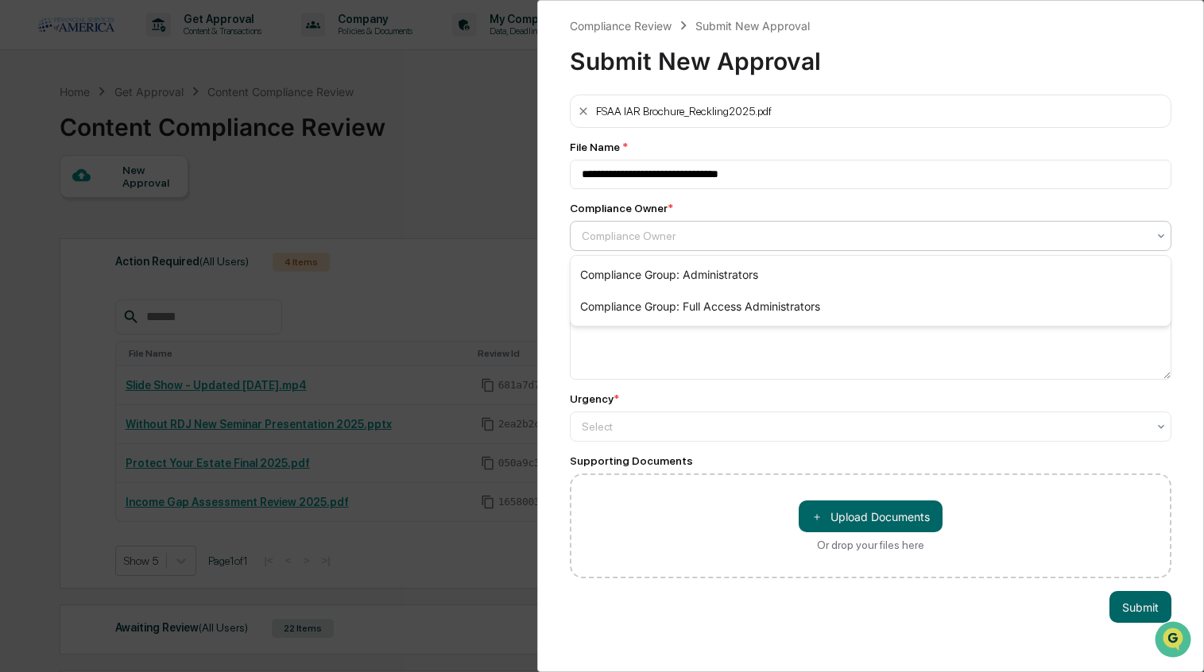
click at [772, 242] on div at bounding box center [865, 236] width 566 height 16
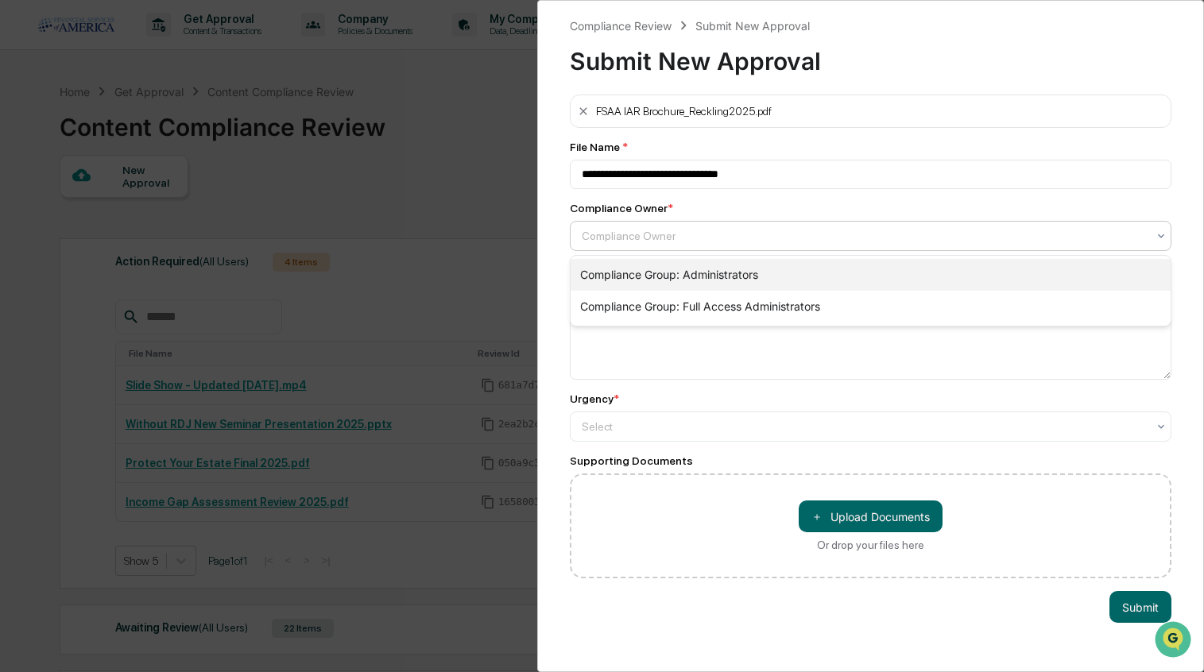
click at [720, 286] on div "Compliance Group: Administrators" at bounding box center [870, 275] width 601 height 32
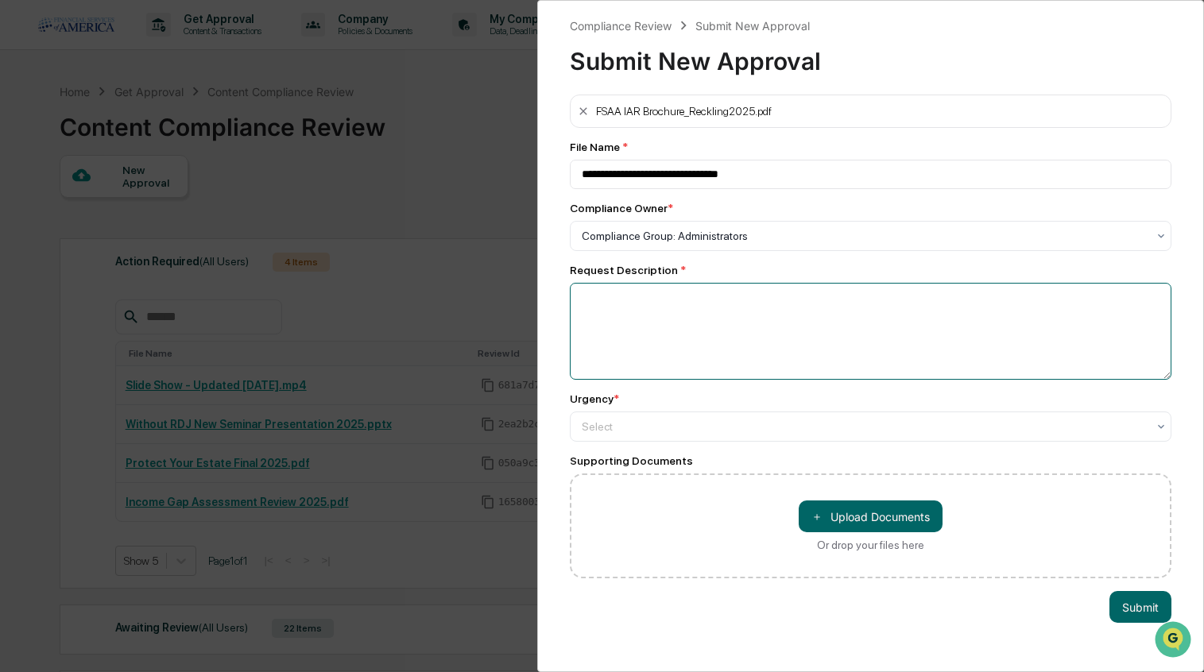
click at [710, 311] on textarea at bounding box center [871, 331] width 602 height 97
type textarea "******"
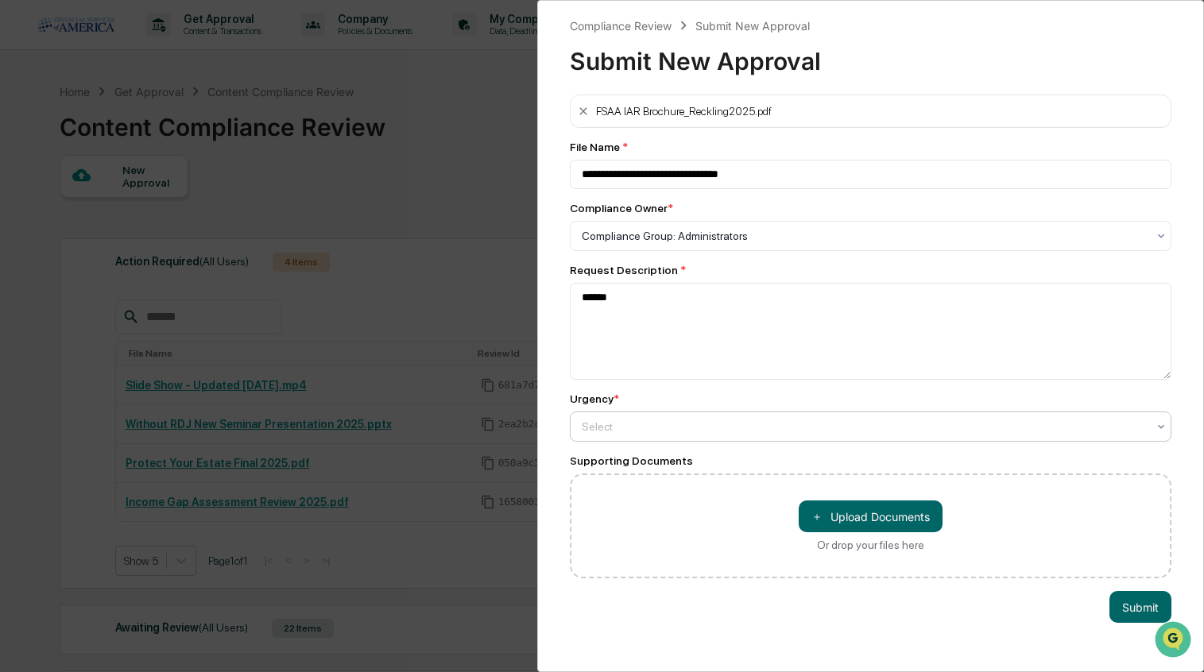
click at [652, 244] on div at bounding box center [865, 236] width 566 height 16
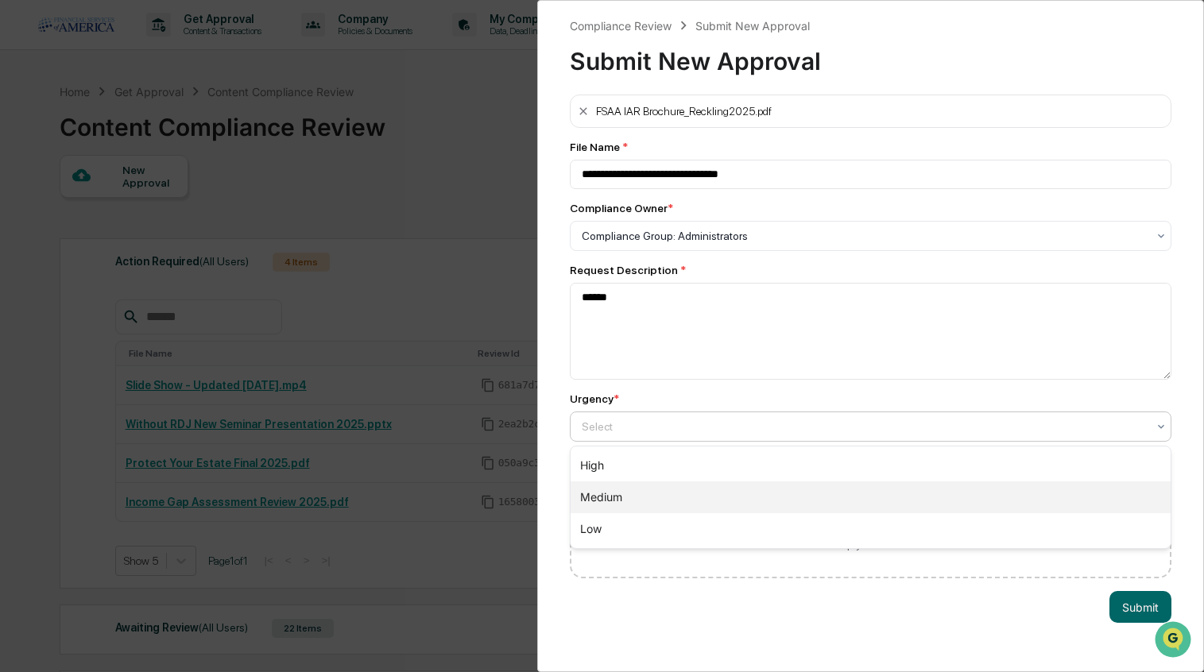
click at [611, 497] on div "Medium" at bounding box center [870, 498] width 601 height 32
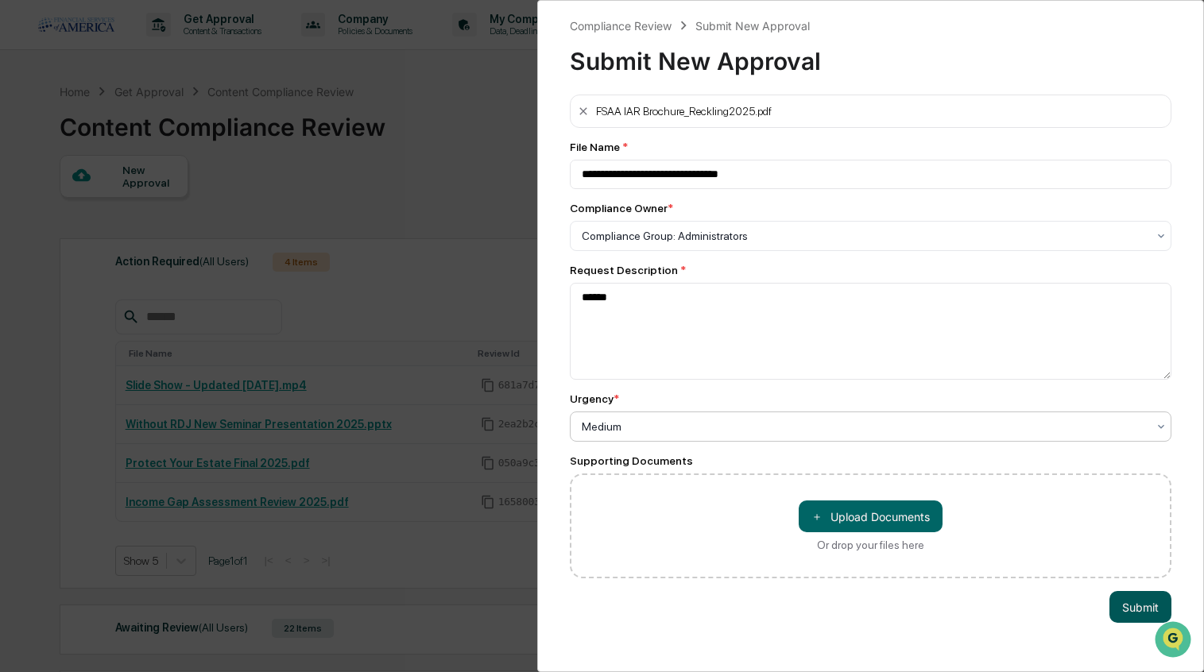
click at [1142, 617] on button "Submit" at bounding box center [1140, 607] width 62 height 32
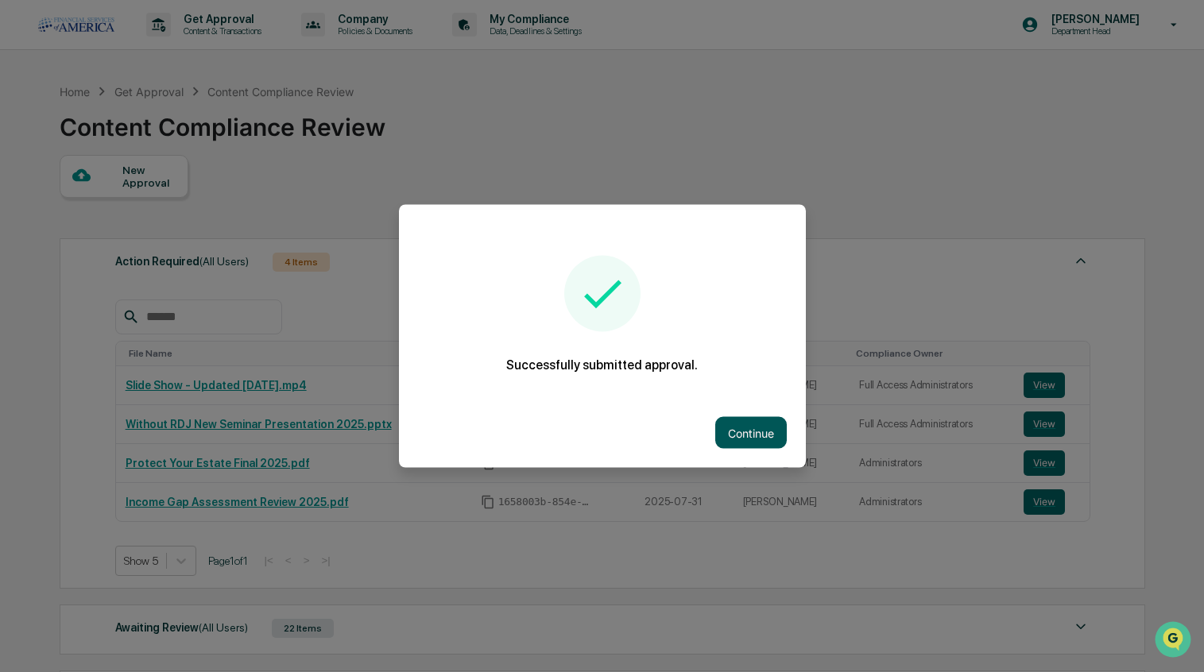
click at [774, 439] on button "Continue" at bounding box center [751, 433] width 72 height 32
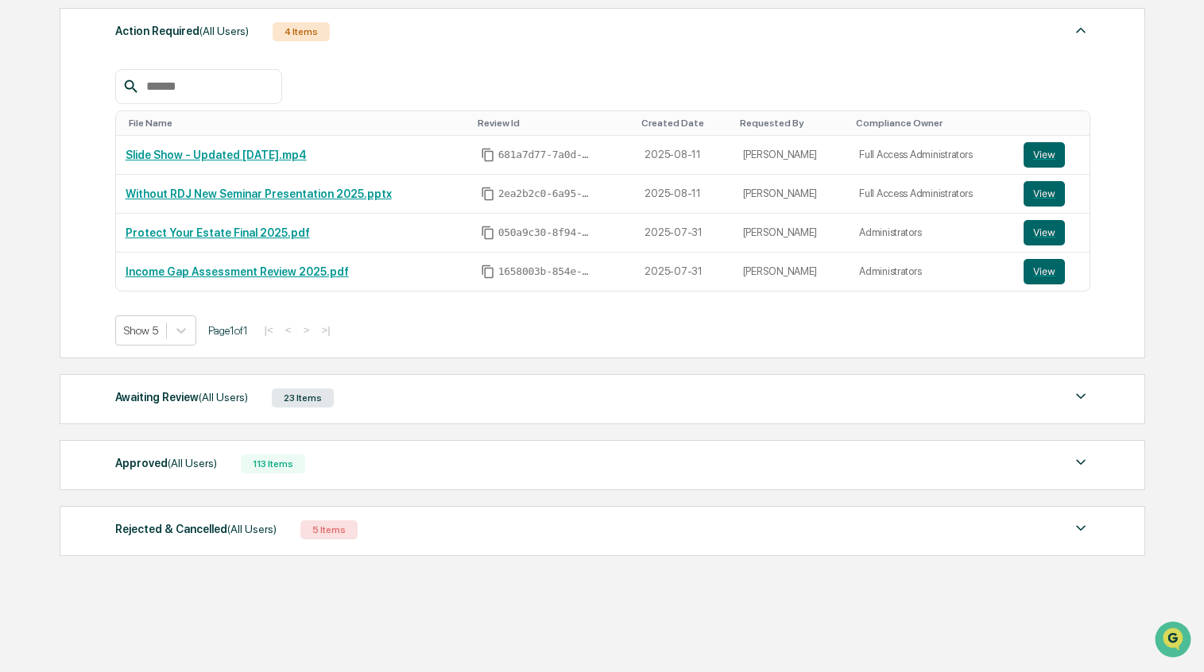
scroll to position [246, 0]
click at [323, 527] on div "Rejected & Cancelled (All Users) 5 Items File Name Review Id Created Date Reque…" at bounding box center [602, 531] width 1085 height 50
click at [321, 520] on div "5 Items" at bounding box center [328, 529] width 57 height 19
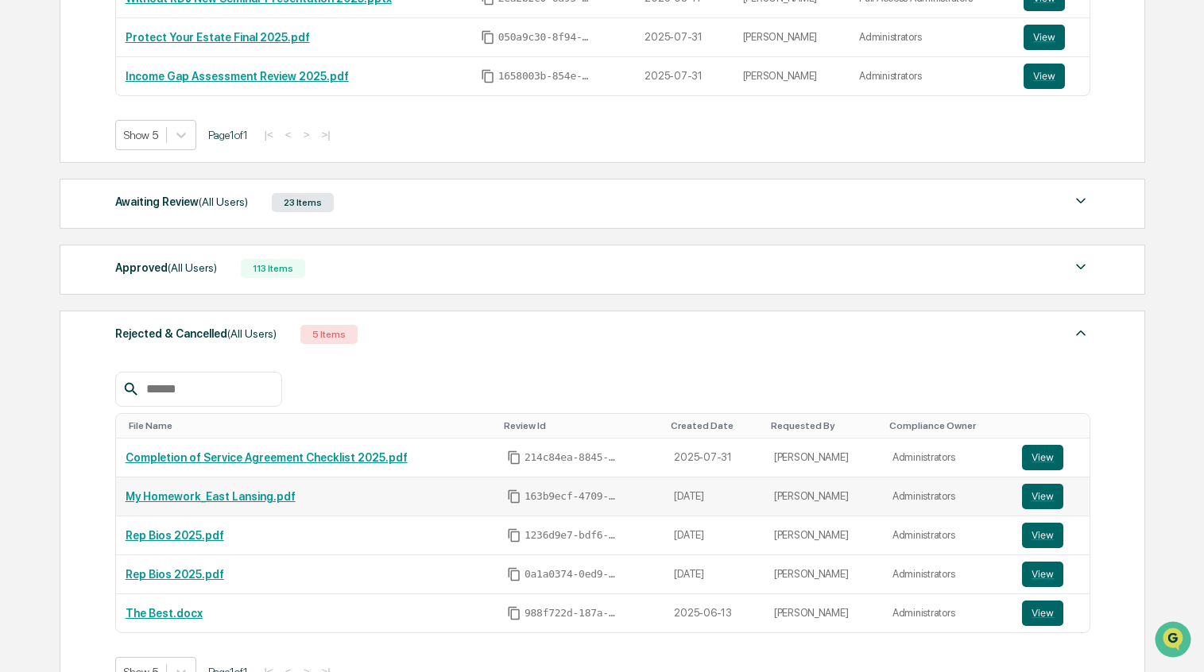
scroll to position [451, 0]
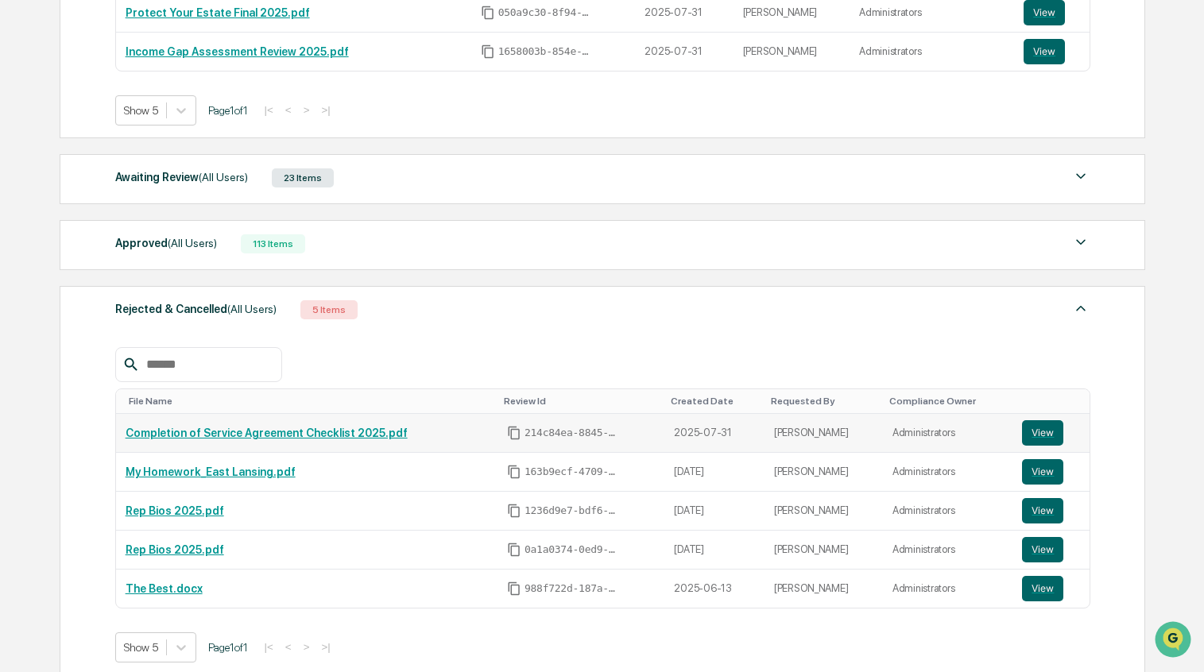
click at [368, 431] on link "Completion of Service Agreement Checklist 2025.pdf" at bounding box center [267, 433] width 282 height 13
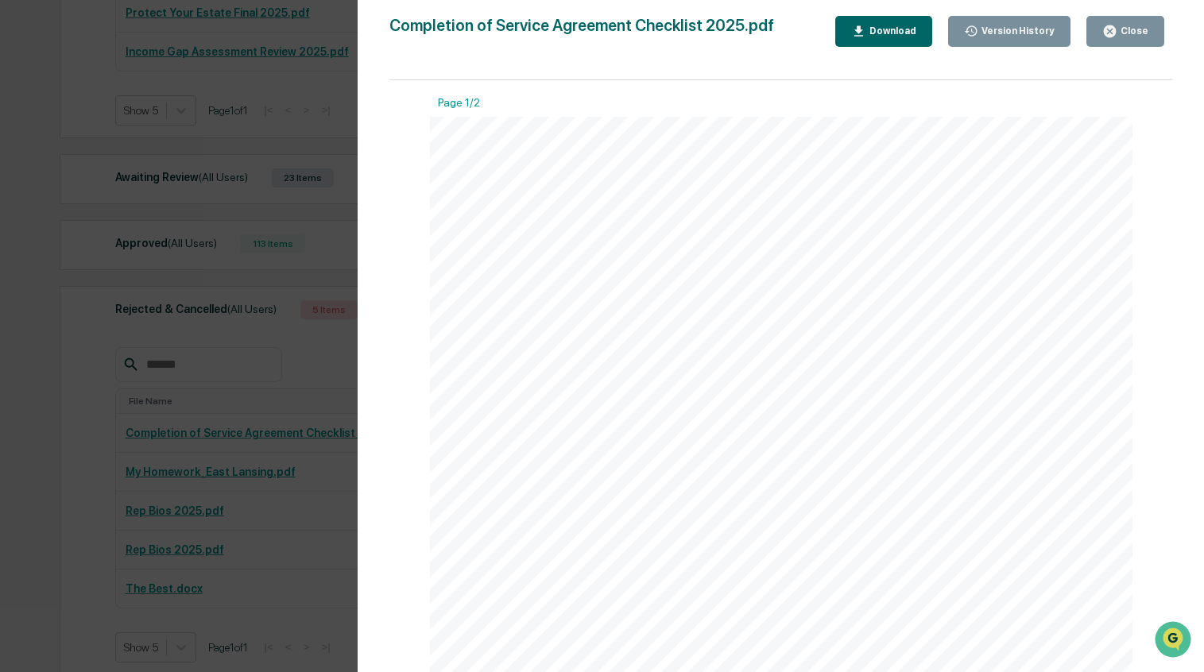
scroll to position [0, 0]
drag, startPoint x: 389, startPoint y: 26, endPoint x: 729, endPoint y: 17, distance: 341.0
click at [729, 17] on div "Version History 07/31/2025, 03:42 PM Katie Hussein Completion of Service Agreem…" at bounding box center [781, 352] width 846 height 704
click at [1120, 39] on button "Close" at bounding box center [1125, 31] width 78 height 31
